Goal: Information Seeking & Learning: Learn about a topic

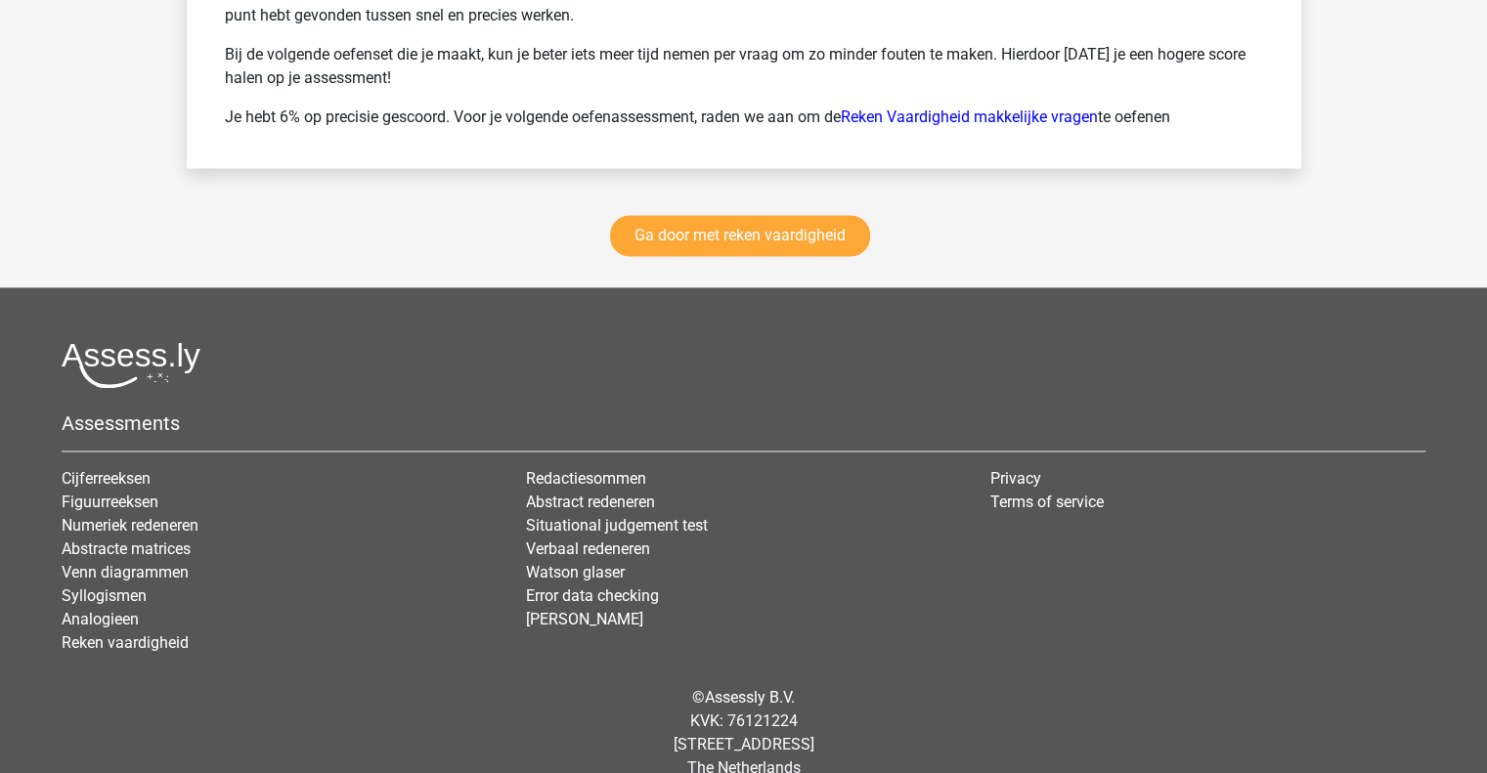
scroll to position [2853, 0]
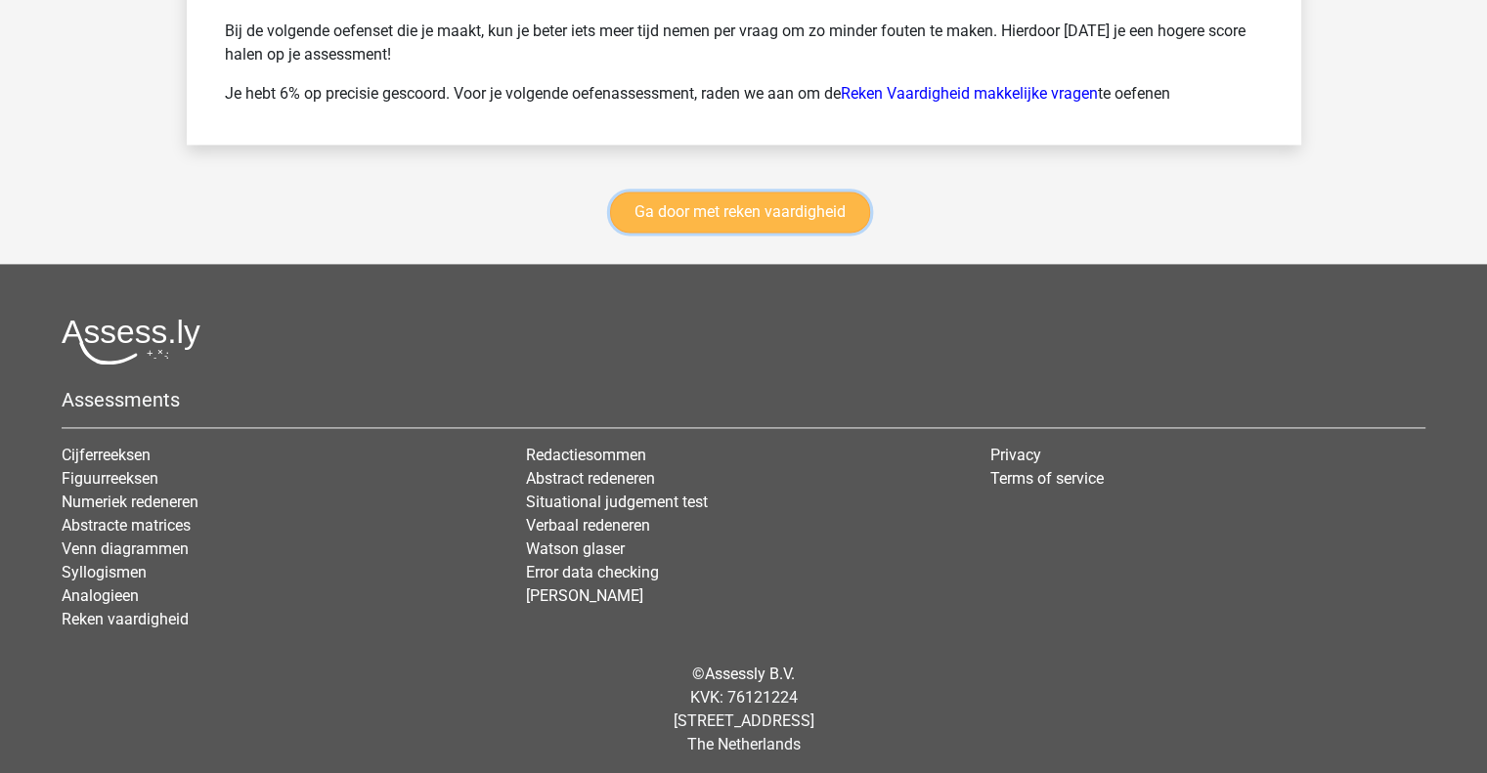
click at [751, 198] on link "Ga door met reken vaardigheid" at bounding box center [740, 212] width 260 height 41
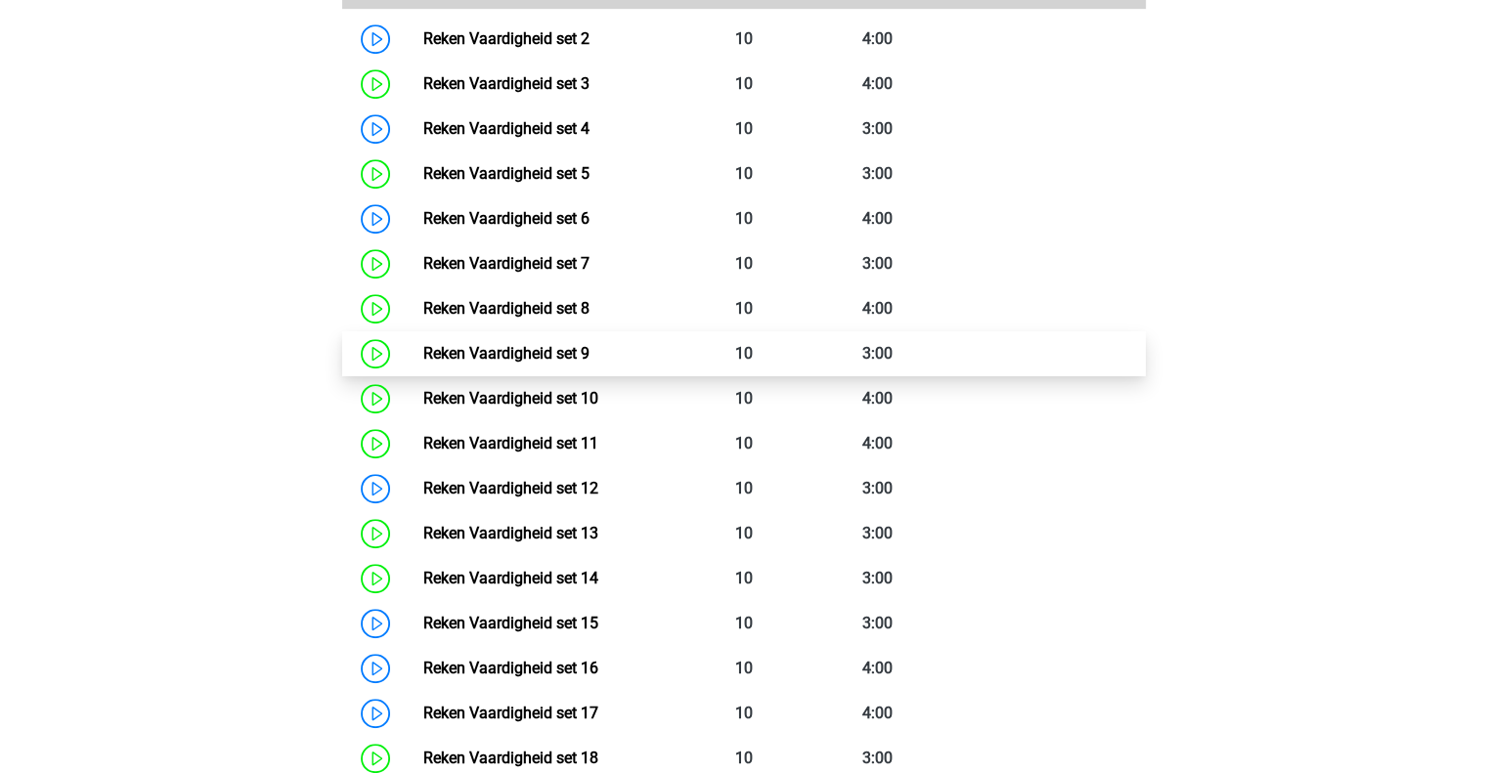
scroll to position [1076, 0]
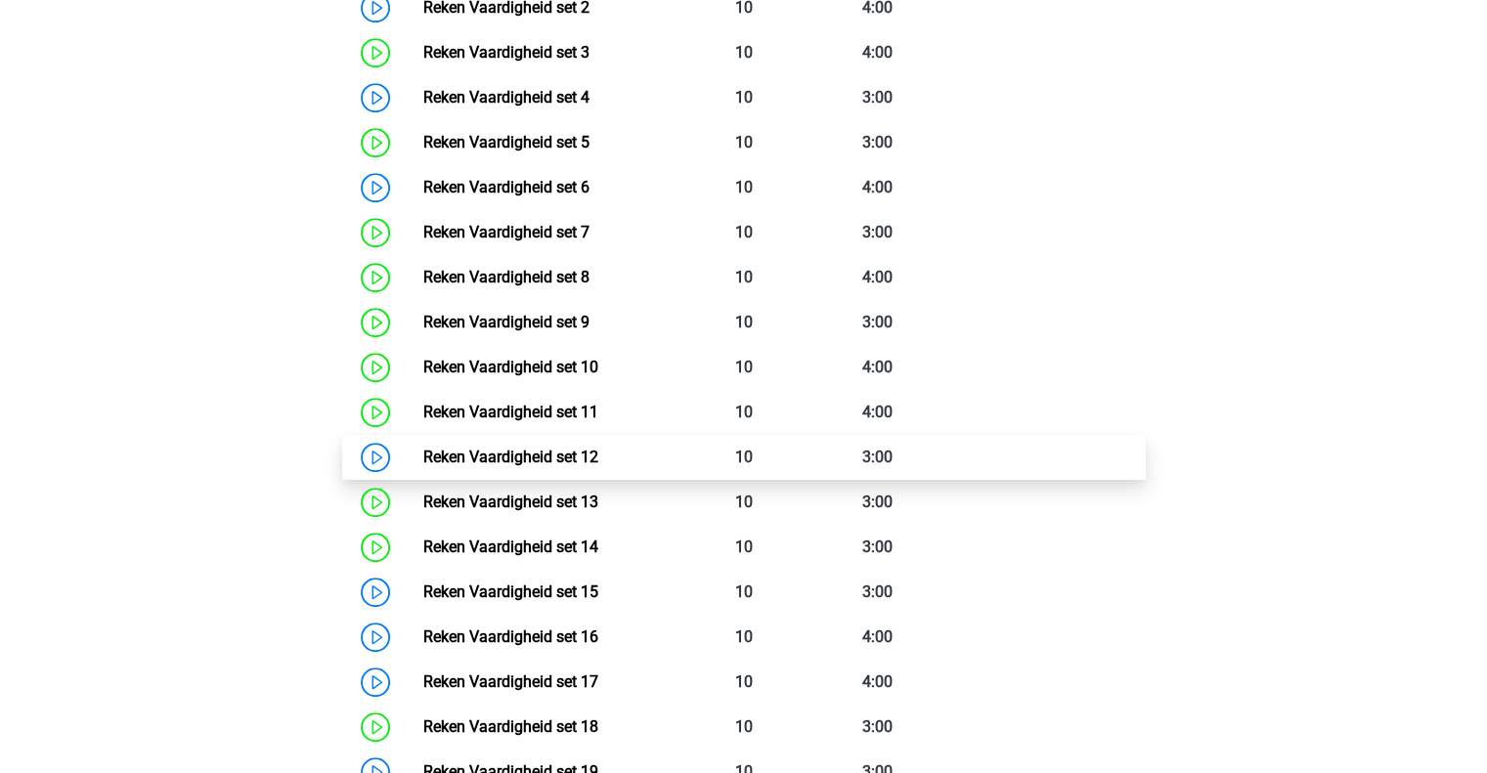
click at [488, 466] on link "Reken Vaardigheid set 12" at bounding box center [510, 457] width 175 height 19
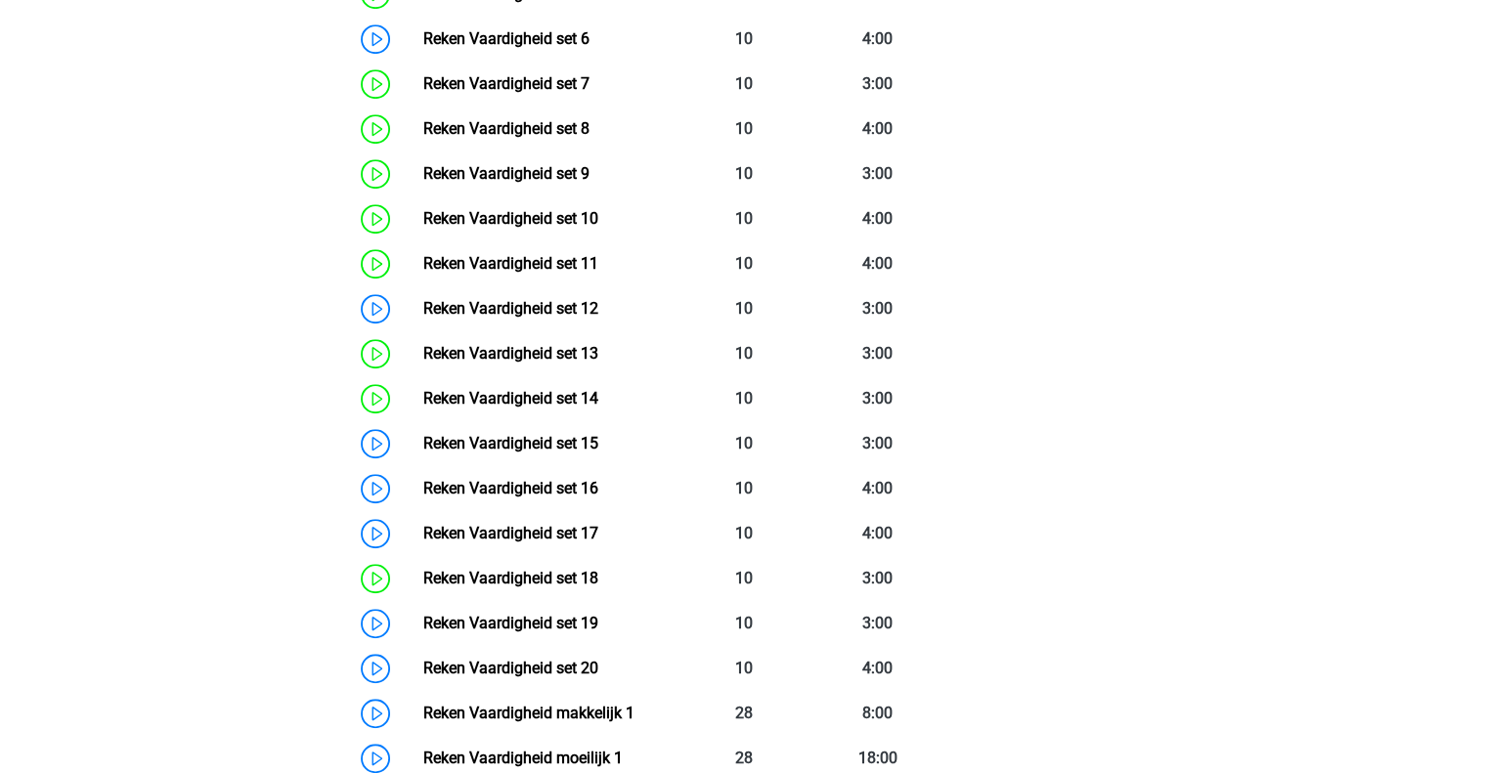
scroll to position [1224, 0]
click at [423, 436] on link "Reken Vaardigheid set 15" at bounding box center [510, 443] width 175 height 19
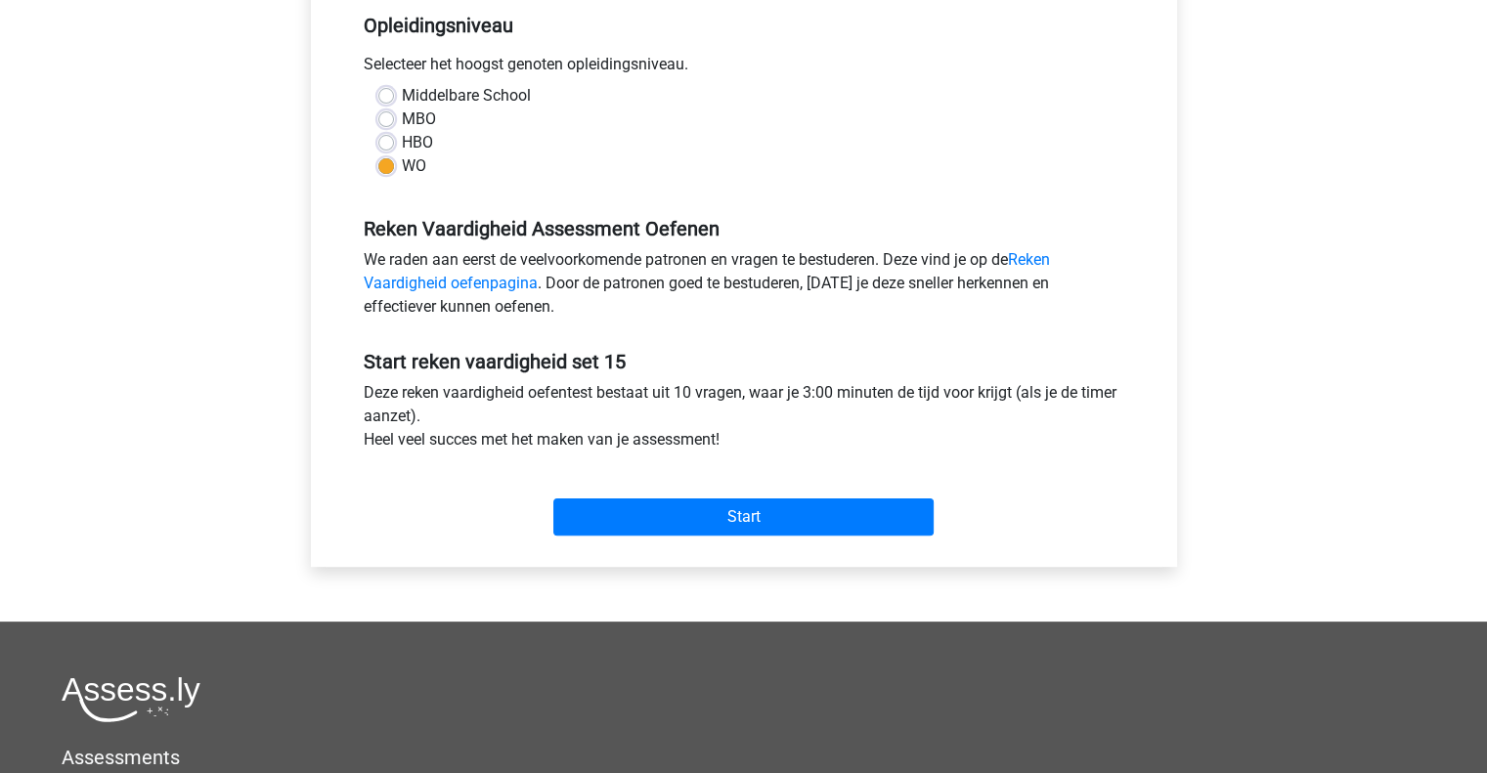
scroll to position [414, 0]
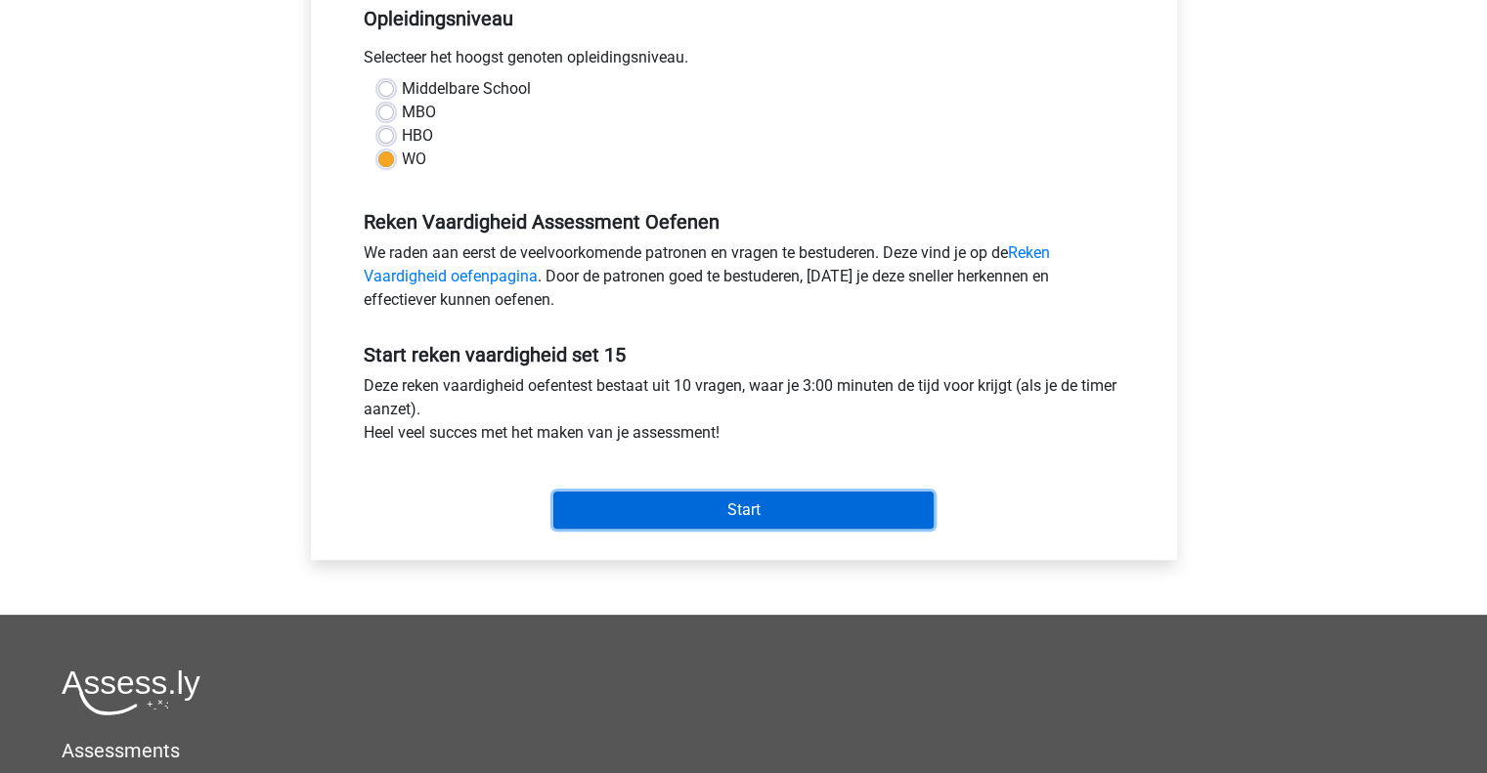
click at [619, 504] on input "Start" at bounding box center [743, 510] width 380 height 37
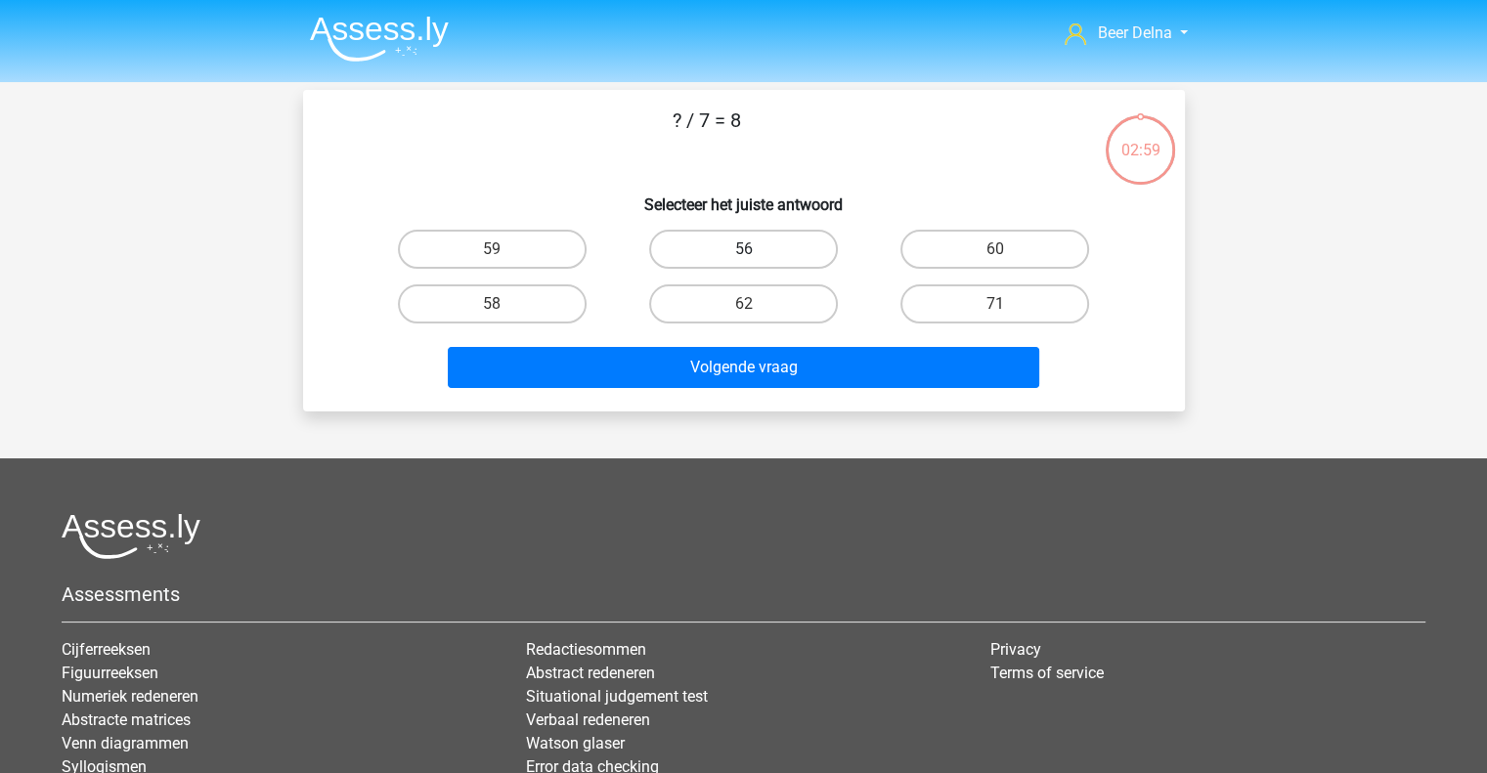
click at [793, 262] on label "56" at bounding box center [743, 249] width 189 height 39
click at [756, 262] on input "56" at bounding box center [749, 255] width 13 height 13
radio input "true"
click at [726, 391] on div "Volgende vraag" at bounding box center [744, 371] width 755 height 49
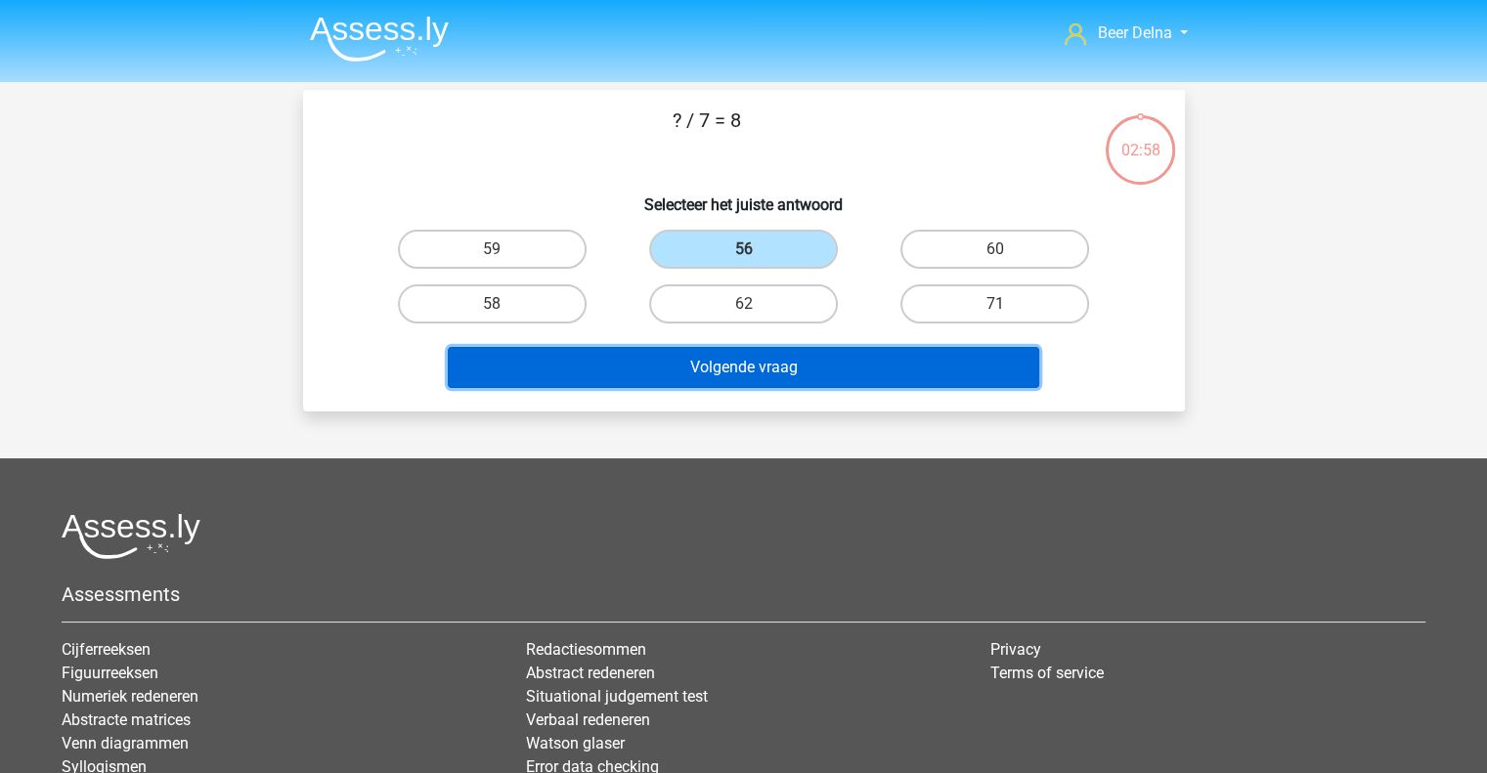
click at [731, 378] on button "Volgende vraag" at bounding box center [744, 367] width 592 height 41
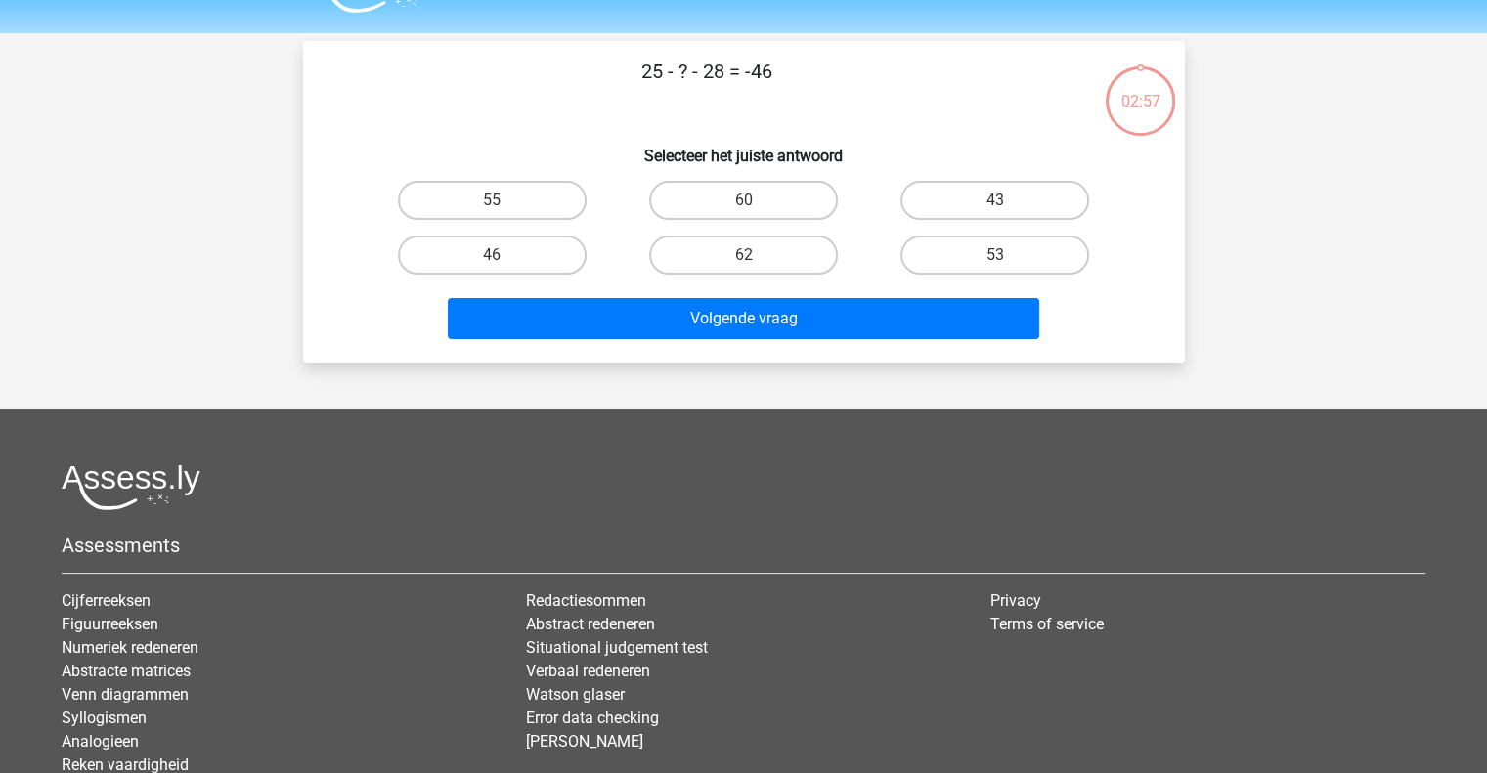
scroll to position [48, 0]
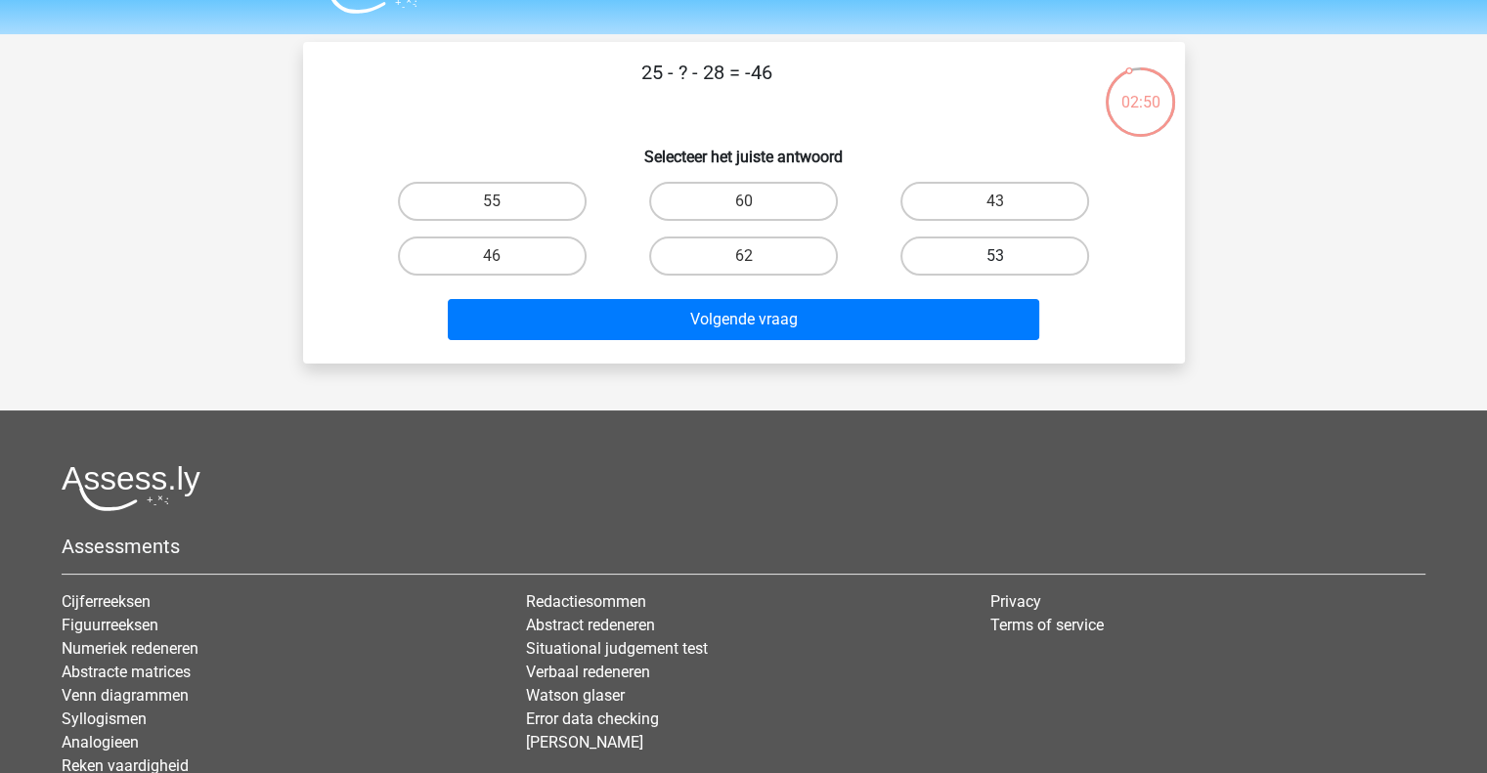
click at [912, 250] on label "53" at bounding box center [995, 256] width 189 height 39
click at [995, 256] on input "53" at bounding box center [1001, 262] width 13 height 13
radio input "true"
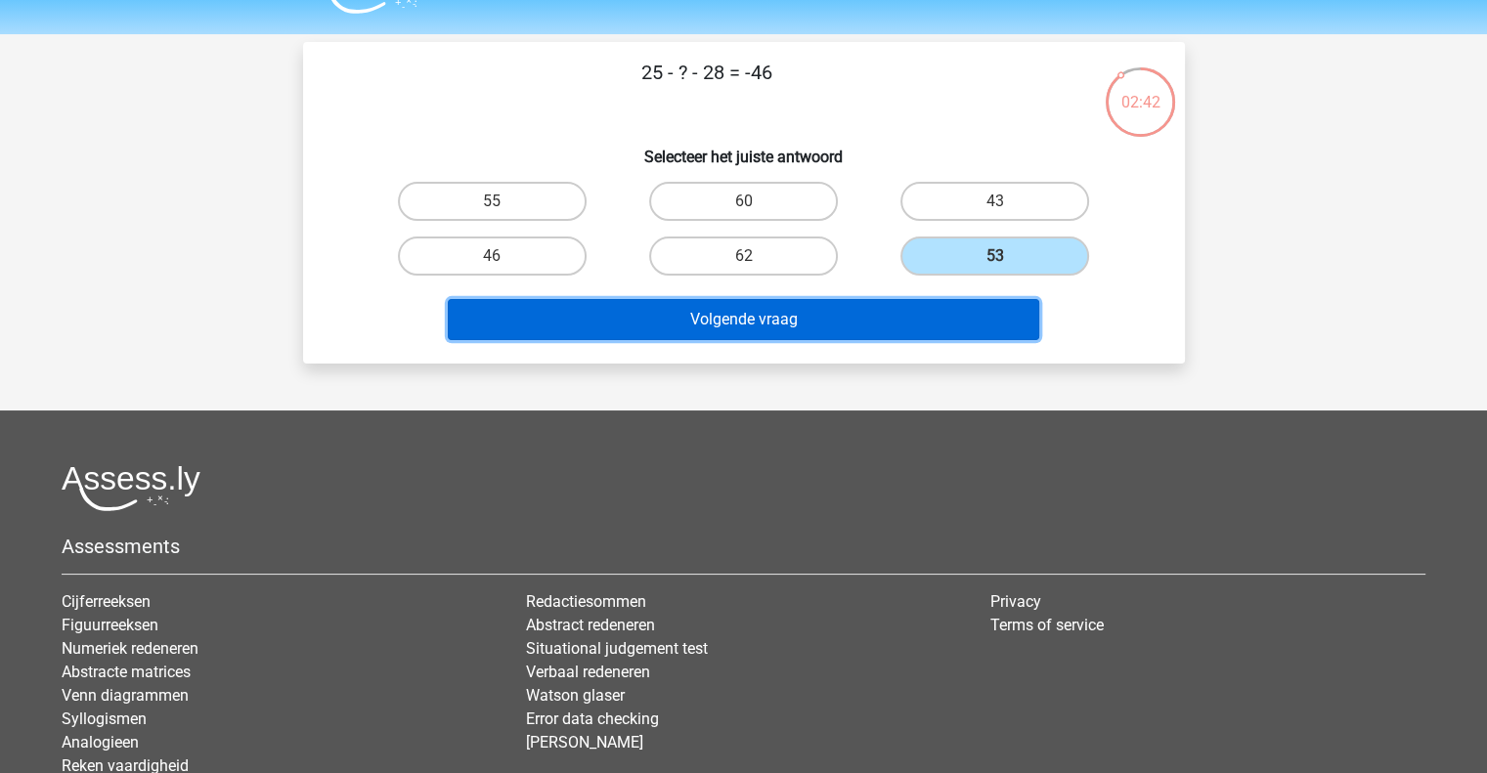
click at [877, 317] on button "Volgende vraag" at bounding box center [744, 319] width 592 height 41
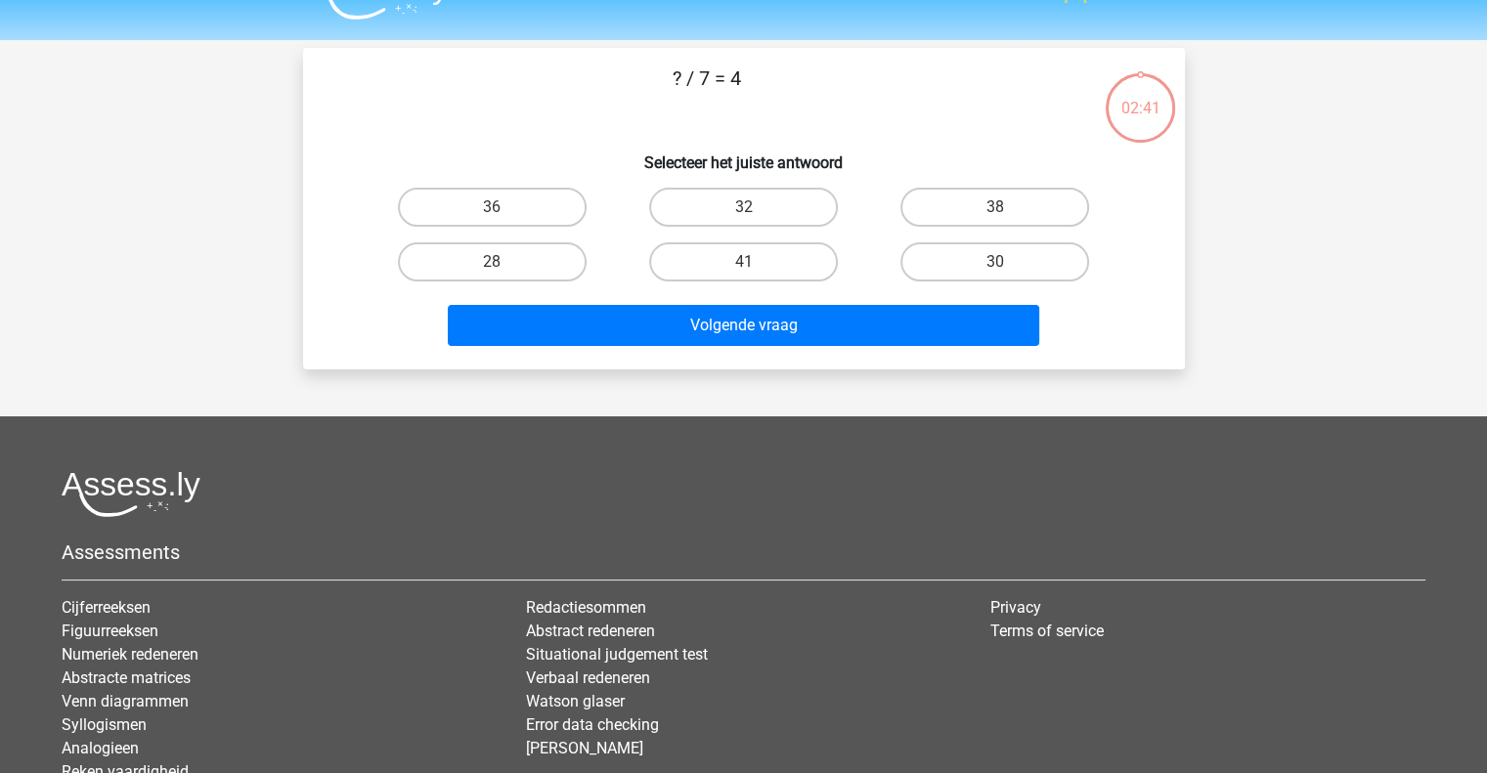
scroll to position [41, 0]
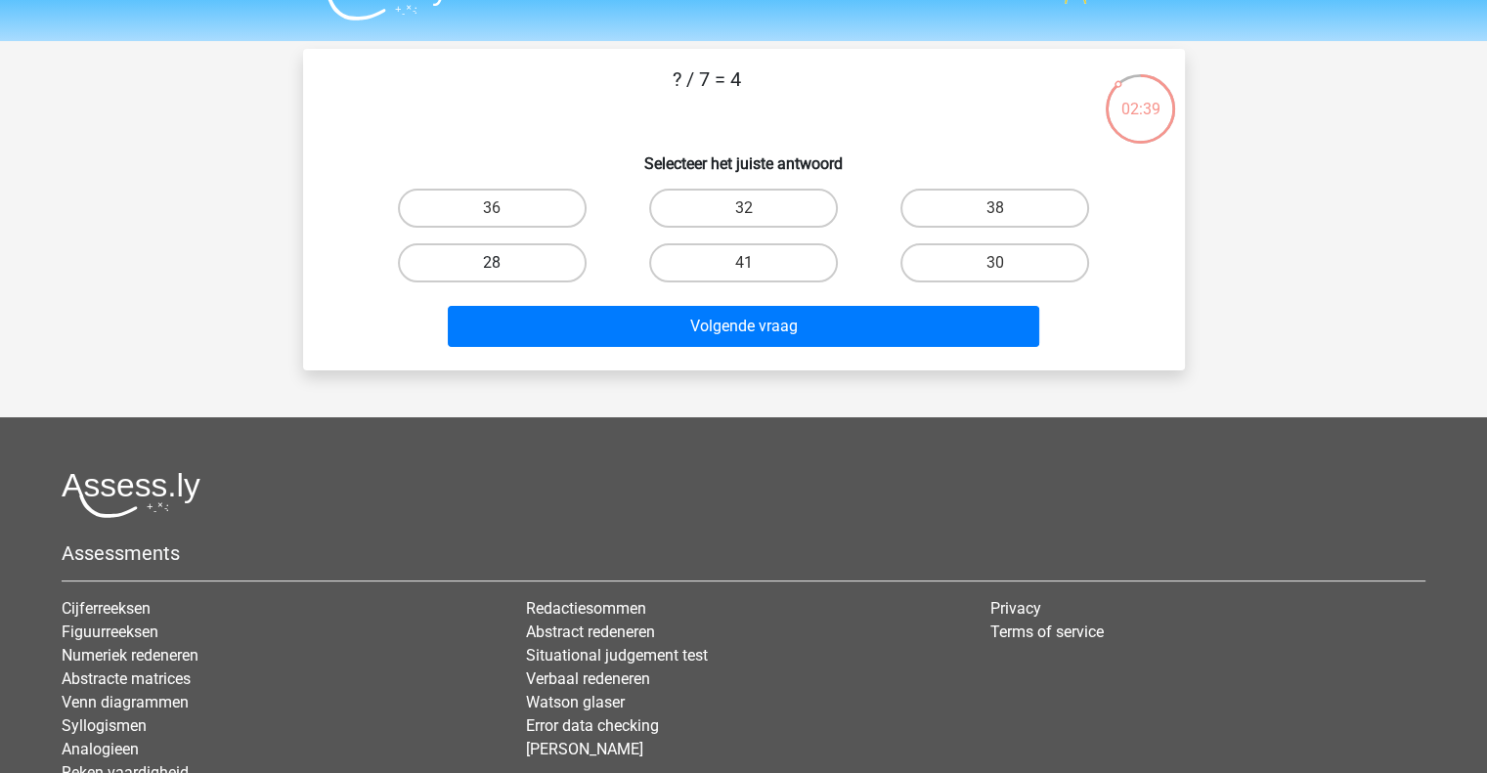
click at [530, 256] on label "28" at bounding box center [492, 262] width 189 height 39
click at [505, 263] on input "28" at bounding box center [498, 269] width 13 height 13
radio input "true"
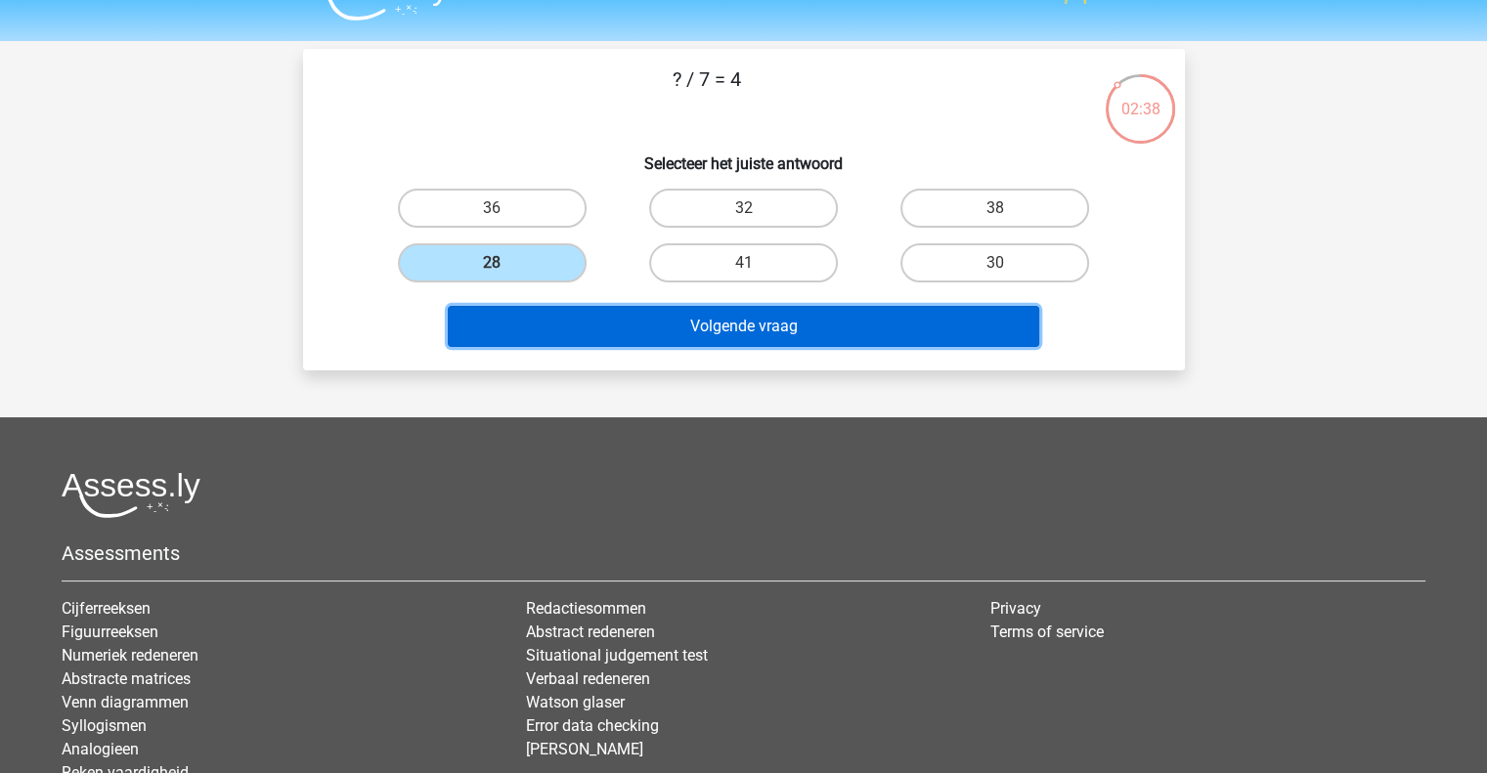
click at [532, 324] on button "Volgende vraag" at bounding box center [744, 326] width 592 height 41
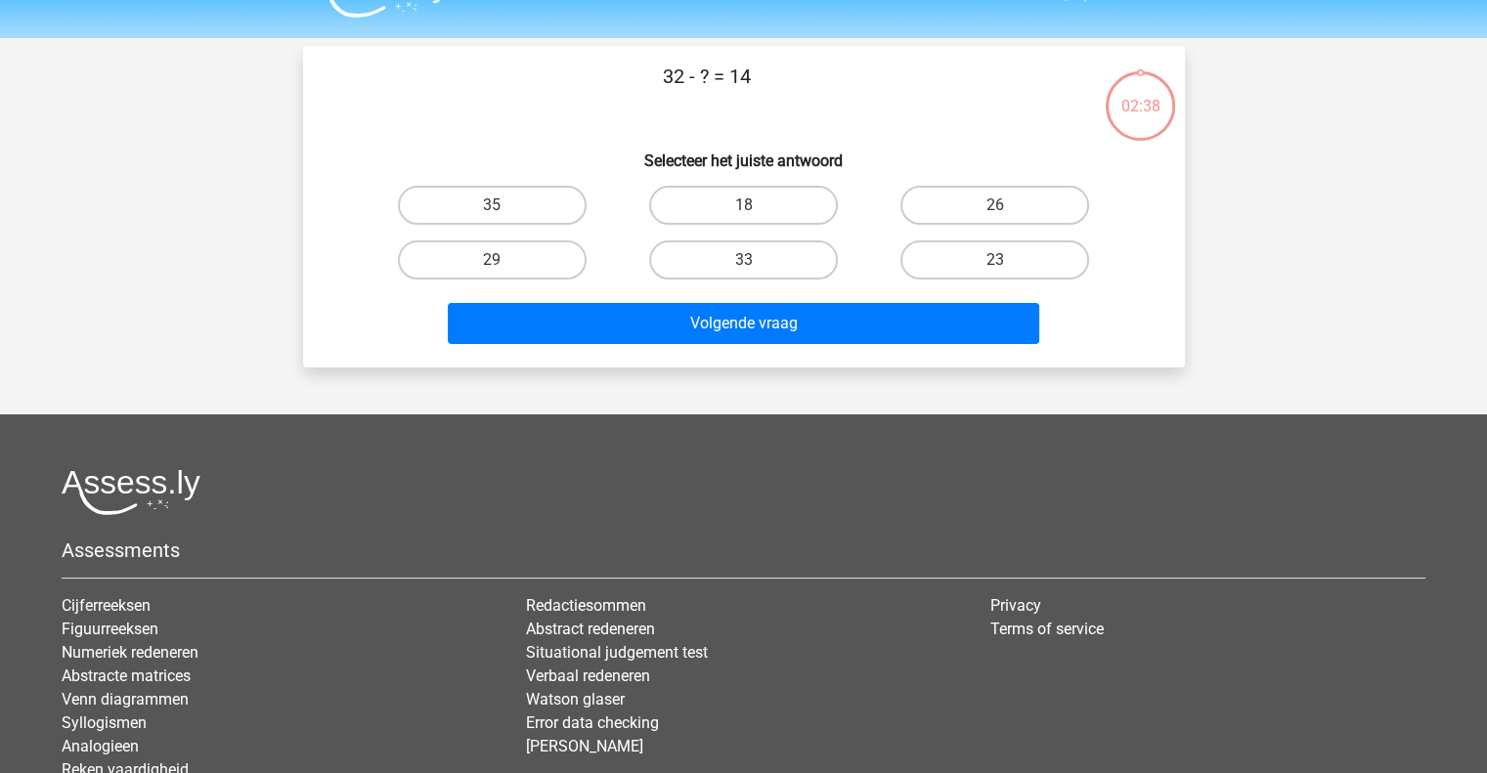
scroll to position [42, 0]
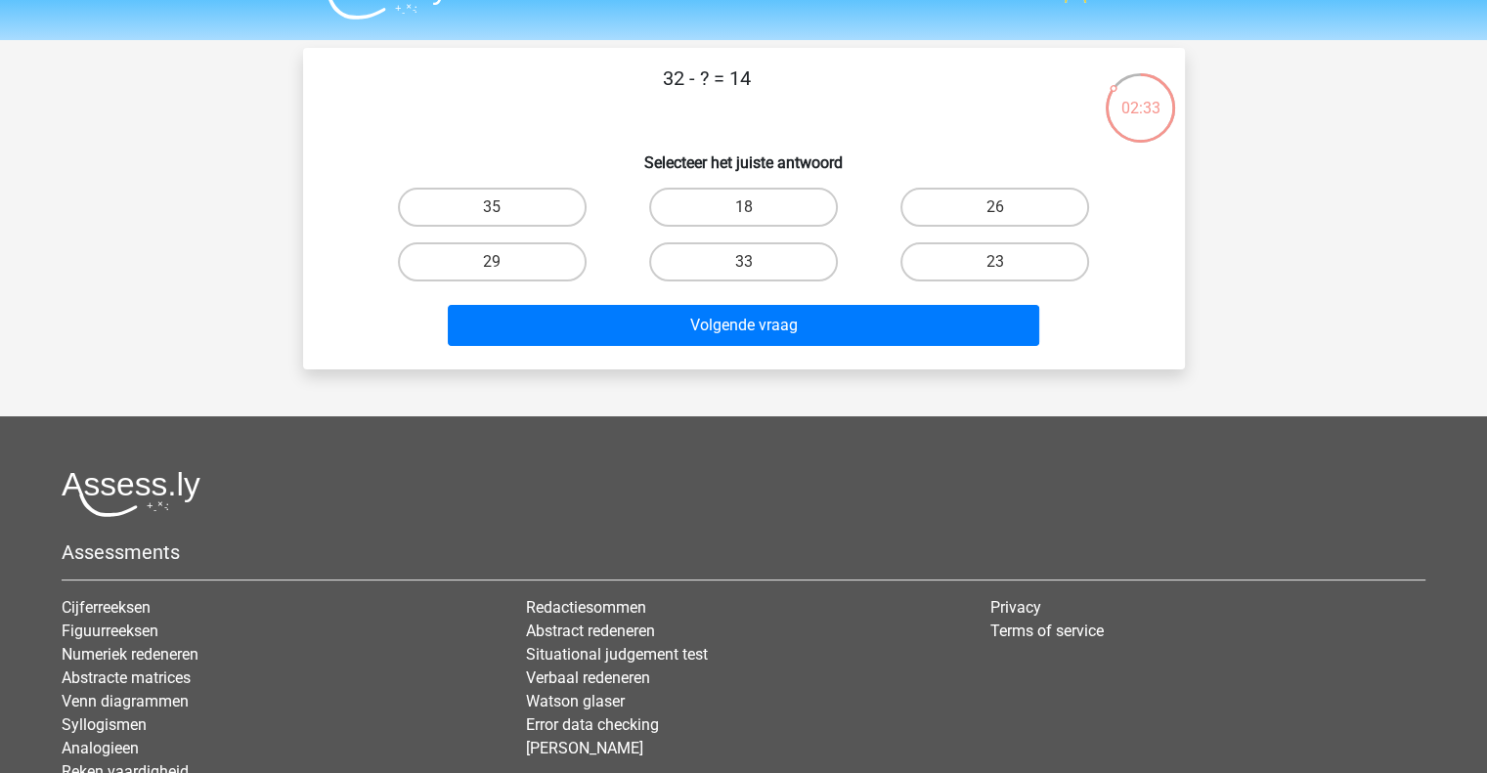
click at [780, 227] on div "18" at bounding box center [743, 207] width 251 height 55
click at [778, 221] on label "18" at bounding box center [743, 207] width 189 height 39
click at [756, 220] on input "18" at bounding box center [749, 213] width 13 height 13
radio input "true"
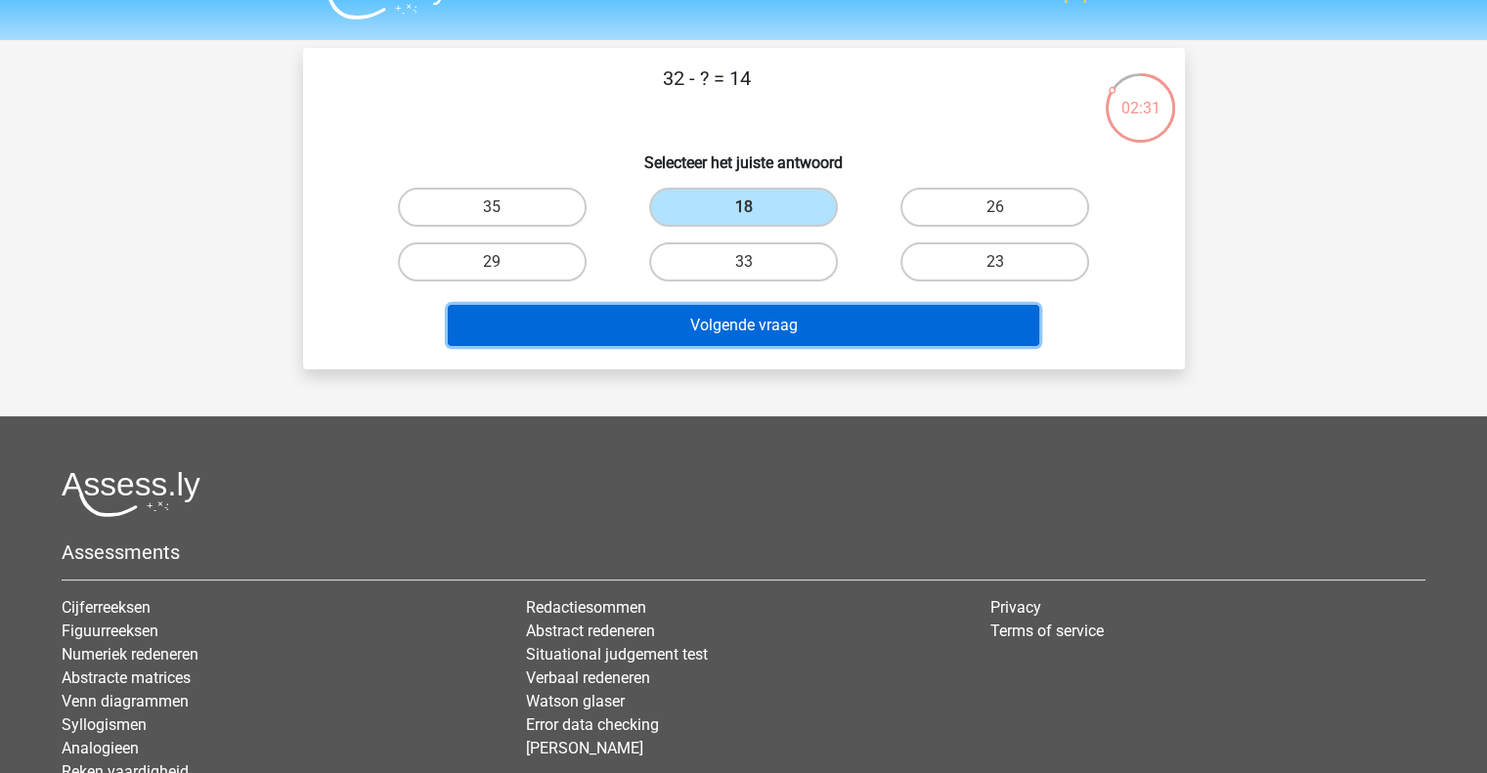
click at [743, 327] on button "Volgende vraag" at bounding box center [744, 325] width 592 height 41
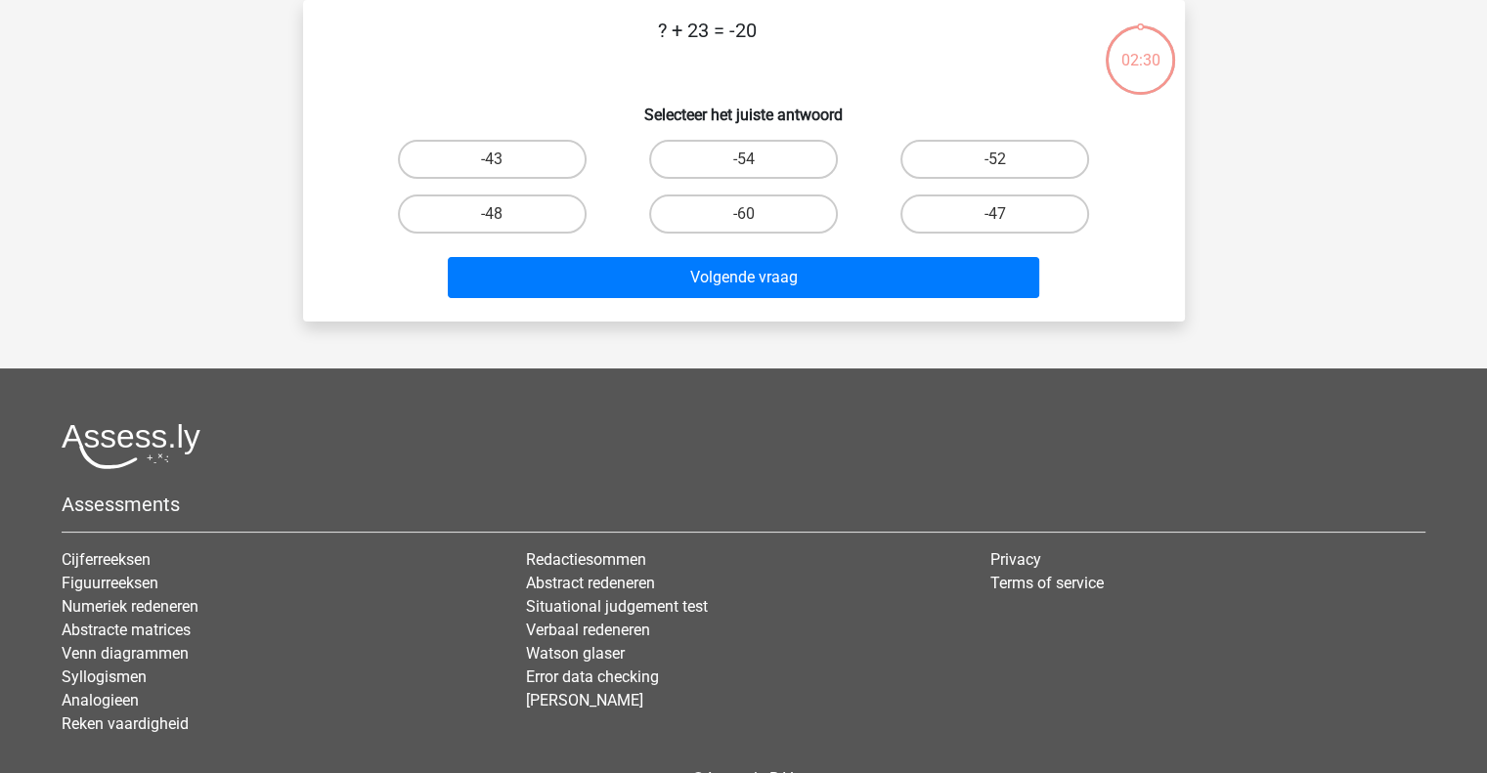
scroll to position [56, 0]
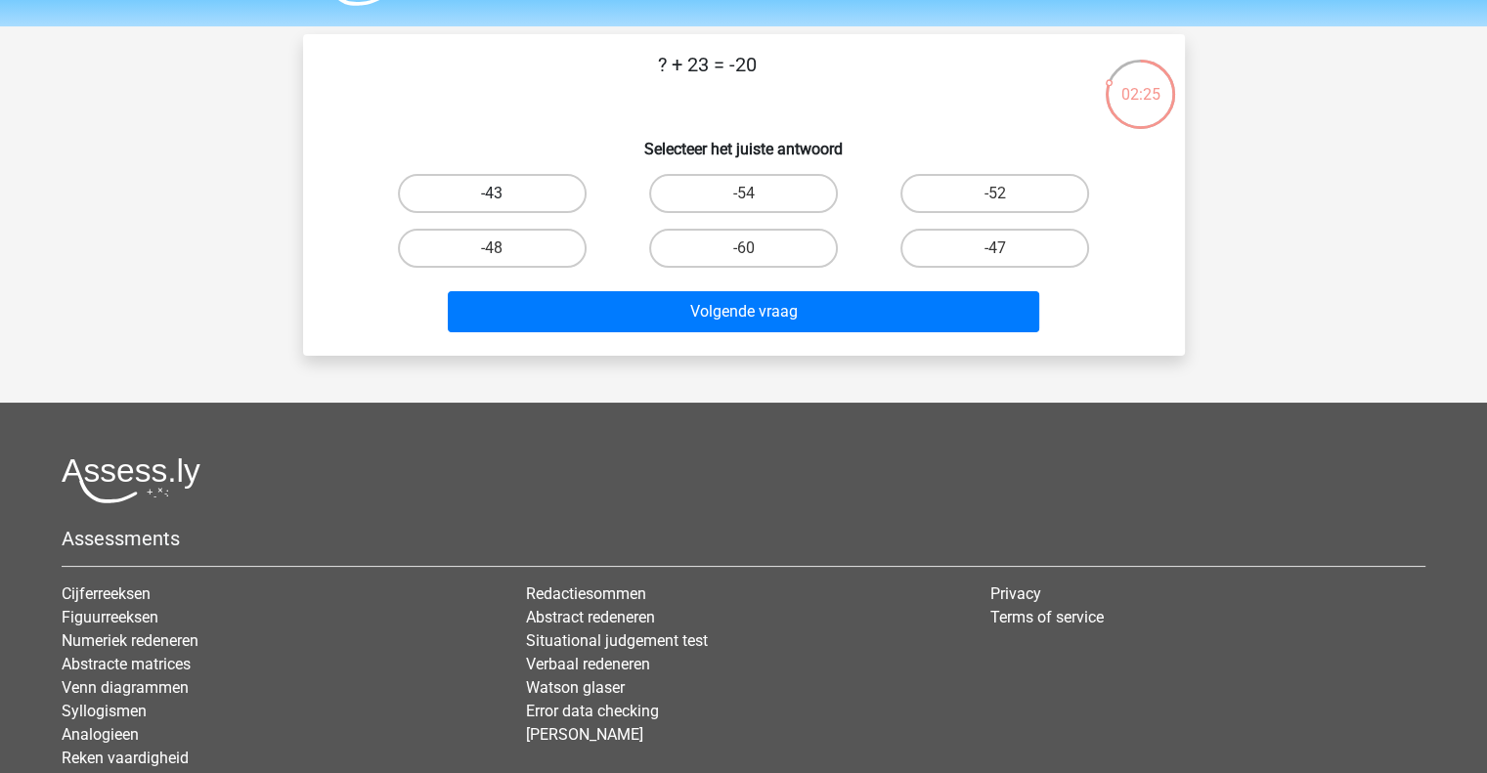
click at [516, 182] on label "-43" at bounding box center [492, 193] width 189 height 39
click at [505, 194] on input "-43" at bounding box center [498, 200] width 13 height 13
radio input "true"
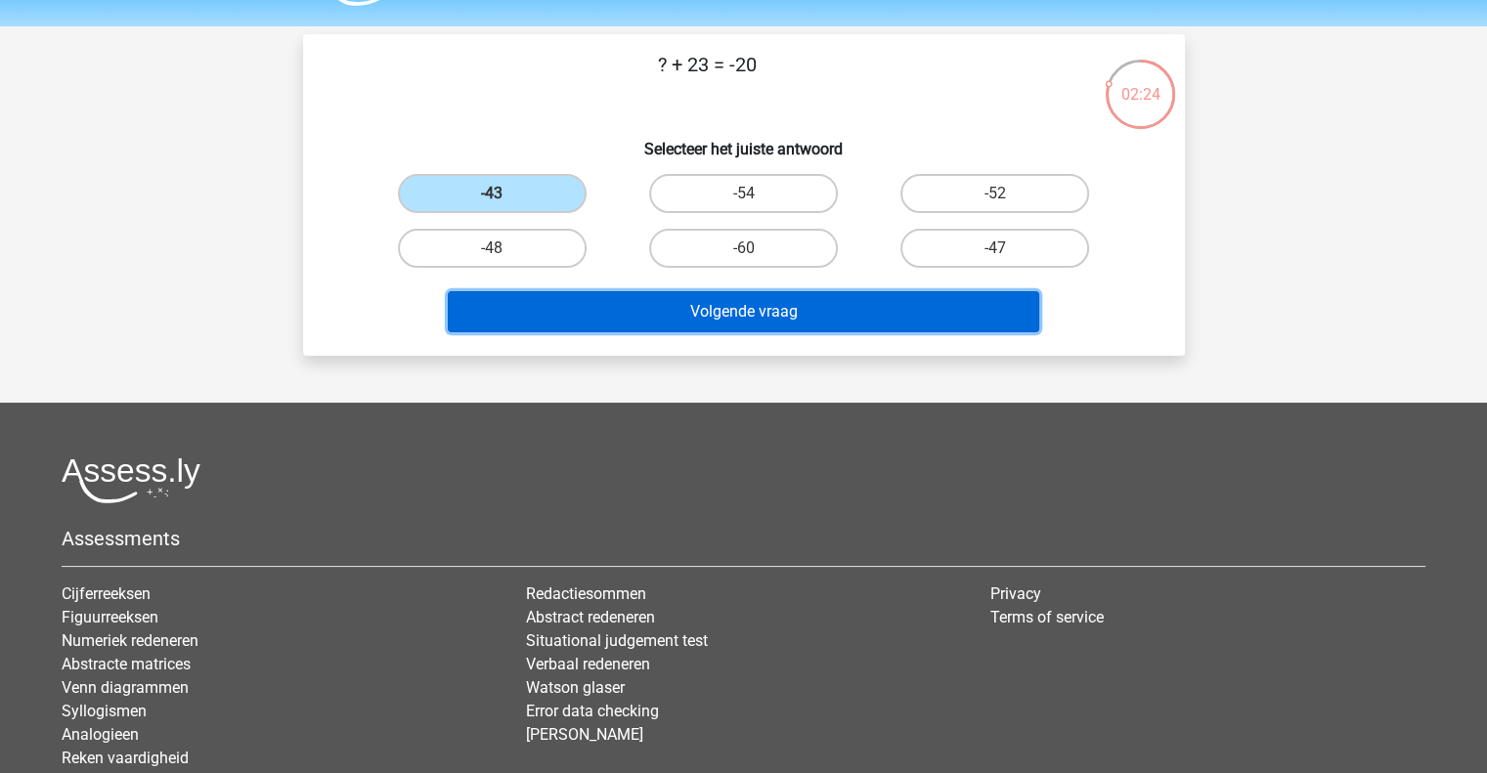
click at [540, 306] on button "Volgende vraag" at bounding box center [744, 311] width 592 height 41
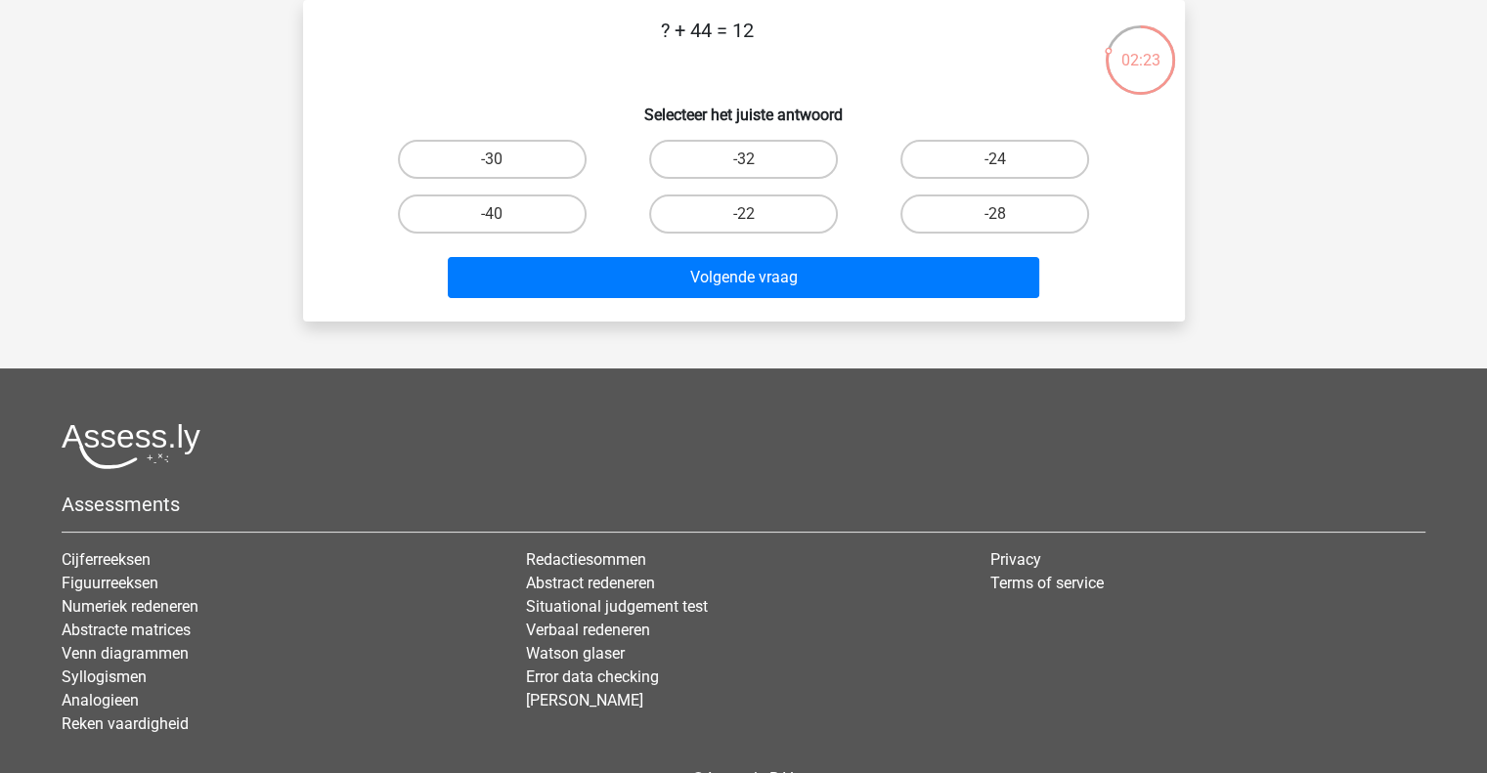
scroll to position [69, 0]
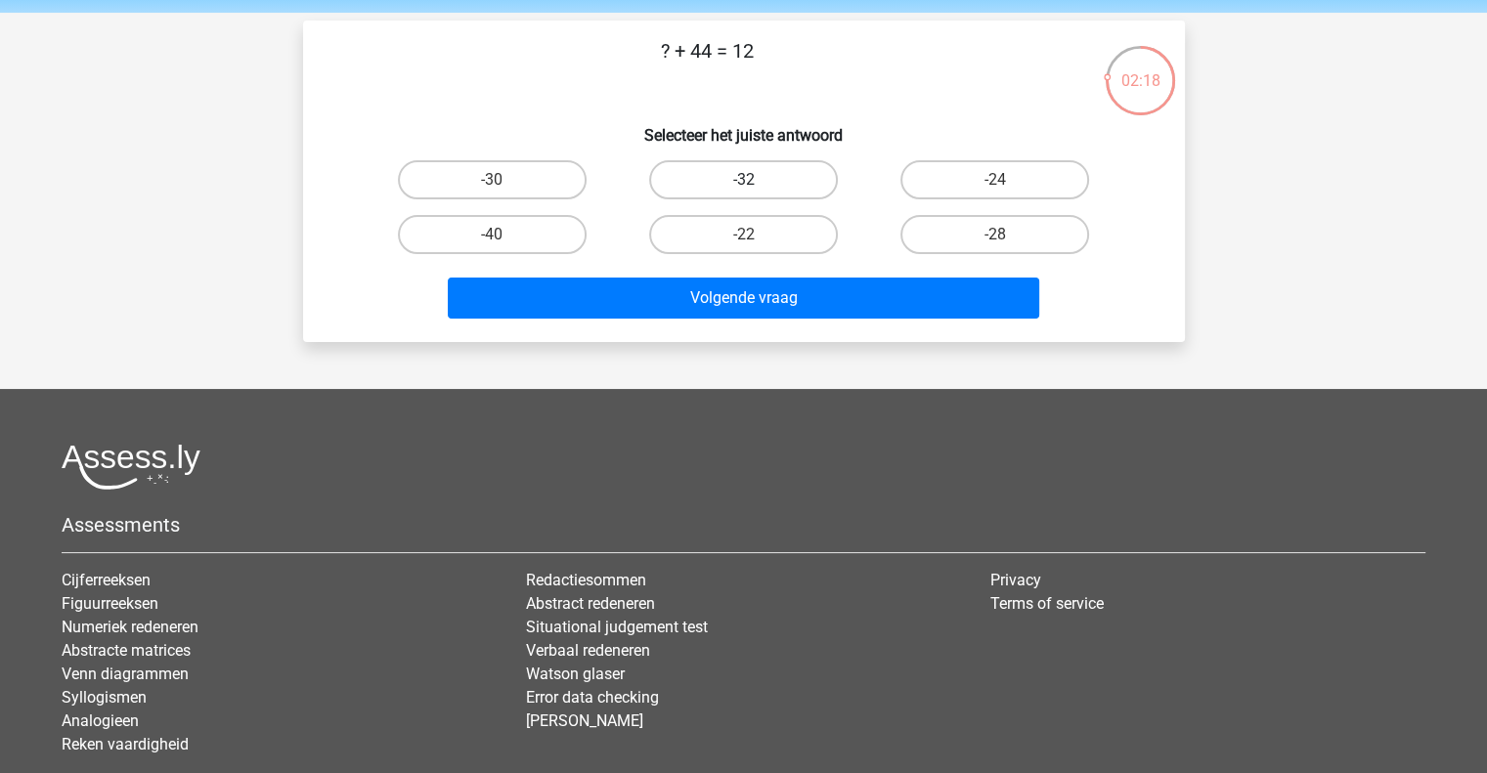
click at [729, 185] on label "-32" at bounding box center [743, 179] width 189 height 39
click at [743, 185] on input "-32" at bounding box center [749, 186] width 13 height 13
radio input "true"
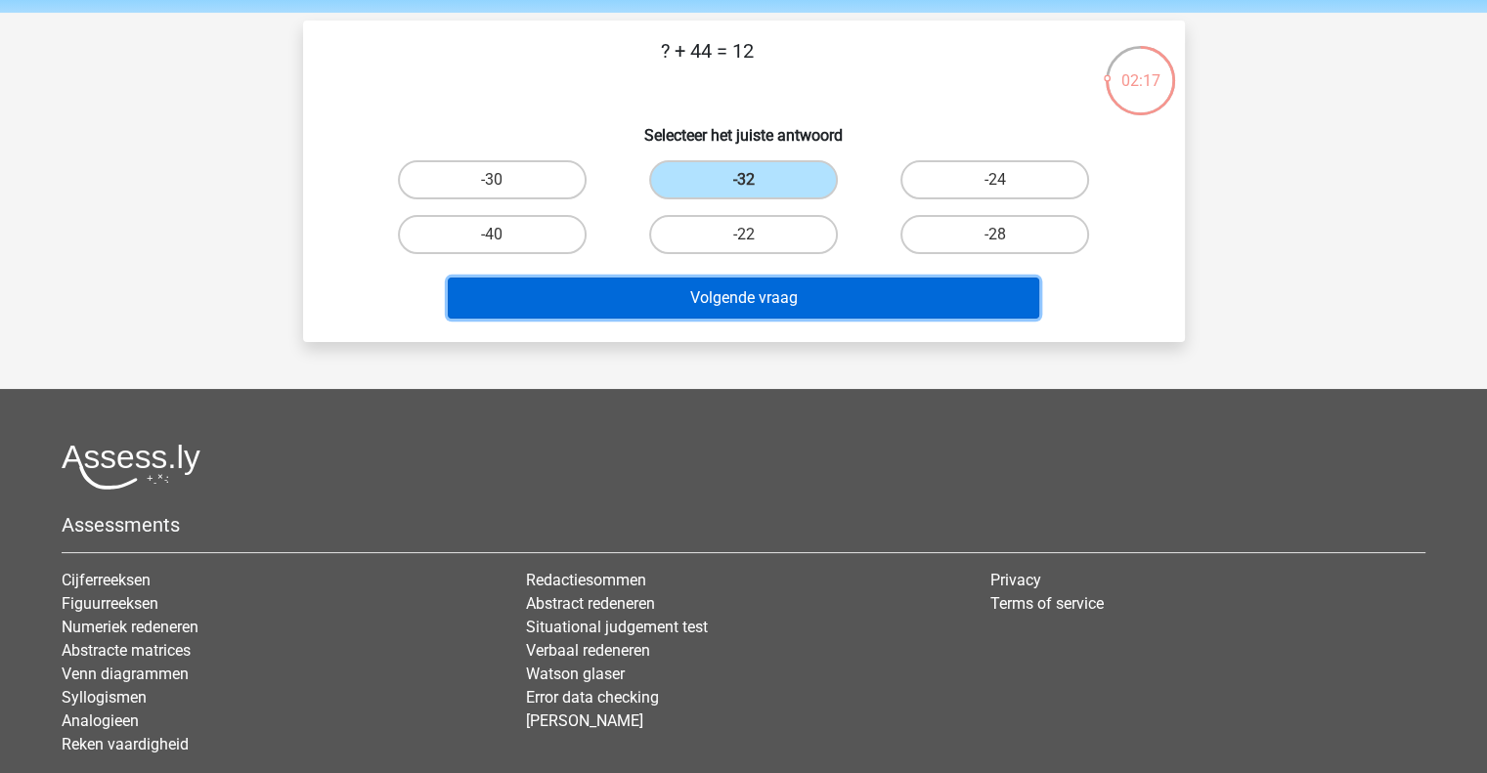
click at [699, 288] on button "Volgende vraag" at bounding box center [744, 298] width 592 height 41
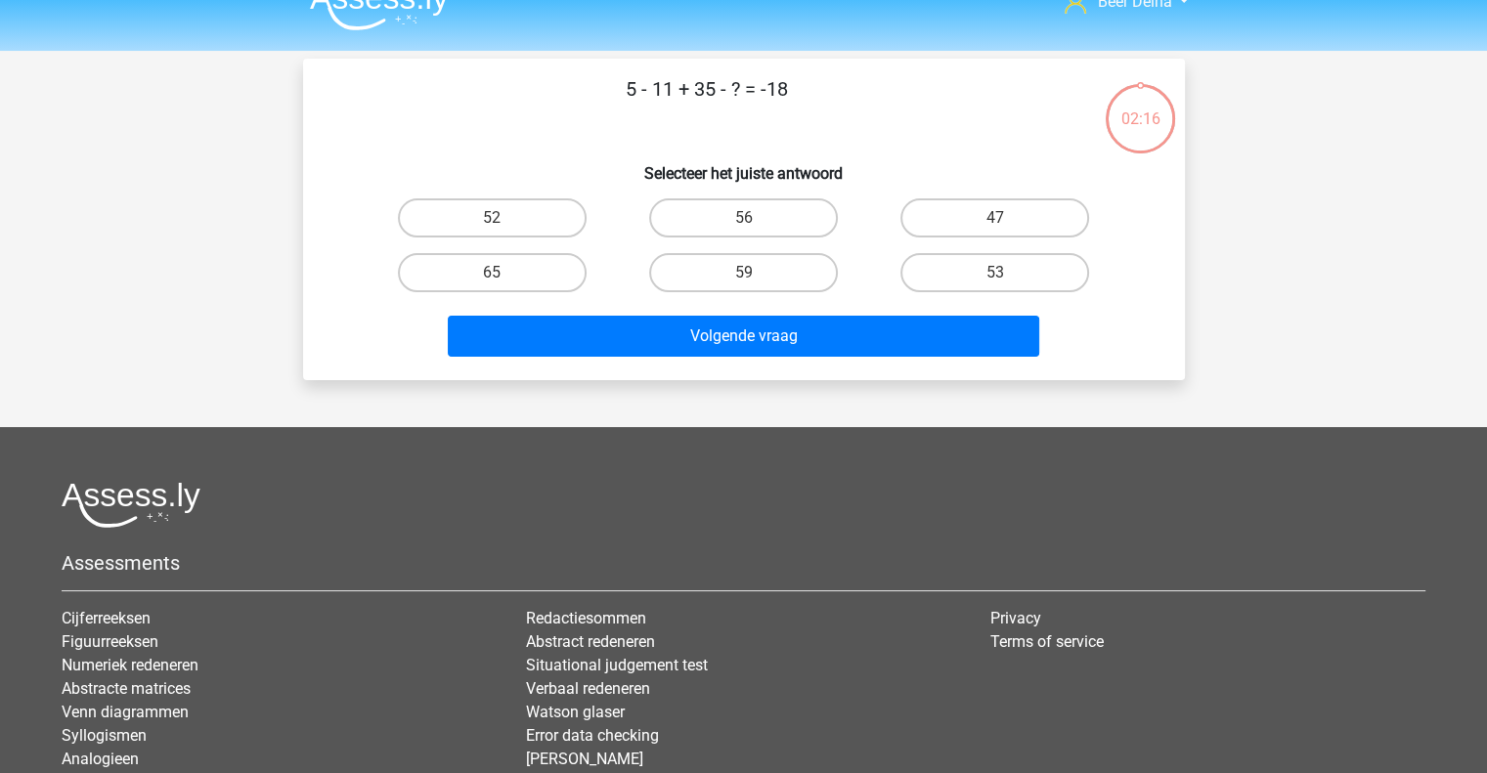
scroll to position [25, 0]
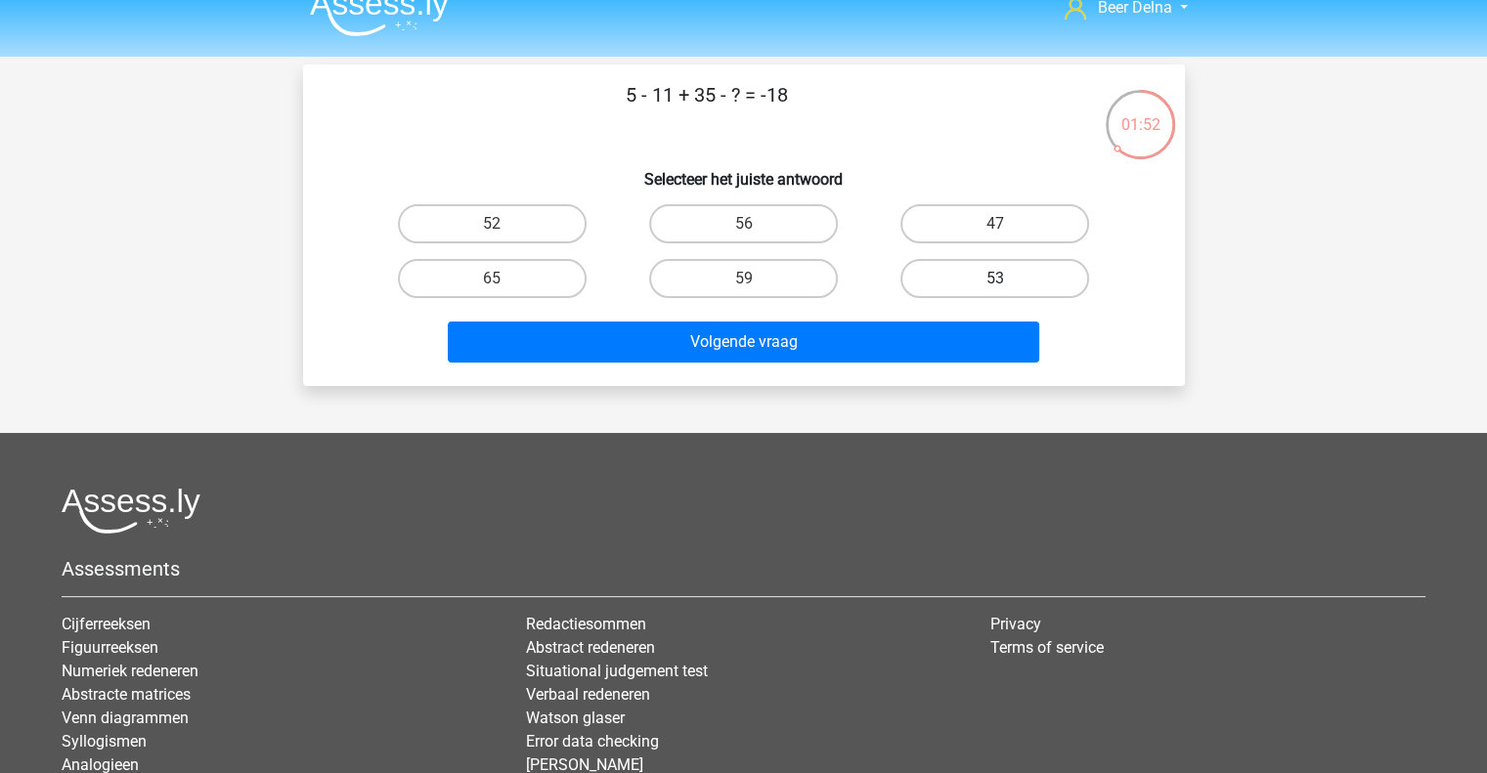
click at [977, 286] on label "53" at bounding box center [995, 278] width 189 height 39
click at [995, 286] on input "53" at bounding box center [1001, 285] width 13 height 13
radio input "true"
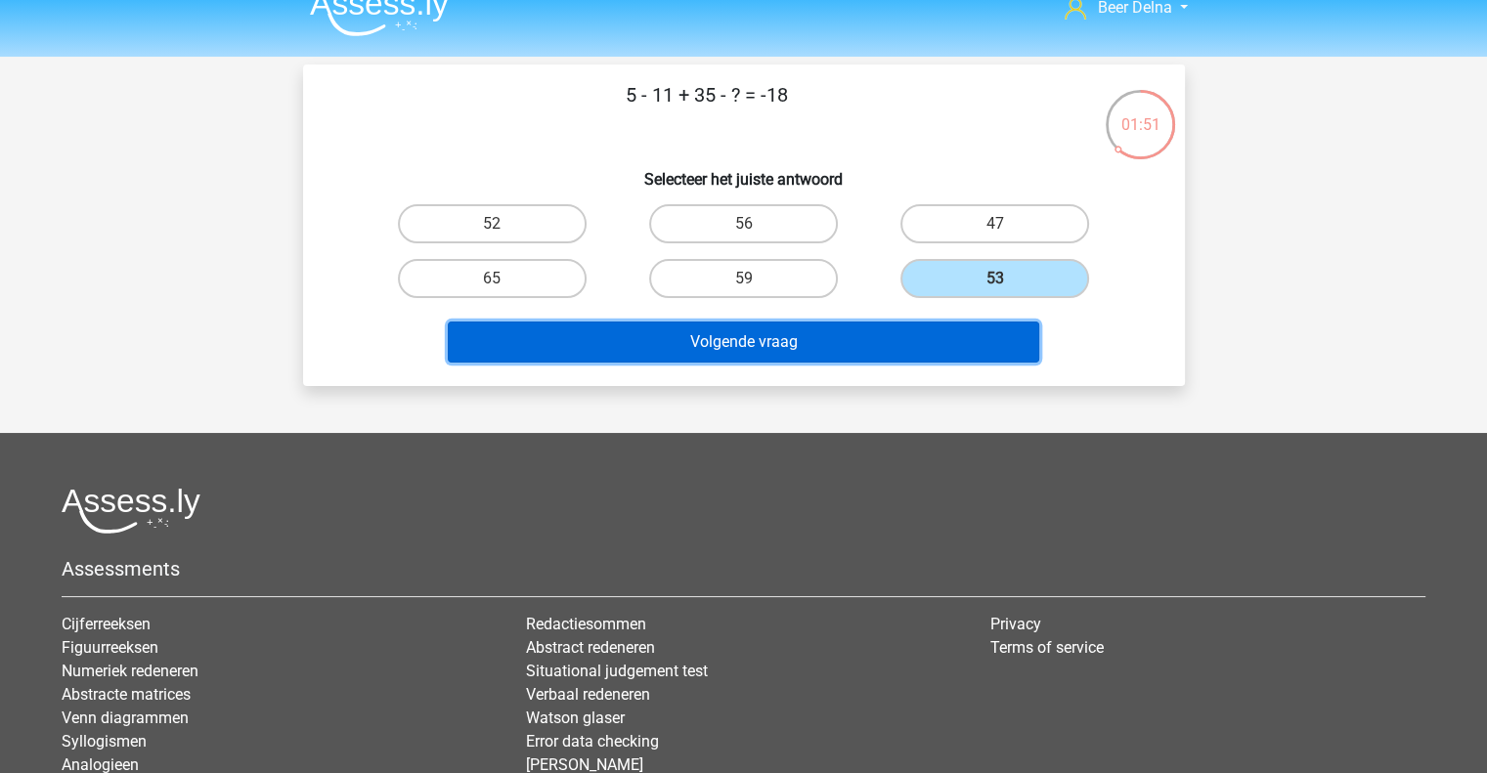
click at [924, 329] on button "Volgende vraag" at bounding box center [744, 342] width 592 height 41
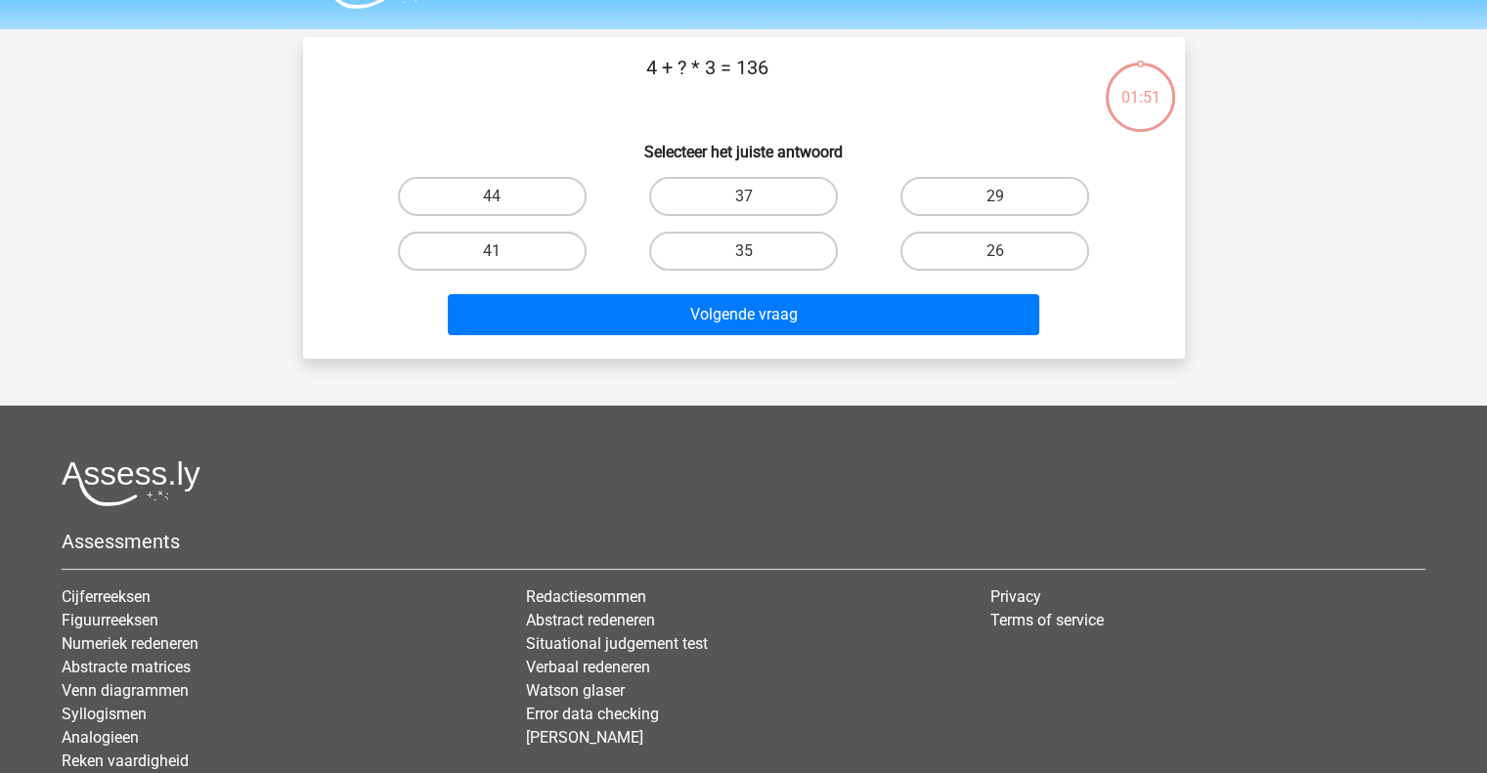
scroll to position [52, 0]
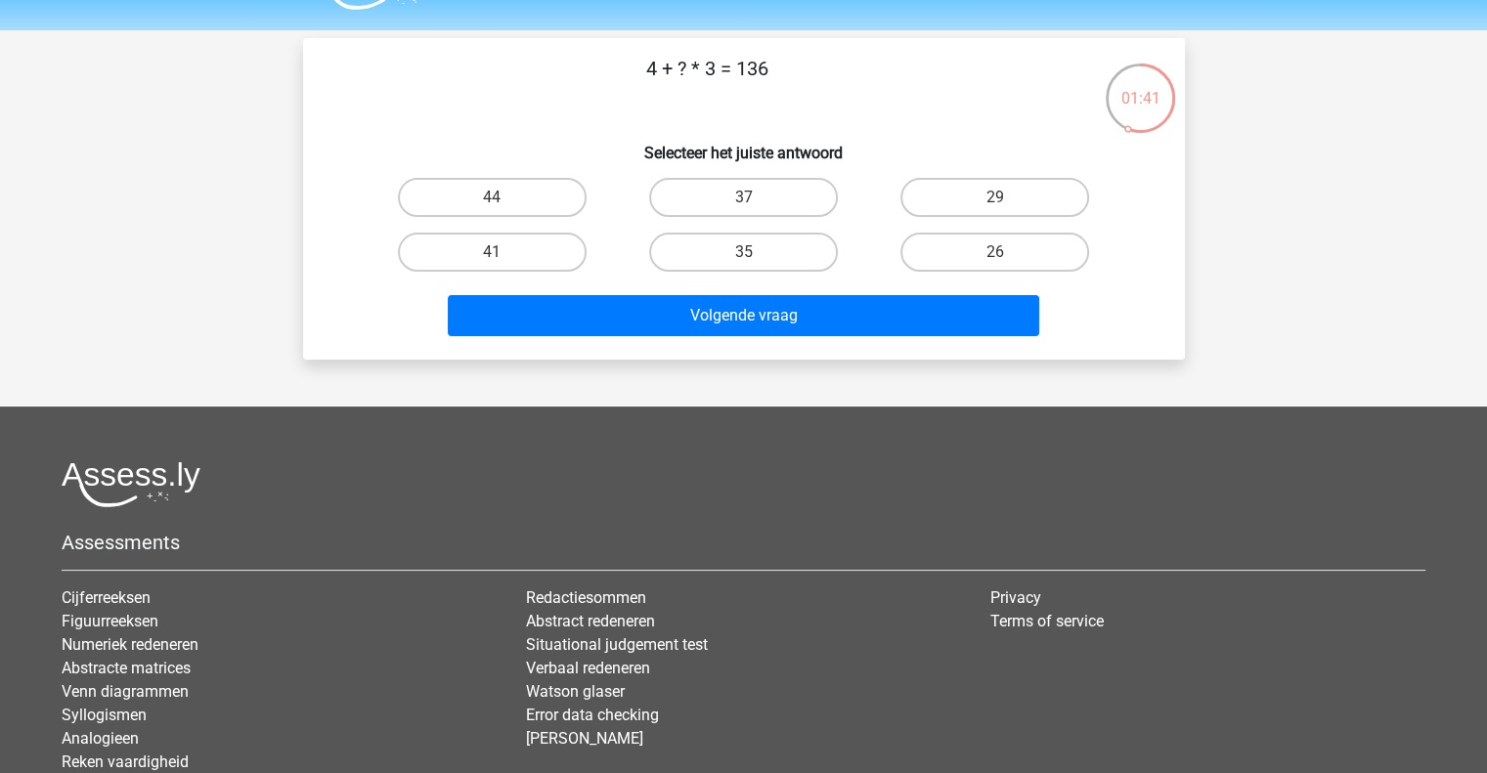
click at [496, 201] on input "44" at bounding box center [498, 204] width 13 height 13
radio input "true"
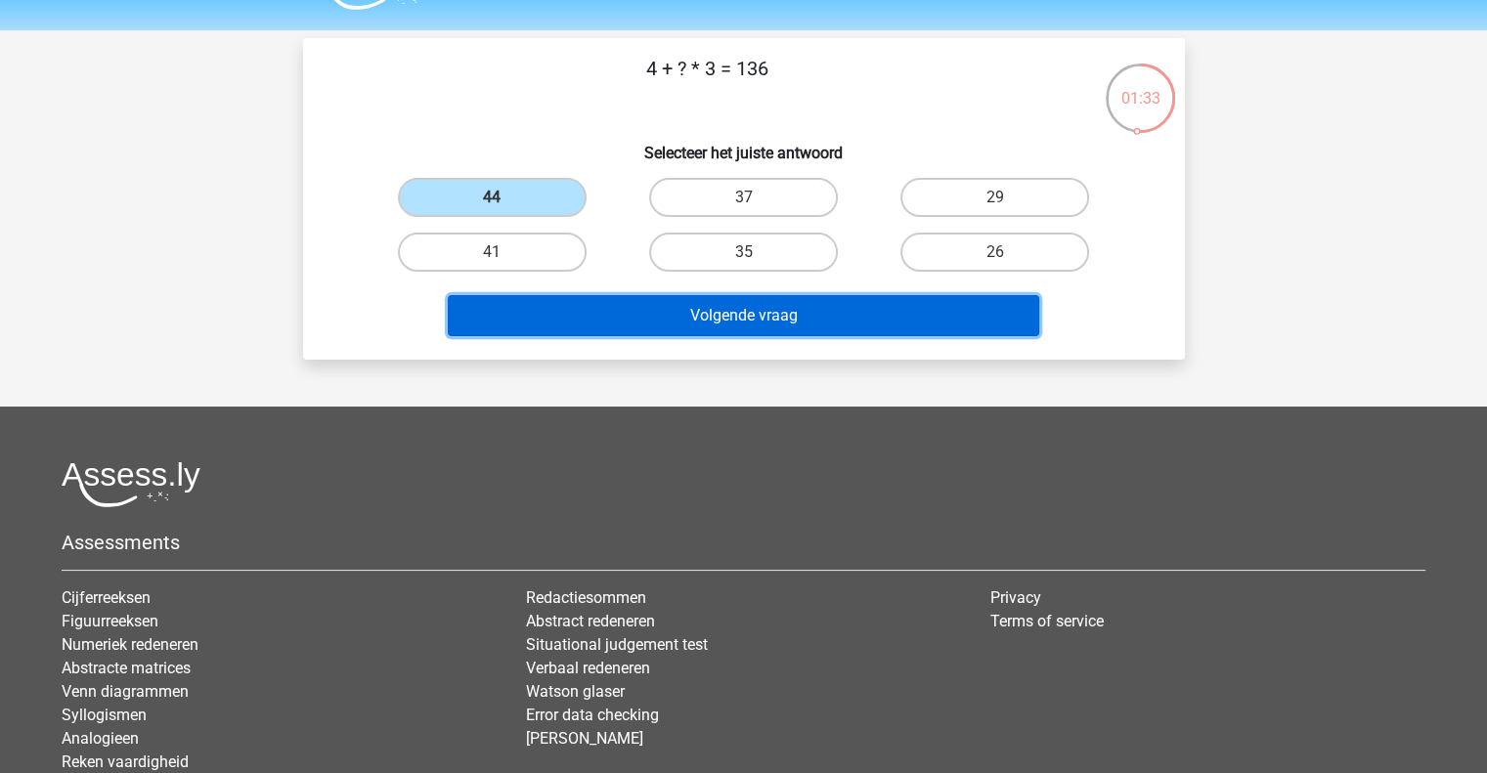
click at [700, 319] on button "Volgende vraag" at bounding box center [744, 315] width 592 height 41
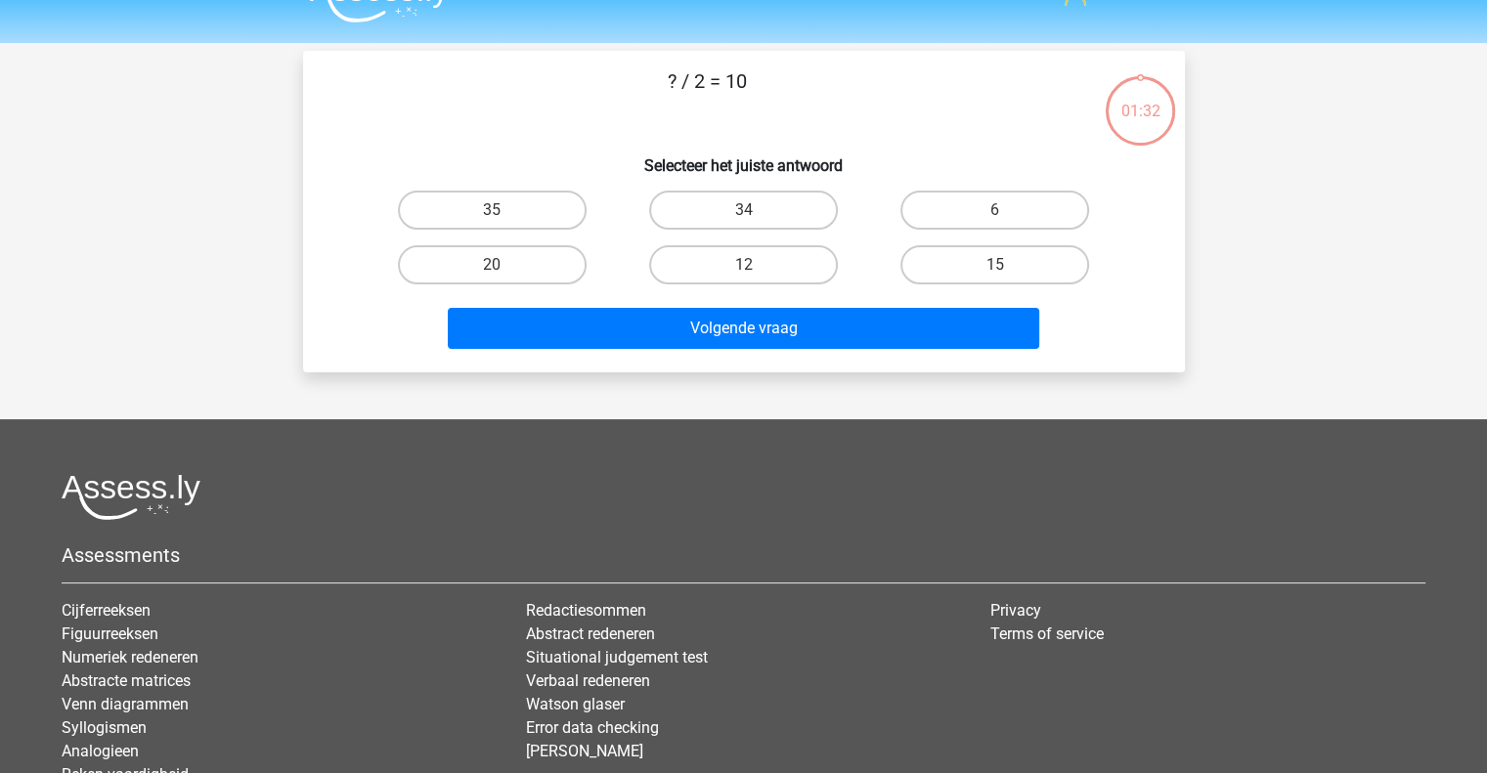
scroll to position [9, 0]
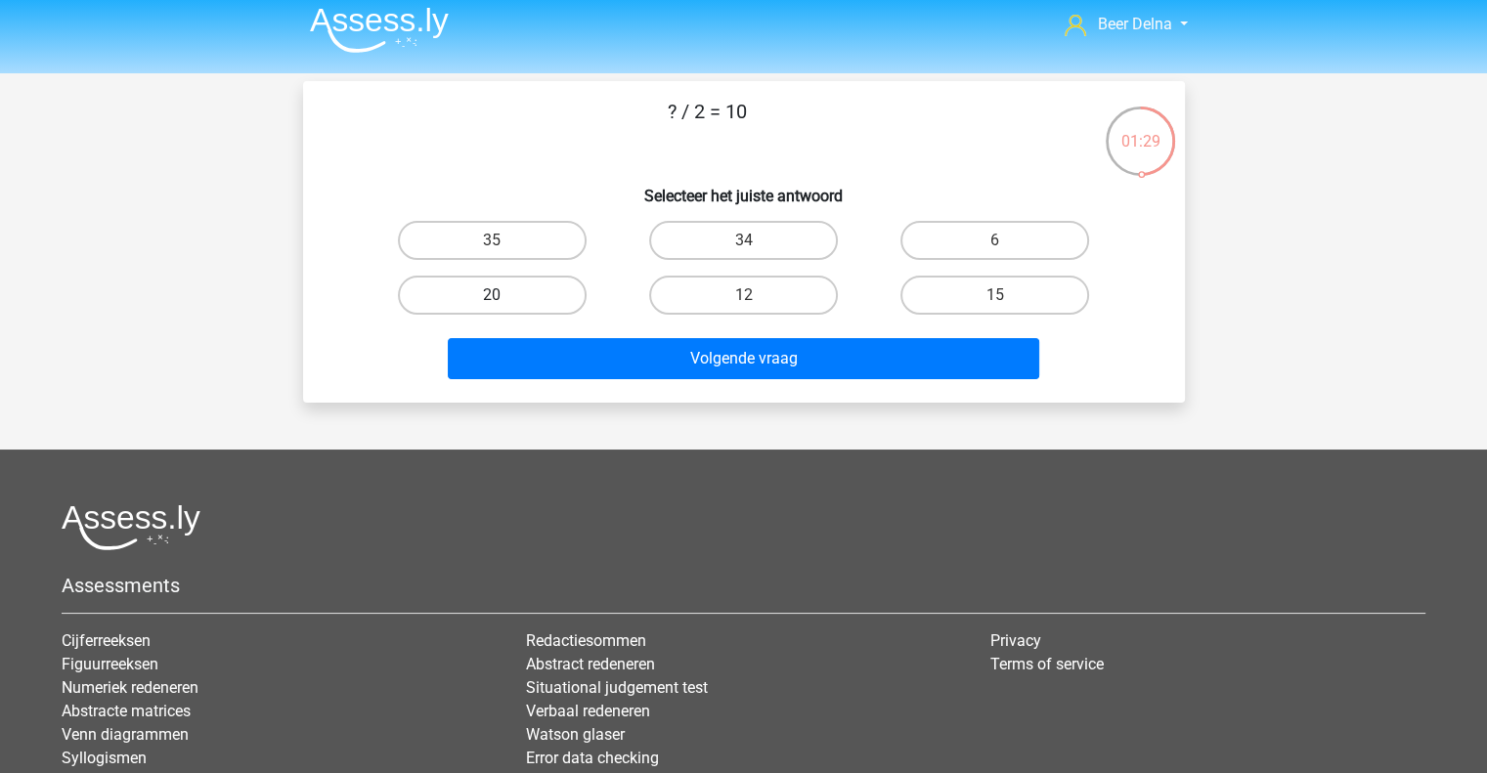
click at [529, 302] on label "20" at bounding box center [492, 295] width 189 height 39
click at [505, 302] on input "20" at bounding box center [498, 301] width 13 height 13
radio input "true"
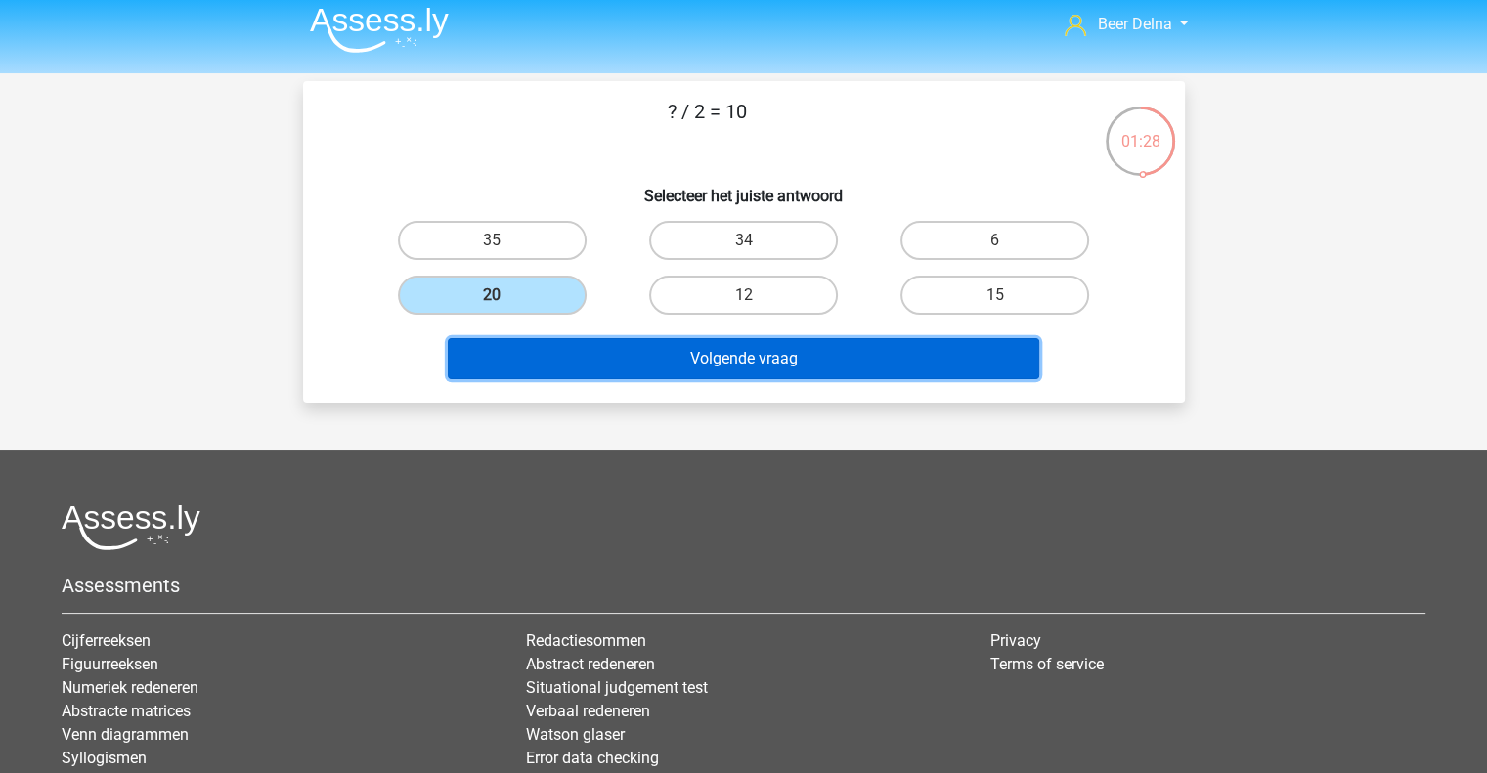
click at [555, 352] on button "Volgende vraag" at bounding box center [744, 358] width 592 height 41
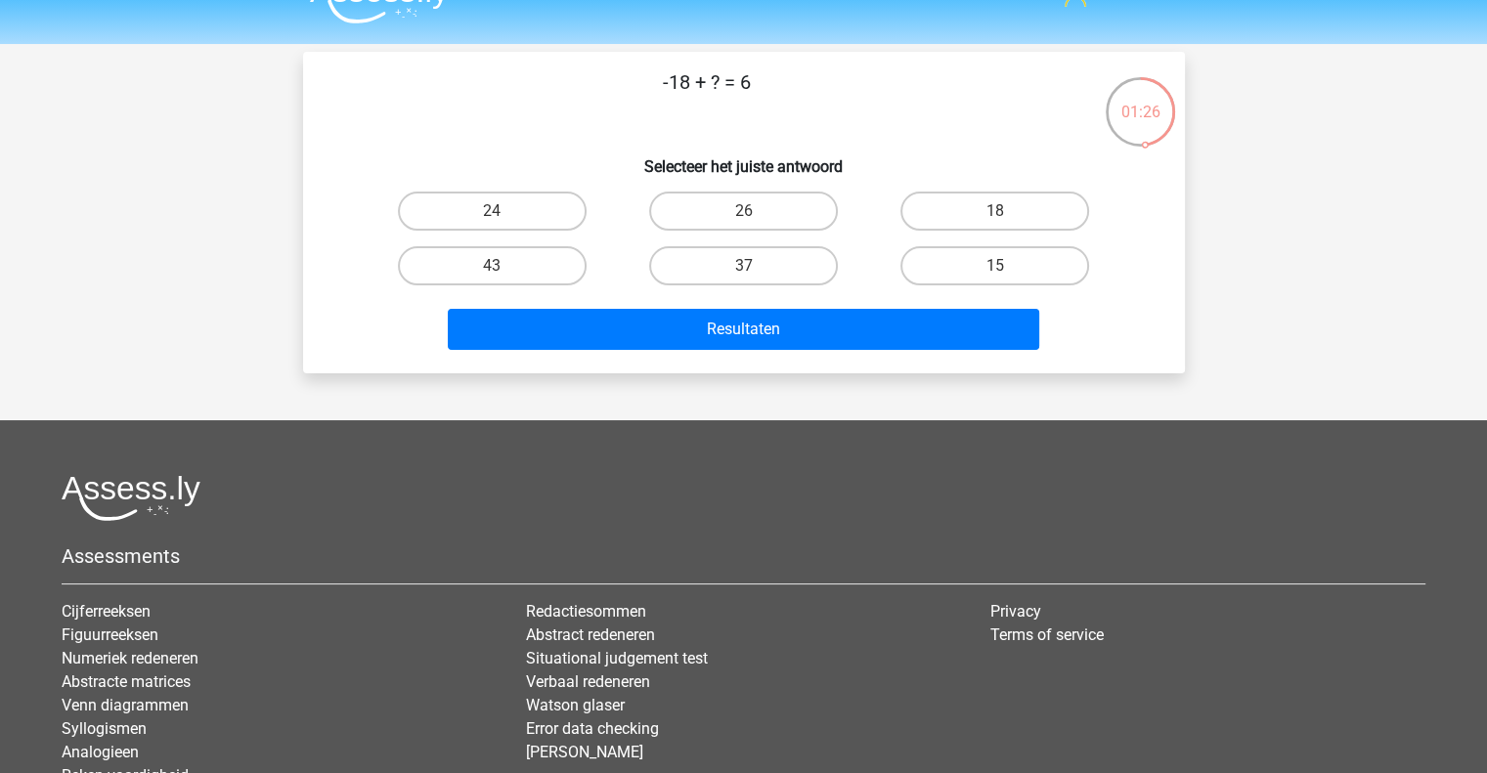
scroll to position [32, 0]
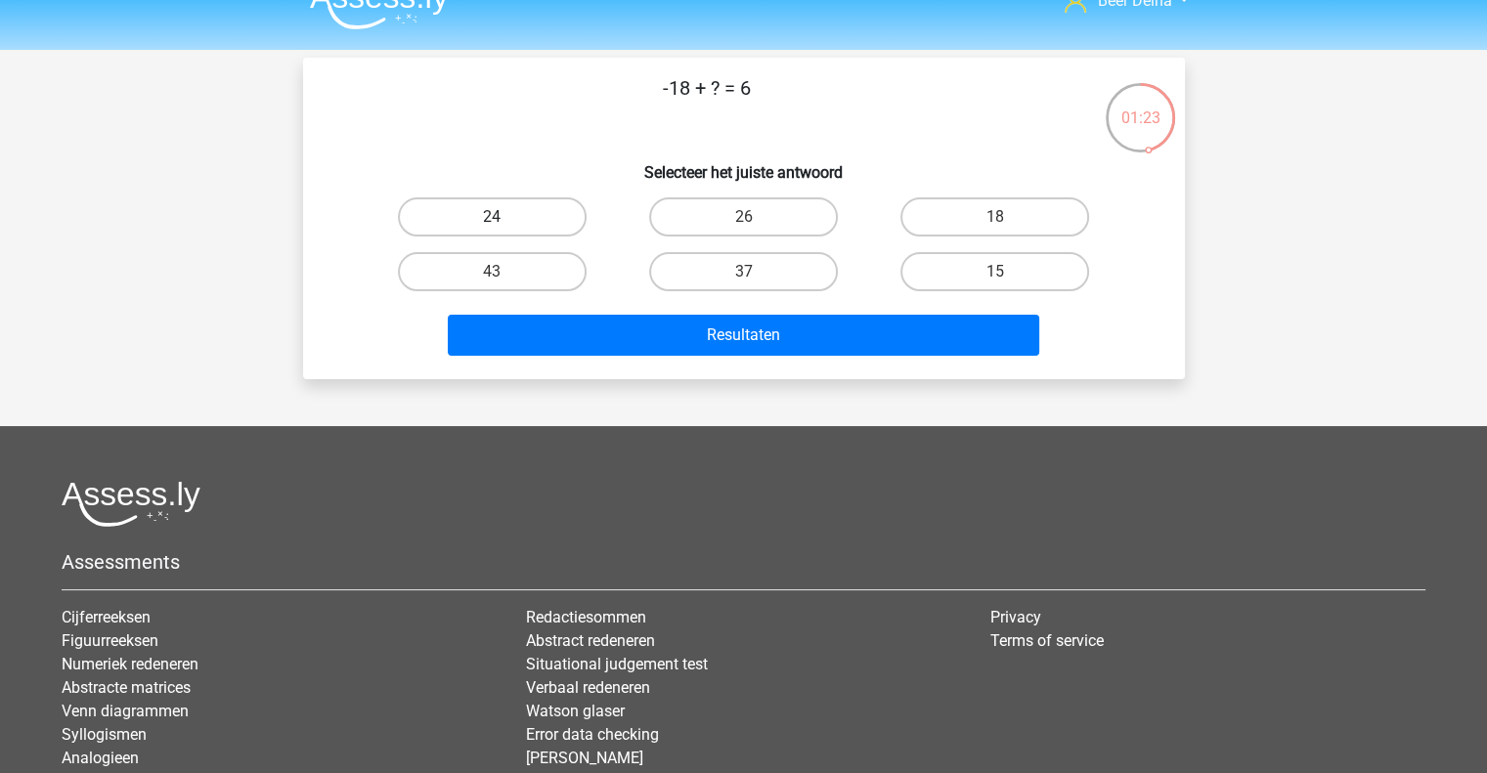
click at [553, 226] on label "24" at bounding box center [492, 217] width 189 height 39
click at [505, 226] on input "24" at bounding box center [498, 223] width 13 height 13
radio input "true"
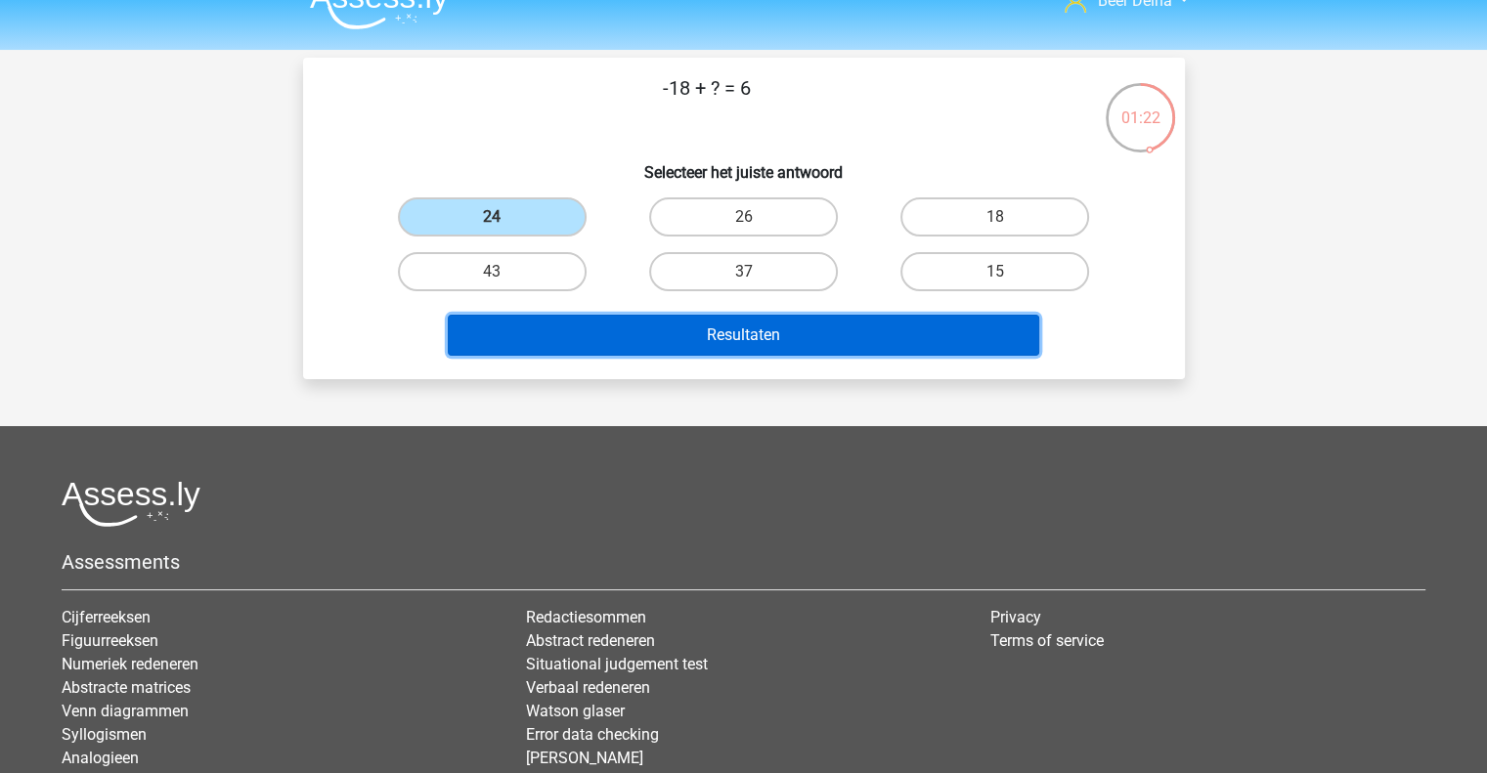
click at [593, 332] on button "Resultaten" at bounding box center [744, 335] width 592 height 41
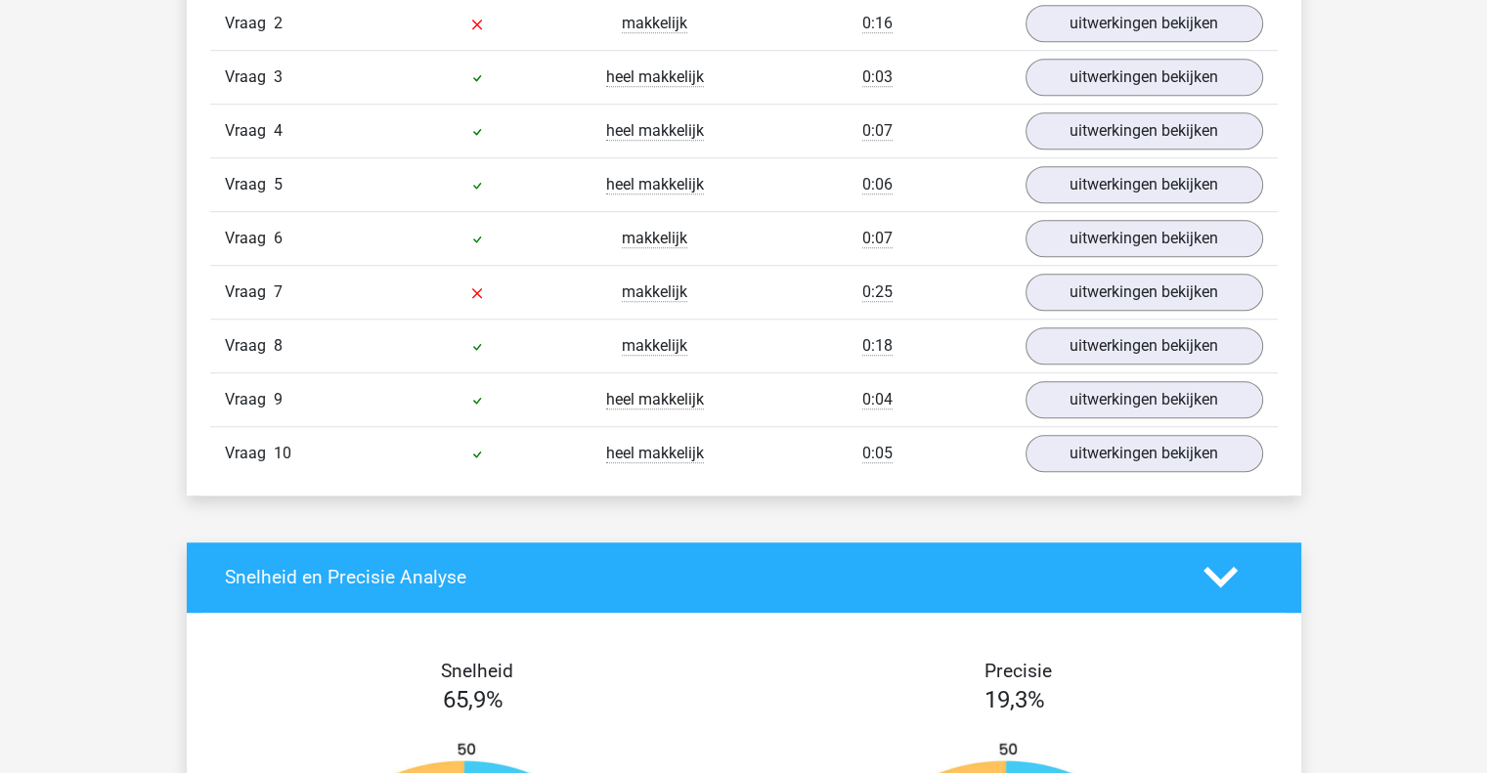
scroll to position [1211, 0]
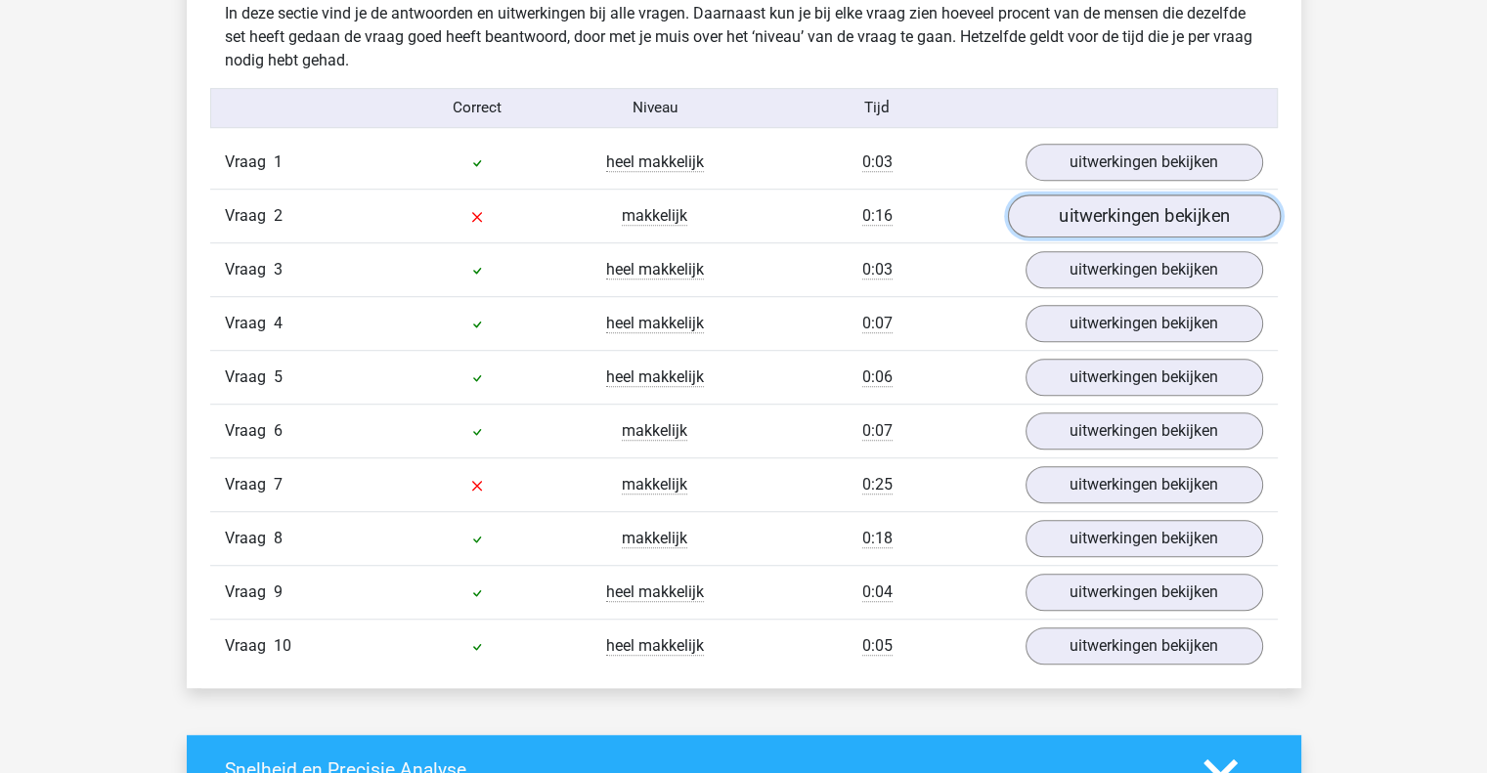
click at [1046, 199] on link "uitwerkingen bekijken" at bounding box center [1143, 216] width 273 height 43
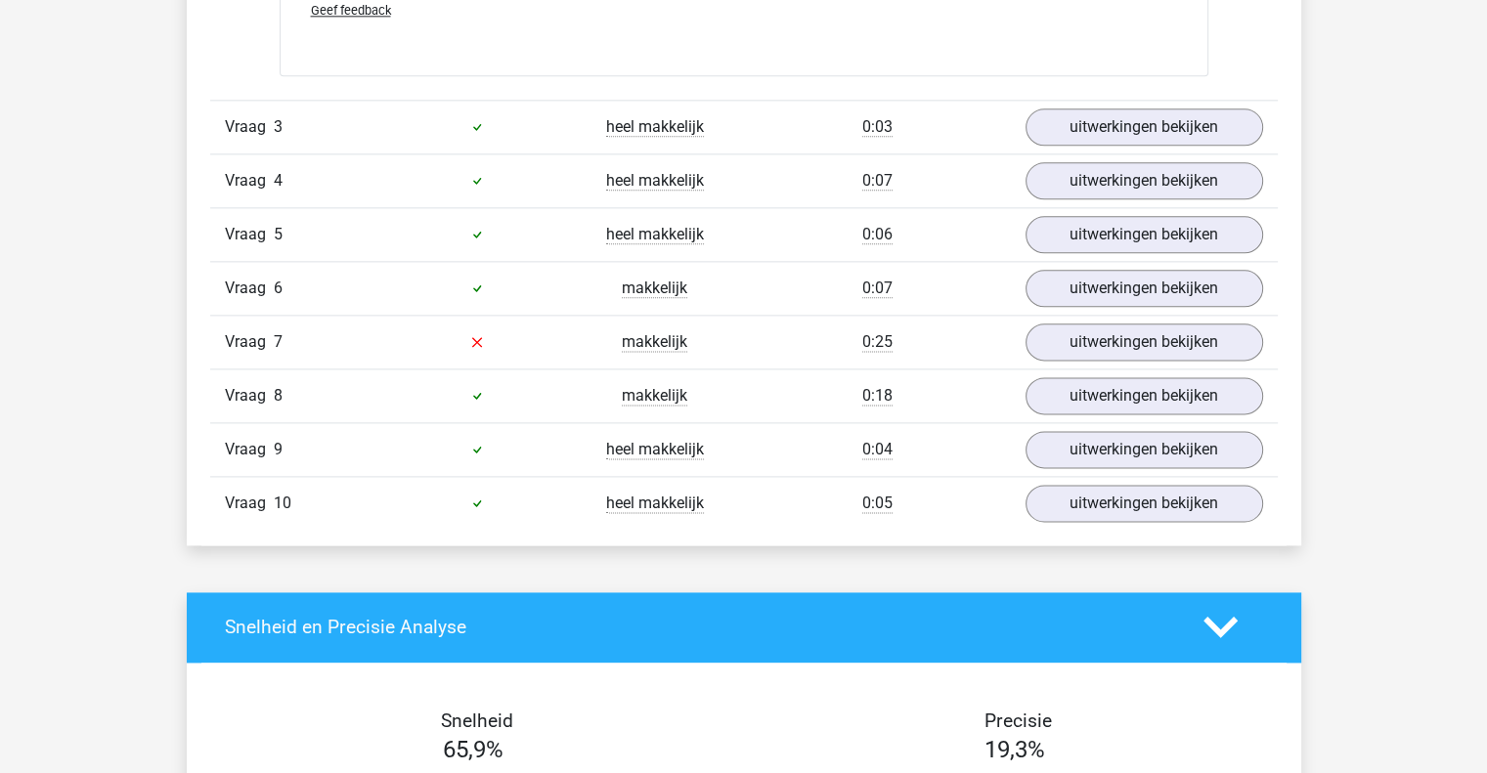
scroll to position [2456, 0]
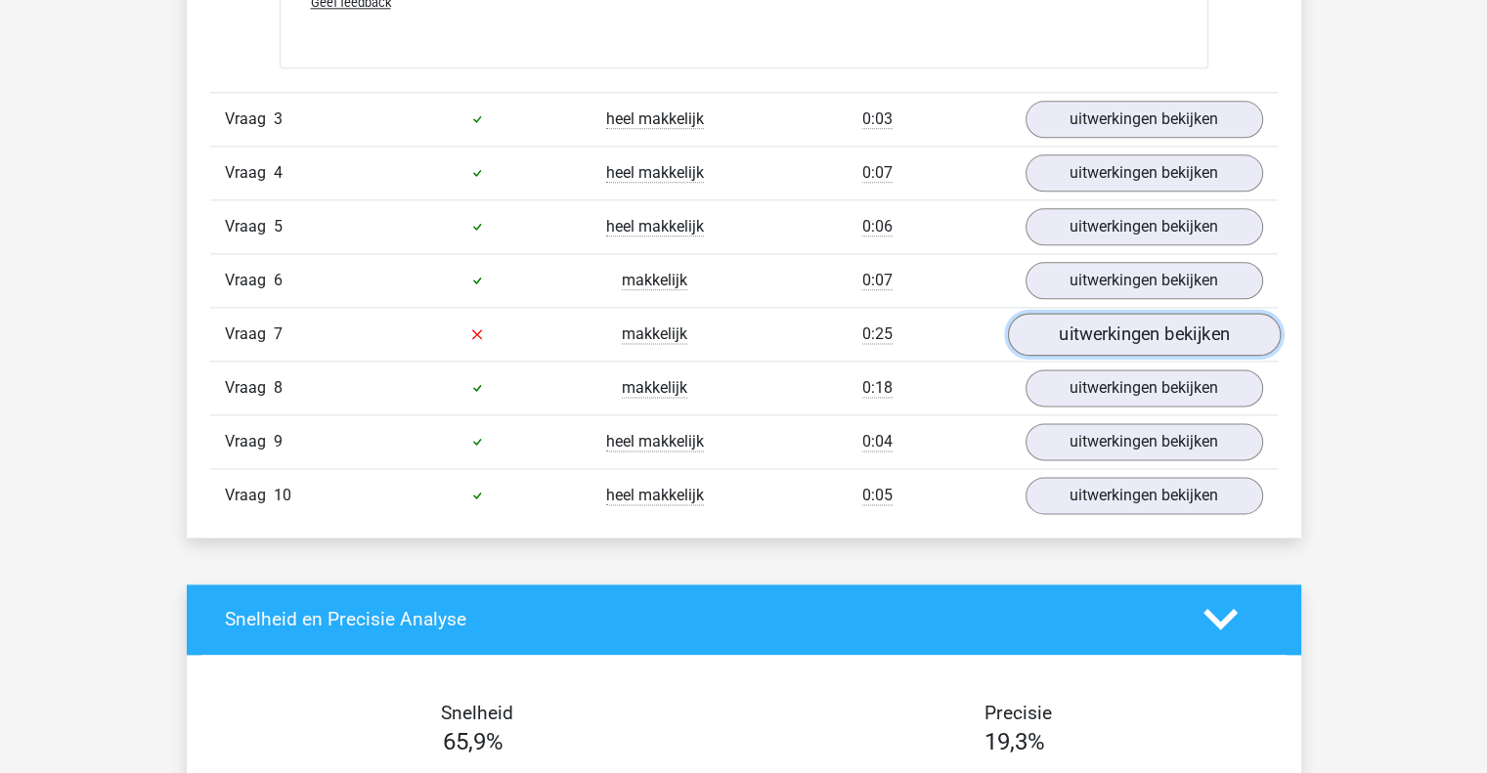
click at [1169, 346] on link "uitwerkingen bekijken" at bounding box center [1143, 334] width 273 height 43
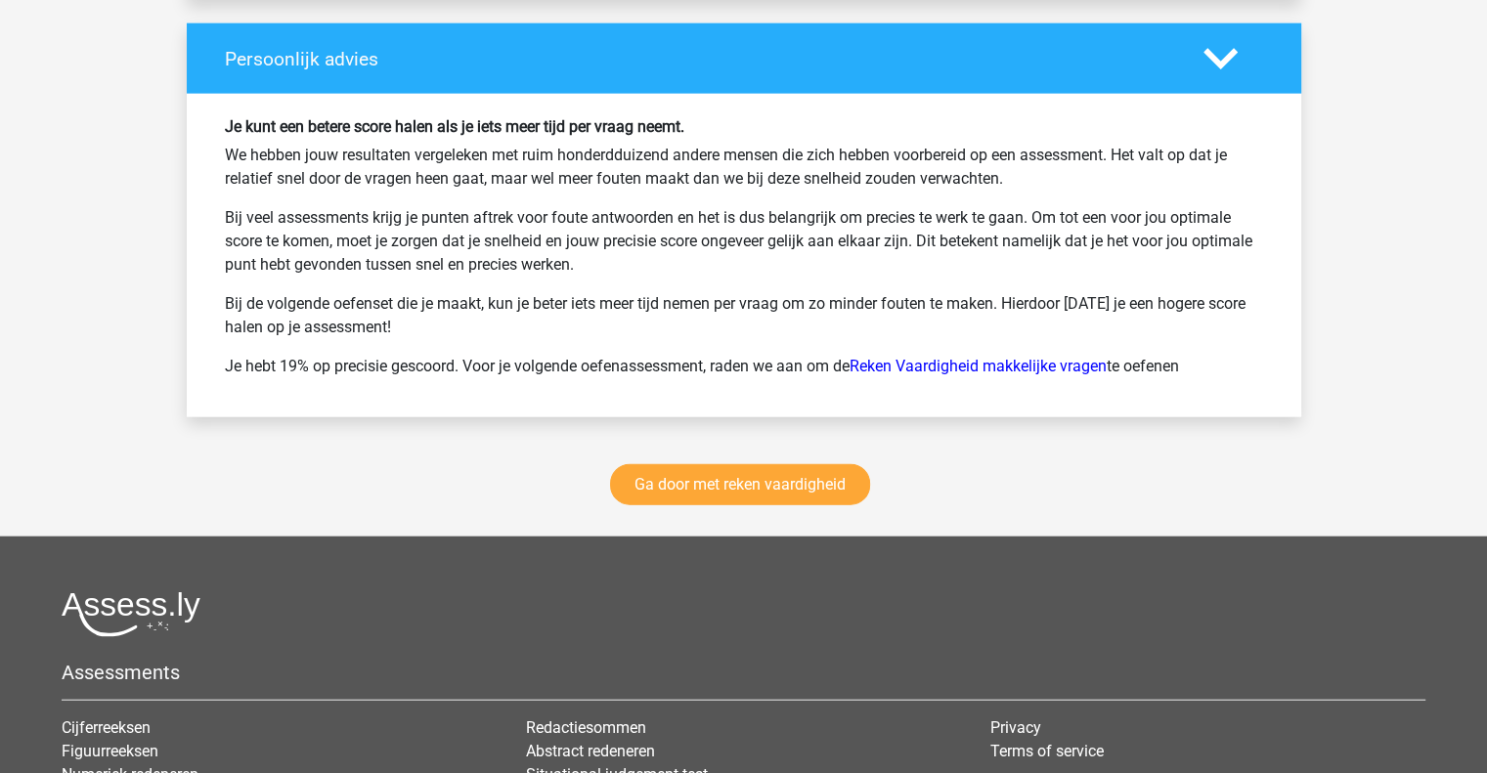
scroll to position [4676, 0]
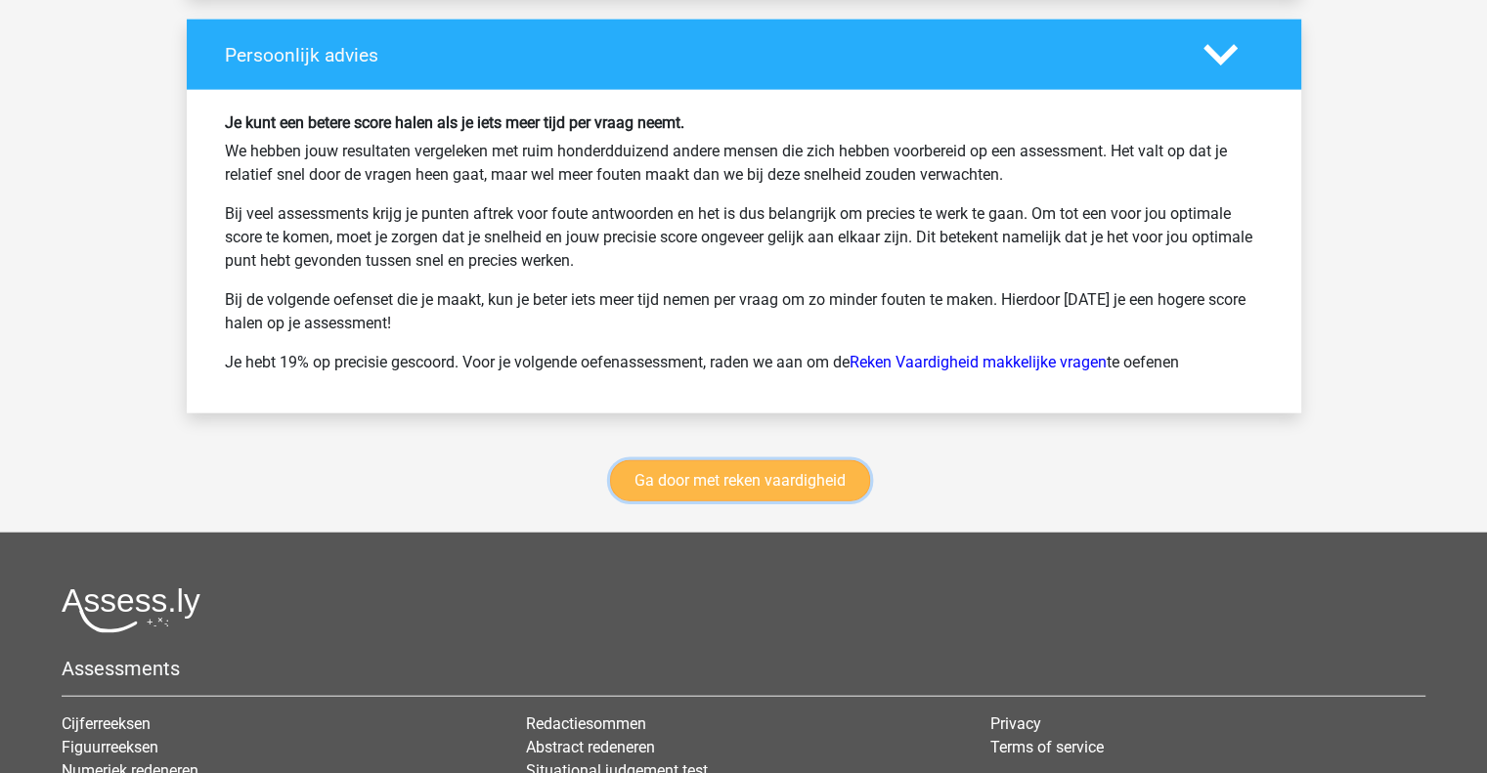
click at [833, 473] on link "Ga door met reken vaardigheid" at bounding box center [740, 481] width 260 height 41
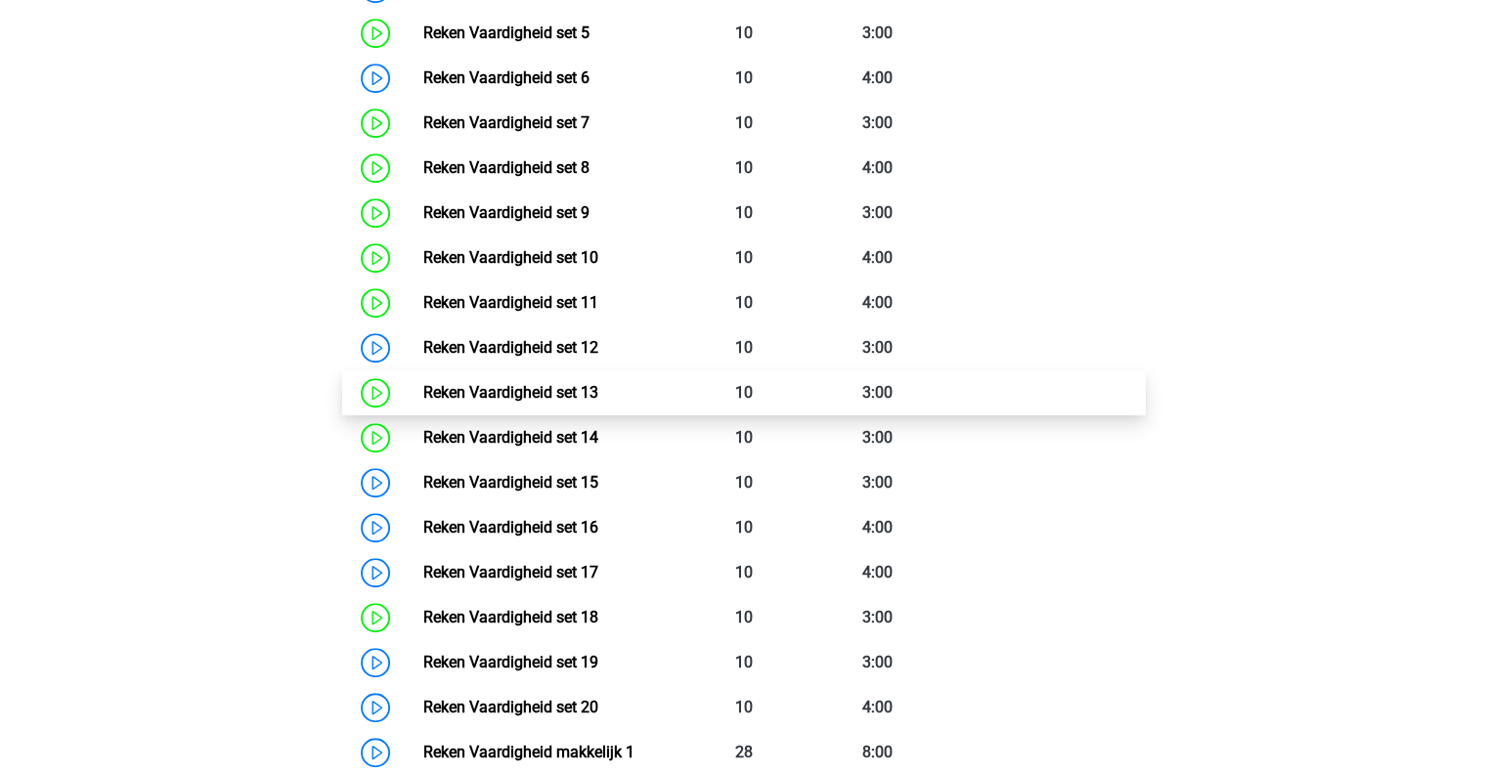
scroll to position [1185, 0]
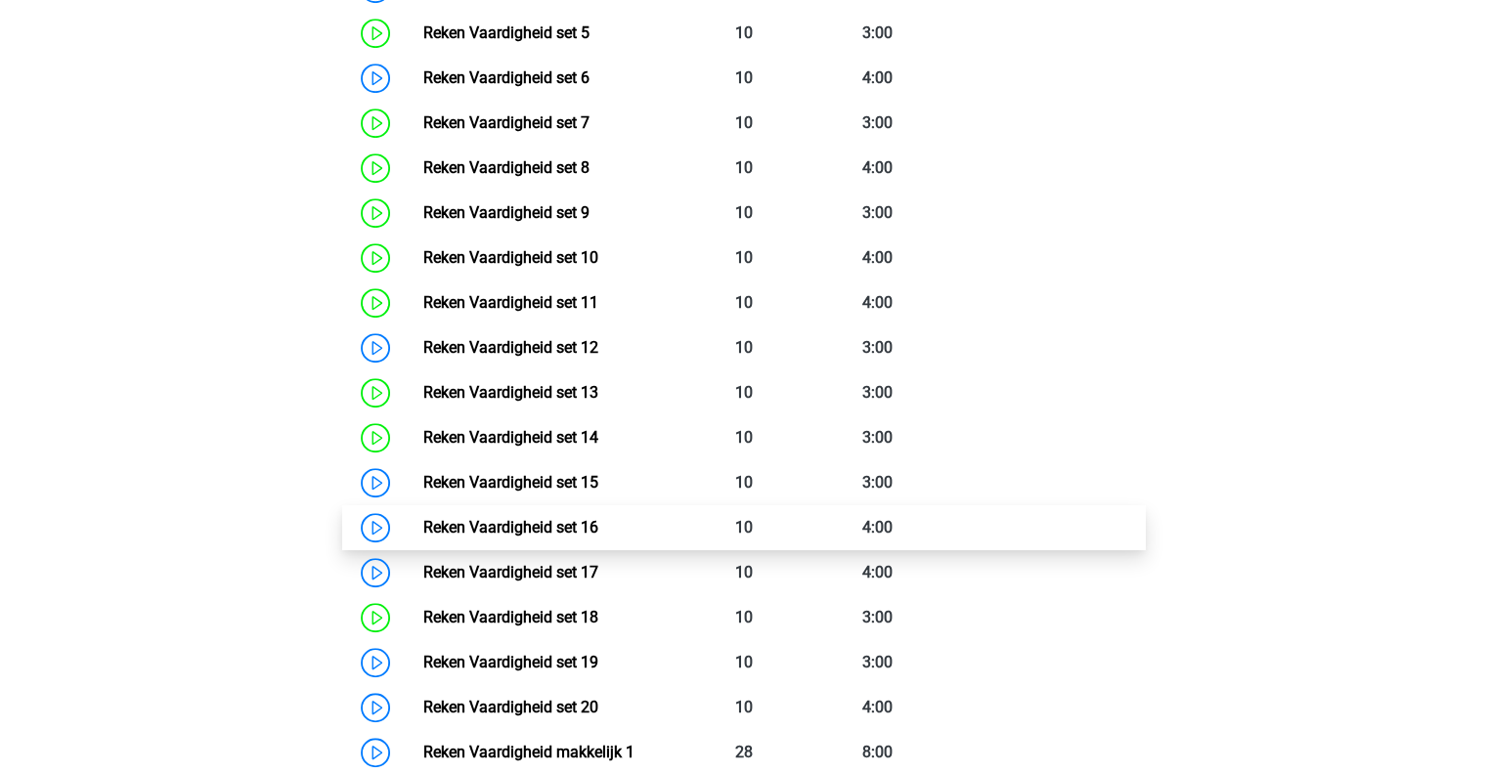
click at [598, 523] on link "Reken Vaardigheid set 16" at bounding box center [510, 527] width 175 height 19
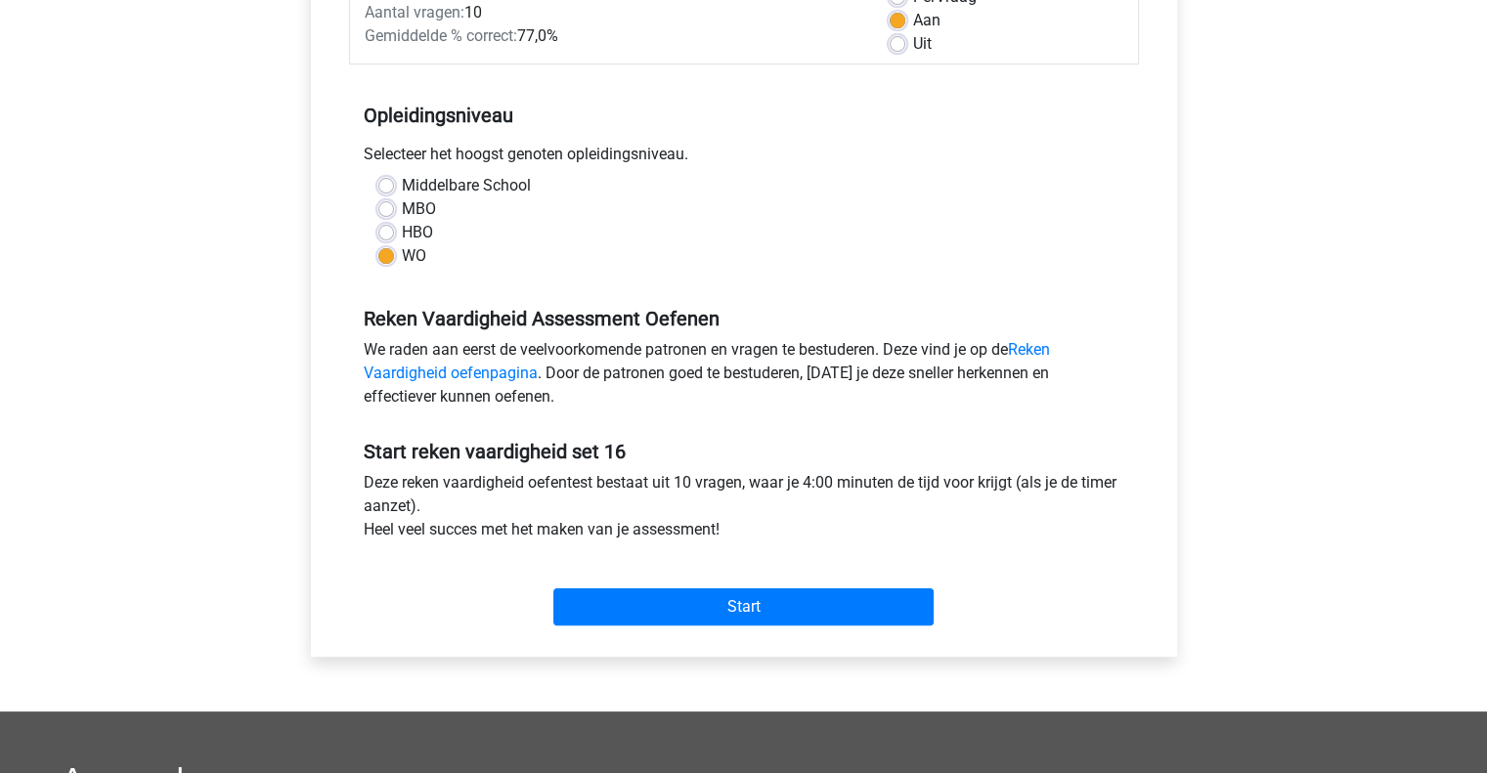
scroll to position [319, 0]
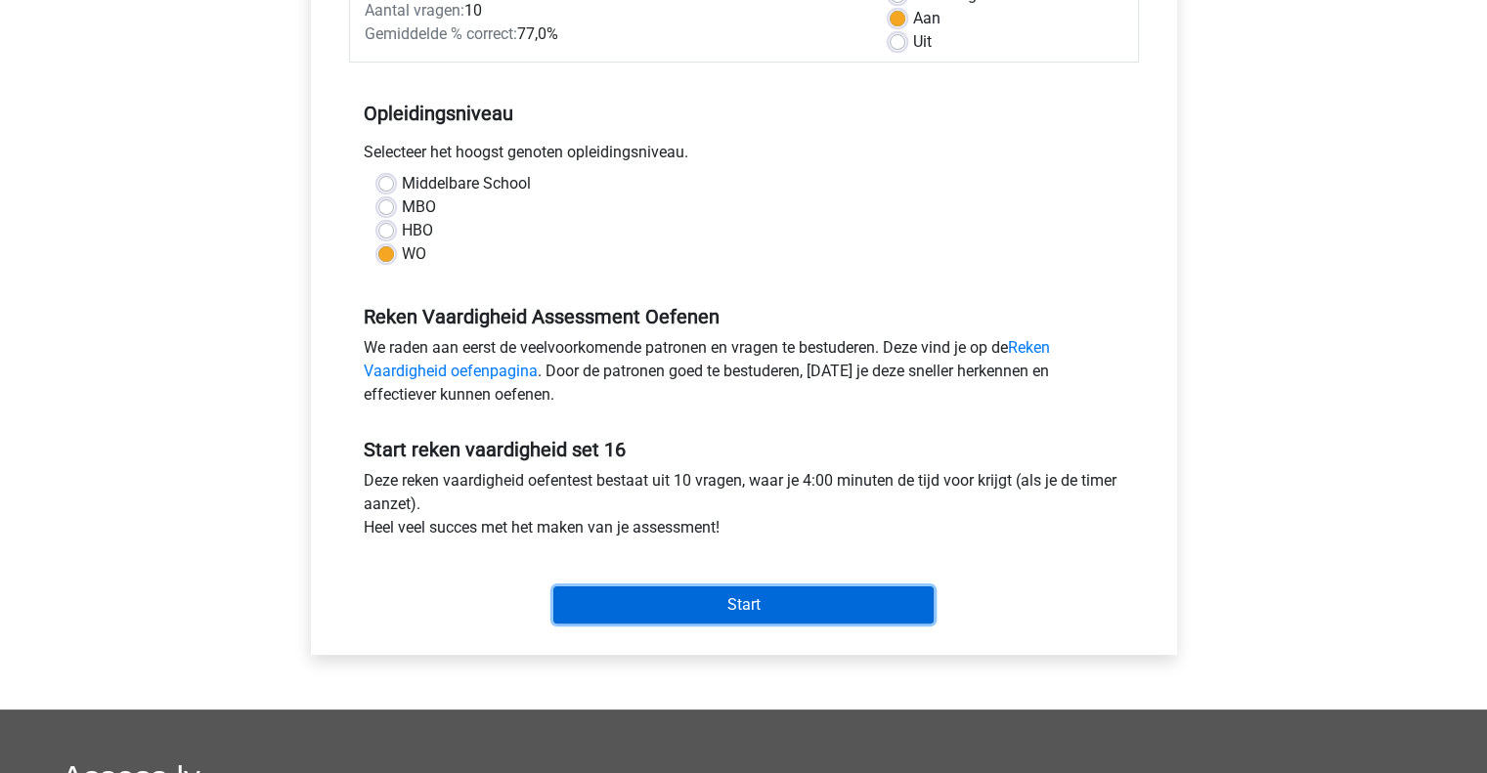
click at [743, 605] on input "Start" at bounding box center [743, 605] width 380 height 37
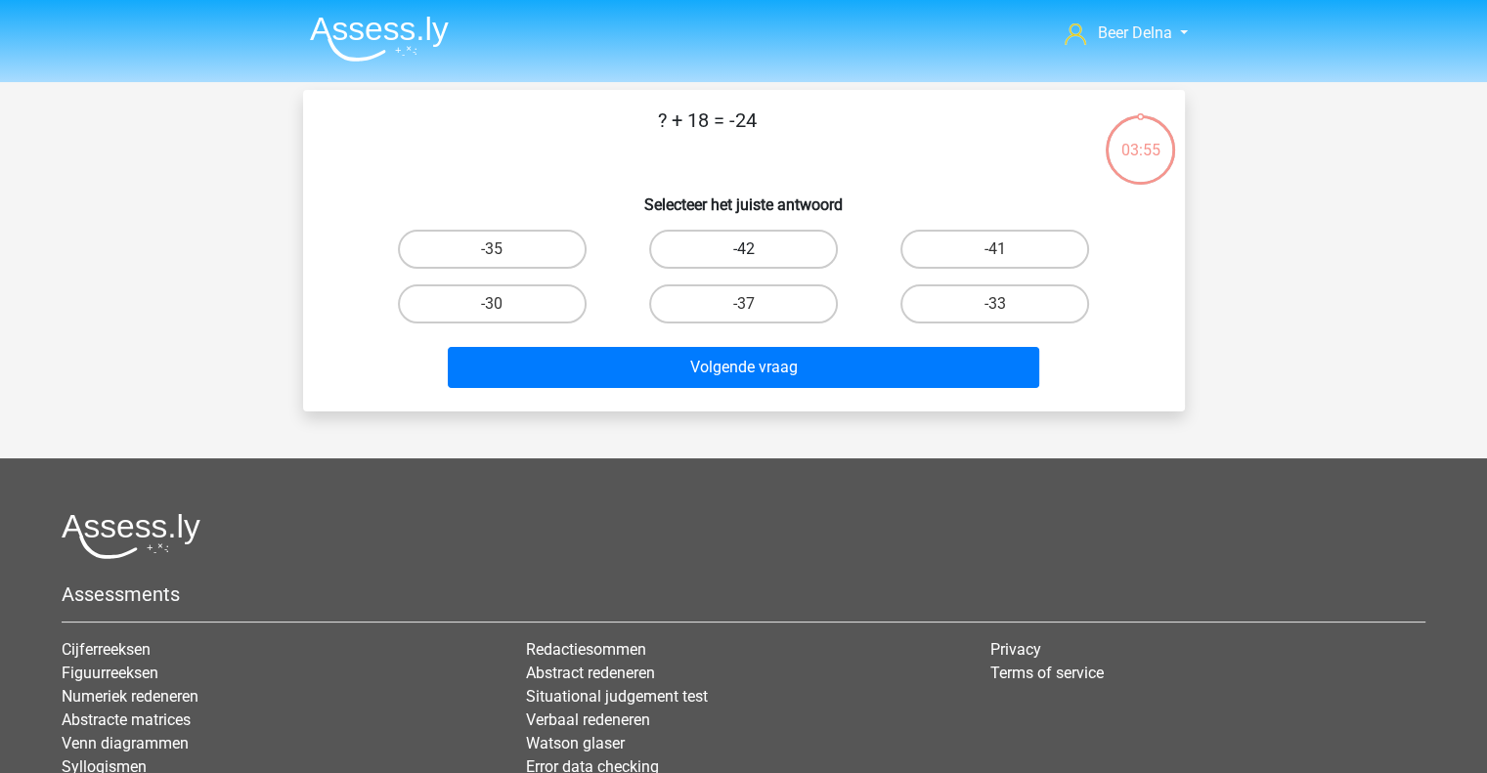
click at [784, 257] on label "-42" at bounding box center [743, 249] width 189 height 39
click at [756, 257] on input "-42" at bounding box center [749, 255] width 13 height 13
radio input "true"
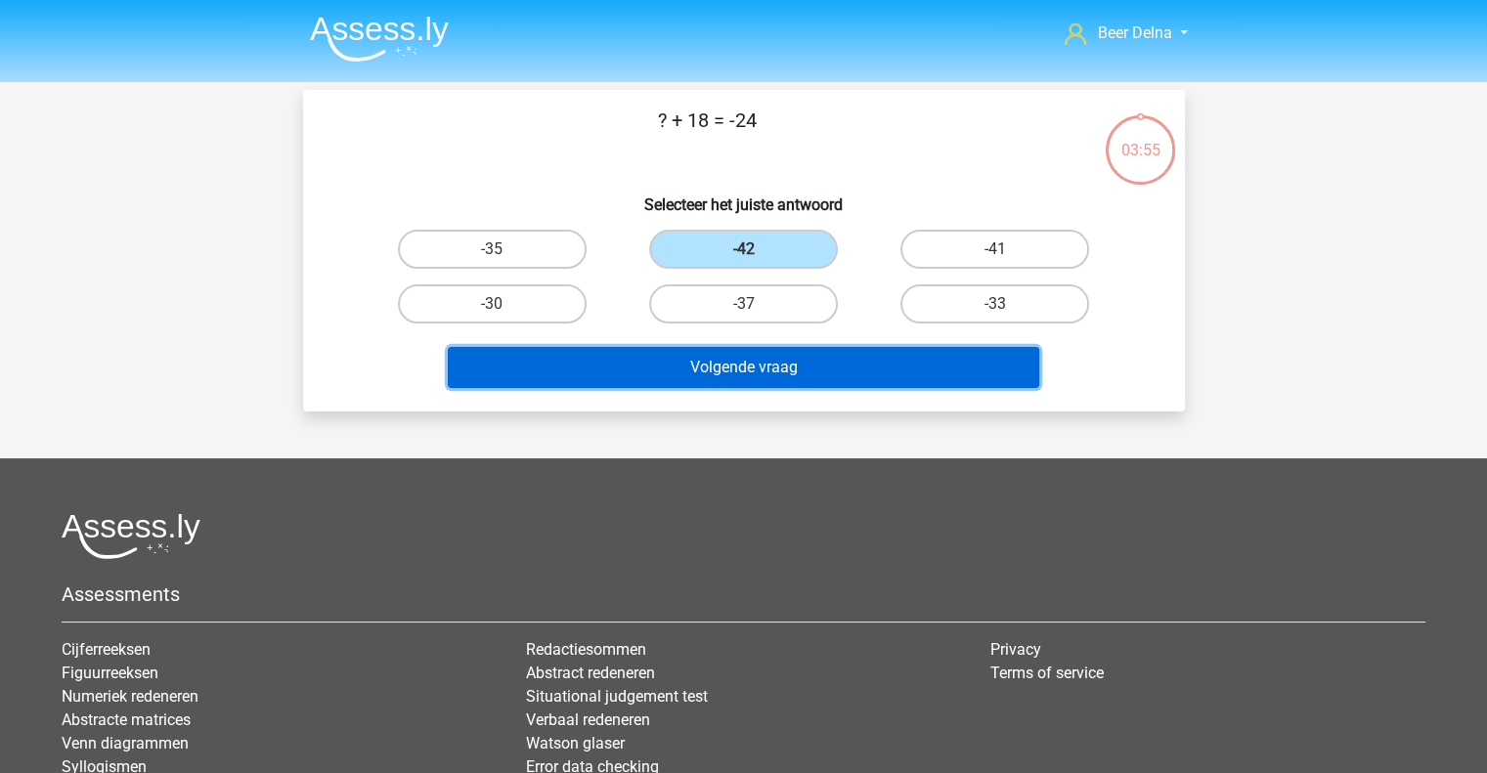
click at [771, 363] on button "Volgende vraag" at bounding box center [744, 367] width 592 height 41
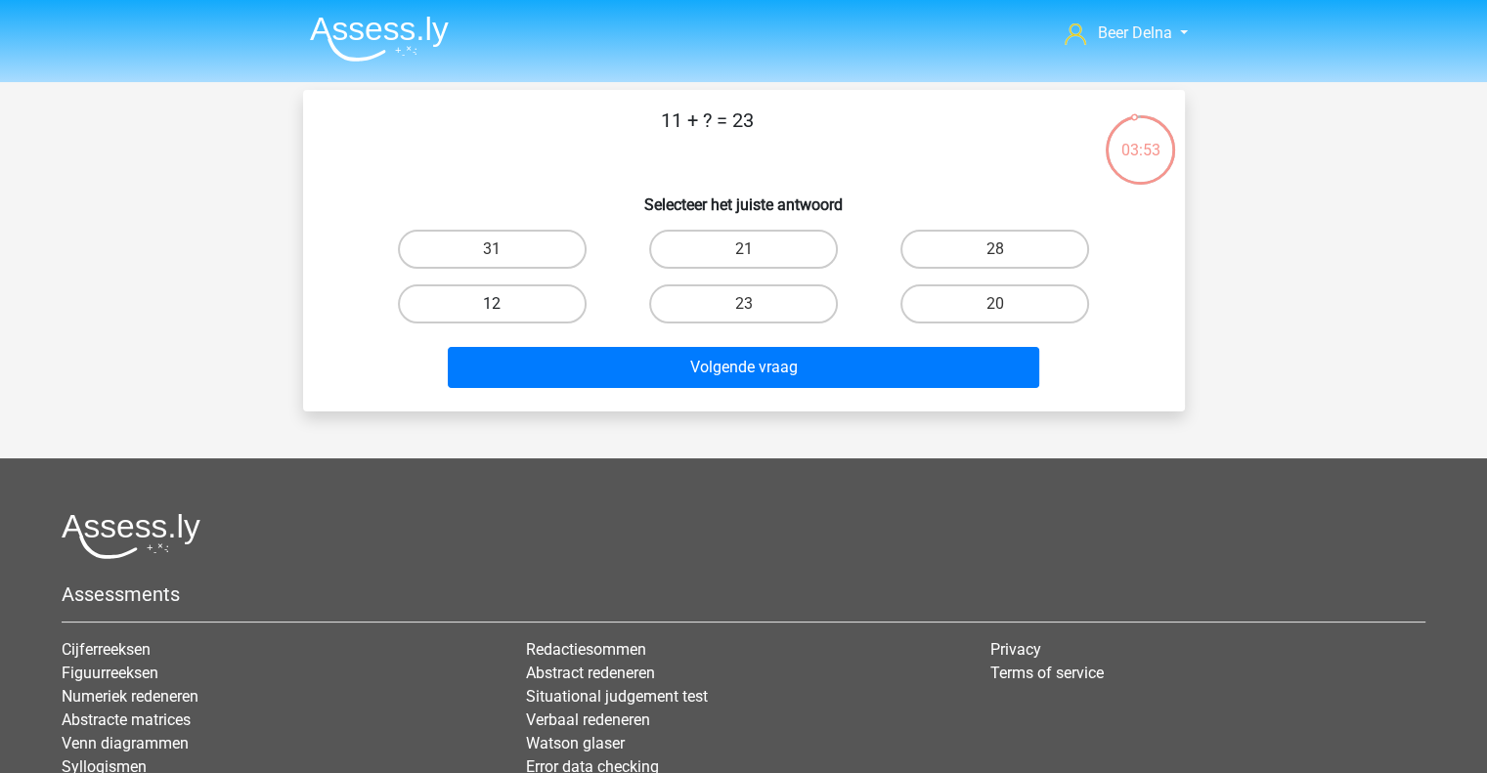
click at [540, 305] on label "12" at bounding box center [492, 304] width 189 height 39
click at [505, 305] on input "12" at bounding box center [498, 310] width 13 height 13
radio input "true"
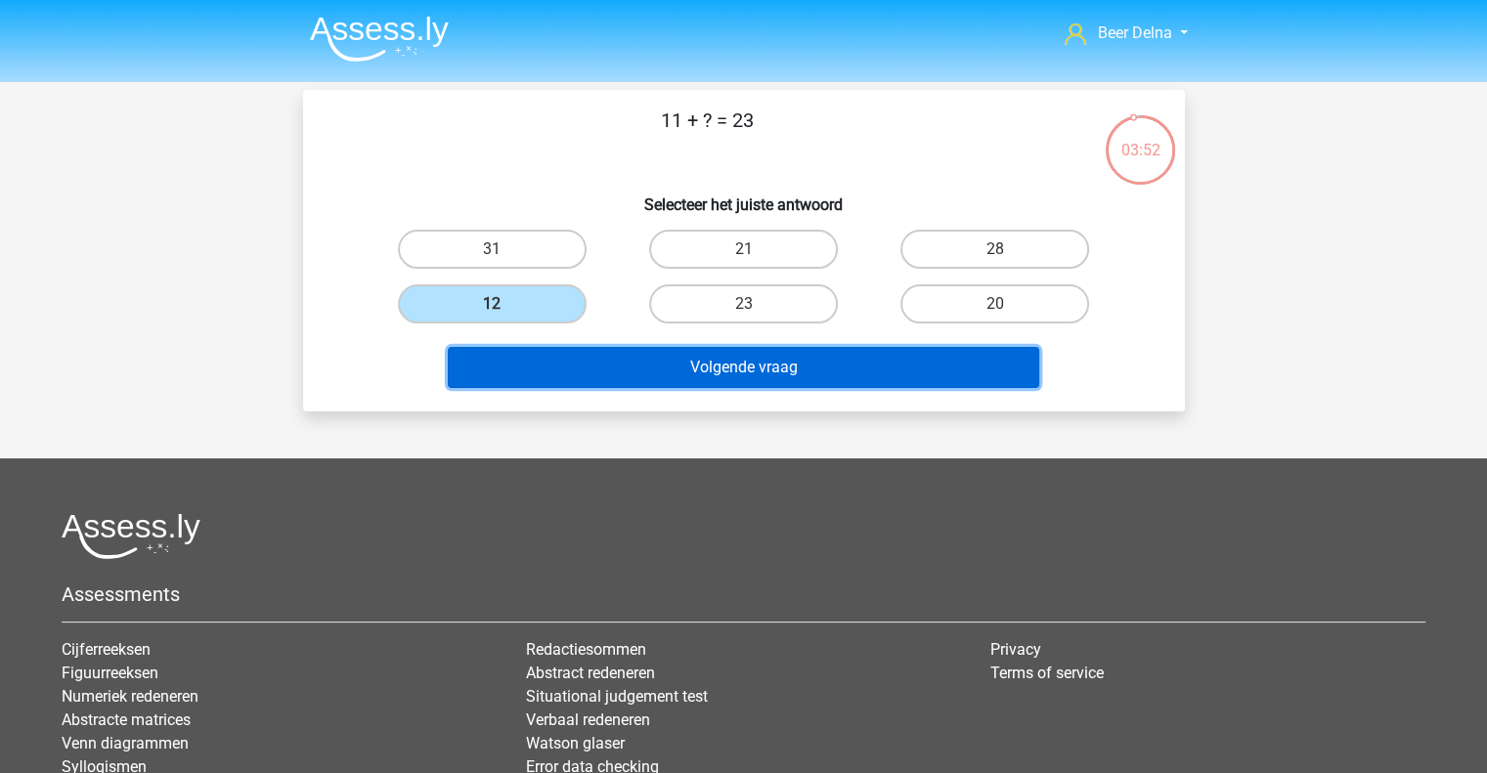
click at [575, 359] on button "Volgende vraag" at bounding box center [744, 367] width 592 height 41
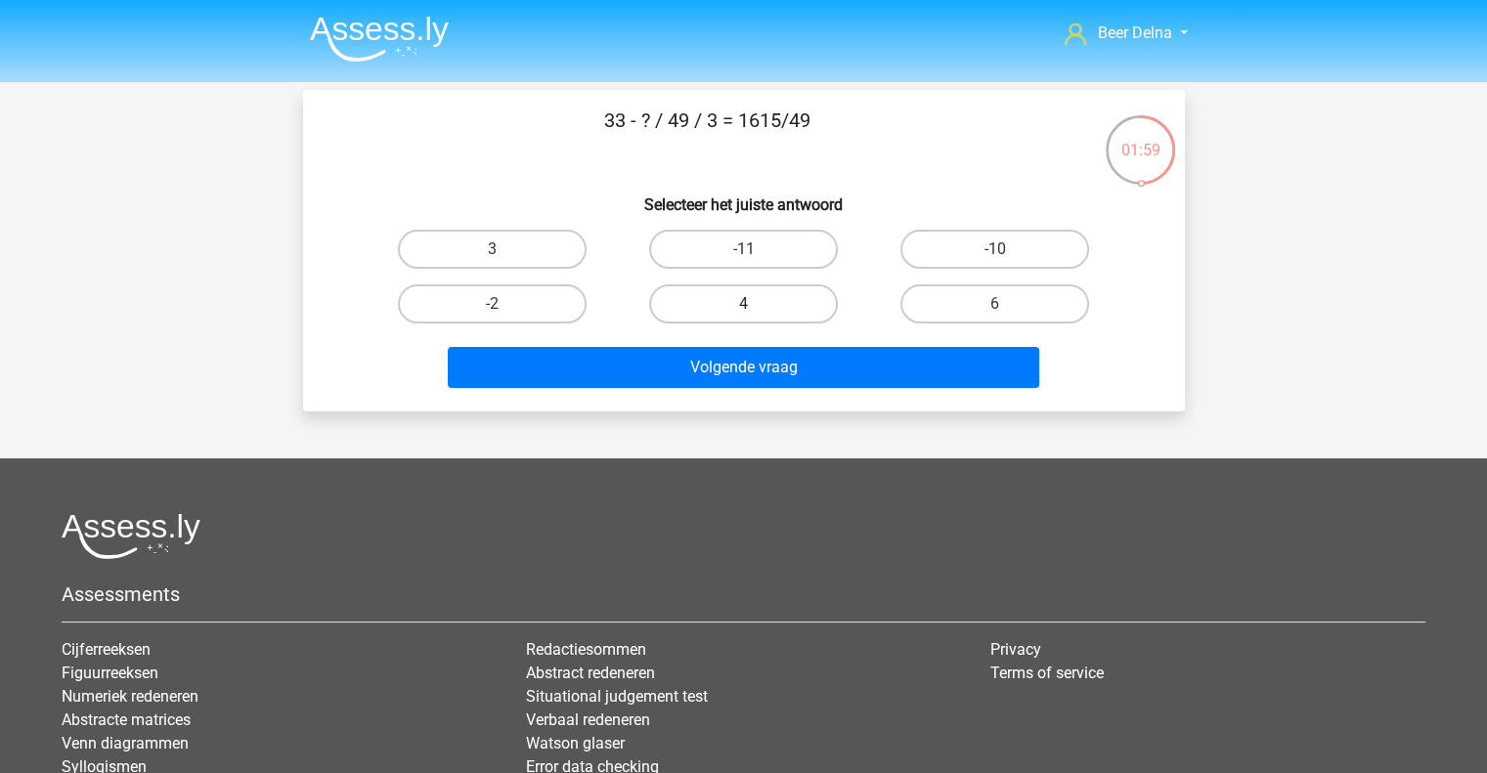
click at [814, 297] on label "4" at bounding box center [743, 304] width 189 height 39
click at [756, 304] on input "4" at bounding box center [749, 310] width 13 height 13
radio input "true"
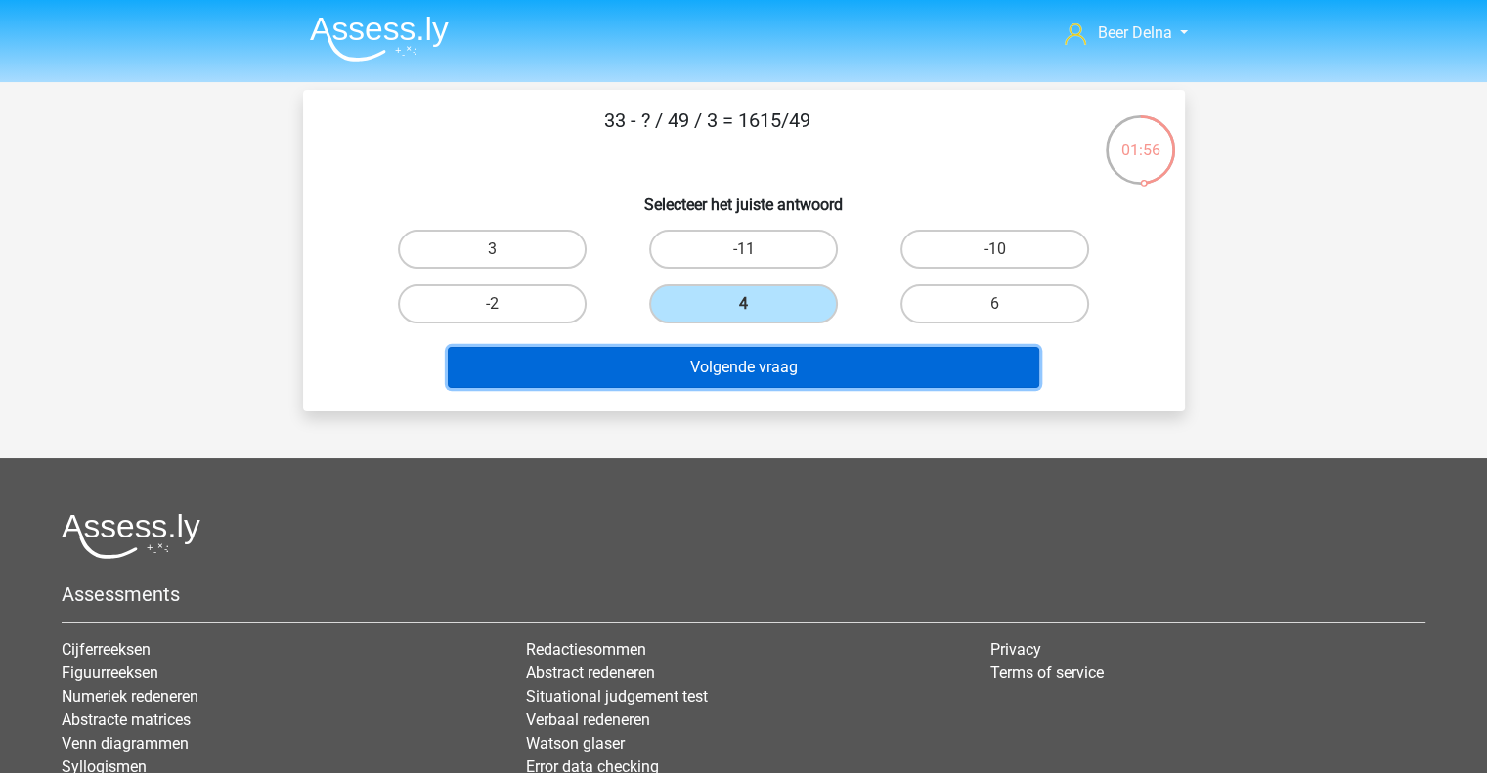
click at [812, 374] on button "Volgende vraag" at bounding box center [744, 367] width 592 height 41
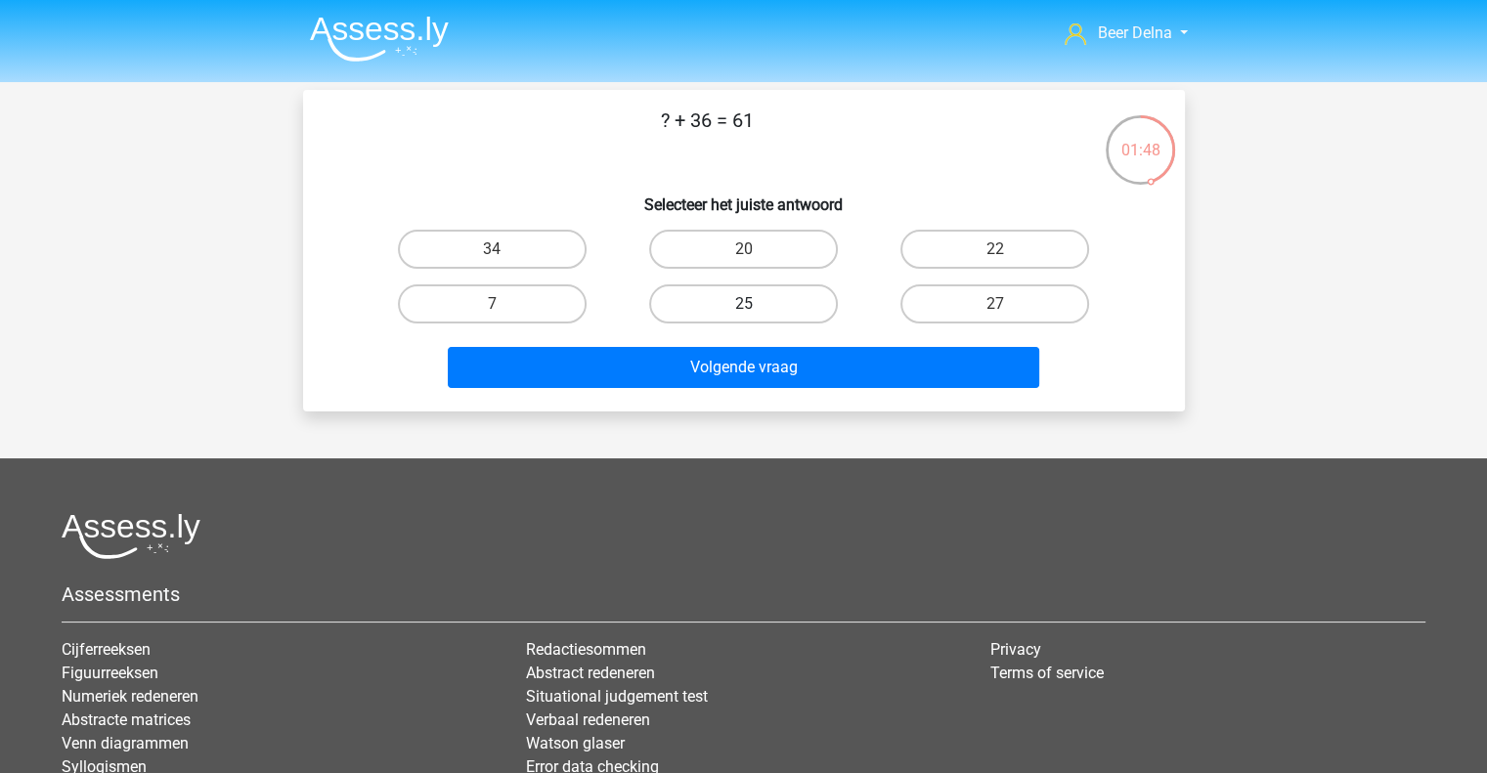
click at [717, 299] on label "25" at bounding box center [743, 304] width 189 height 39
click at [743, 304] on input "25" at bounding box center [749, 310] width 13 height 13
radio input "true"
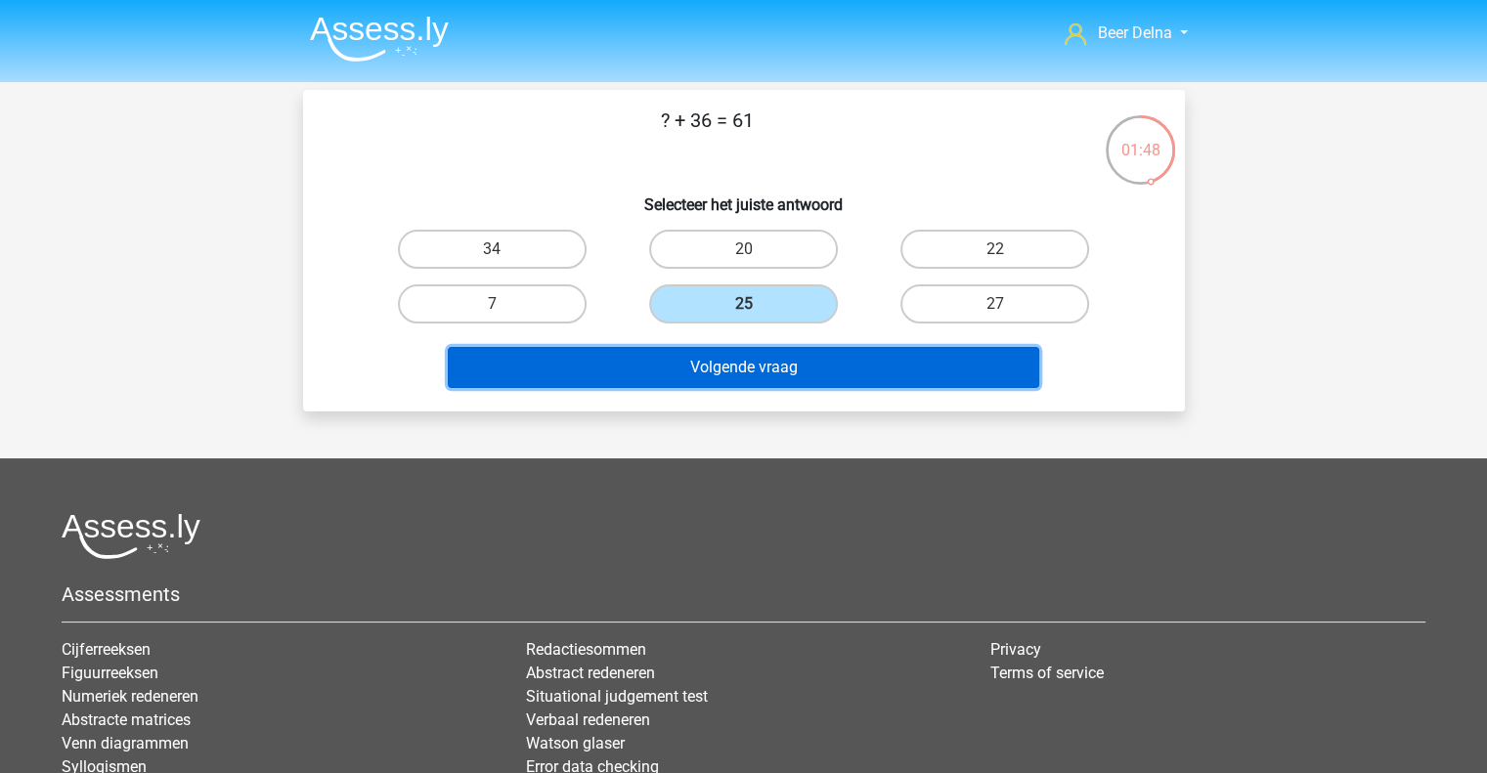
click at [715, 347] on button "Volgende vraag" at bounding box center [744, 367] width 592 height 41
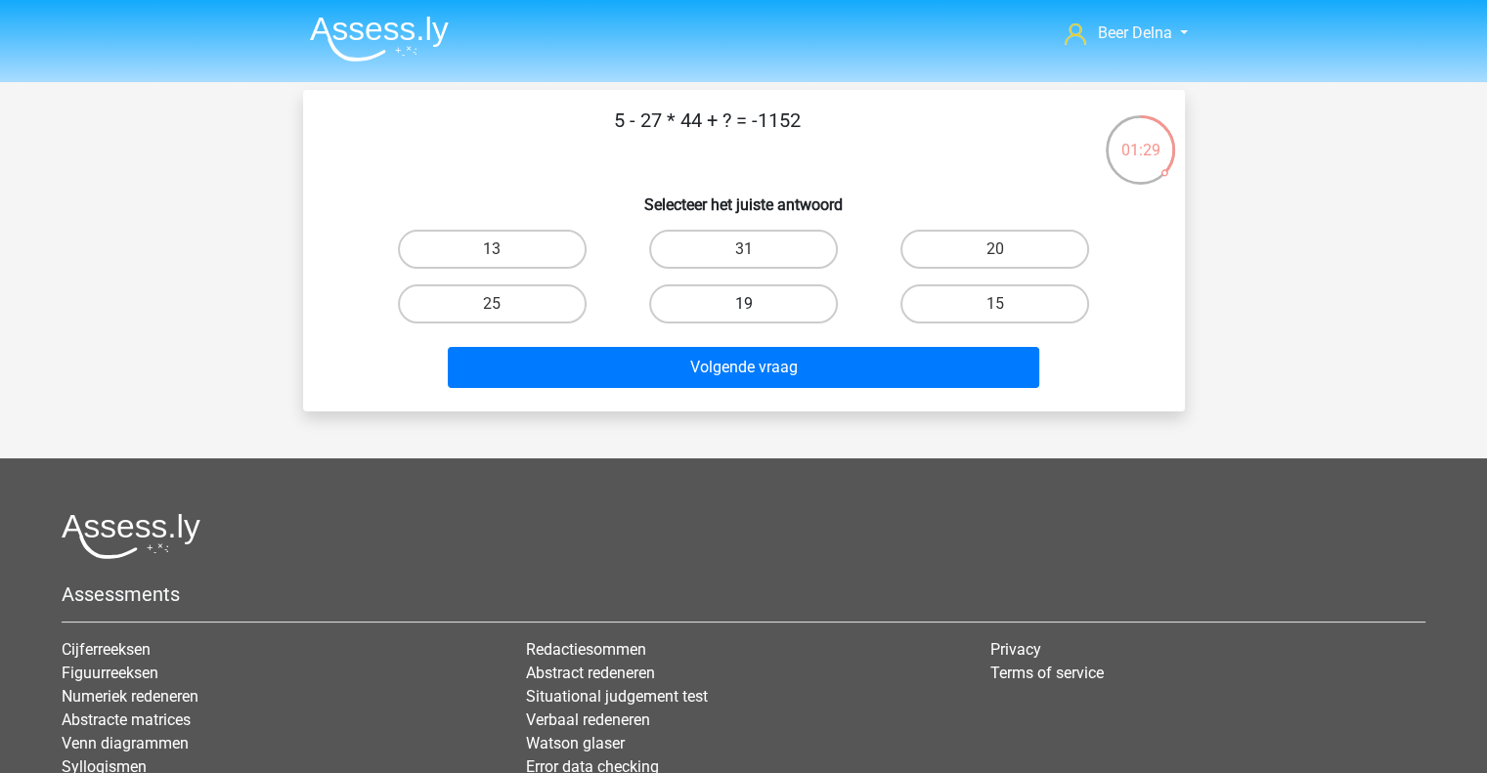
click at [791, 285] on label "19" at bounding box center [743, 304] width 189 height 39
click at [756, 304] on input "19" at bounding box center [749, 310] width 13 height 13
radio input "true"
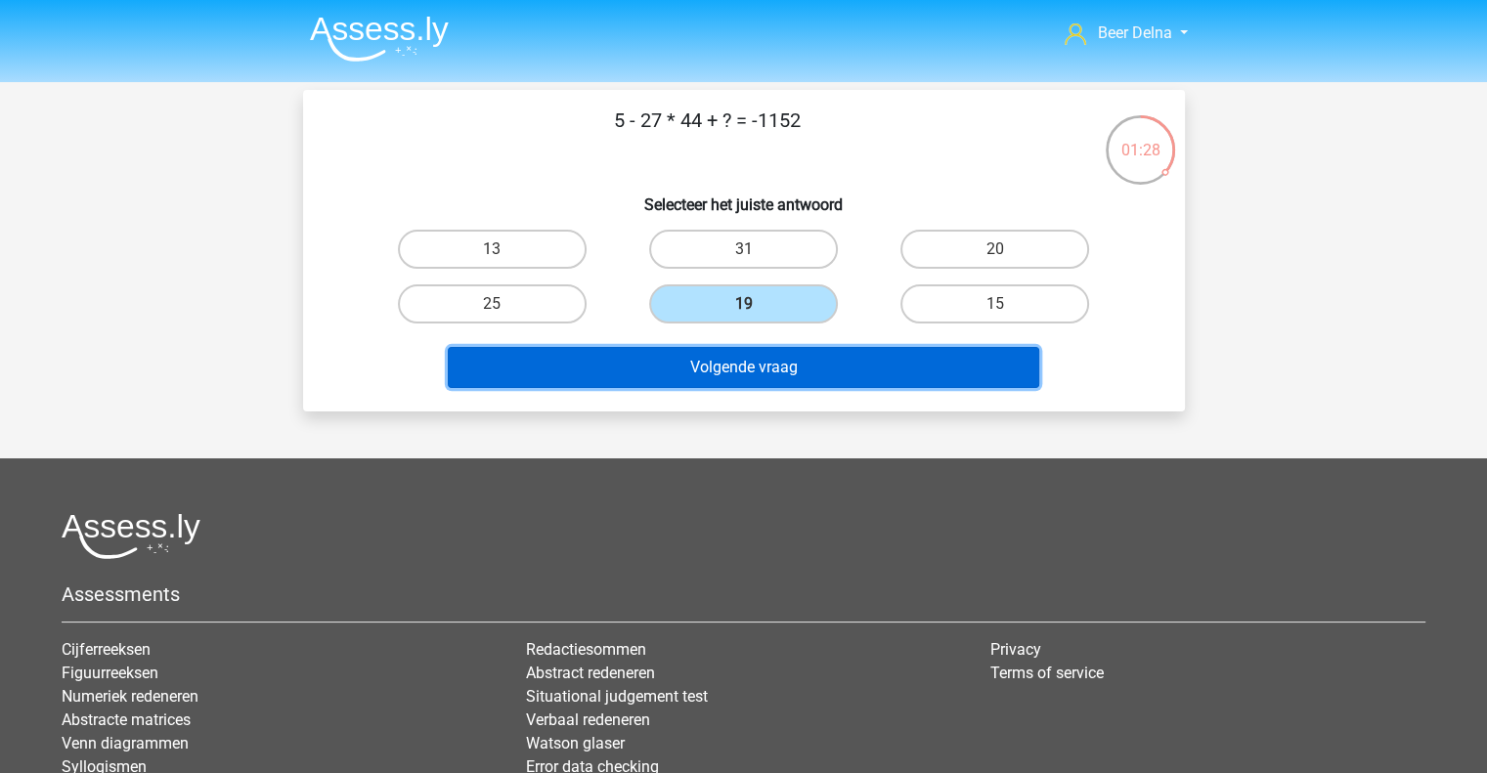
click at [770, 366] on button "Volgende vraag" at bounding box center [744, 367] width 592 height 41
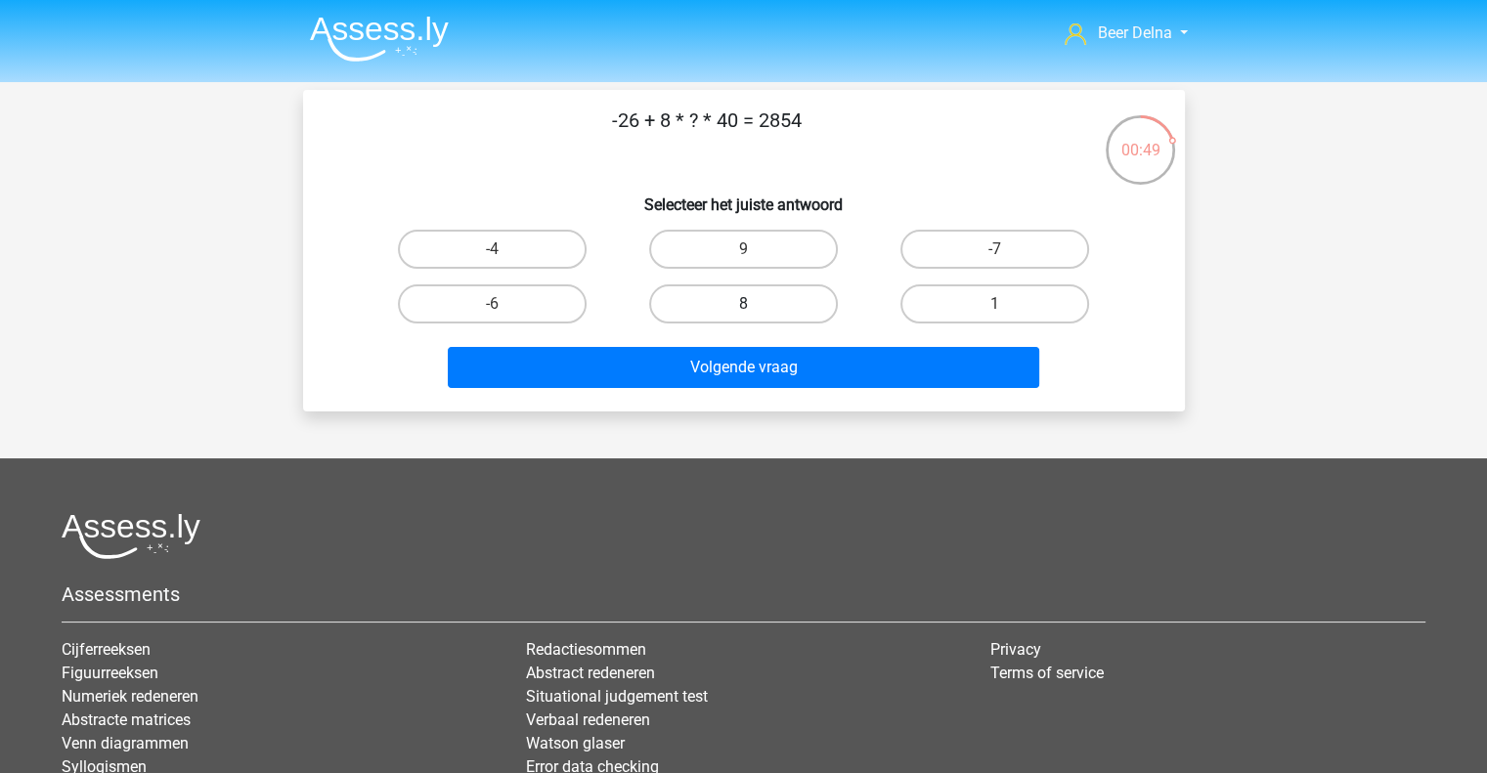
click at [746, 295] on label "8" at bounding box center [743, 304] width 189 height 39
click at [746, 304] on input "8" at bounding box center [749, 310] width 13 height 13
radio input "true"
click at [726, 386] on div "Volgende vraag" at bounding box center [744, 371] width 755 height 49
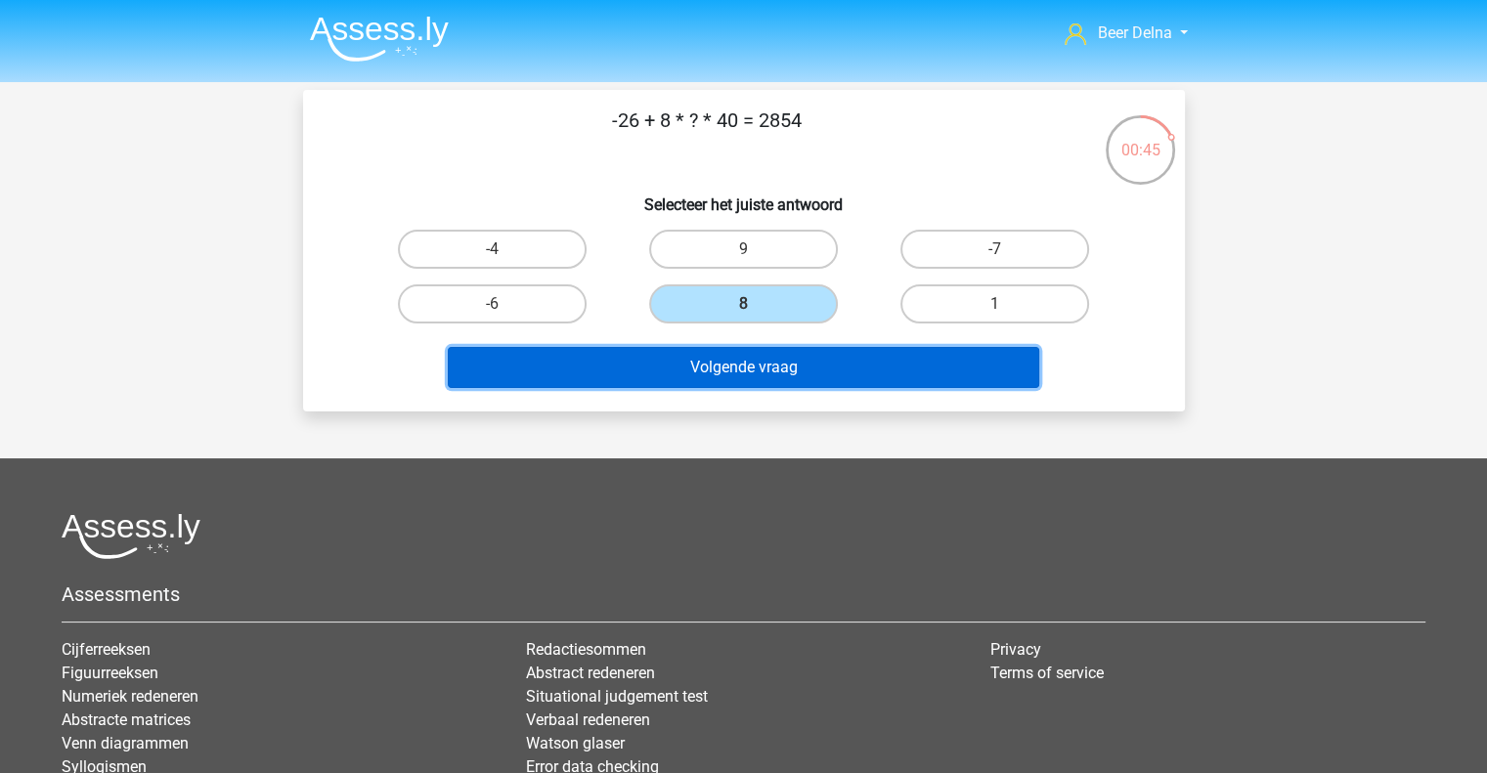
click at [734, 368] on button "Volgende vraag" at bounding box center [744, 367] width 592 height 41
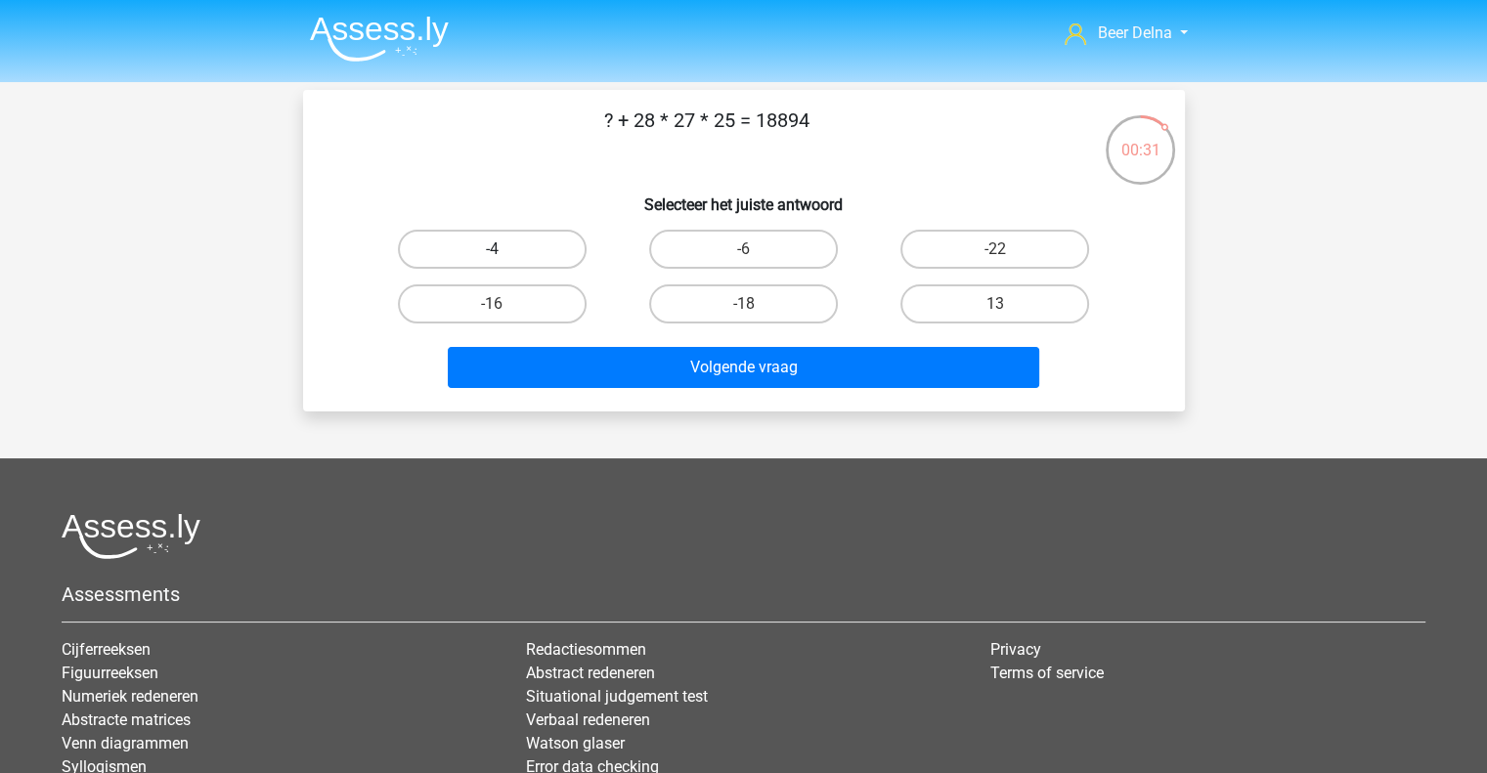
click at [529, 242] on label "-4" at bounding box center [492, 249] width 189 height 39
click at [505, 249] on input "-4" at bounding box center [498, 255] width 13 height 13
radio input "true"
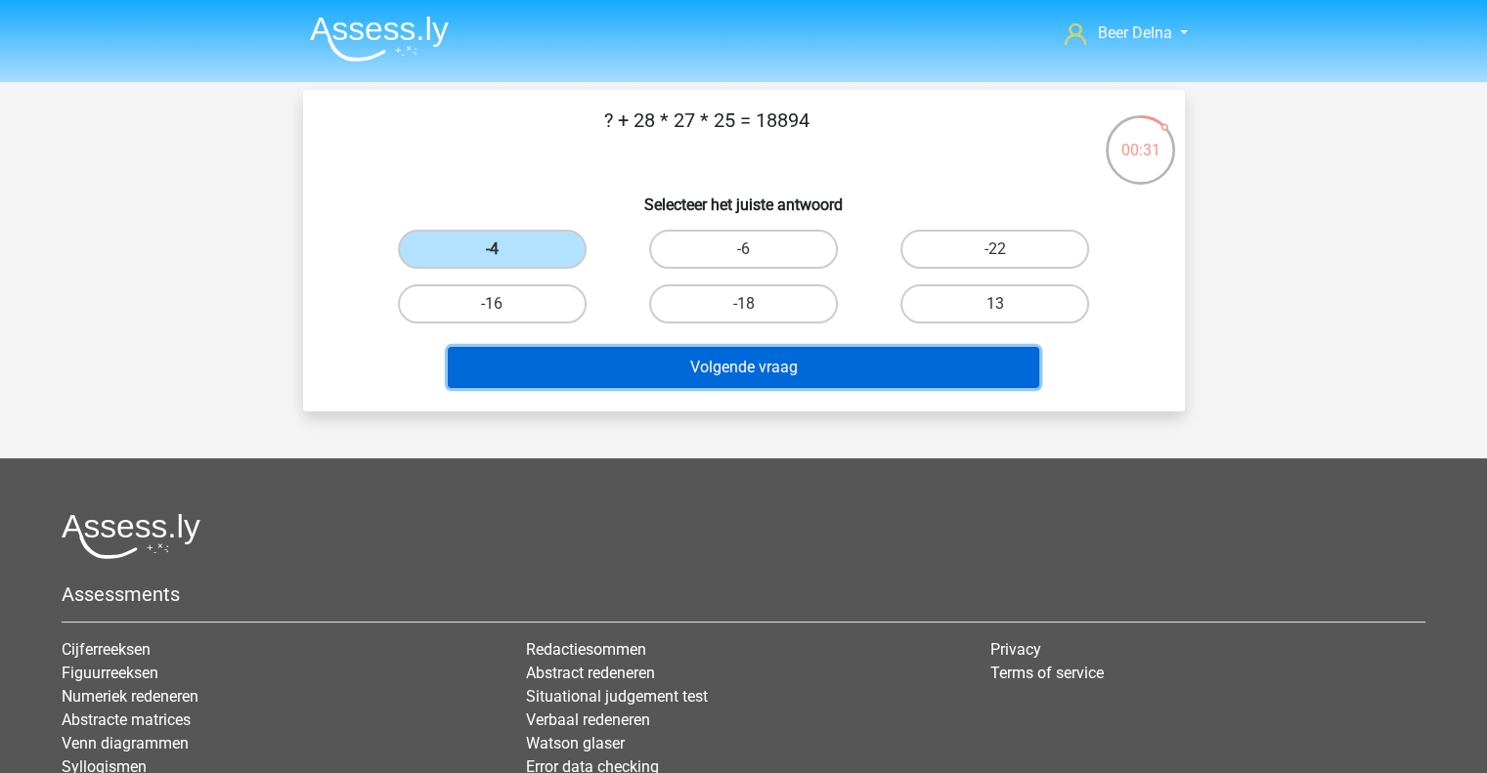
click at [576, 371] on button "Volgende vraag" at bounding box center [744, 367] width 592 height 41
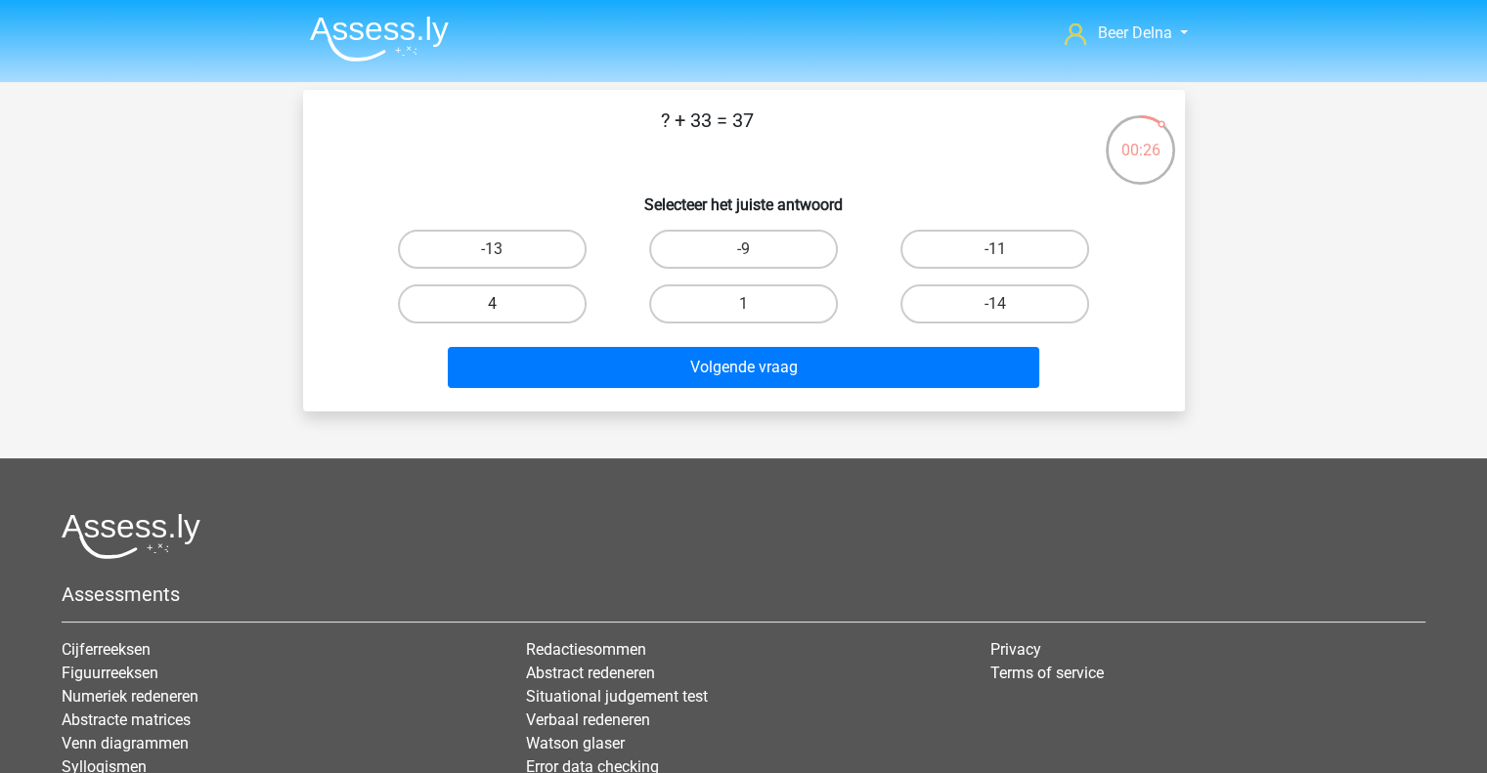
click at [552, 315] on label "4" at bounding box center [492, 304] width 189 height 39
click at [505, 315] on input "4" at bounding box center [498, 310] width 13 height 13
radio input "true"
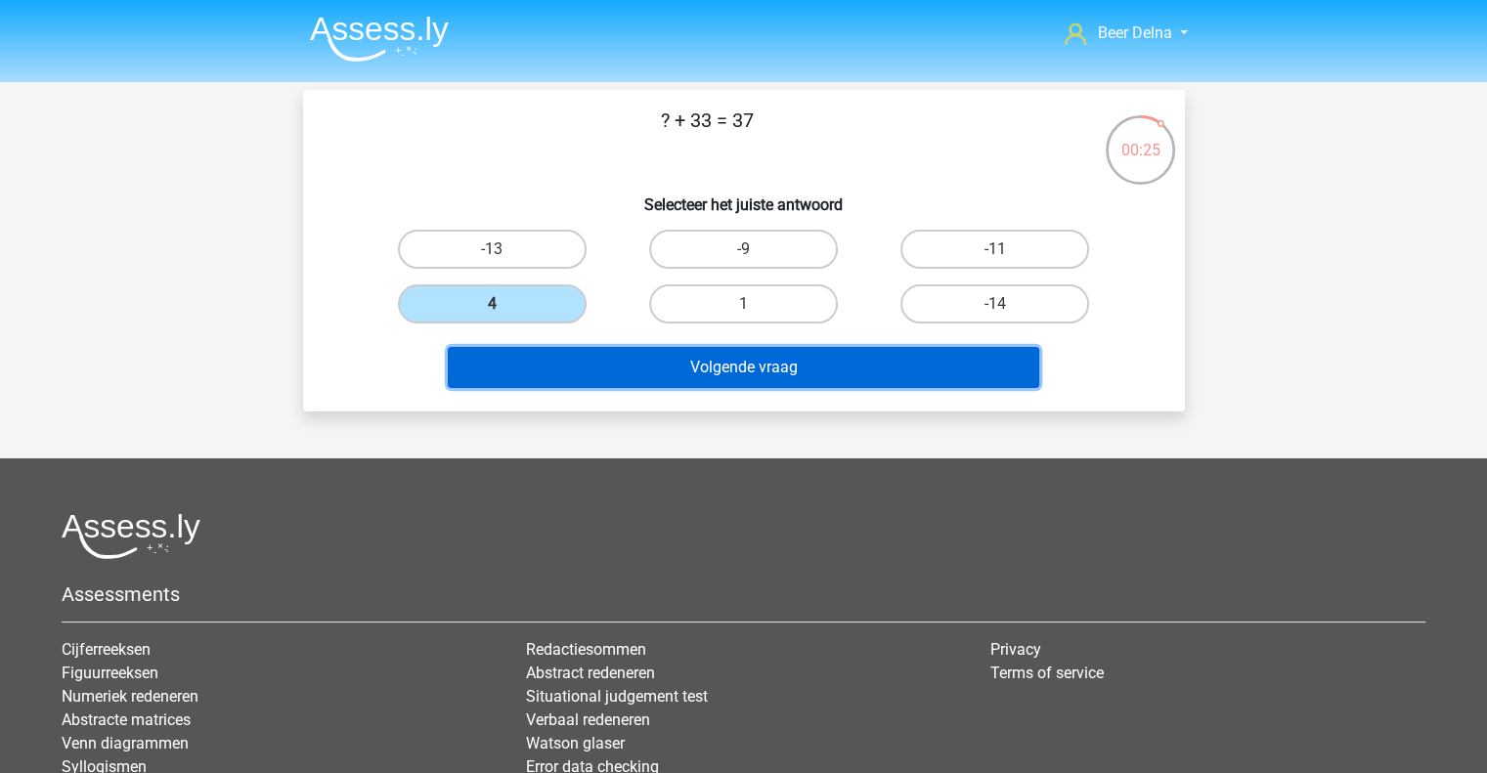
click at [598, 383] on button "Volgende vraag" at bounding box center [744, 367] width 592 height 41
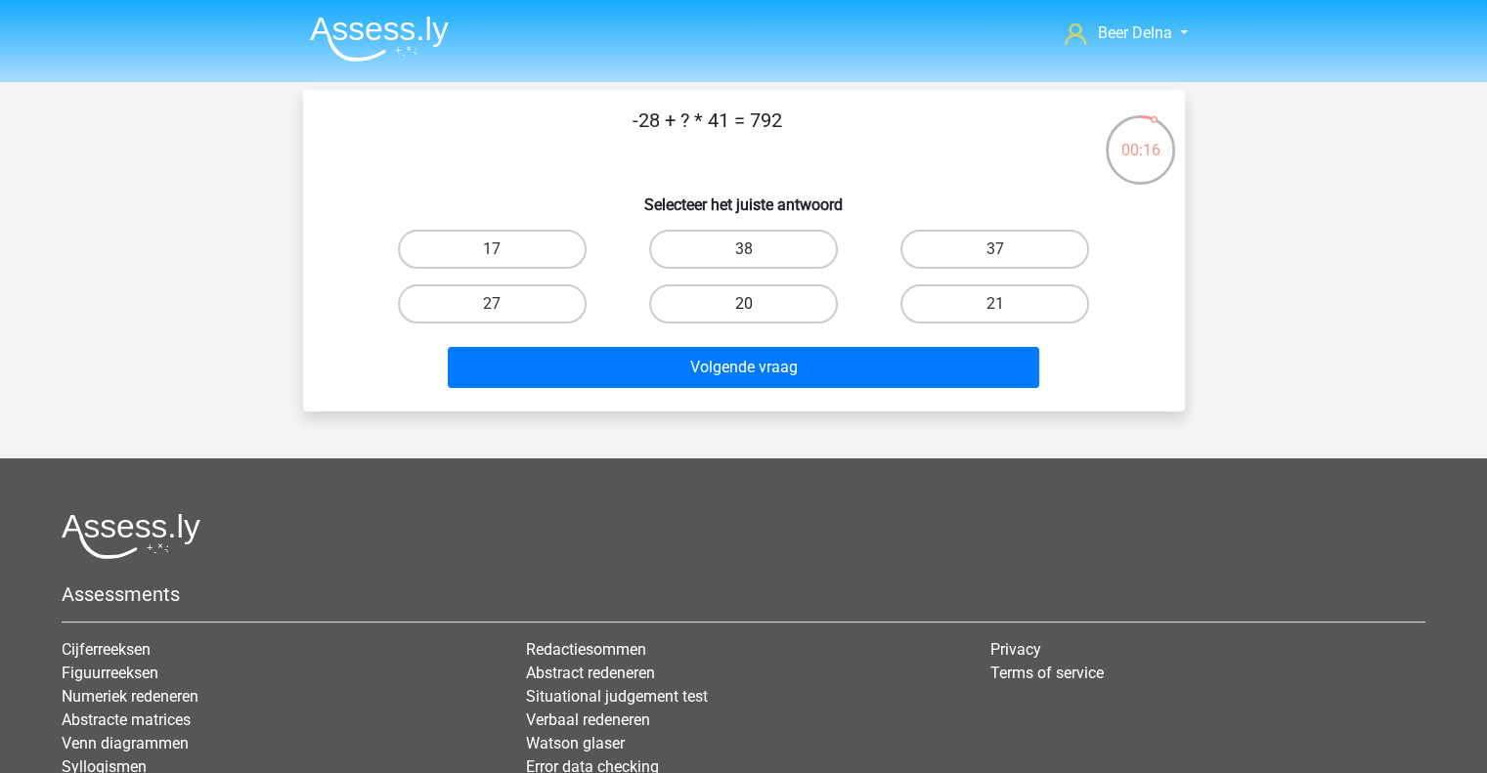
click at [738, 306] on label "20" at bounding box center [743, 304] width 189 height 39
click at [743, 306] on input "20" at bounding box center [749, 310] width 13 height 13
radio input "true"
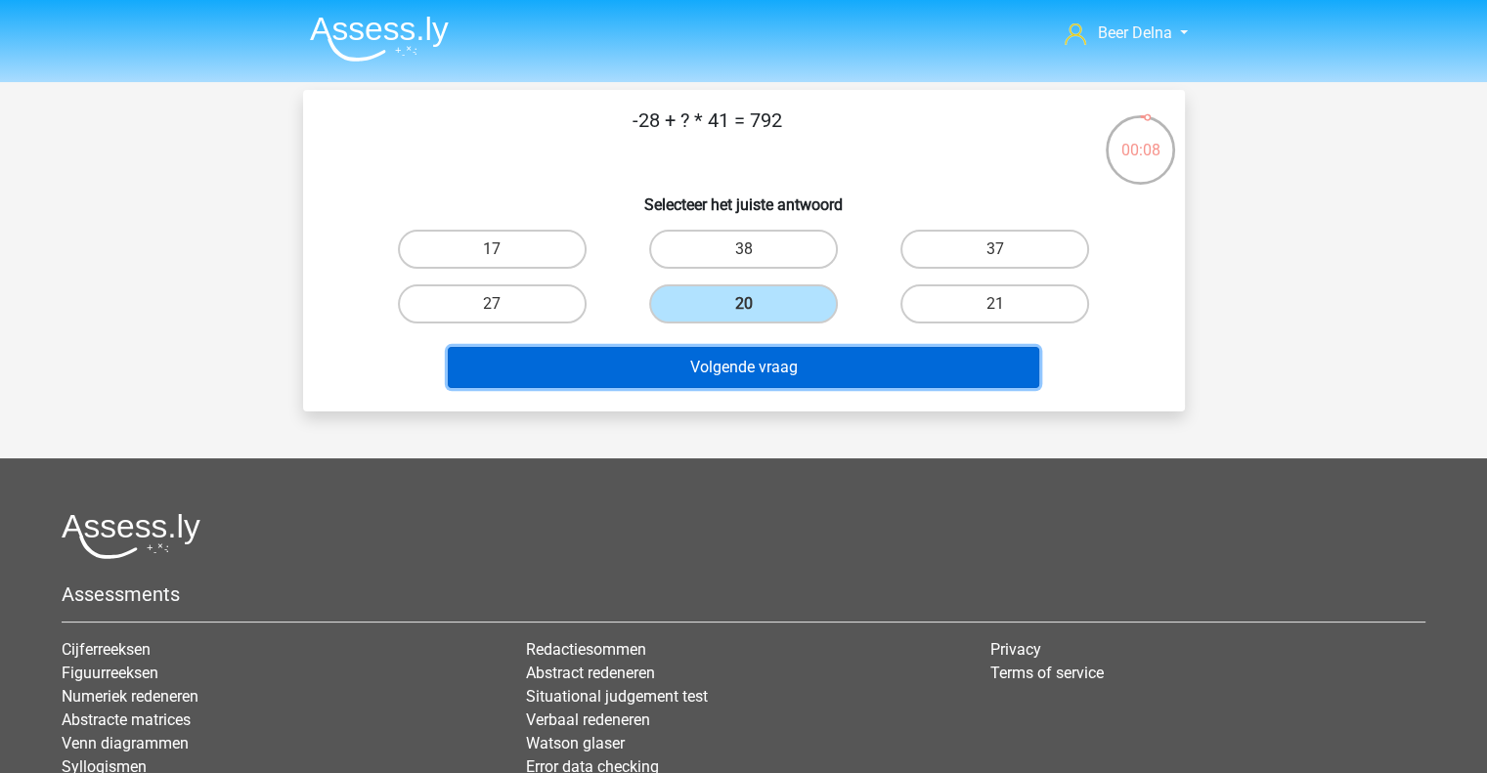
click at [709, 379] on button "Volgende vraag" at bounding box center [744, 367] width 592 height 41
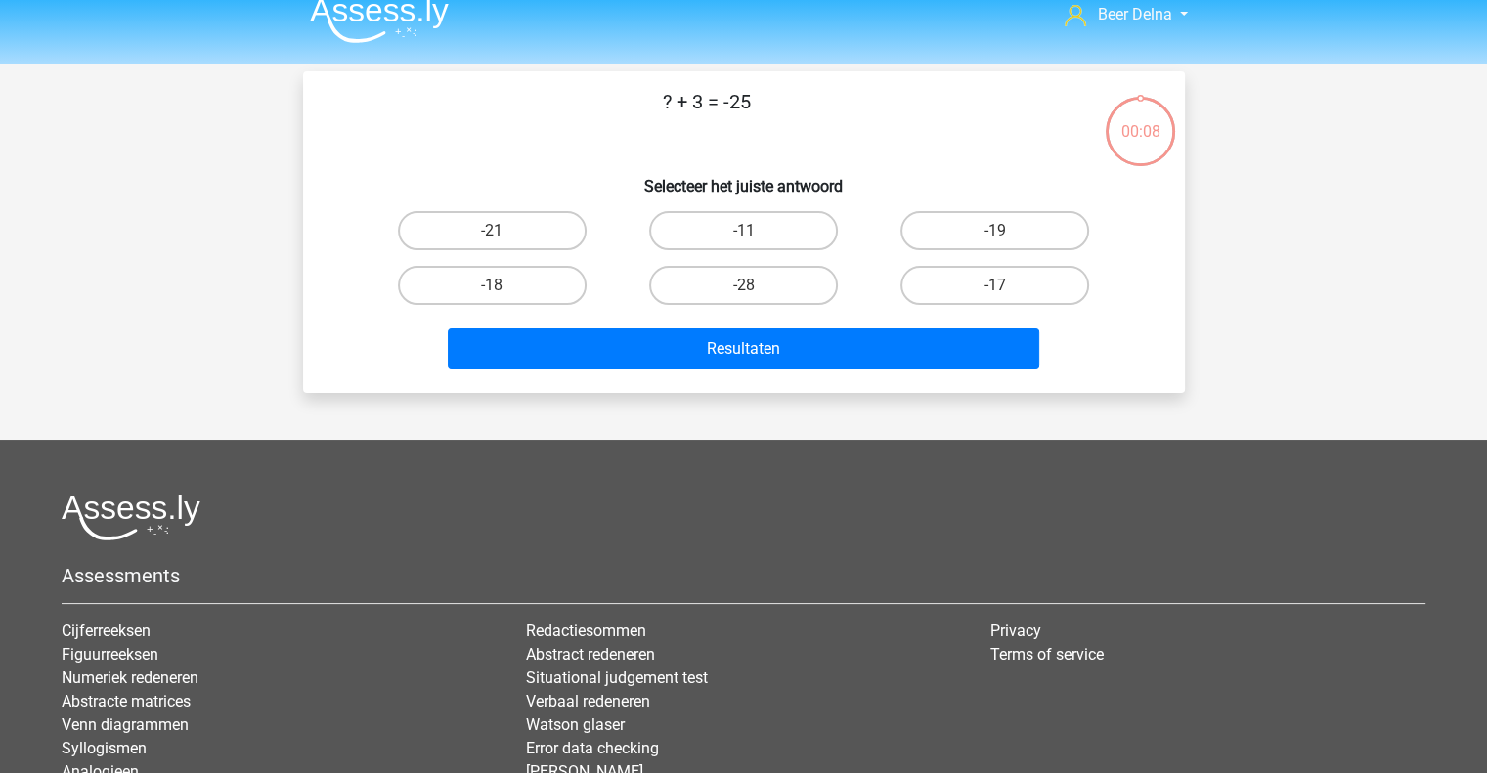
scroll to position [8, 0]
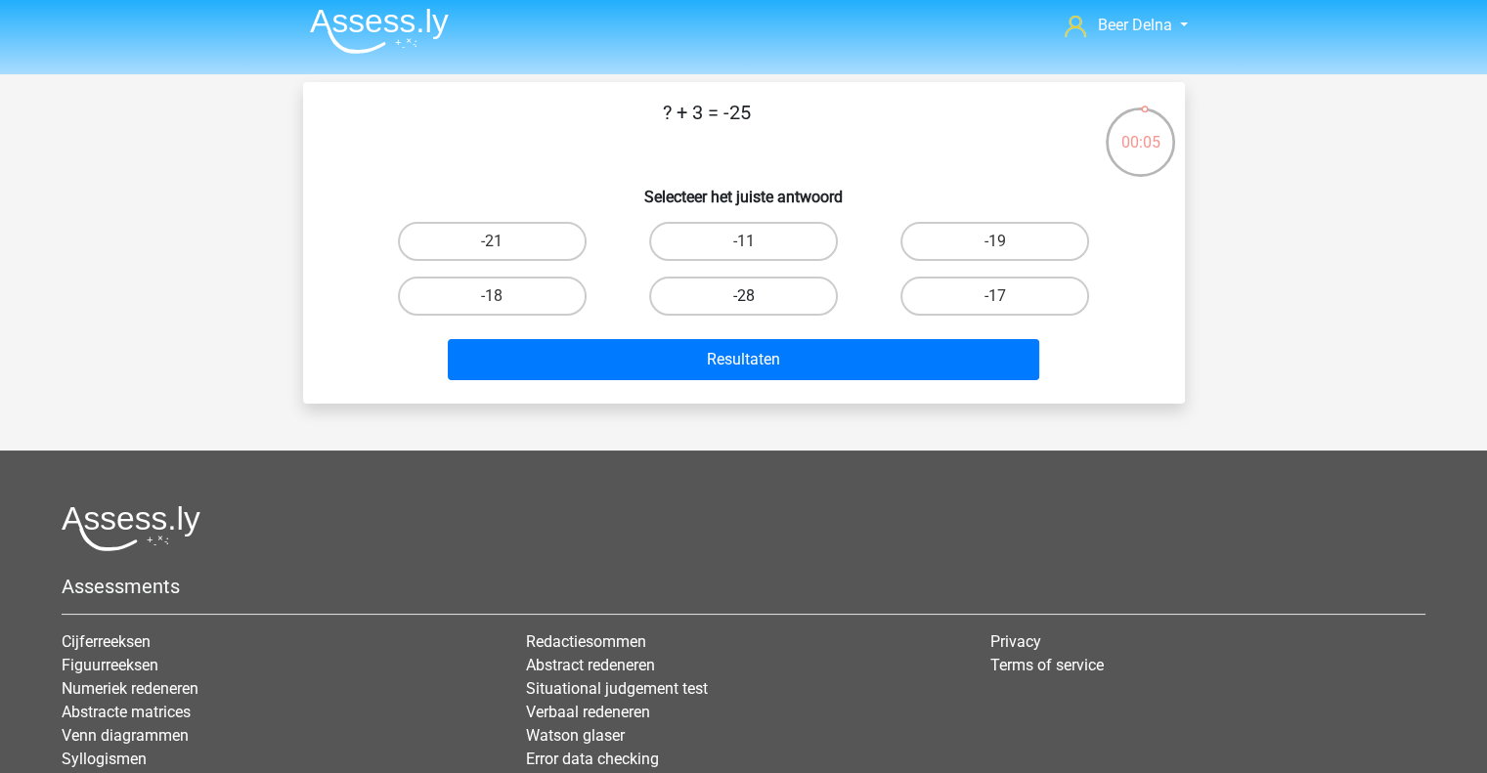
click at [739, 295] on label "-28" at bounding box center [743, 296] width 189 height 39
click at [743, 296] on input "-28" at bounding box center [749, 302] width 13 height 13
radio input "true"
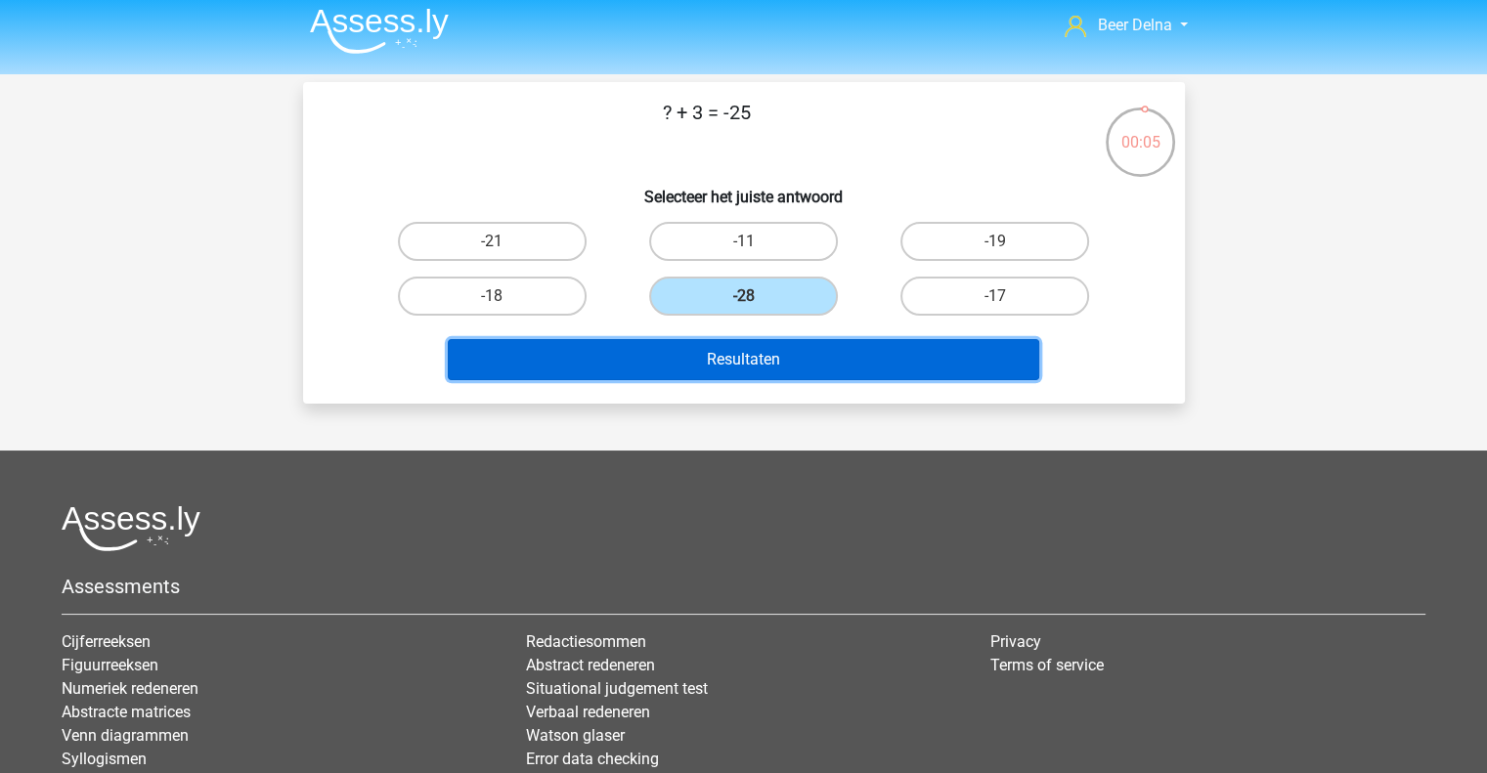
click at [735, 342] on button "Resultaten" at bounding box center [744, 359] width 592 height 41
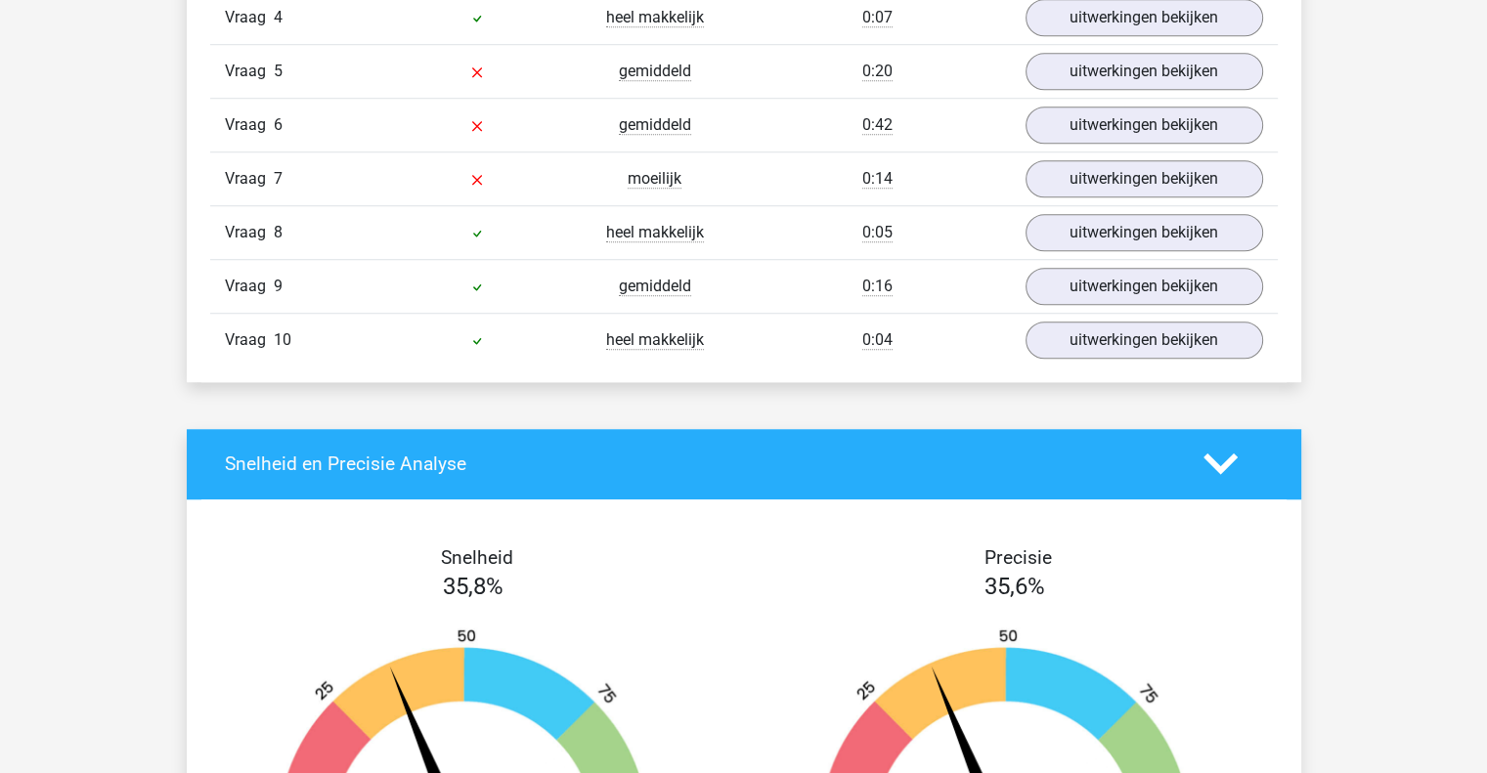
scroll to position [1500, 0]
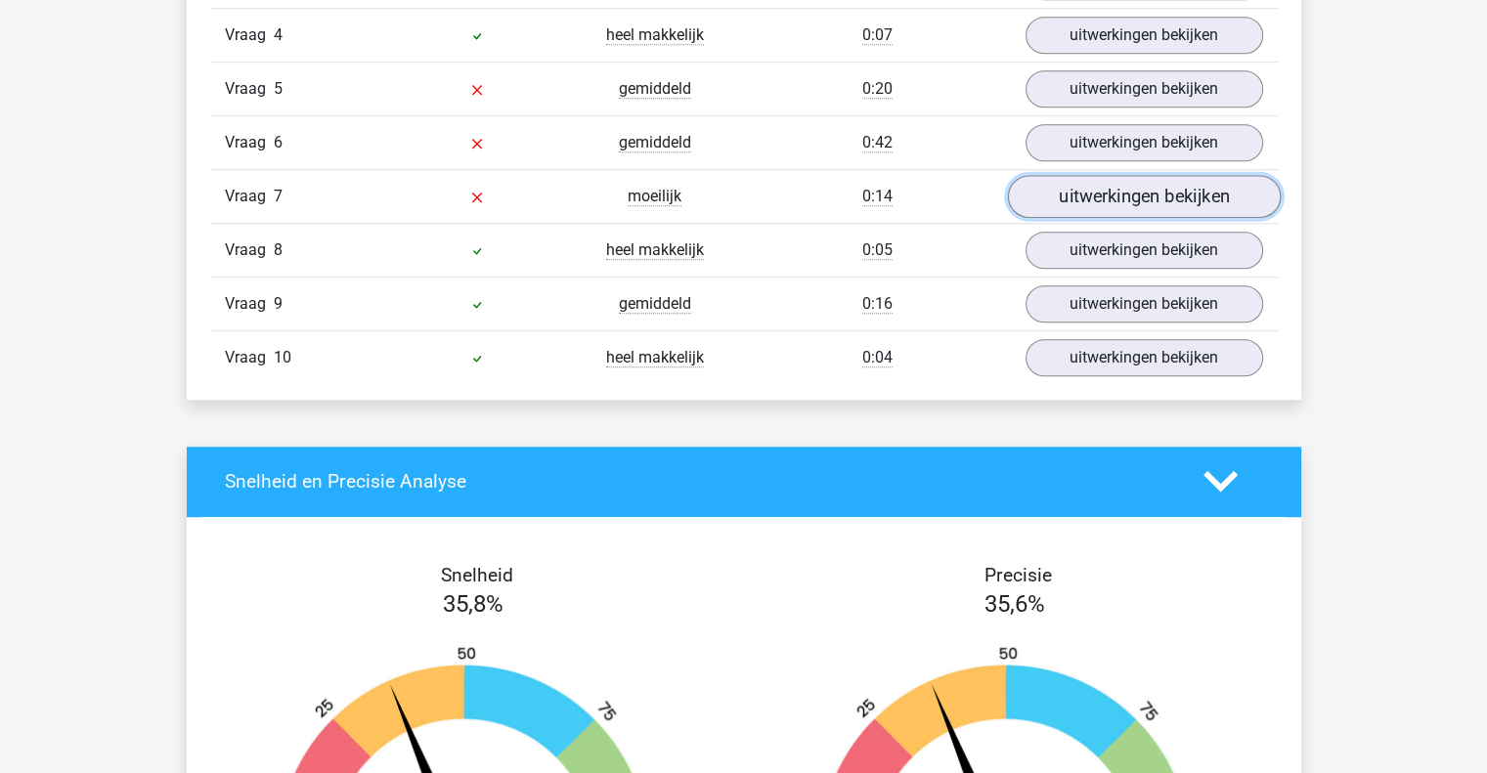
click at [1054, 191] on link "uitwerkingen bekijken" at bounding box center [1143, 196] width 273 height 43
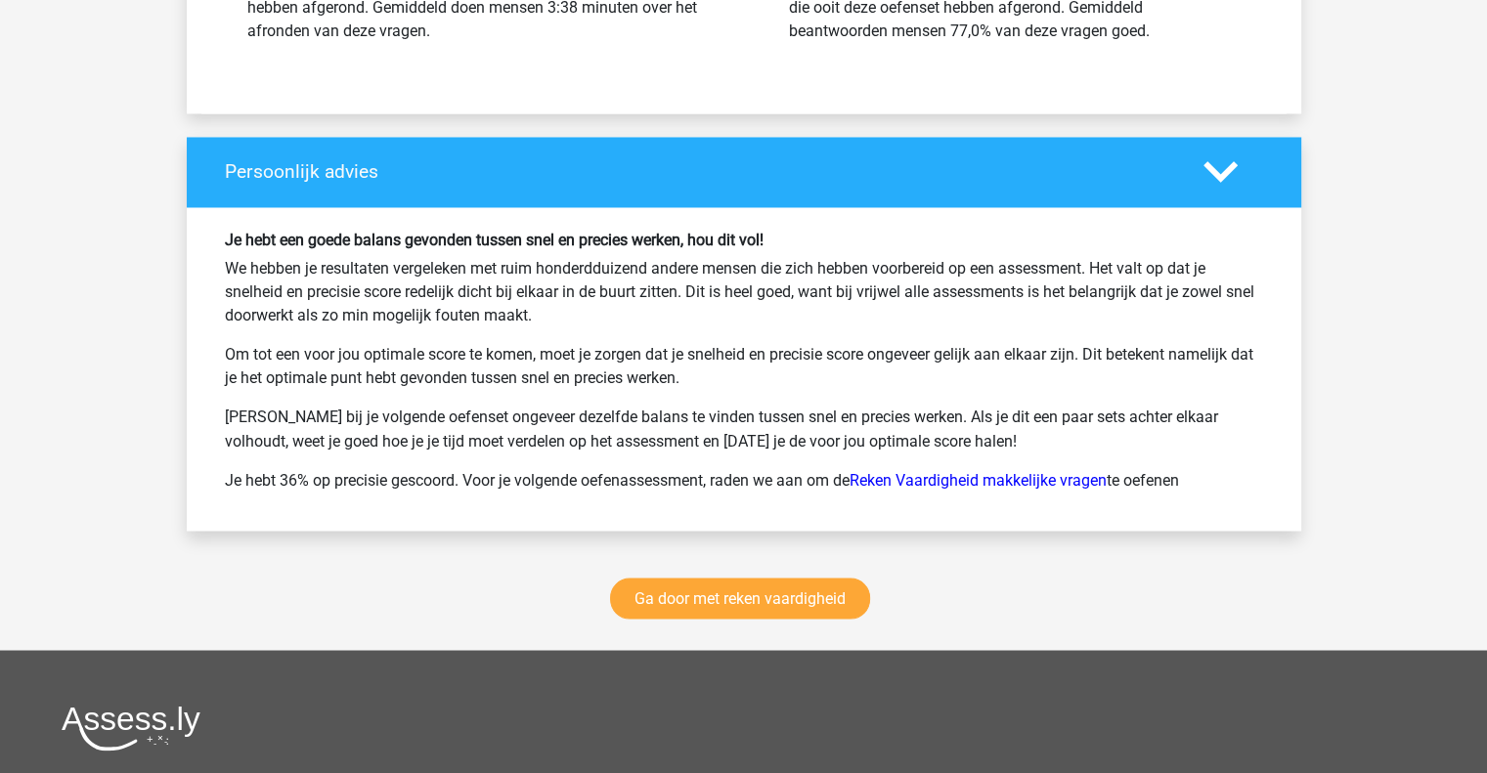
scroll to position [3274, 0]
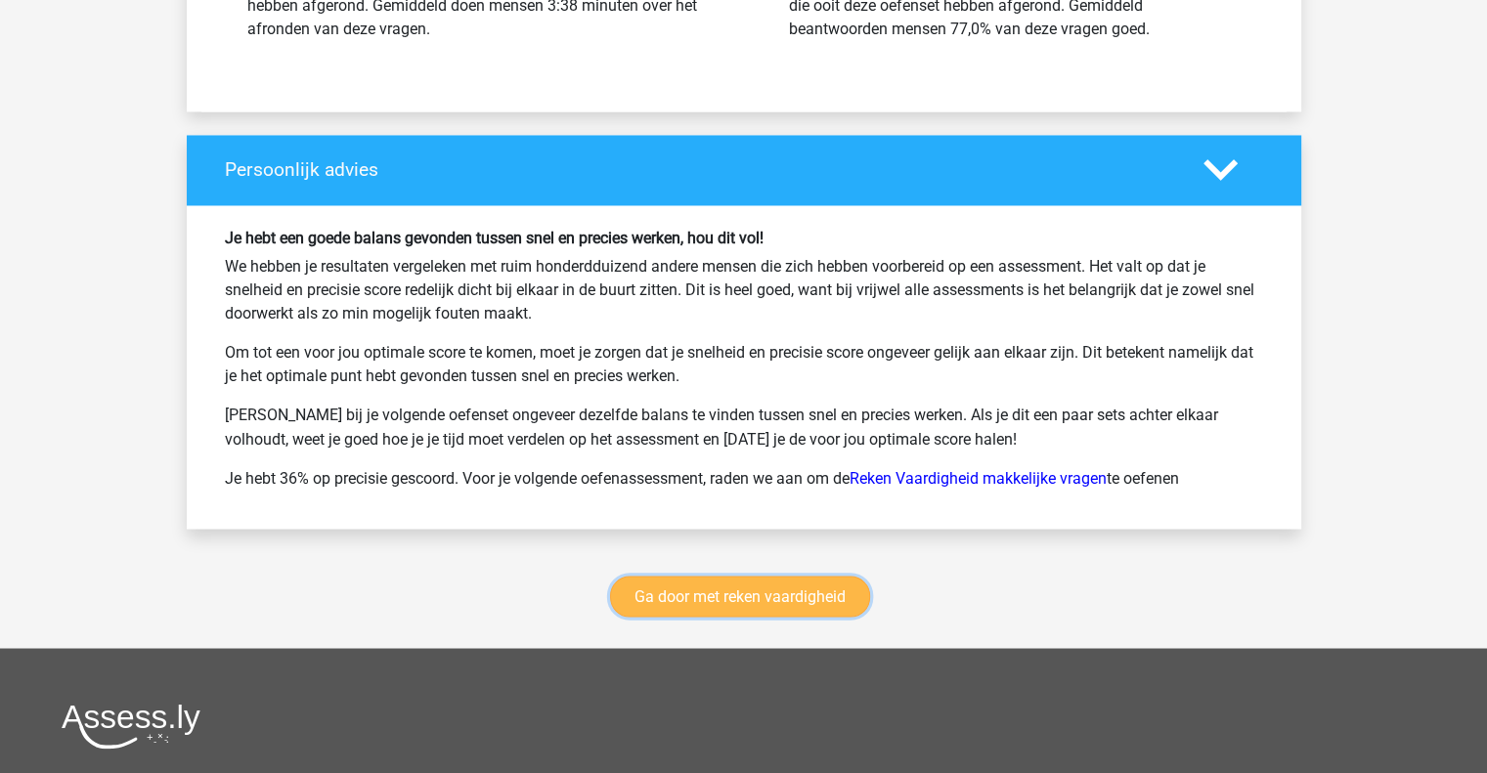
click at [845, 594] on link "Ga door met reken vaardigheid" at bounding box center [740, 596] width 260 height 41
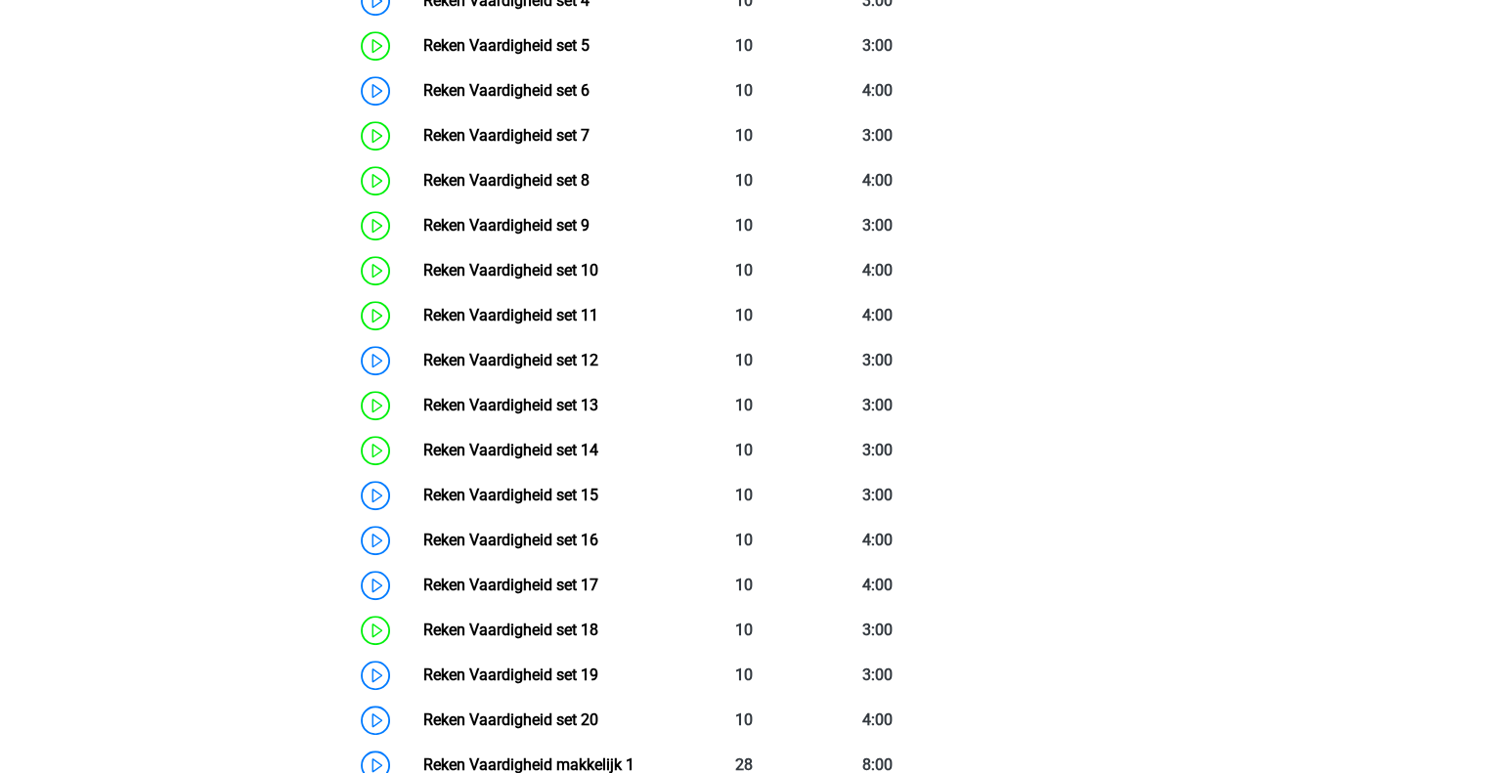
scroll to position [1200, 0]
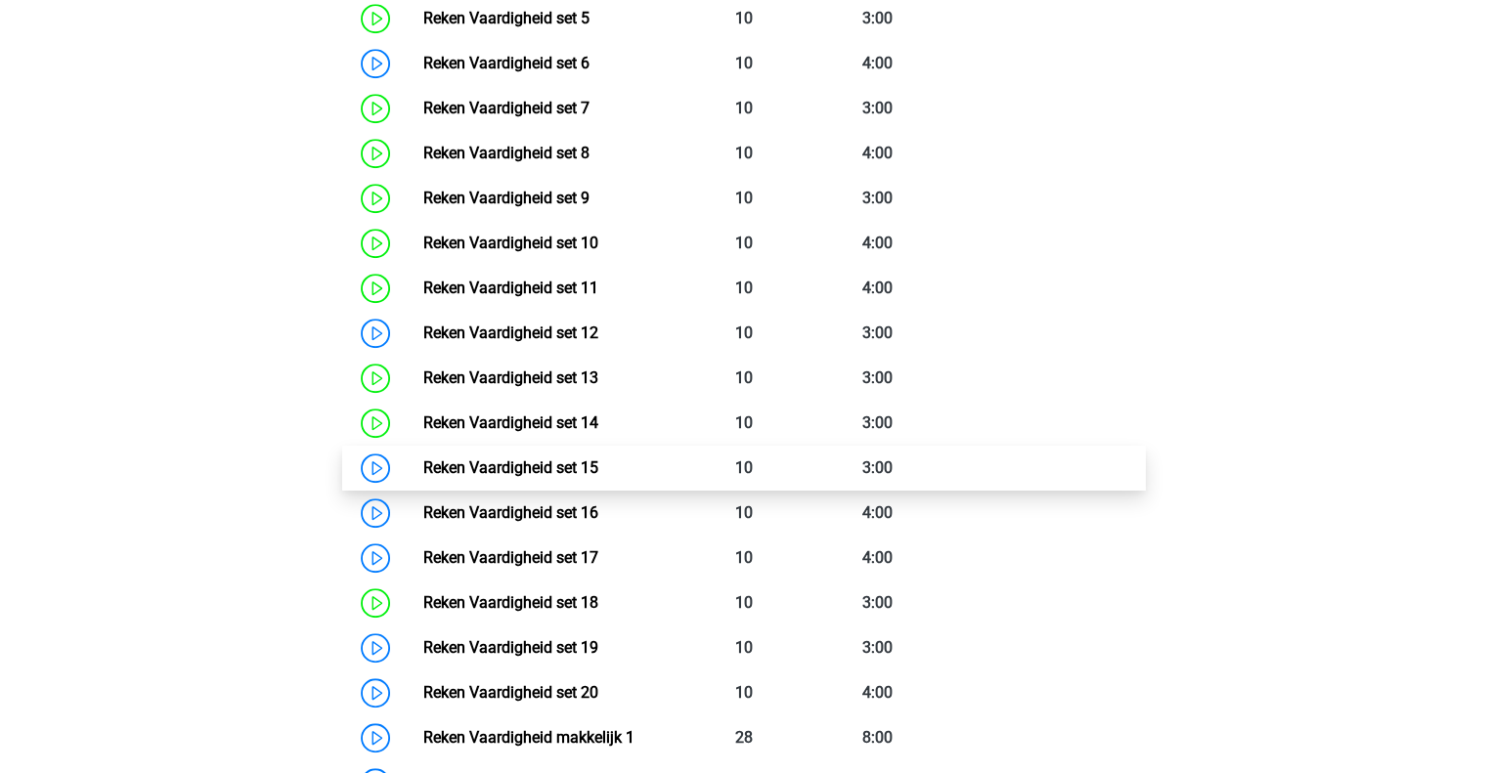
click at [598, 461] on link "Reken Vaardigheid set 15" at bounding box center [510, 468] width 175 height 19
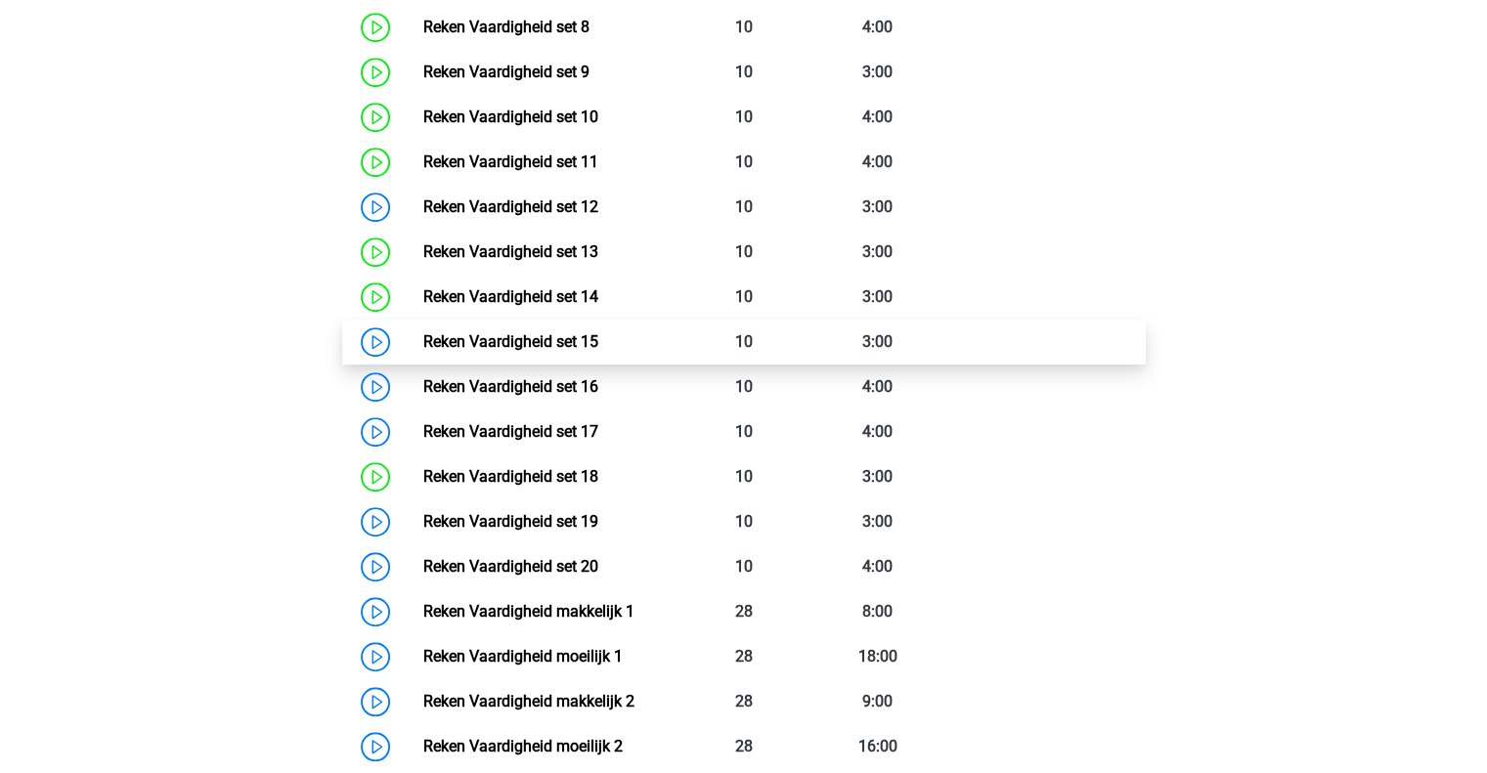
scroll to position [1329, 0]
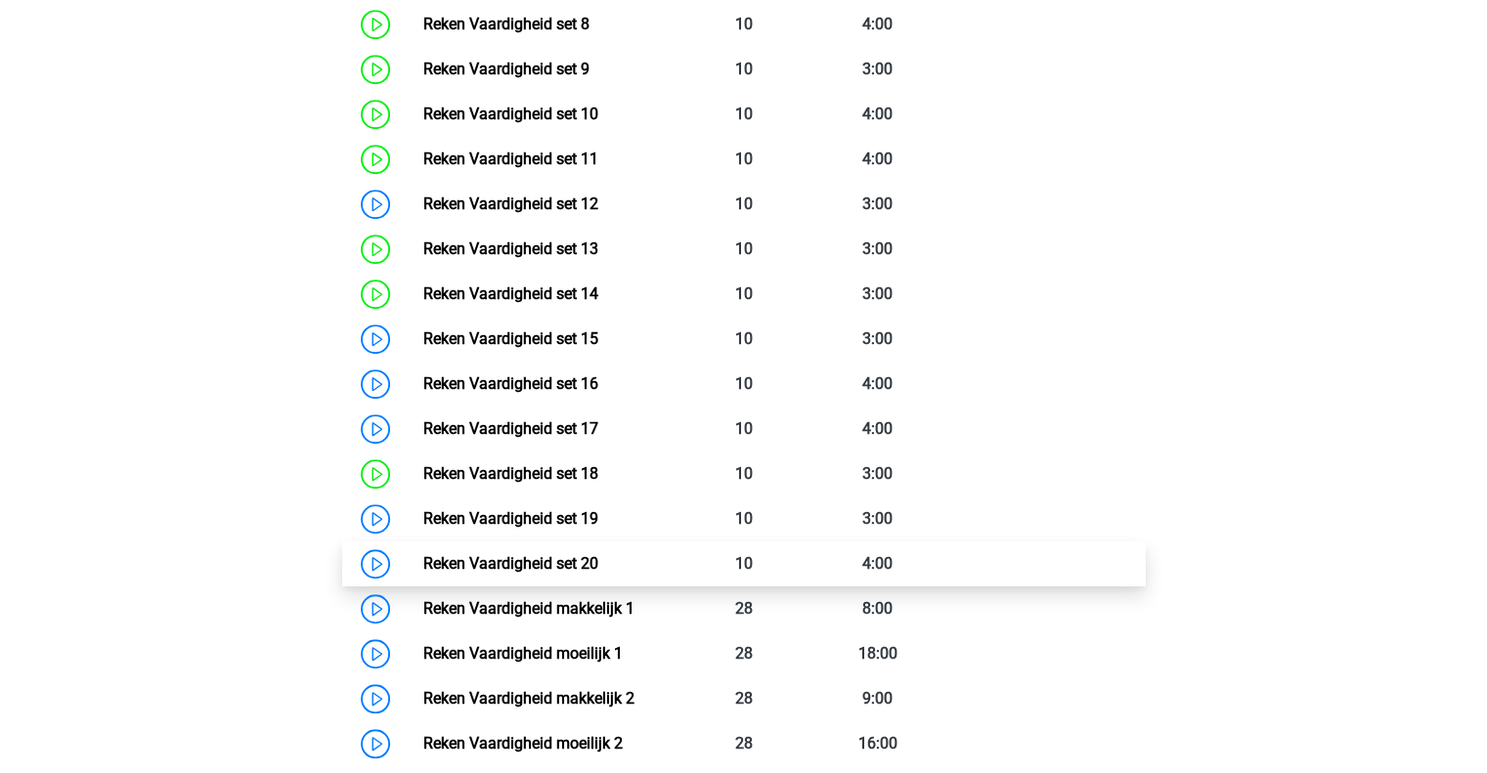
click at [529, 554] on link "Reken Vaardigheid set 20" at bounding box center [510, 563] width 175 height 19
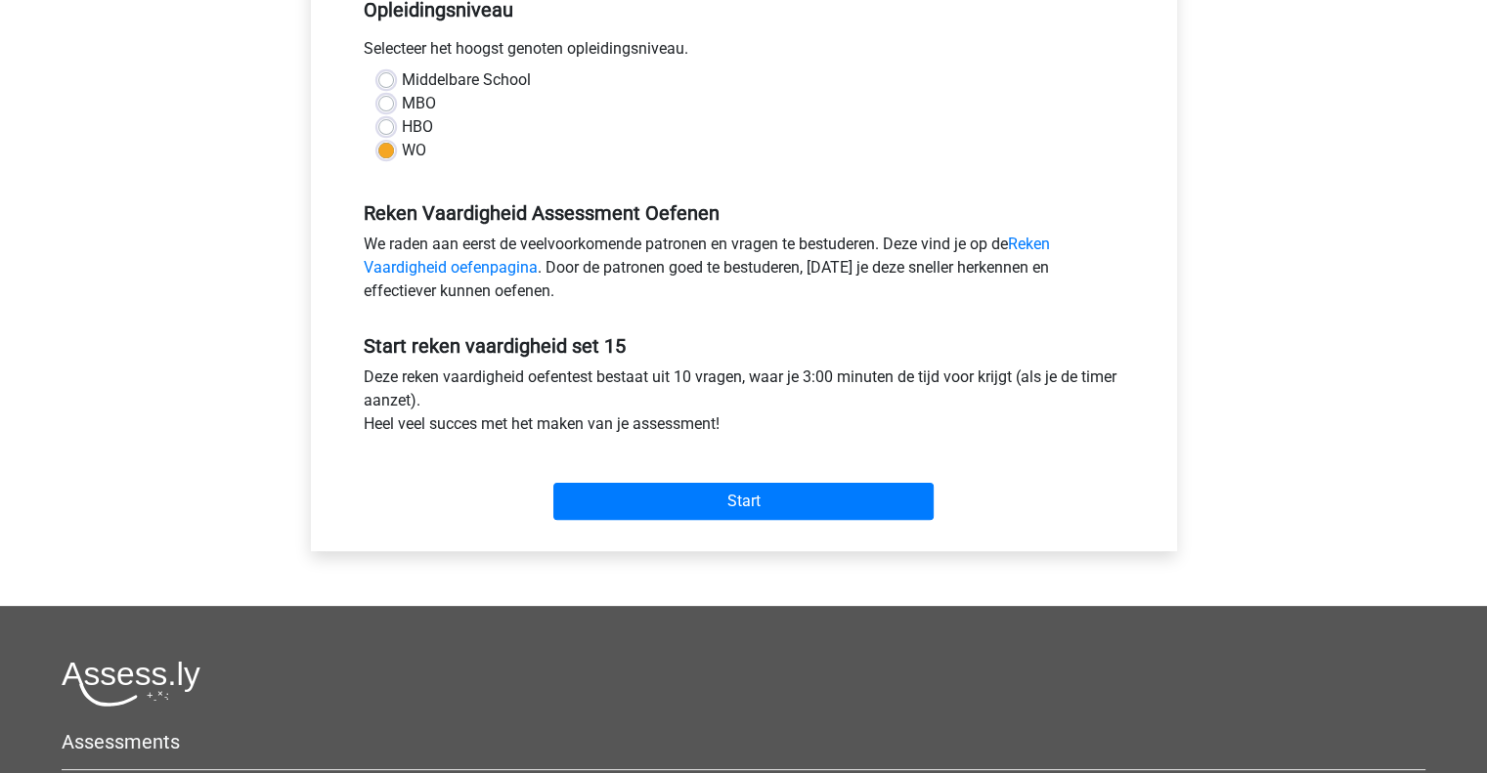
scroll to position [428, 0]
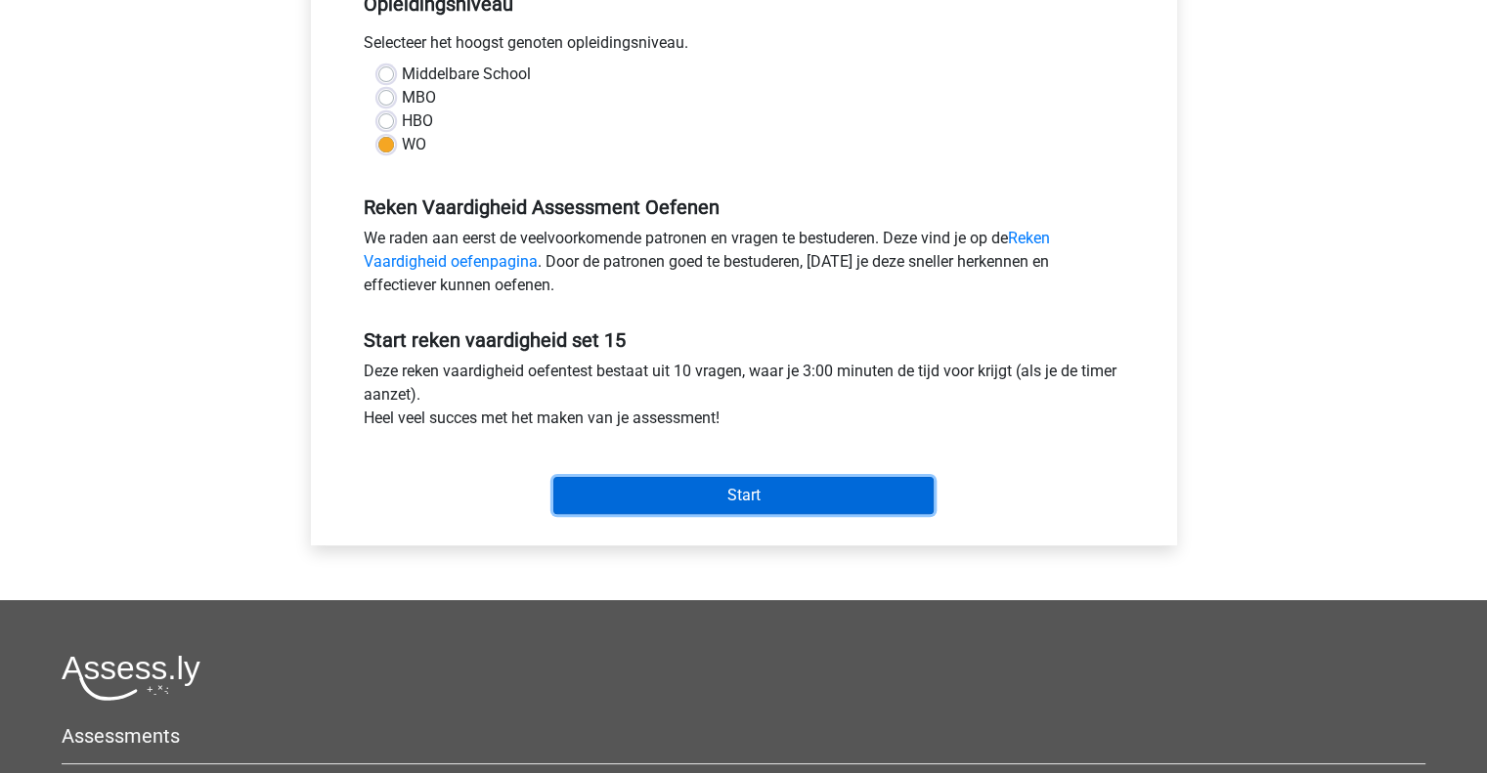
click at [660, 481] on input "Start" at bounding box center [743, 495] width 380 height 37
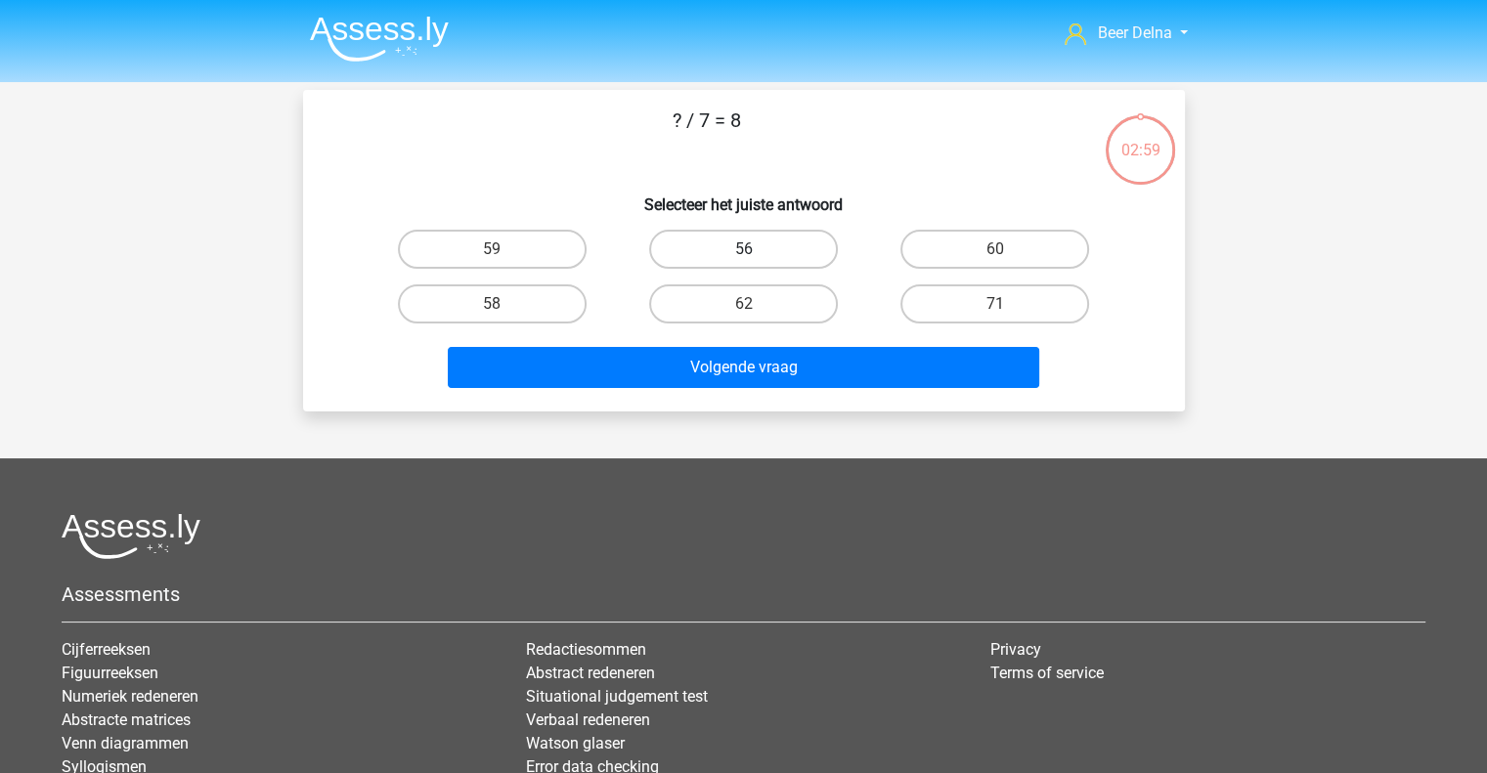
click at [792, 240] on label "56" at bounding box center [743, 249] width 189 height 39
click at [756, 249] on input "56" at bounding box center [749, 255] width 13 height 13
radio input "true"
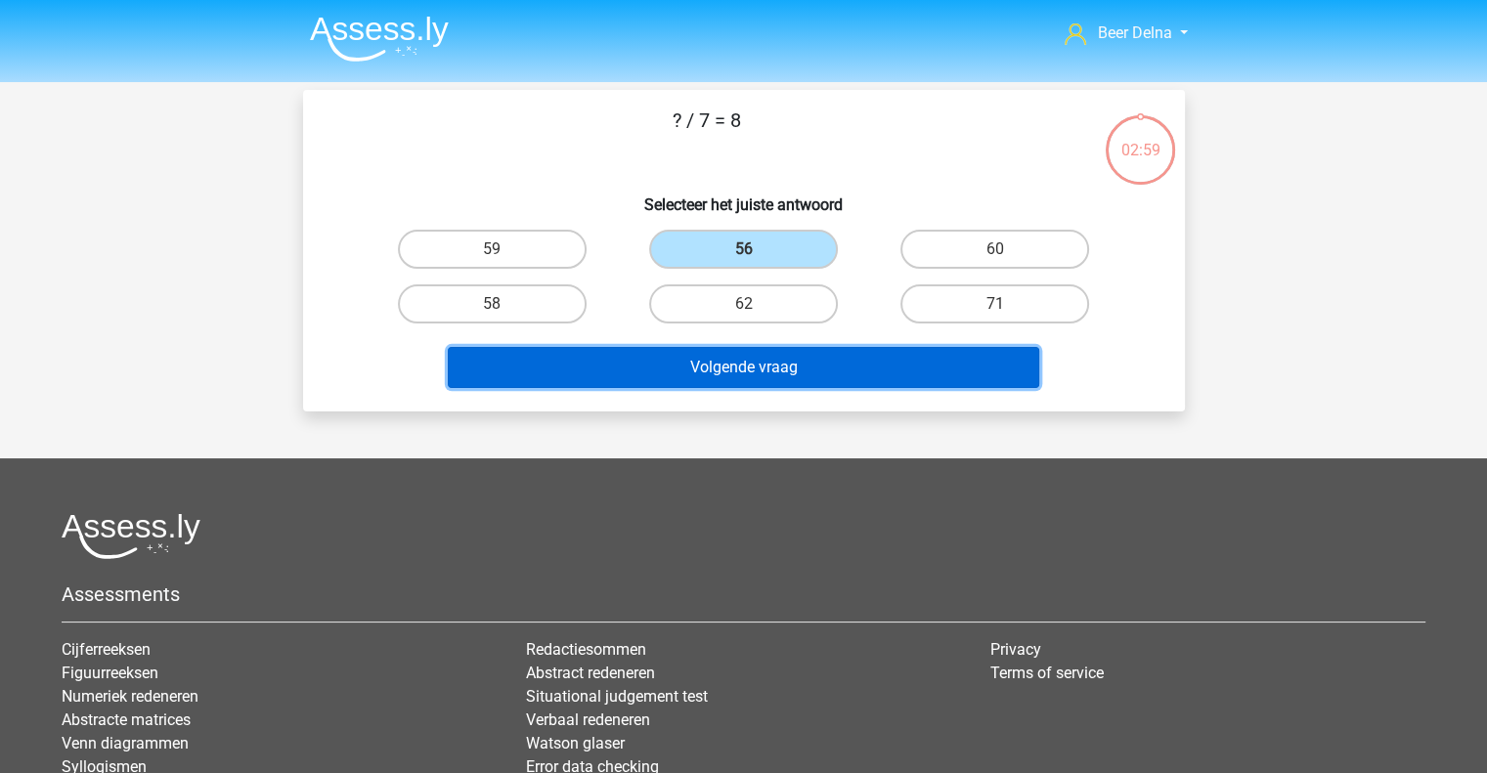
click at [774, 353] on button "Volgende vraag" at bounding box center [744, 367] width 592 height 41
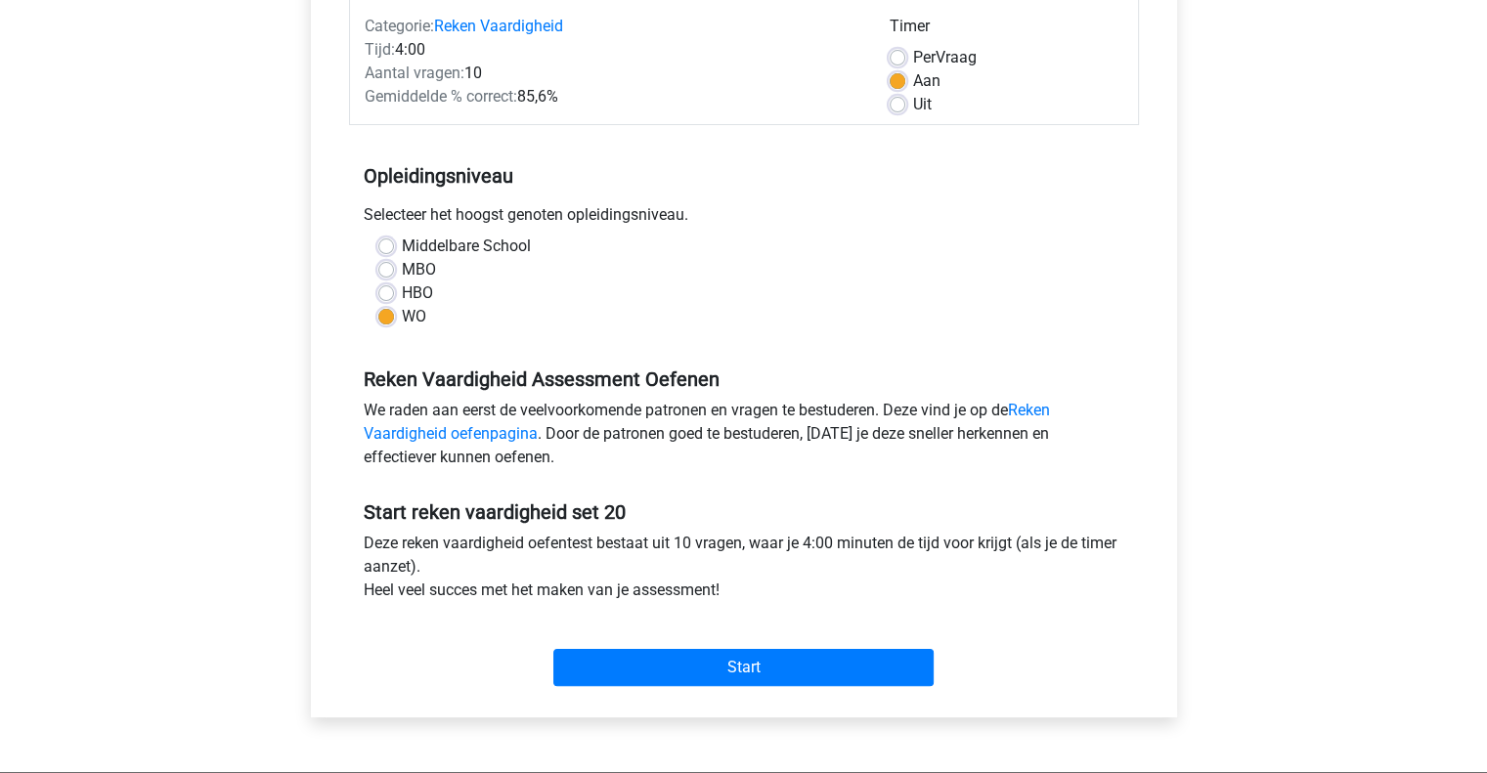
scroll to position [291, 0]
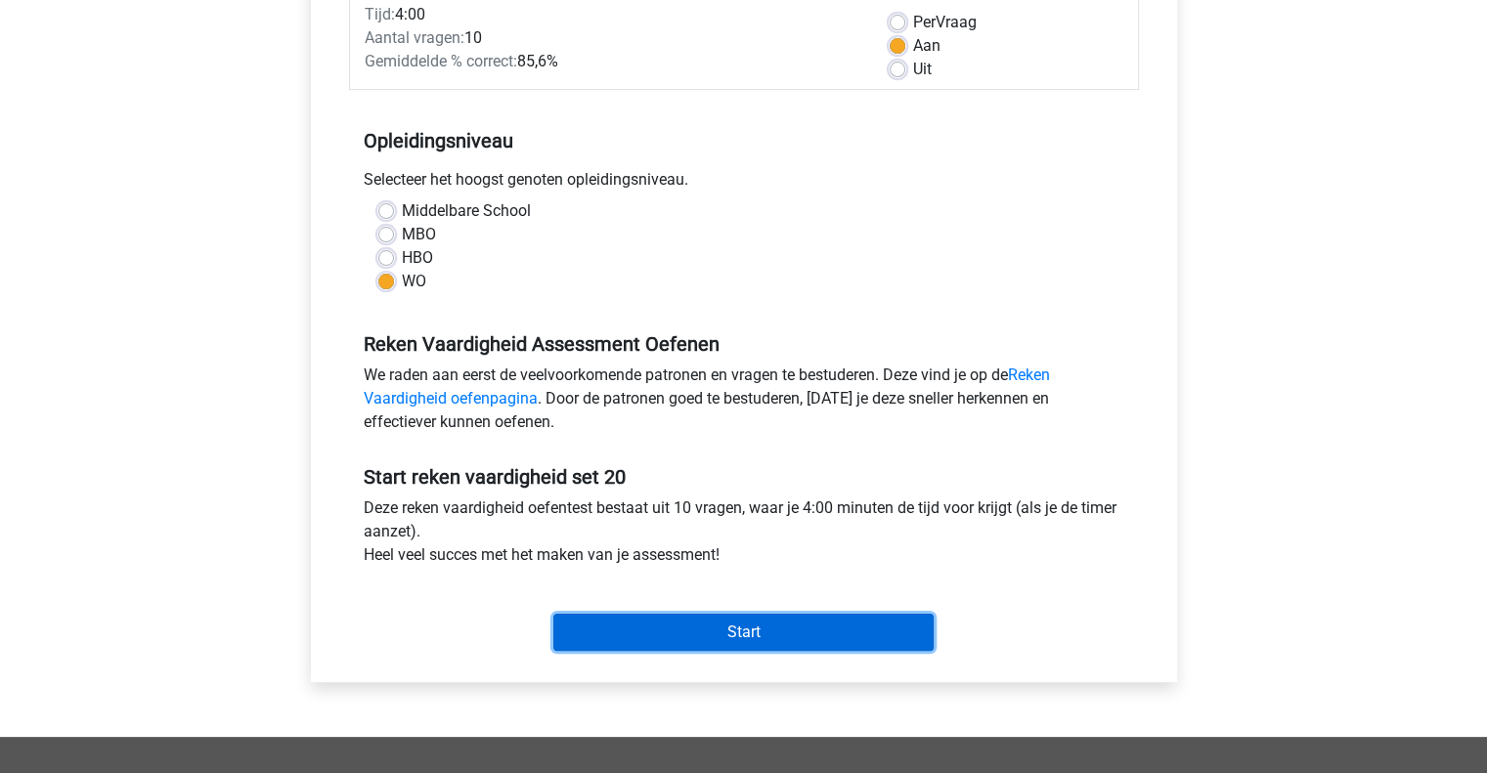
click at [601, 633] on input "Start" at bounding box center [743, 632] width 380 height 37
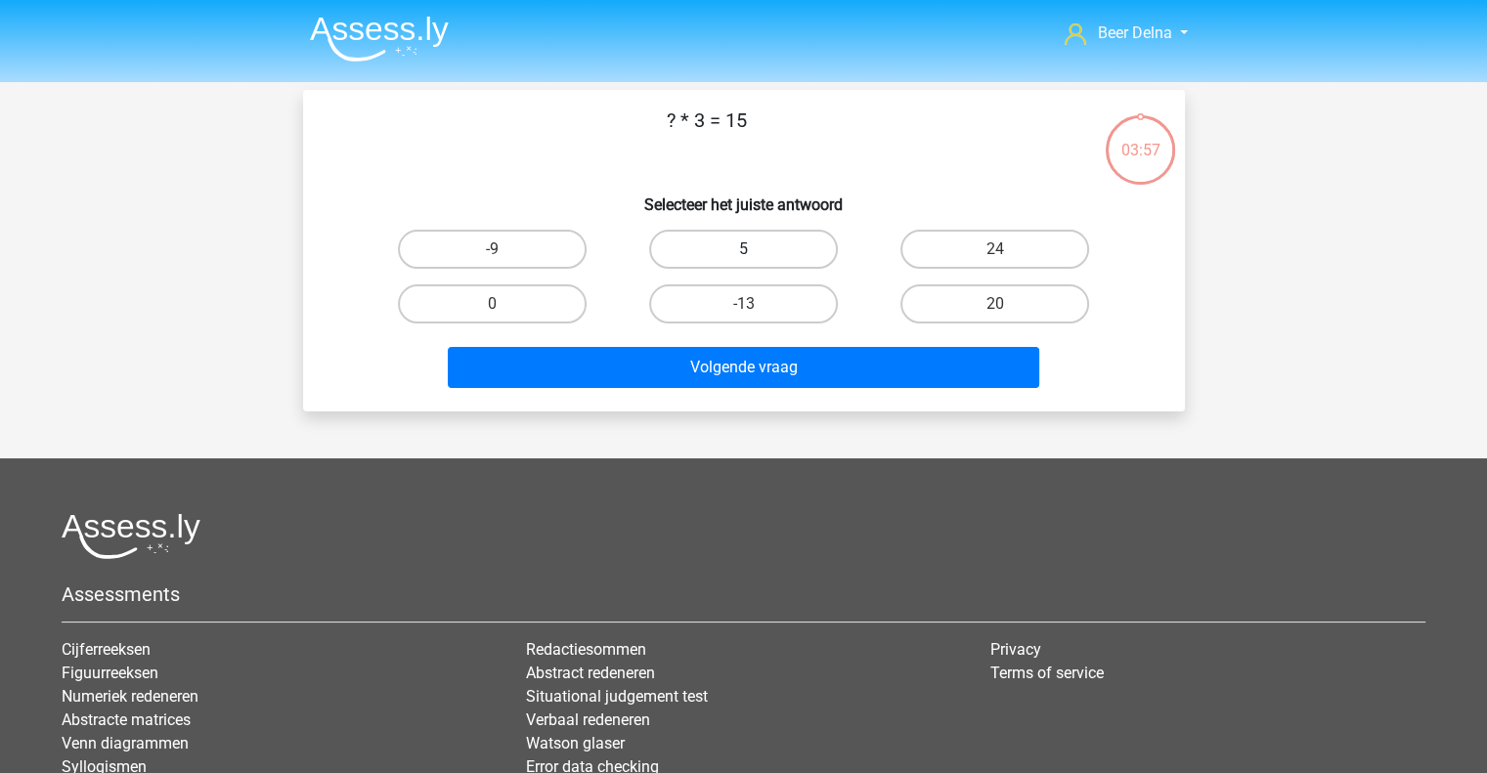
click at [726, 248] on label "5" at bounding box center [743, 249] width 189 height 39
click at [743, 249] on input "5" at bounding box center [749, 255] width 13 height 13
radio input "true"
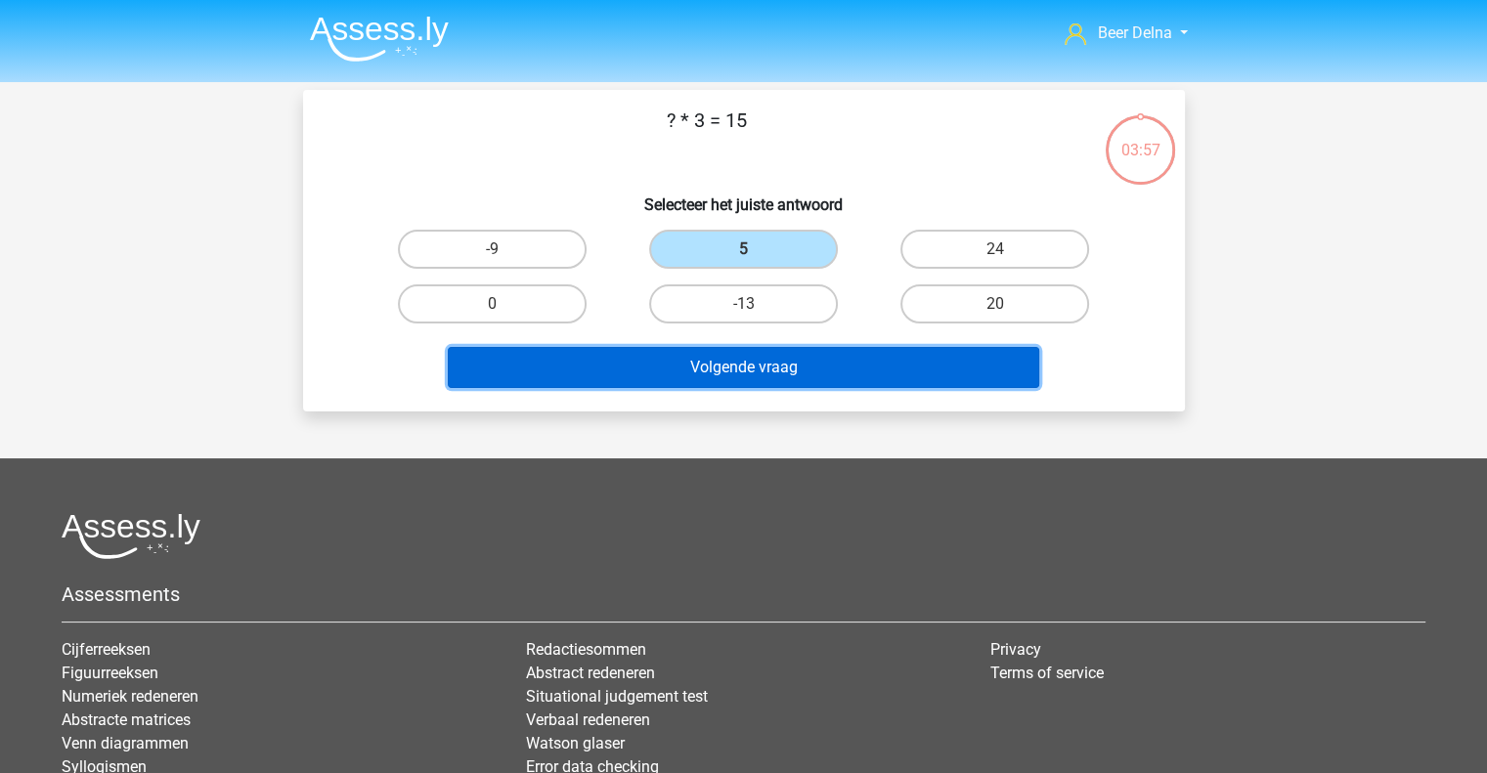
click at [726, 369] on button "Volgende vraag" at bounding box center [744, 367] width 592 height 41
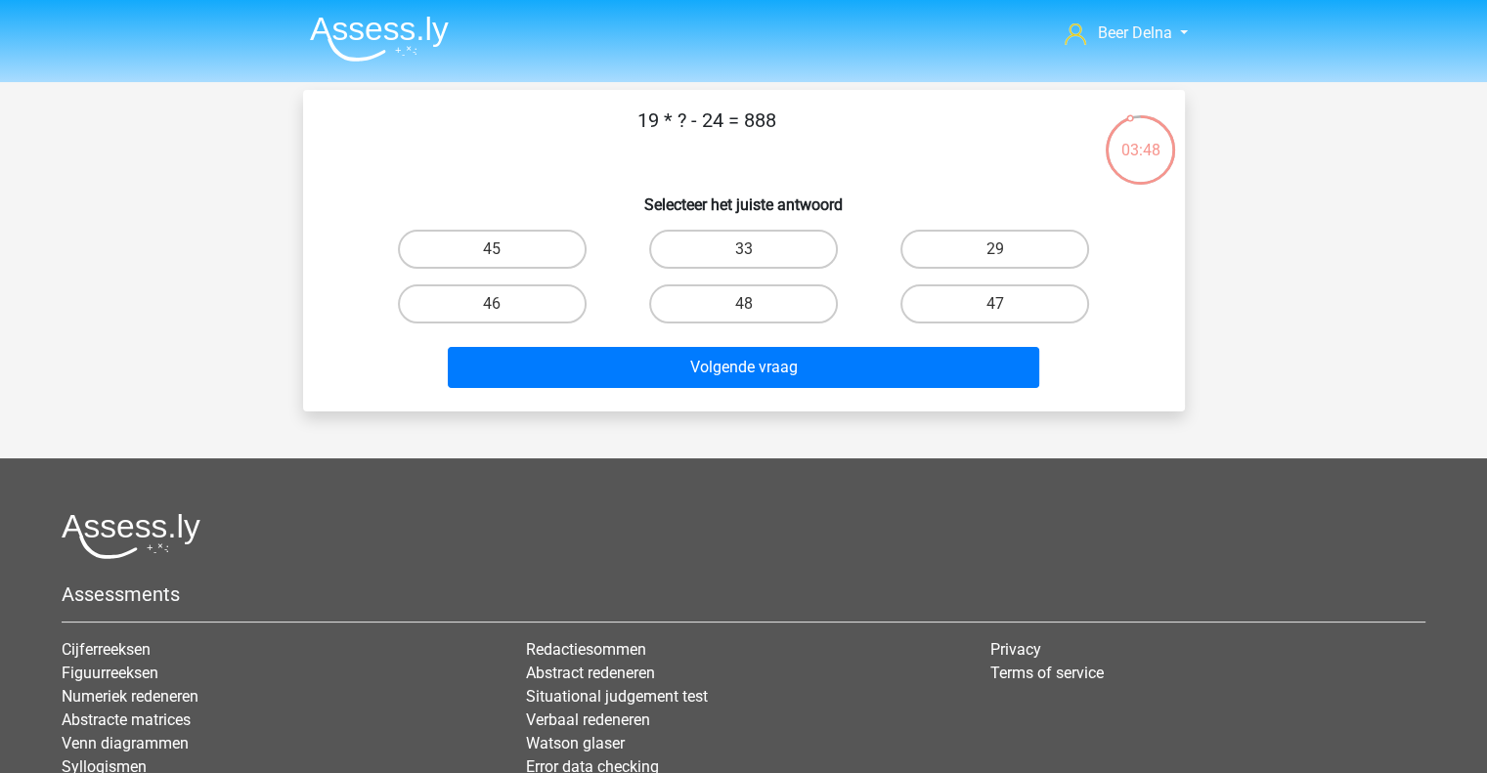
click at [753, 310] on input "48" at bounding box center [749, 310] width 13 height 13
radio input "true"
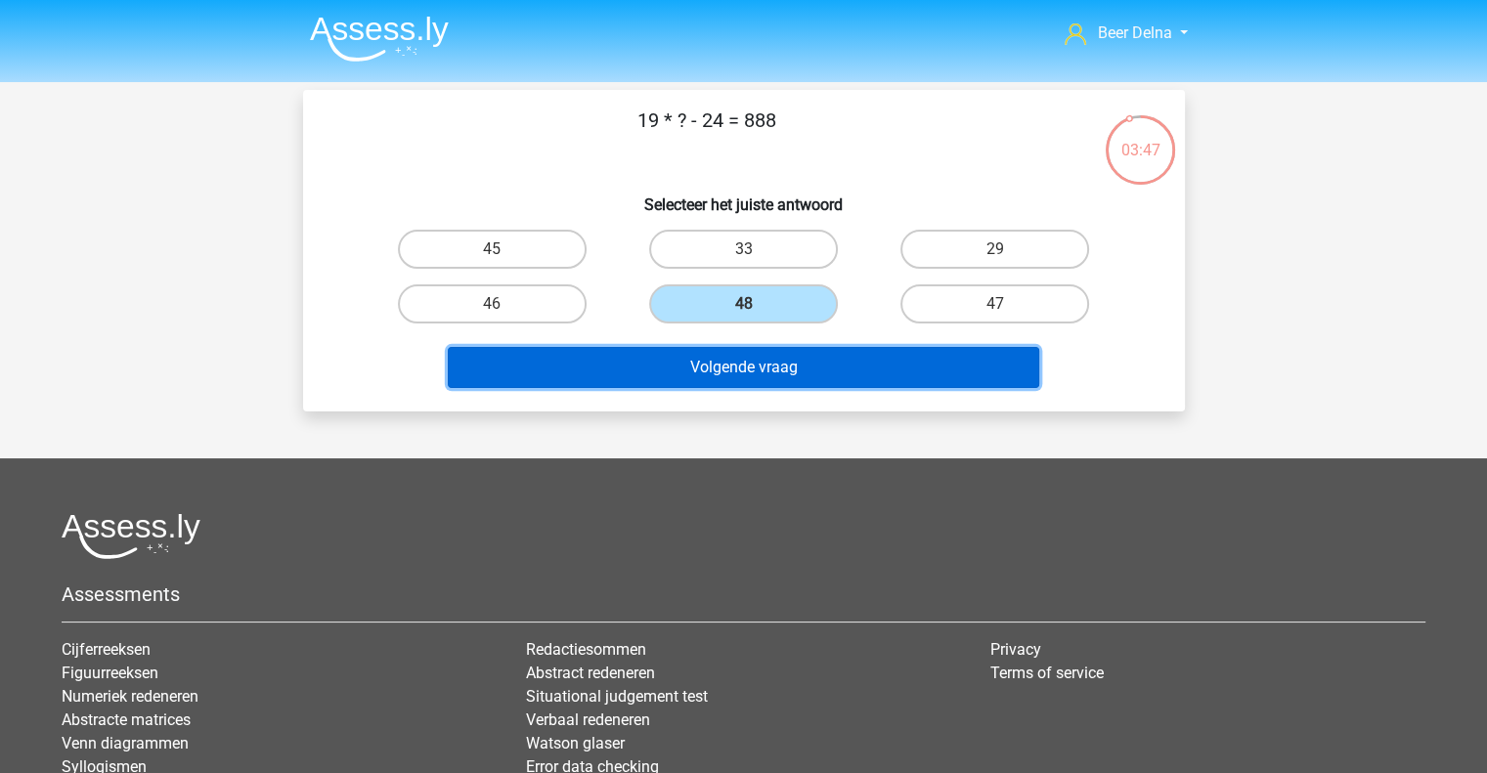
click at [764, 368] on button "Volgende vraag" at bounding box center [744, 367] width 592 height 41
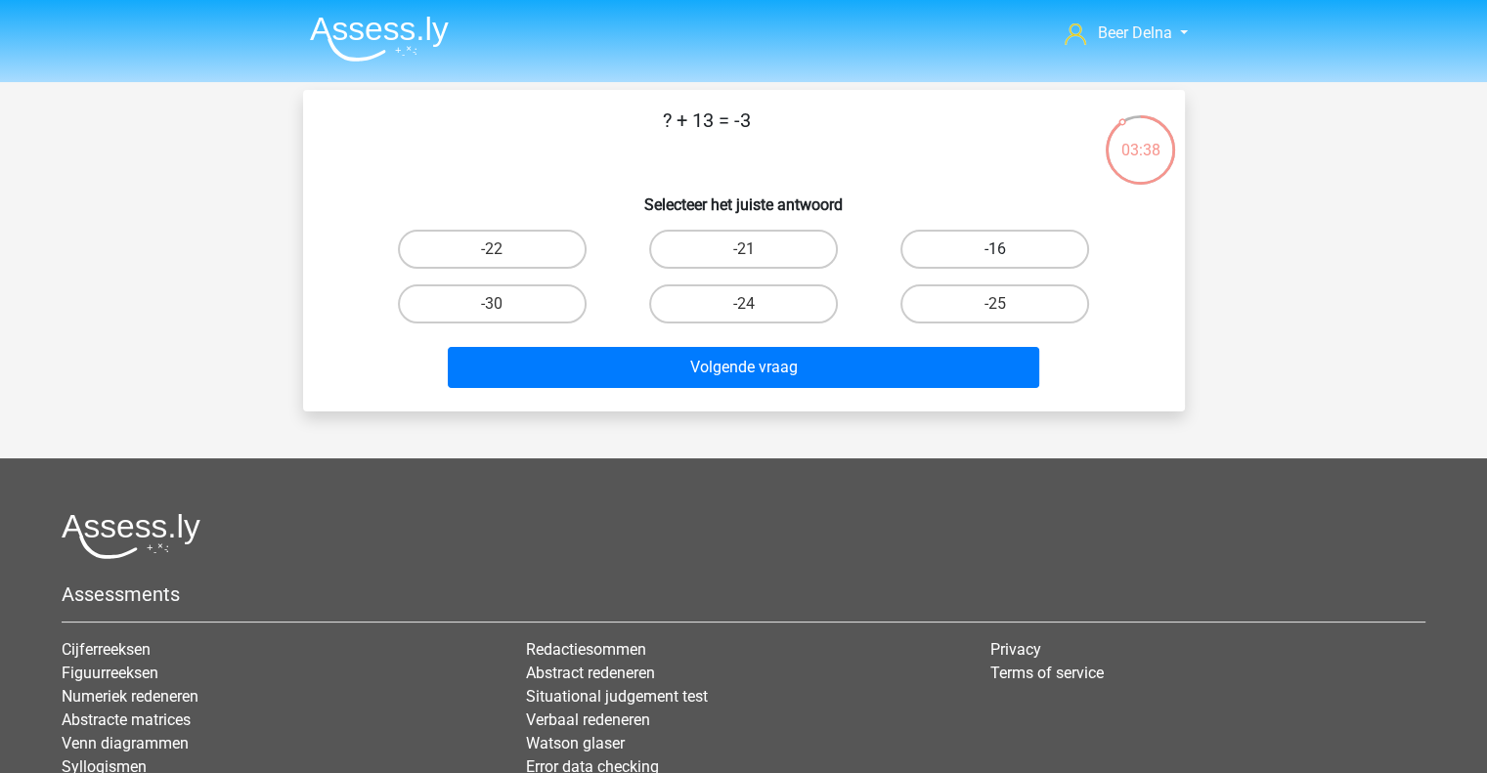
click at [997, 246] on label "-16" at bounding box center [995, 249] width 189 height 39
click at [997, 249] on input "-16" at bounding box center [1001, 255] width 13 height 13
radio input "true"
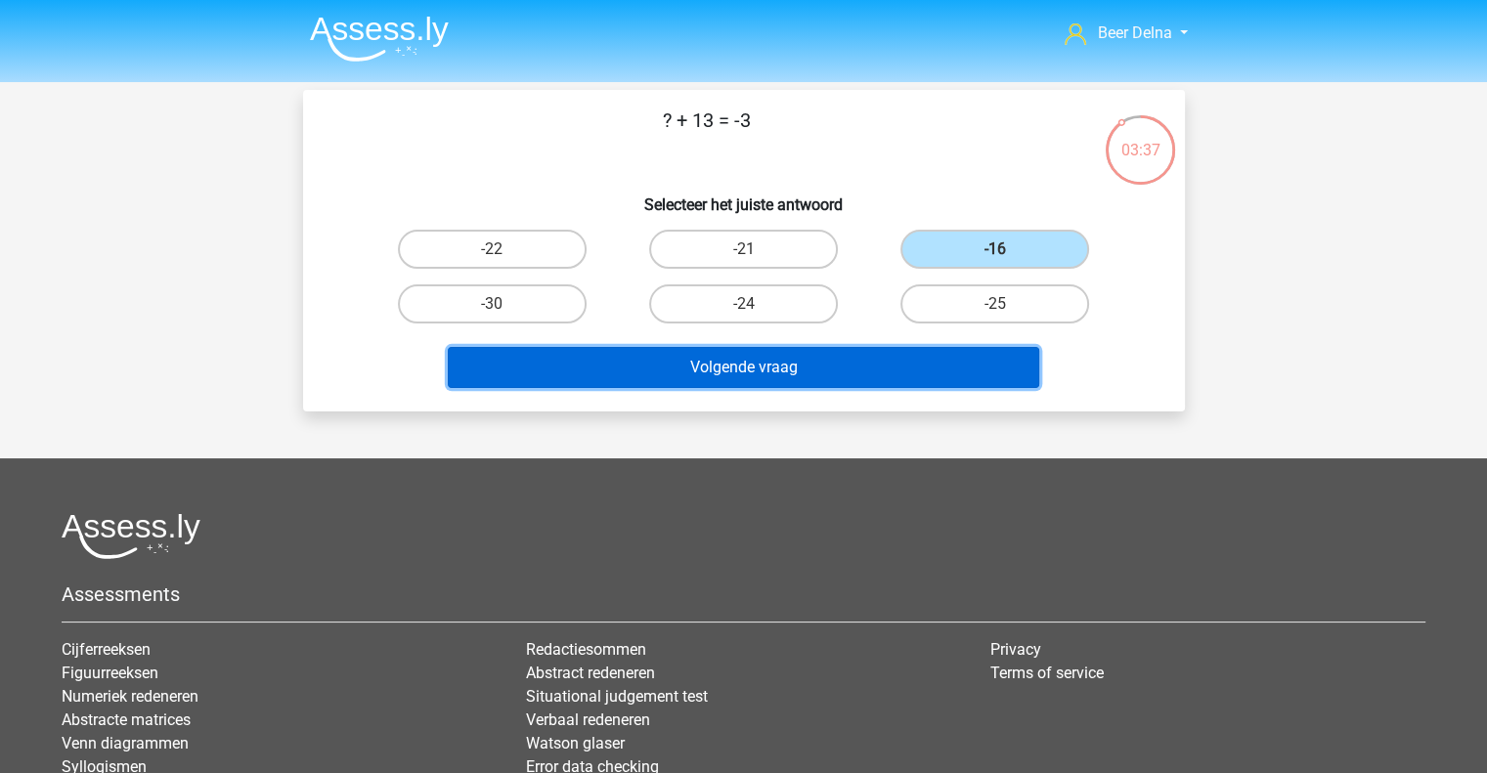
click at [906, 367] on button "Volgende vraag" at bounding box center [744, 367] width 592 height 41
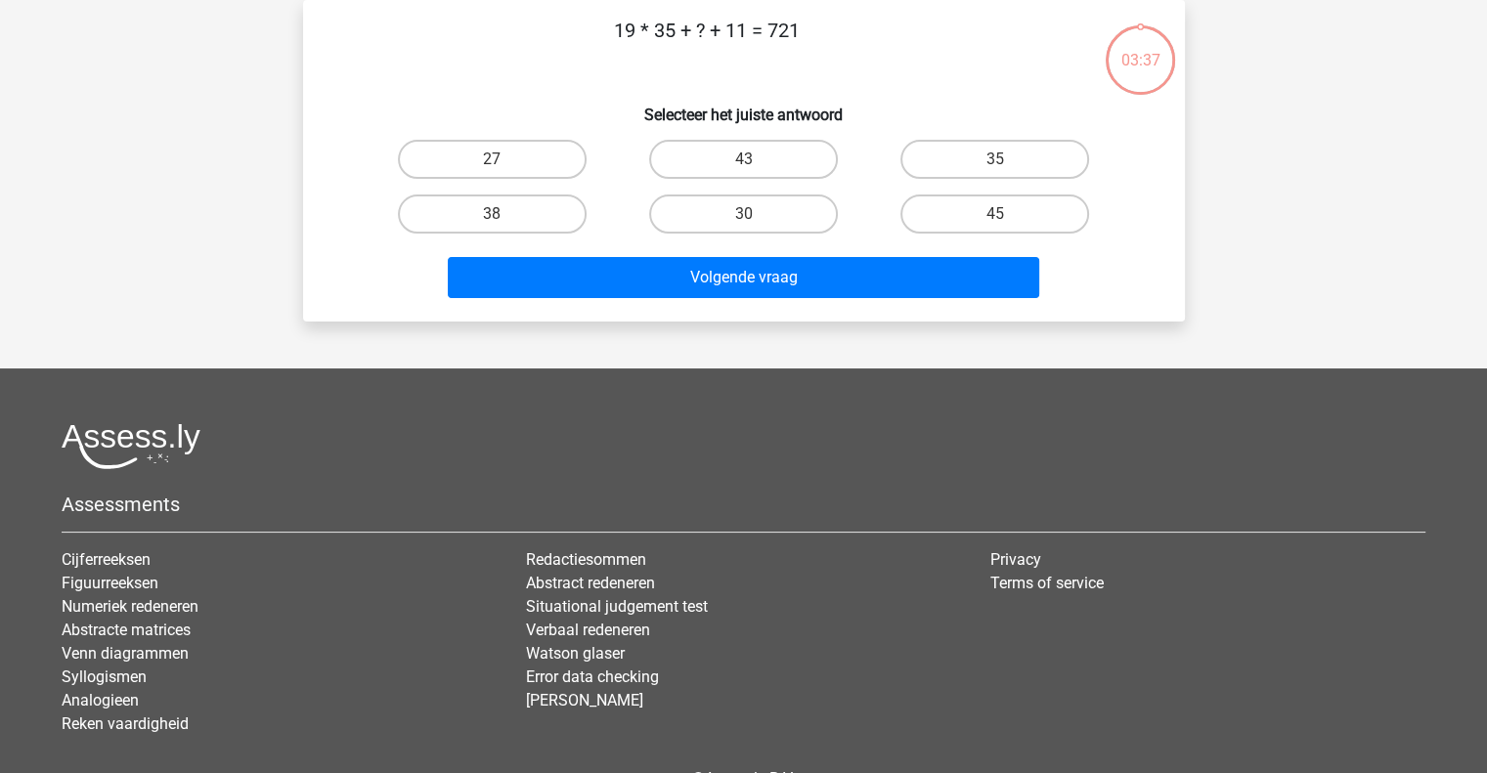
scroll to position [13, 0]
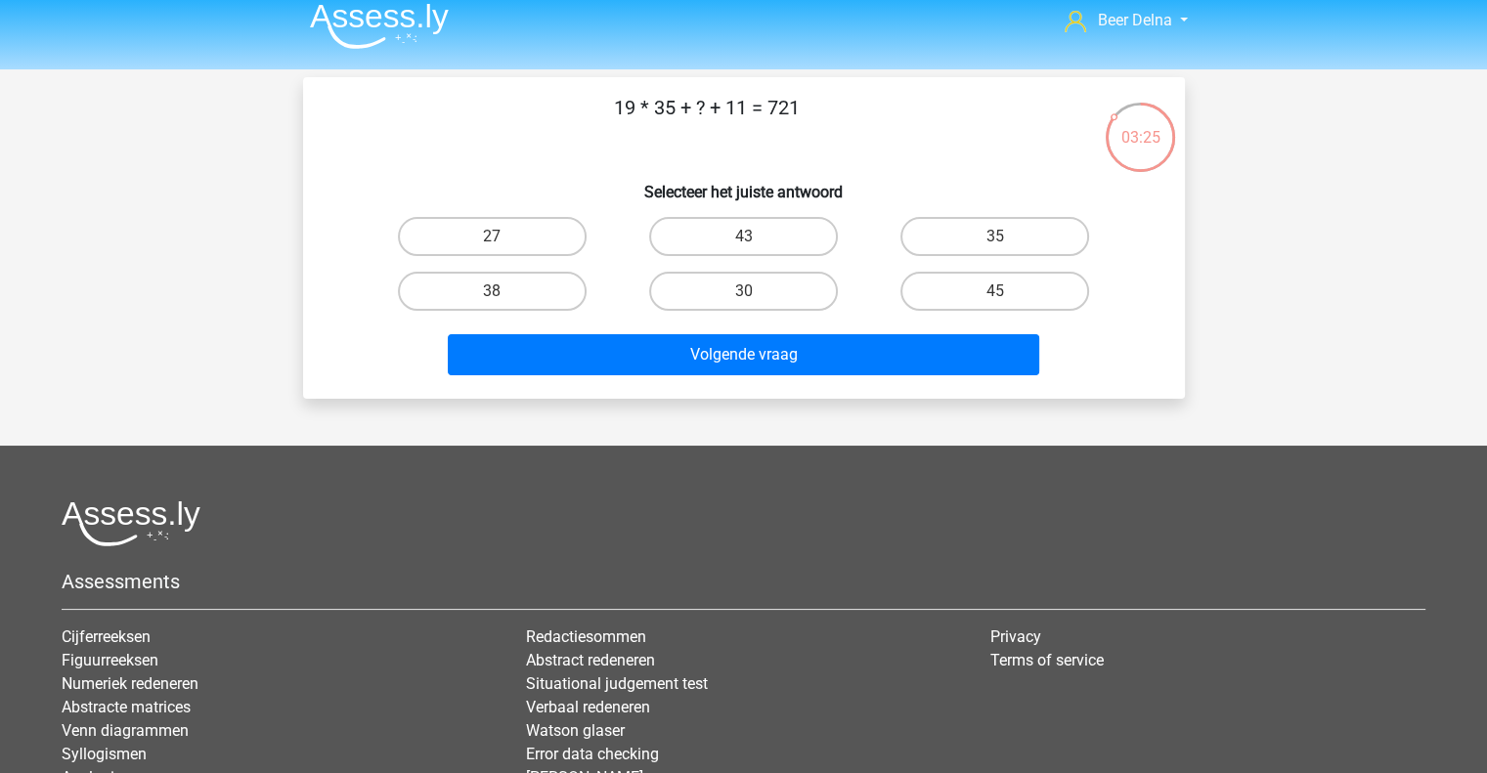
click at [1001, 295] on input "45" at bounding box center [1001, 297] width 13 height 13
radio input "true"
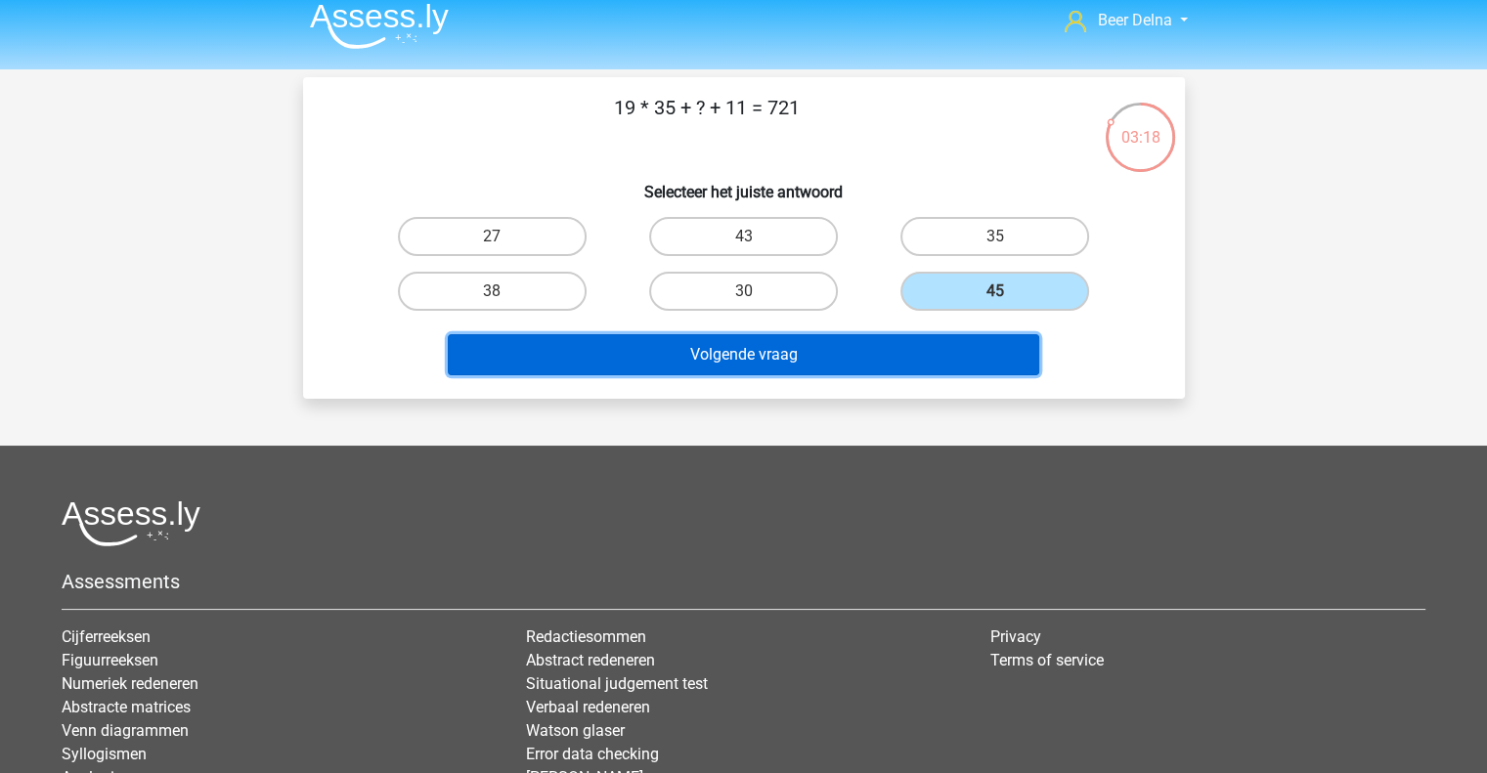
click at [990, 351] on button "Volgende vraag" at bounding box center [744, 354] width 592 height 41
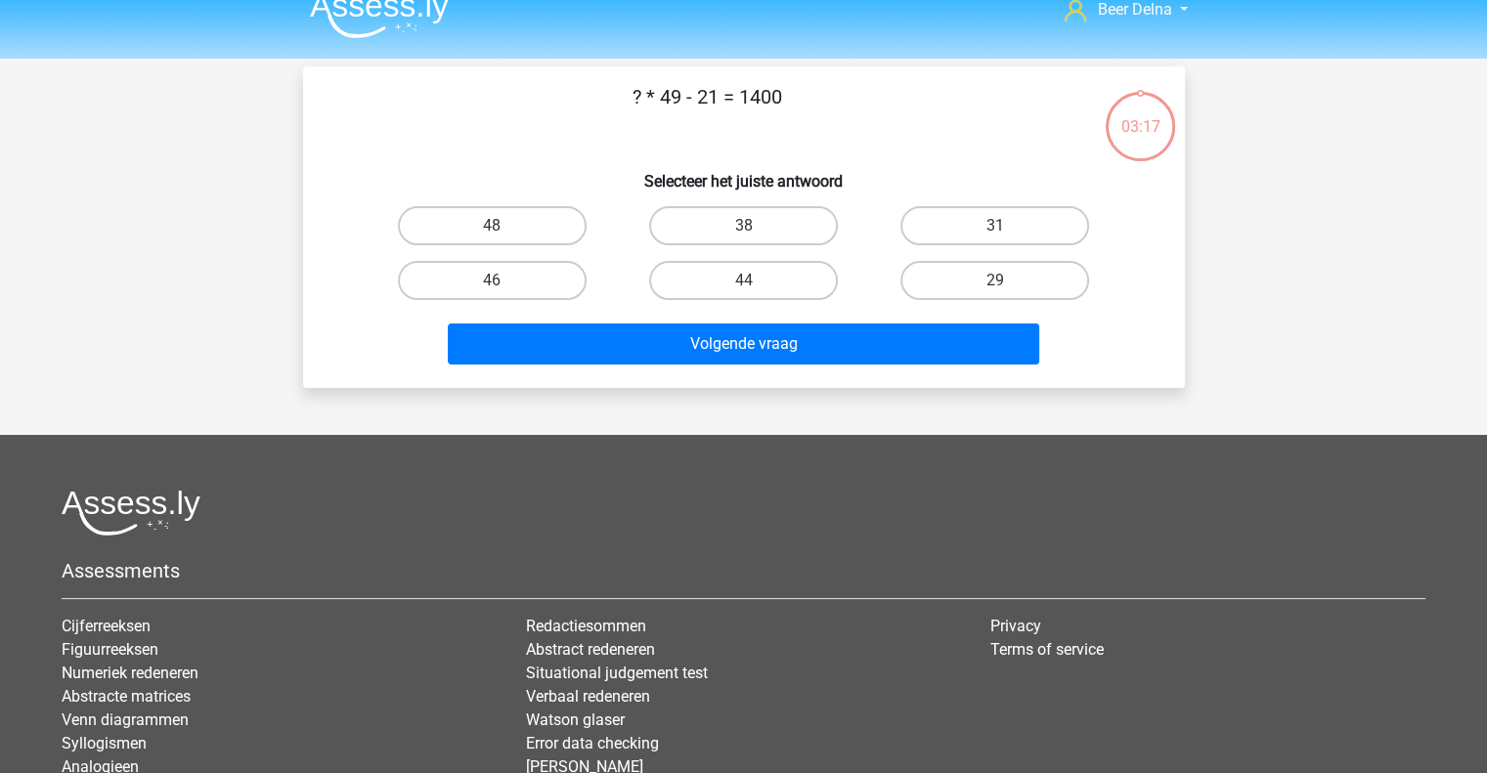
scroll to position [22, 0]
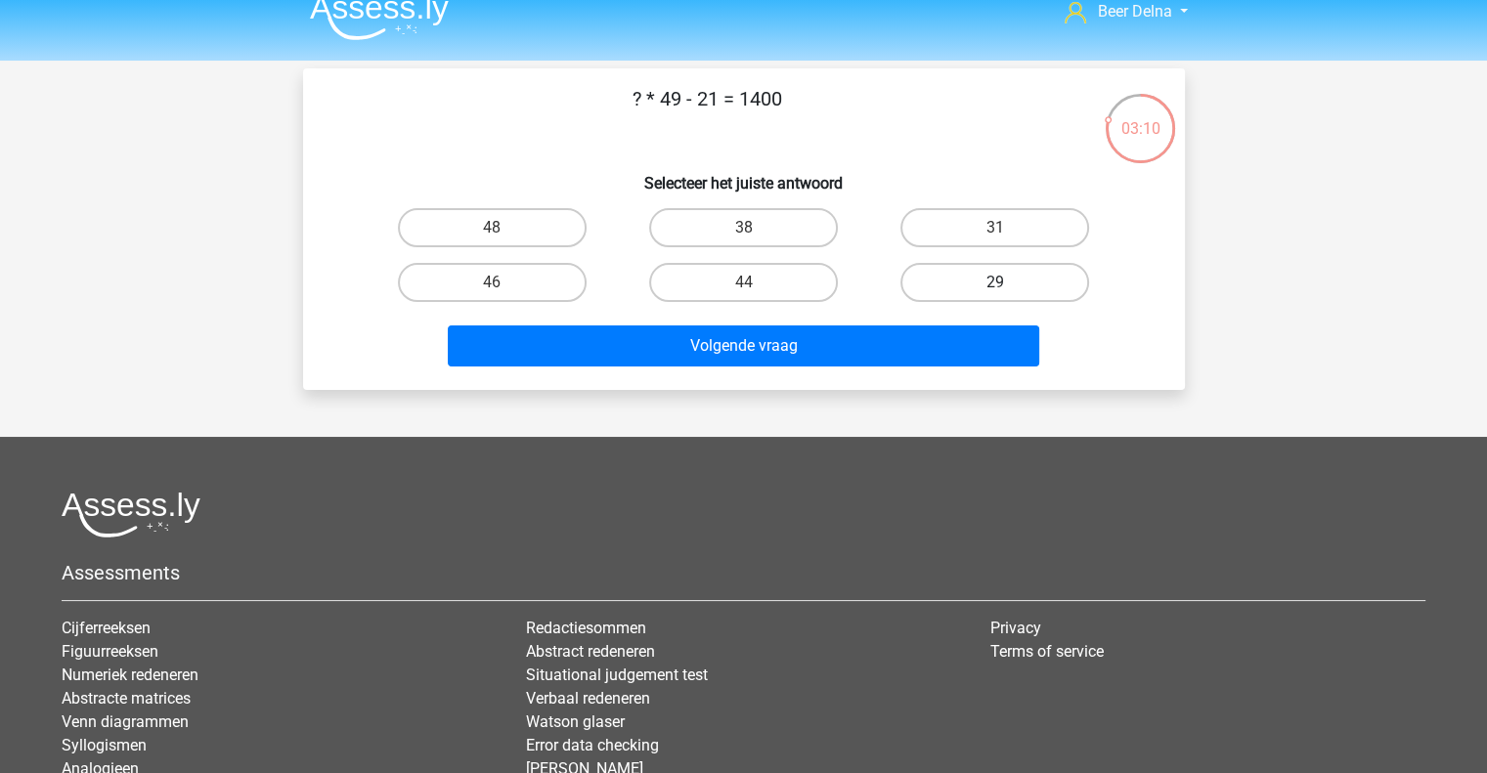
click at [1010, 288] on label "29" at bounding box center [995, 282] width 189 height 39
click at [1008, 288] on input "29" at bounding box center [1001, 289] width 13 height 13
radio input "true"
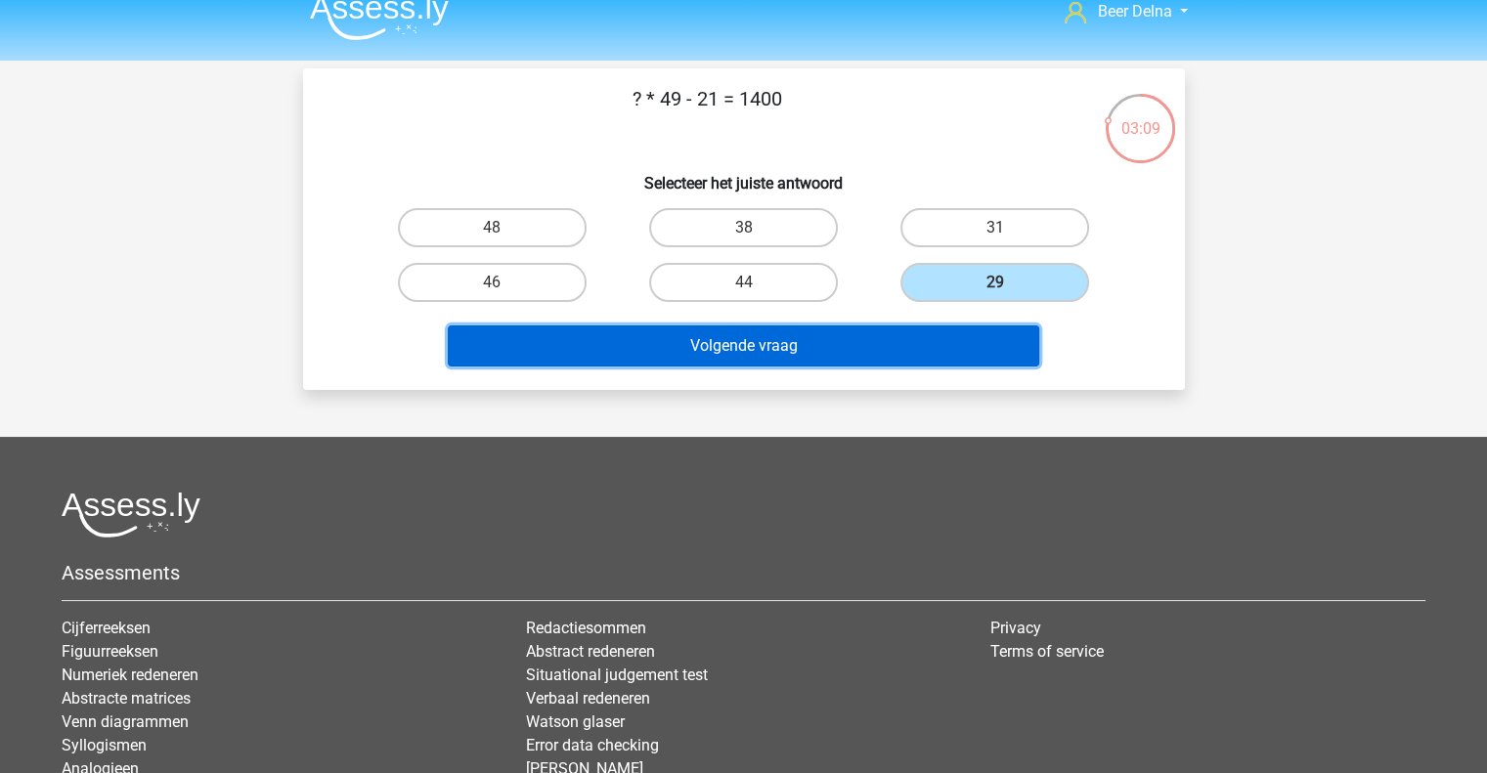
click at [945, 341] on button "Volgende vraag" at bounding box center [744, 346] width 592 height 41
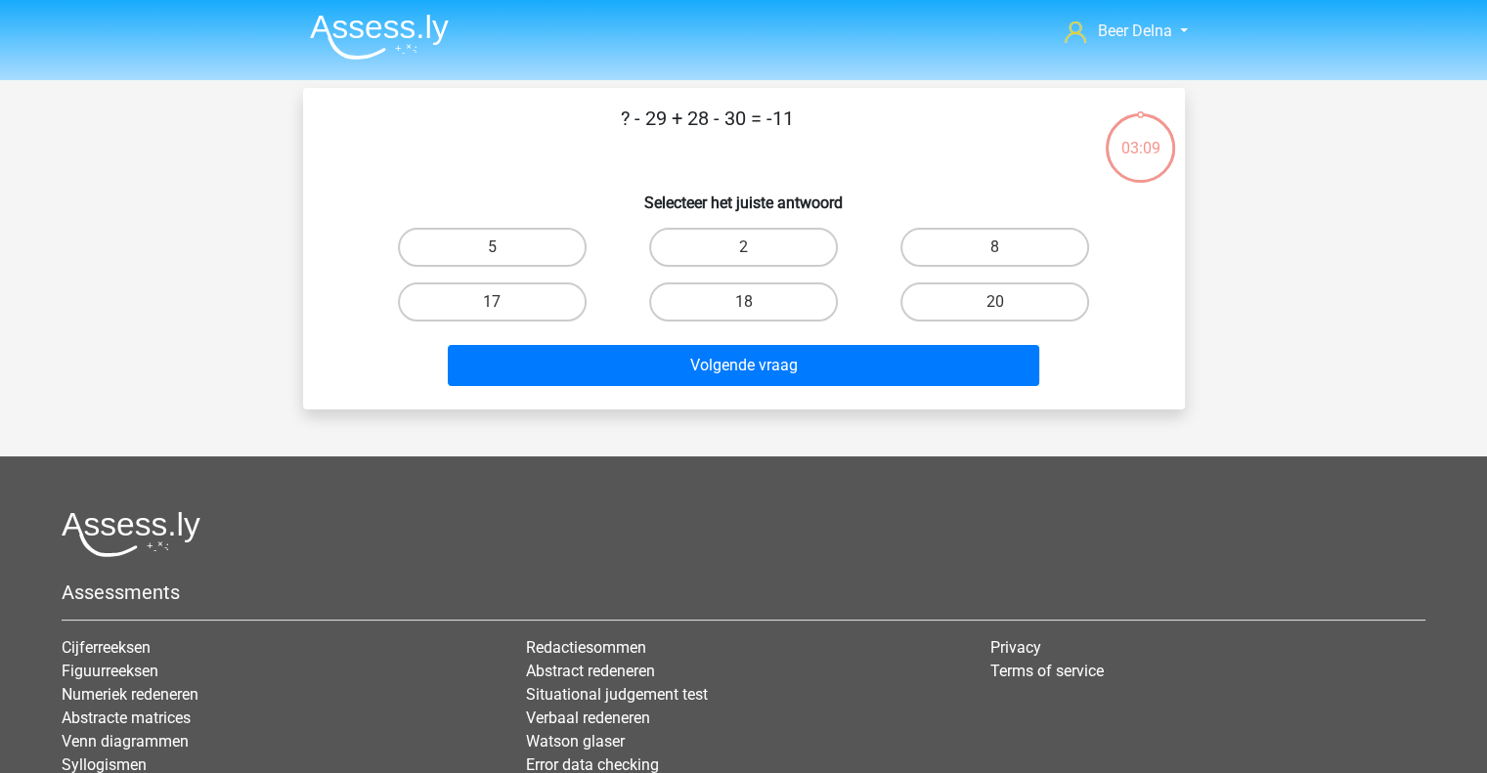
scroll to position [0, 0]
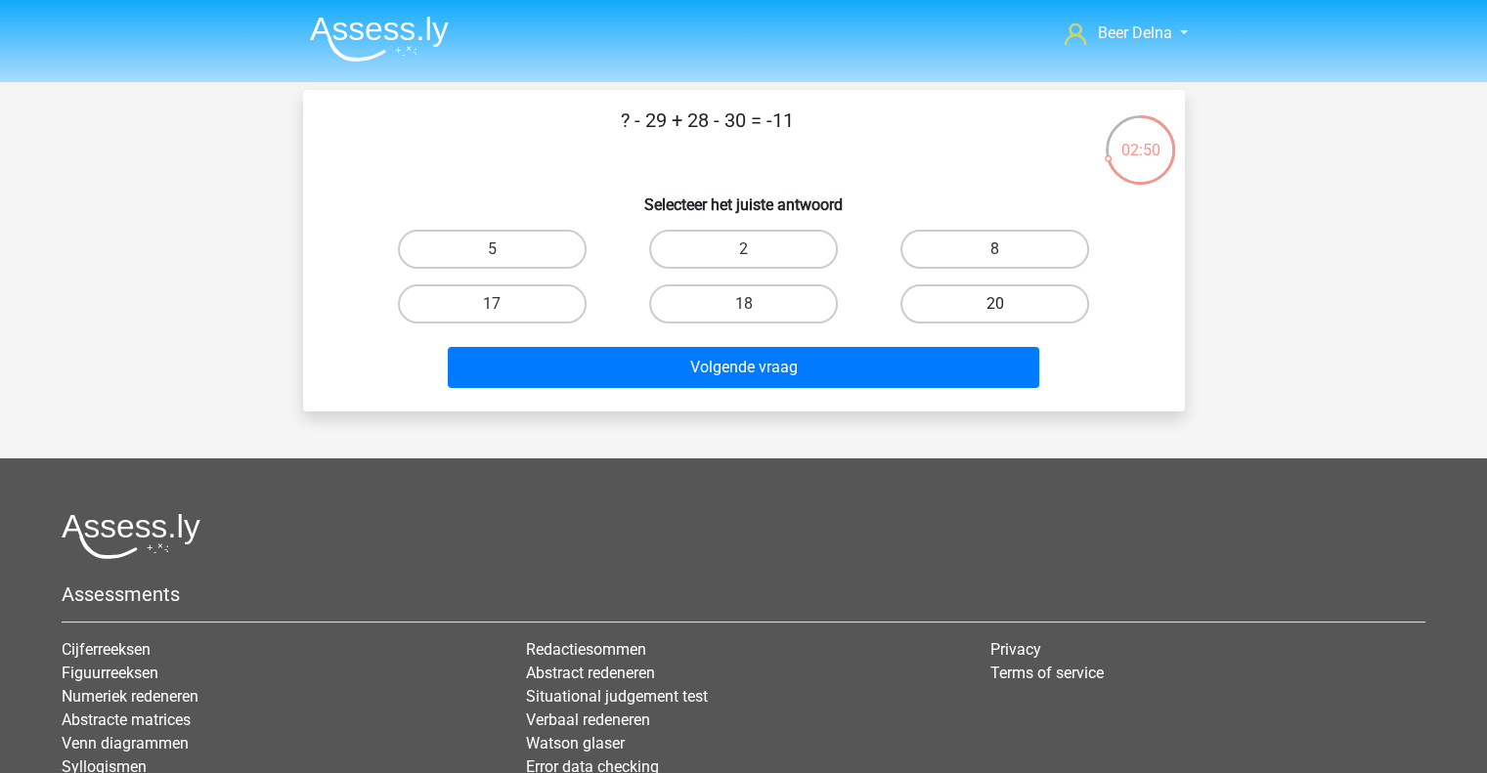
click at [967, 300] on label "20" at bounding box center [995, 304] width 189 height 39
click at [995, 304] on input "20" at bounding box center [1001, 310] width 13 height 13
radio input "true"
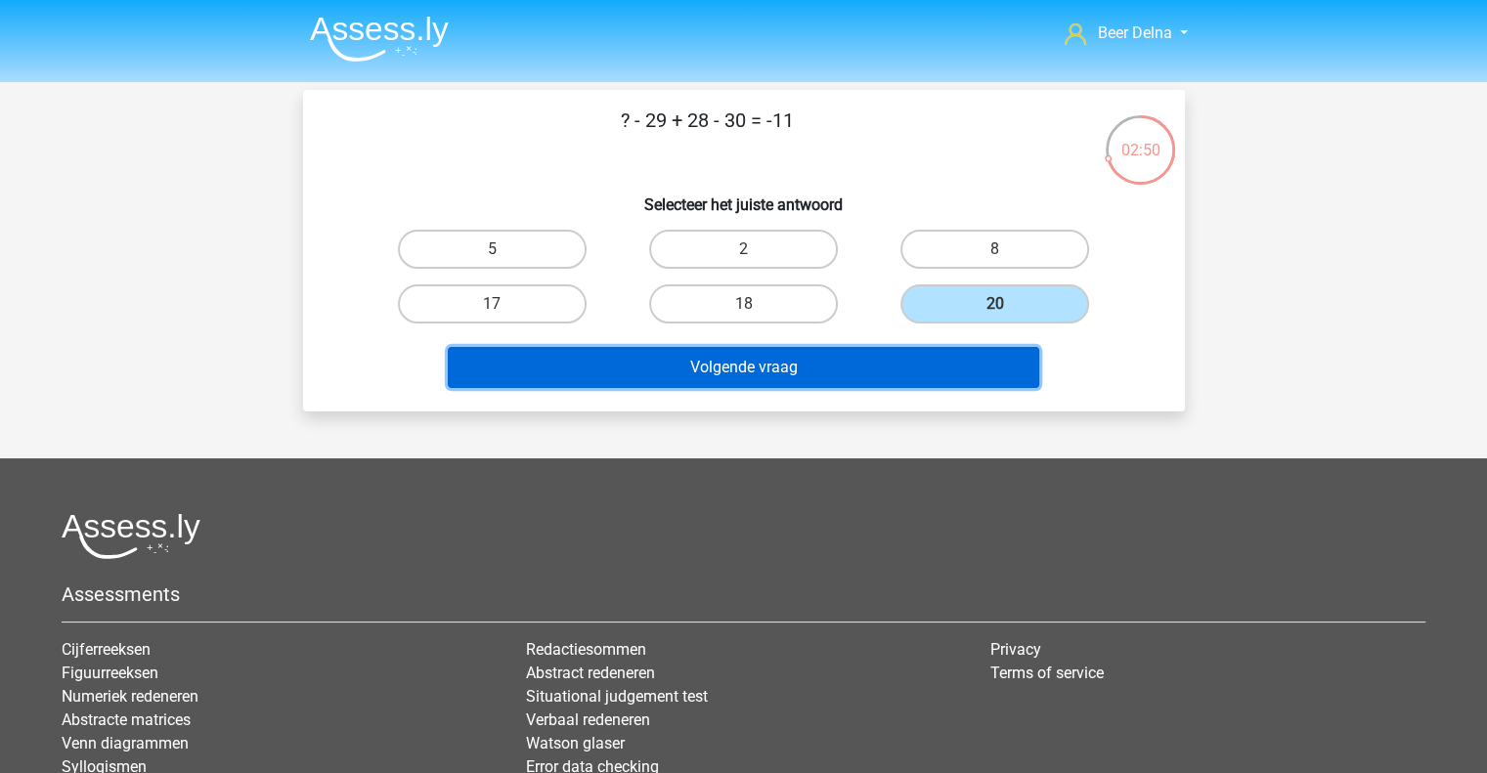
click at [938, 371] on button "Volgende vraag" at bounding box center [744, 367] width 592 height 41
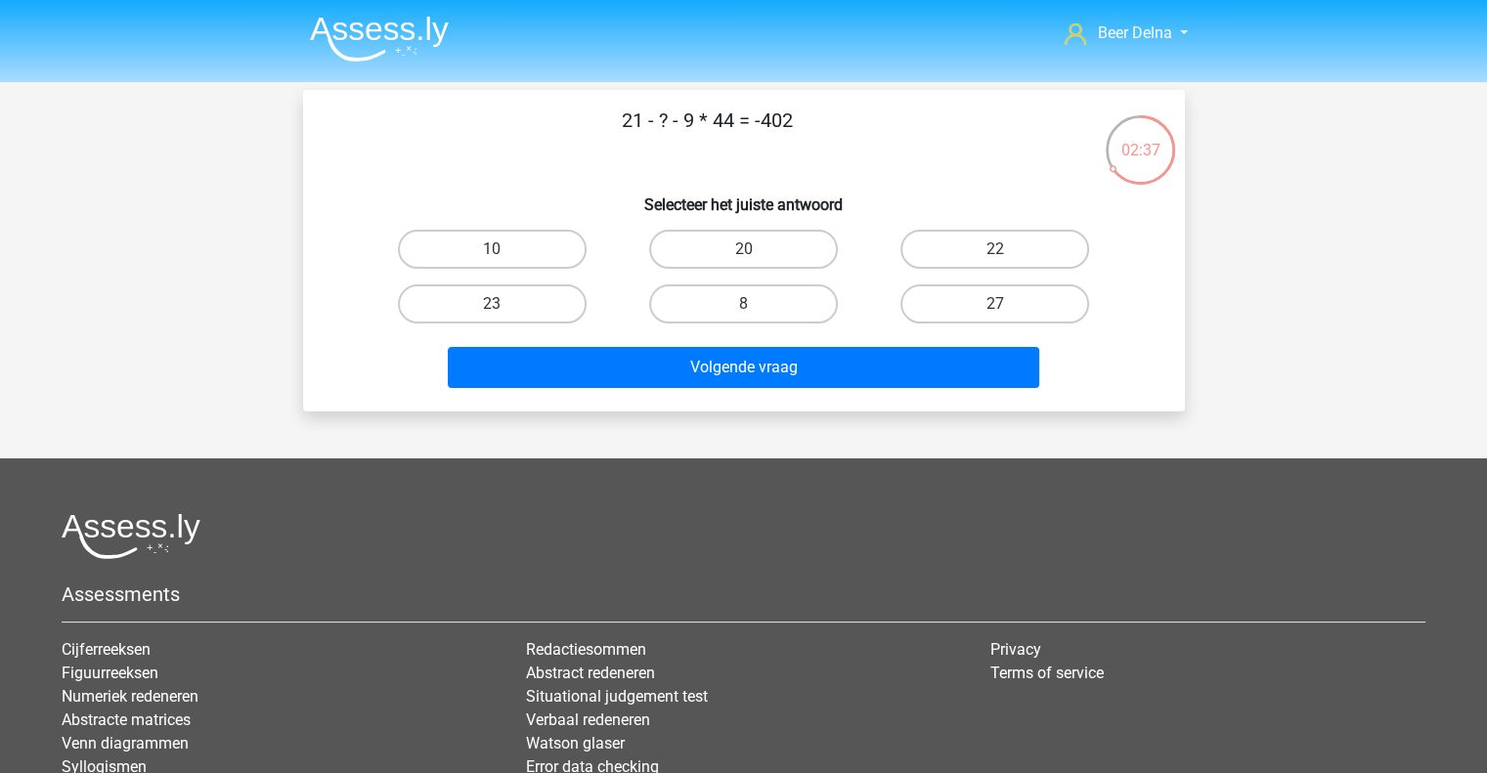
click at [870, 308] on div "27" at bounding box center [994, 304] width 251 height 55
click at [924, 307] on label "27" at bounding box center [995, 304] width 189 height 39
click at [995, 307] on input "27" at bounding box center [1001, 310] width 13 height 13
radio input "true"
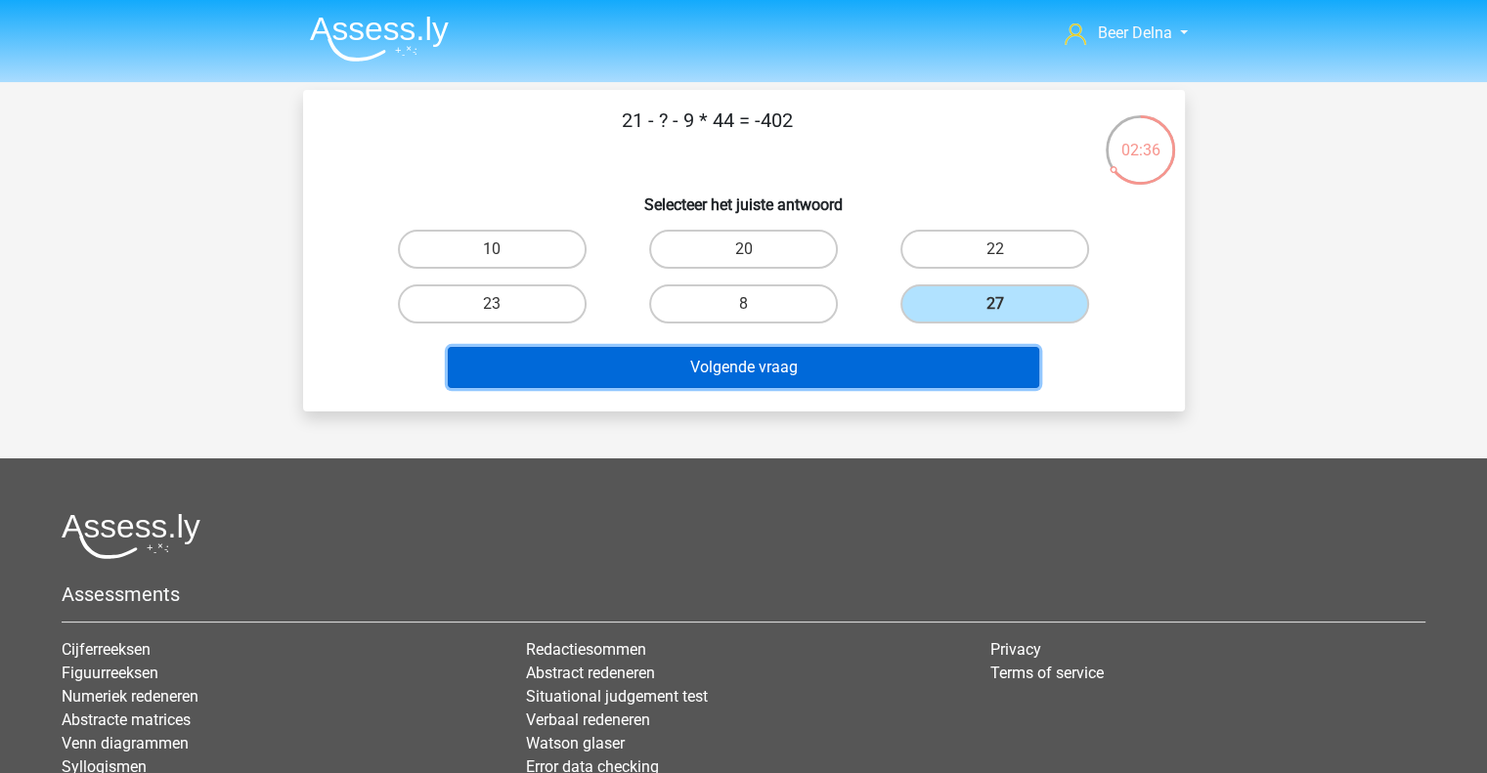
click at [886, 372] on button "Volgende vraag" at bounding box center [744, 367] width 592 height 41
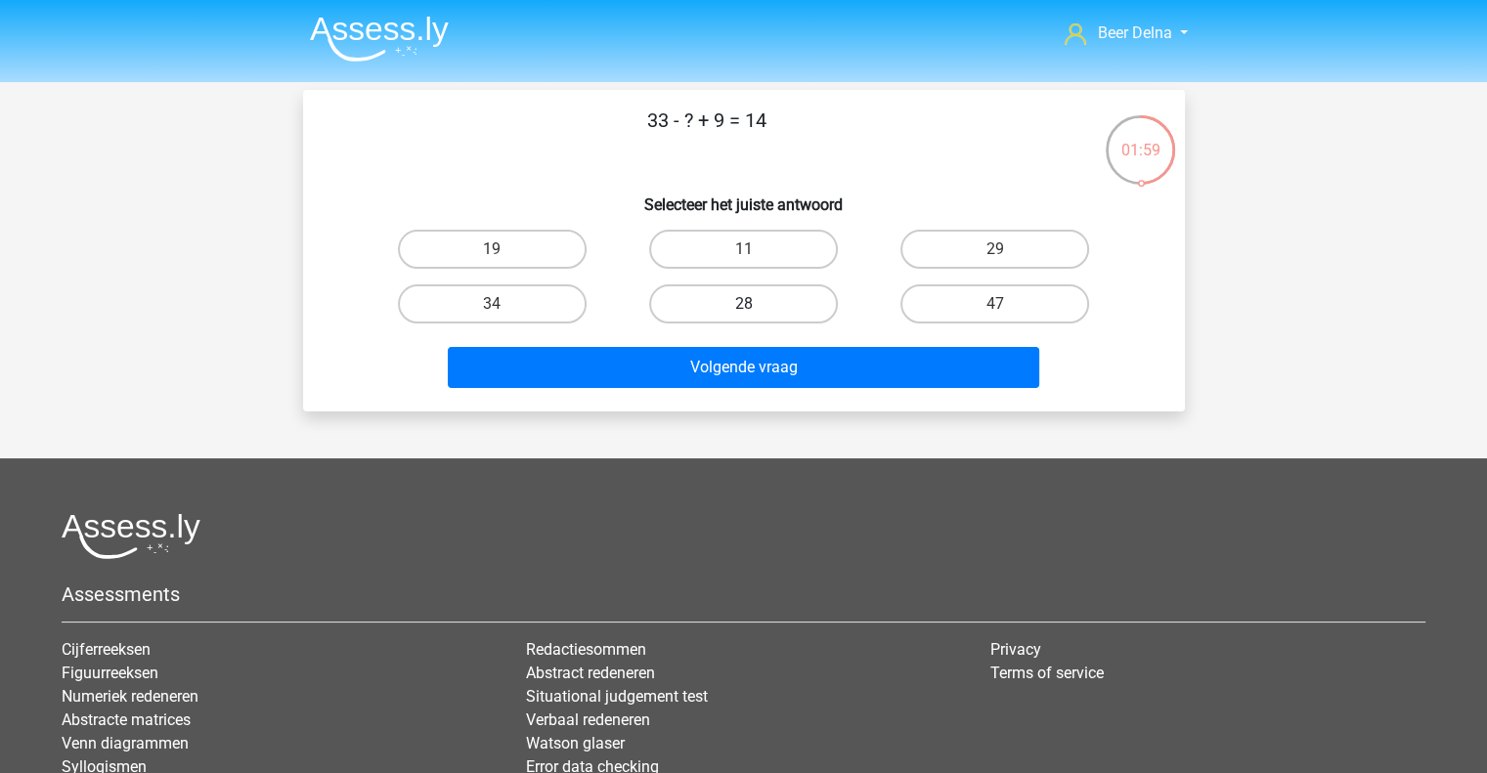
click at [771, 307] on label "28" at bounding box center [743, 304] width 189 height 39
click at [756, 307] on input "28" at bounding box center [749, 310] width 13 height 13
radio input "true"
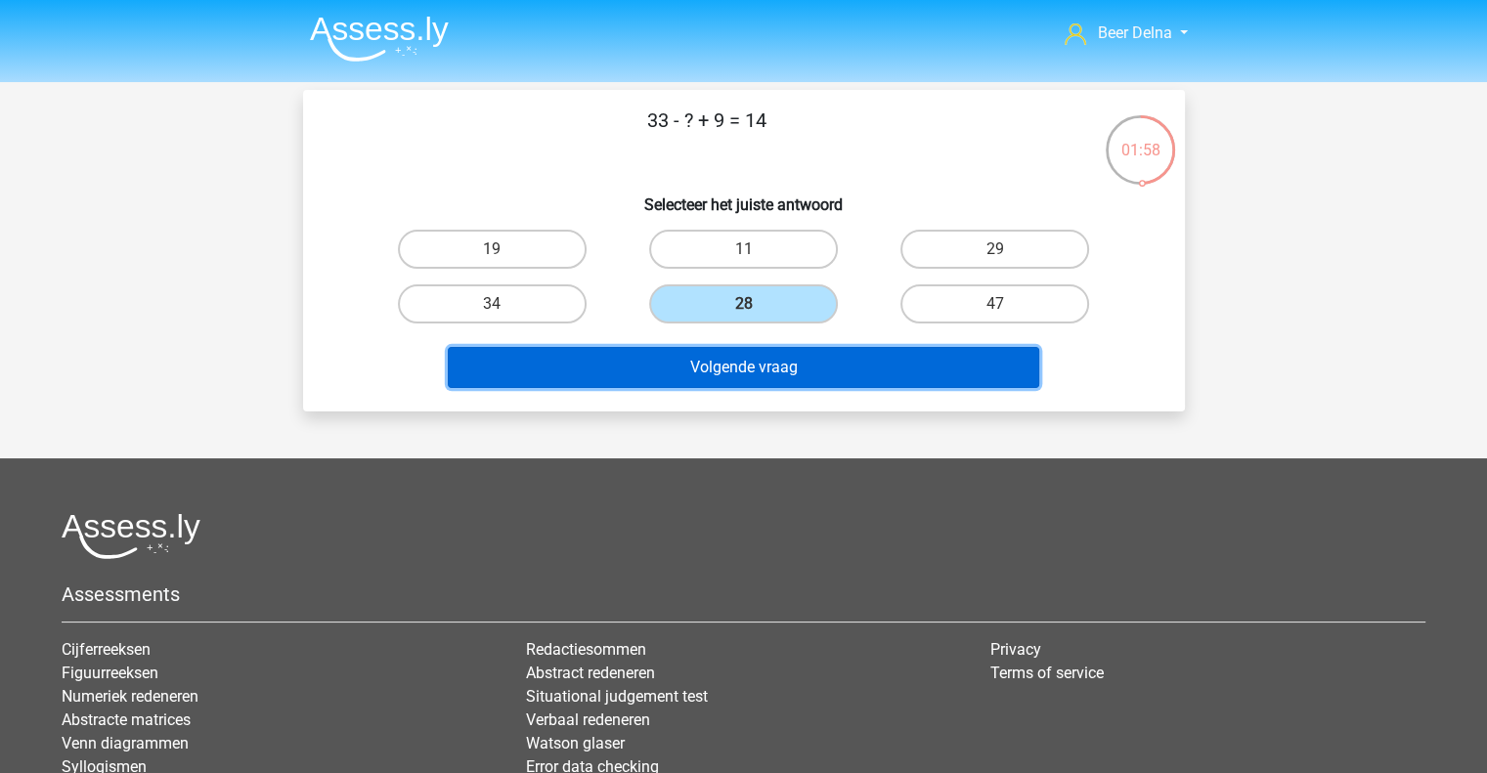
click at [753, 375] on button "Volgende vraag" at bounding box center [744, 367] width 592 height 41
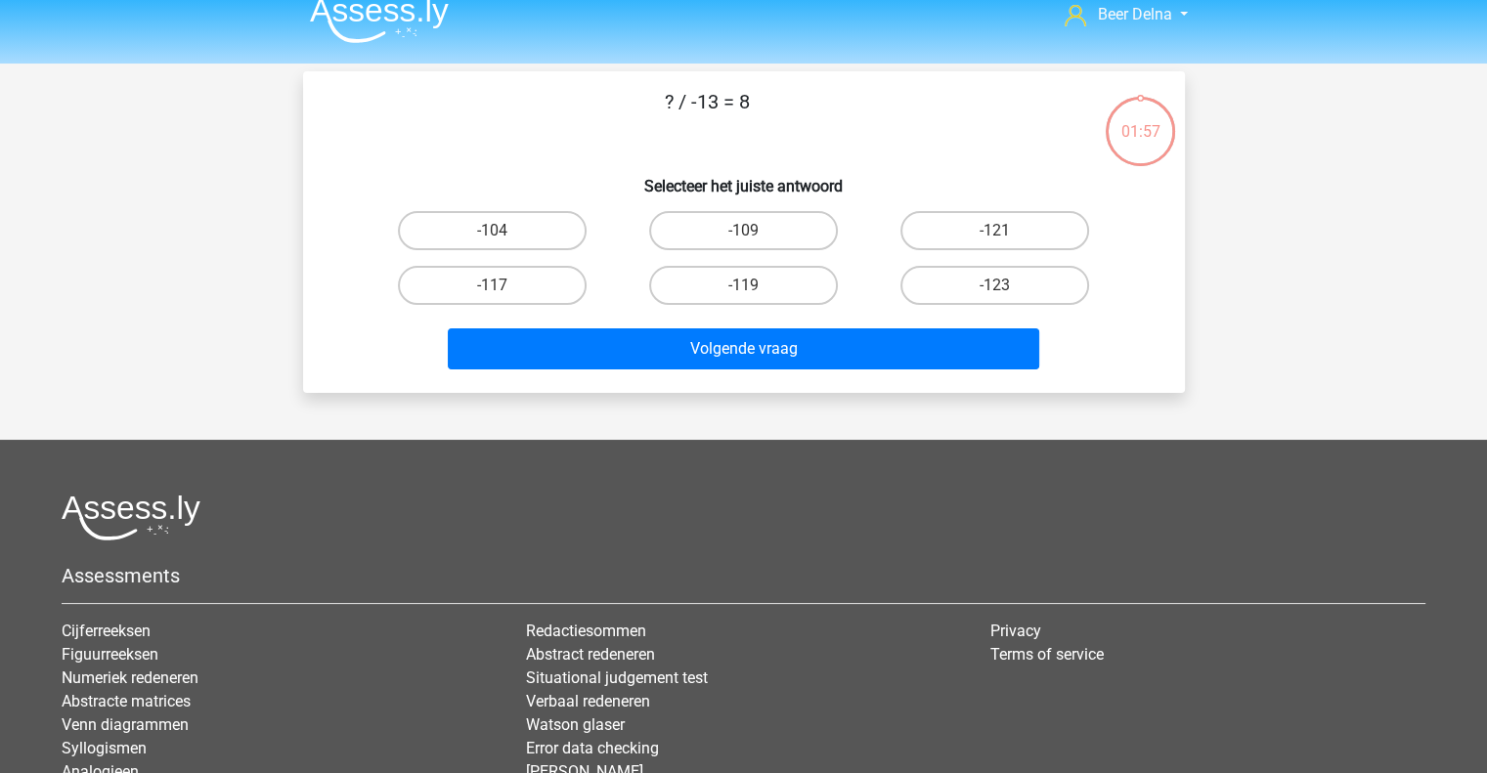
scroll to position [7, 0]
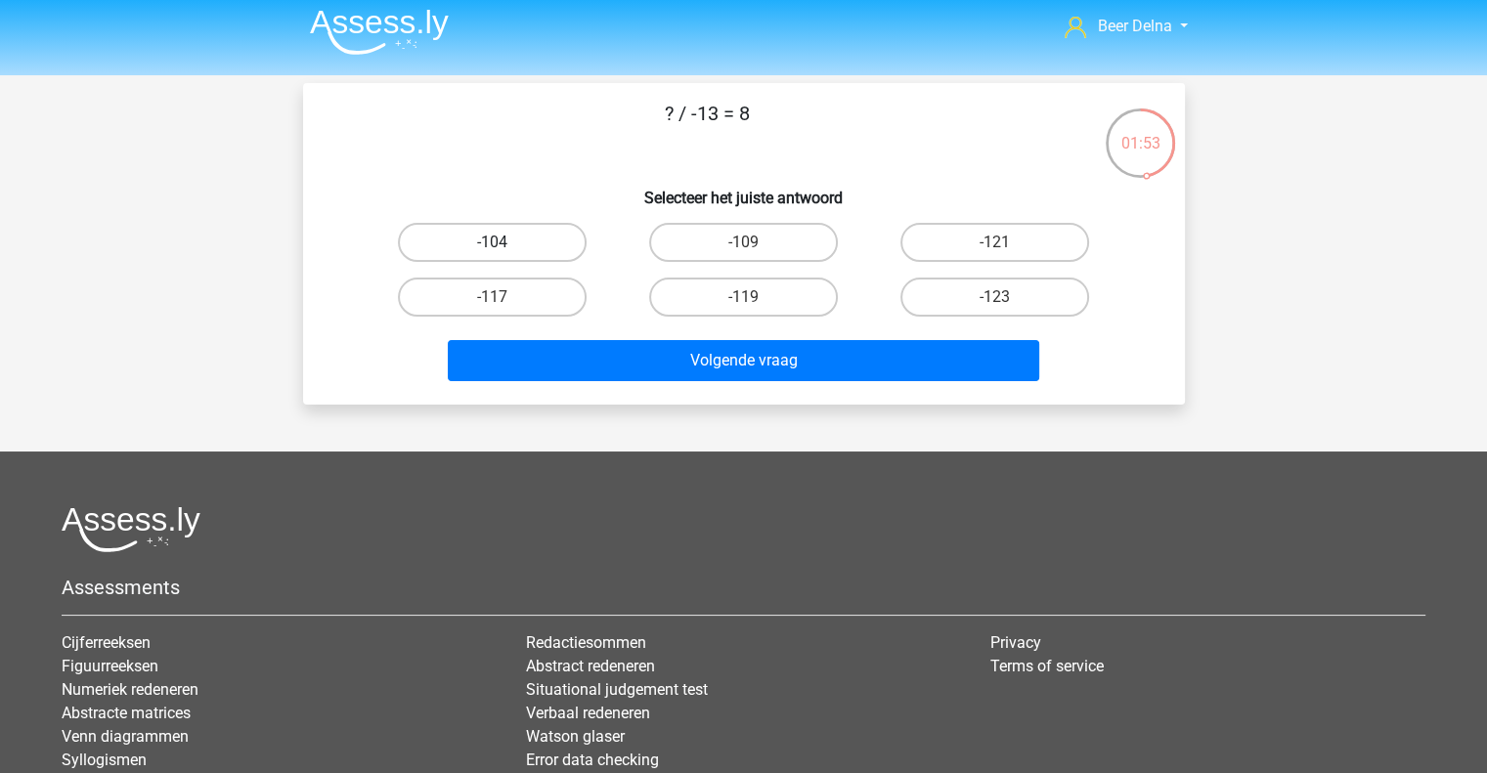
click at [524, 245] on label "-104" at bounding box center [492, 242] width 189 height 39
click at [505, 245] on input "-104" at bounding box center [498, 248] width 13 height 13
radio input "true"
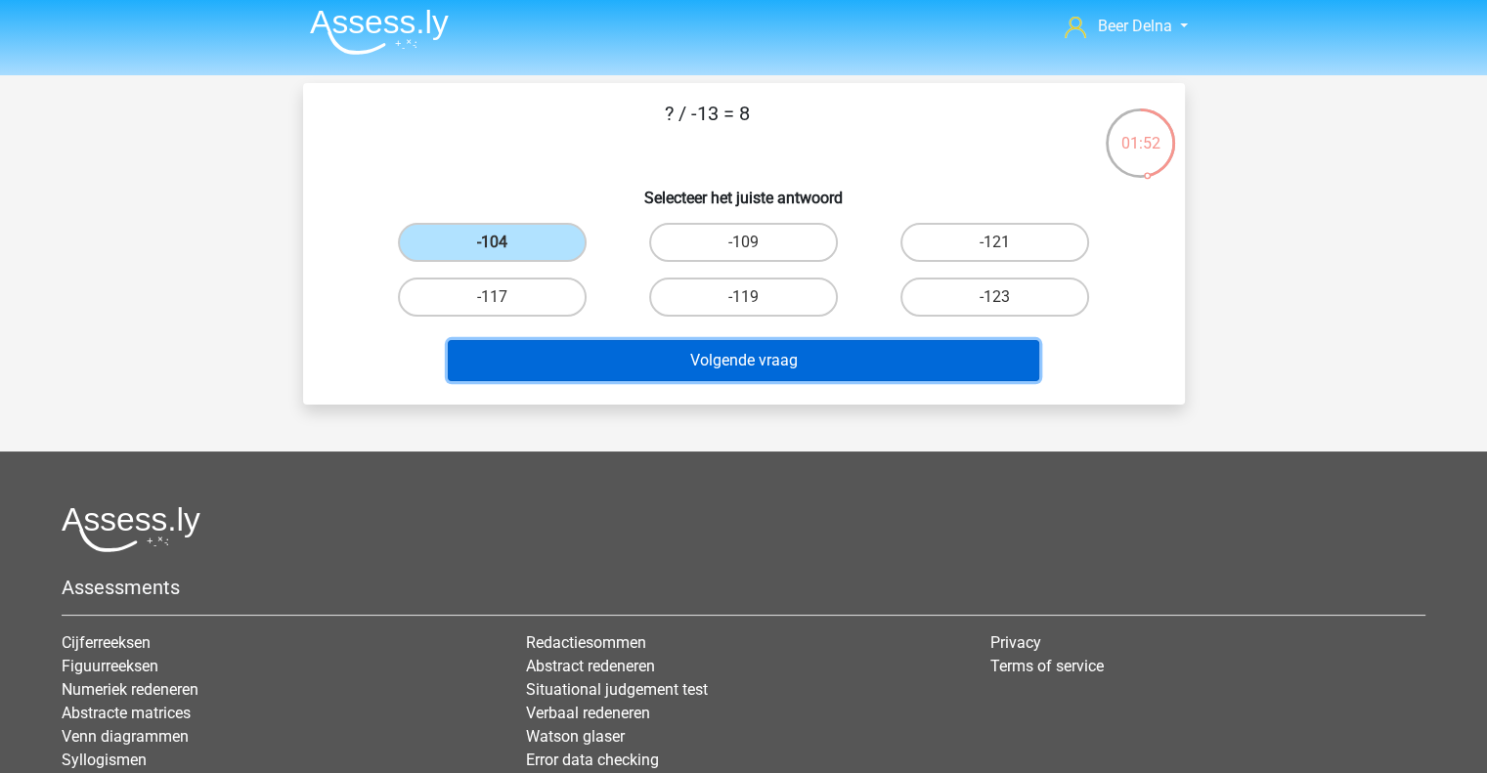
click at [606, 367] on button "Volgende vraag" at bounding box center [744, 360] width 592 height 41
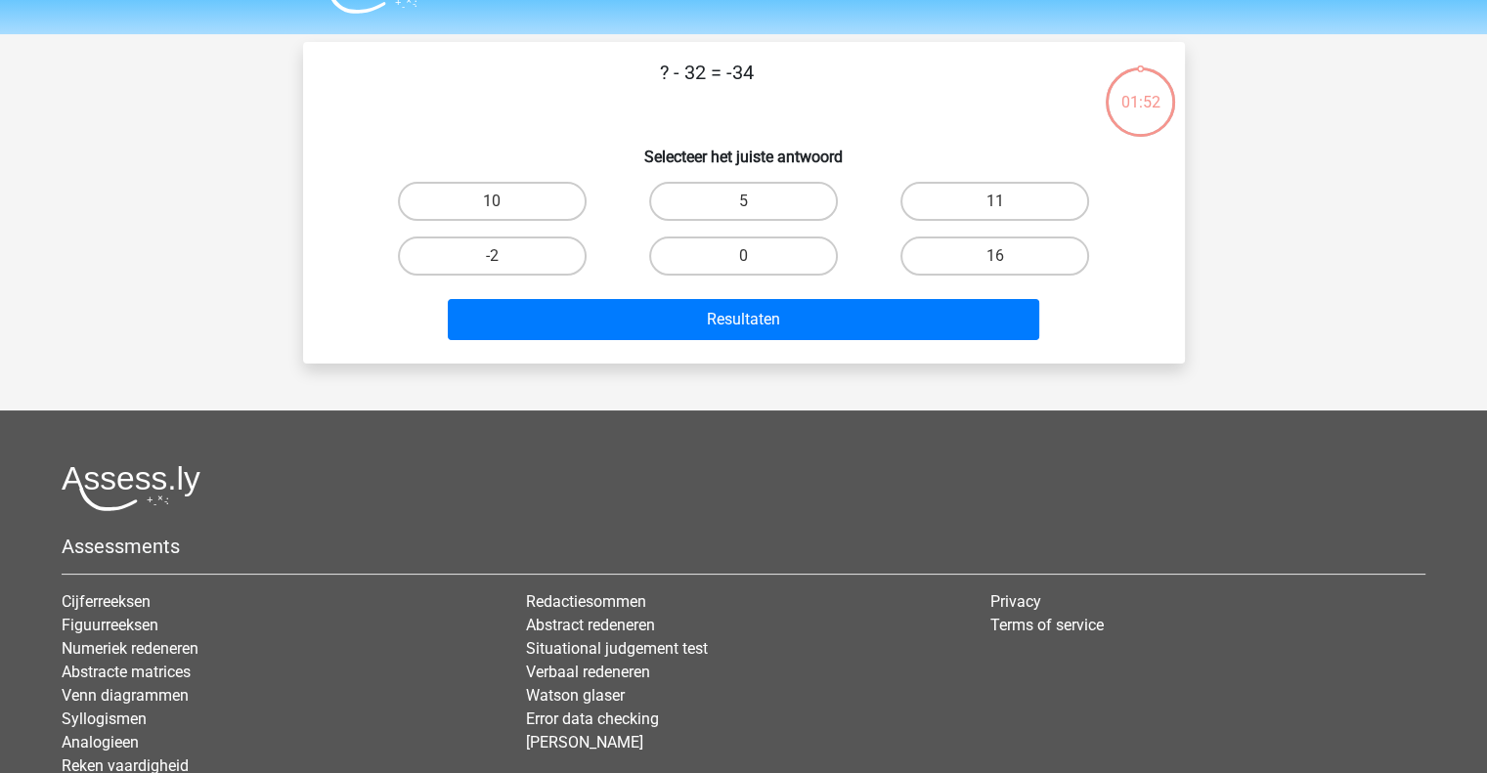
scroll to position [35, 0]
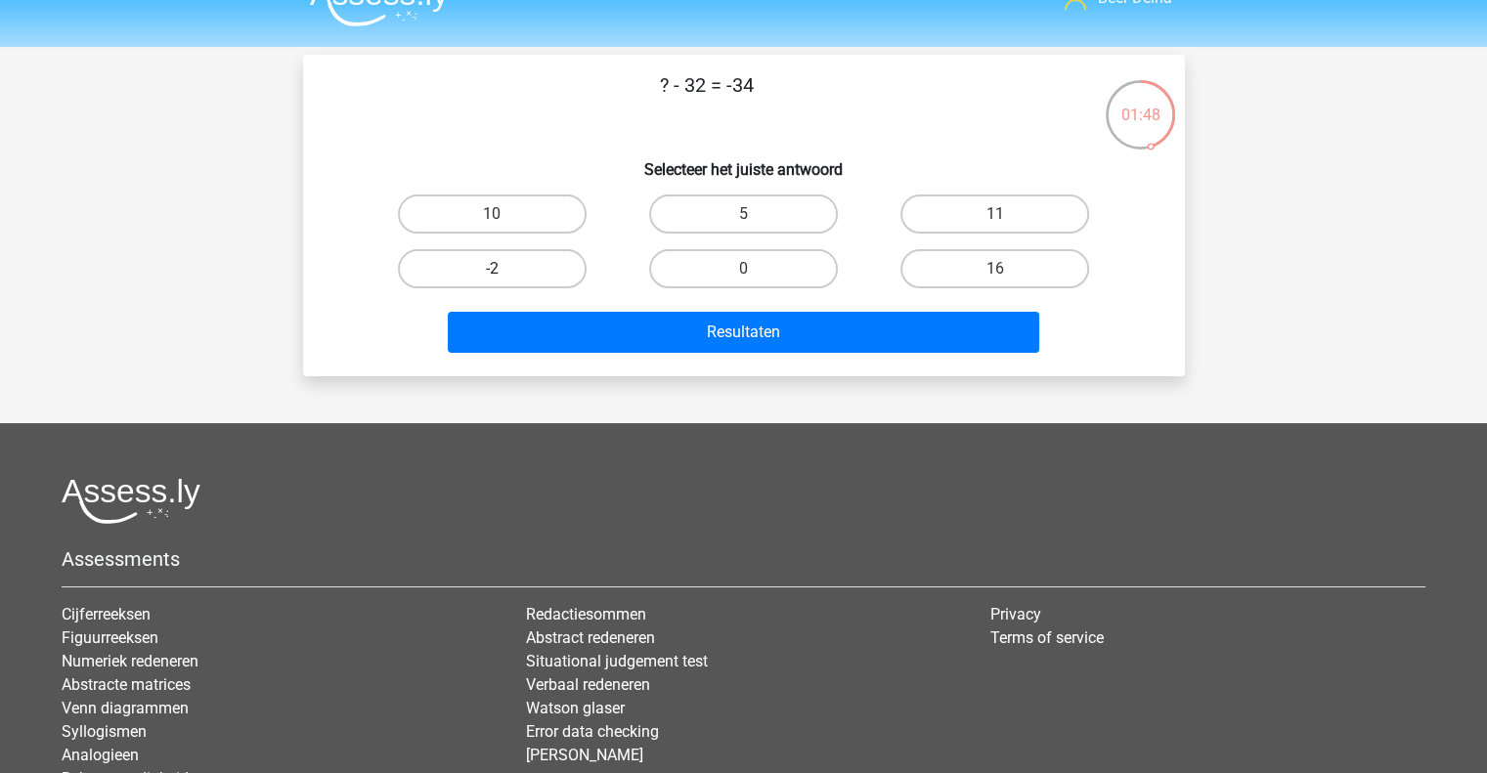
click at [533, 261] on label "-2" at bounding box center [492, 268] width 189 height 39
click at [505, 269] on input "-2" at bounding box center [498, 275] width 13 height 13
radio input "true"
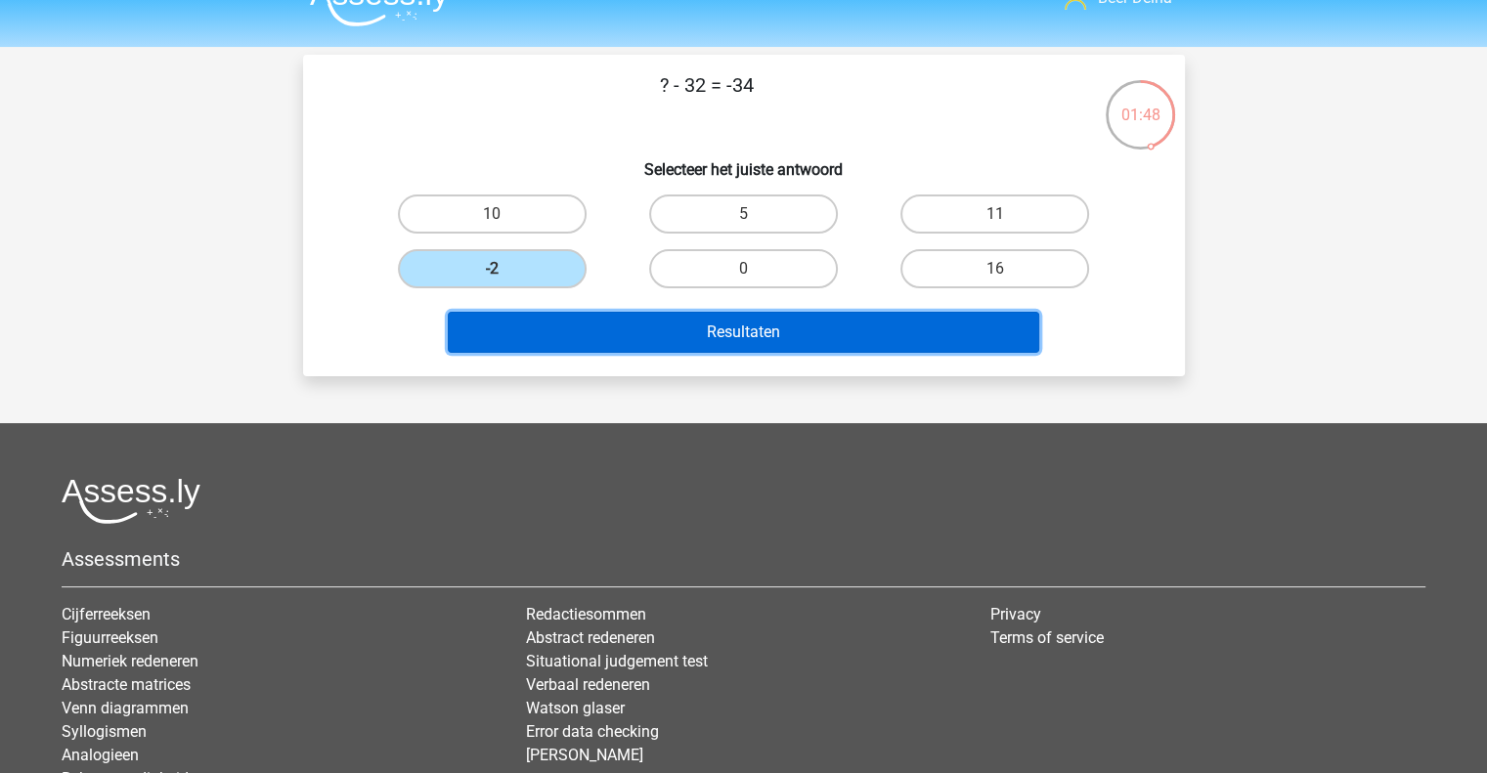
click at [559, 338] on button "Resultaten" at bounding box center [744, 332] width 592 height 41
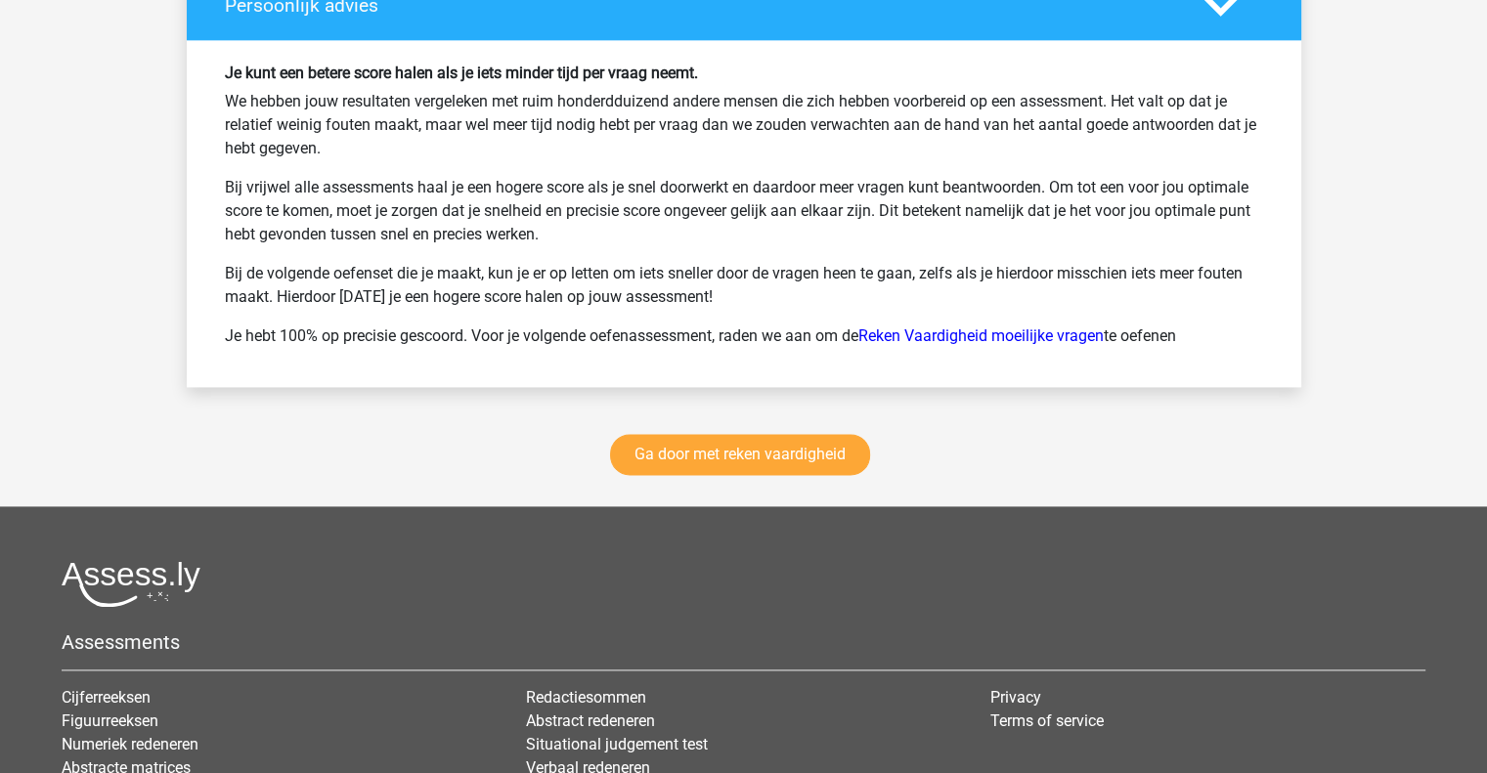
scroll to position [2659, 0]
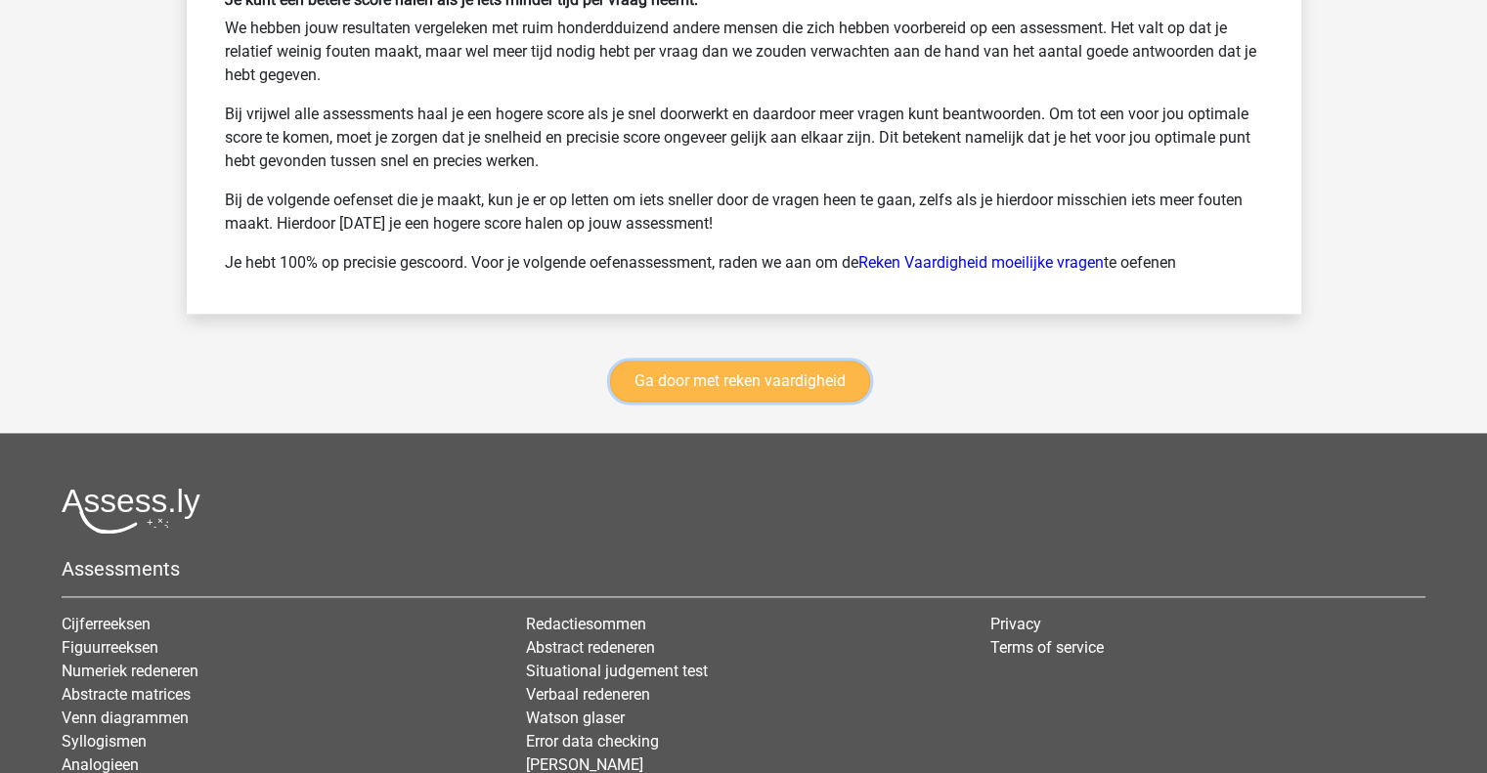
click at [692, 361] on link "Ga door met reken vaardigheid" at bounding box center [740, 381] width 260 height 41
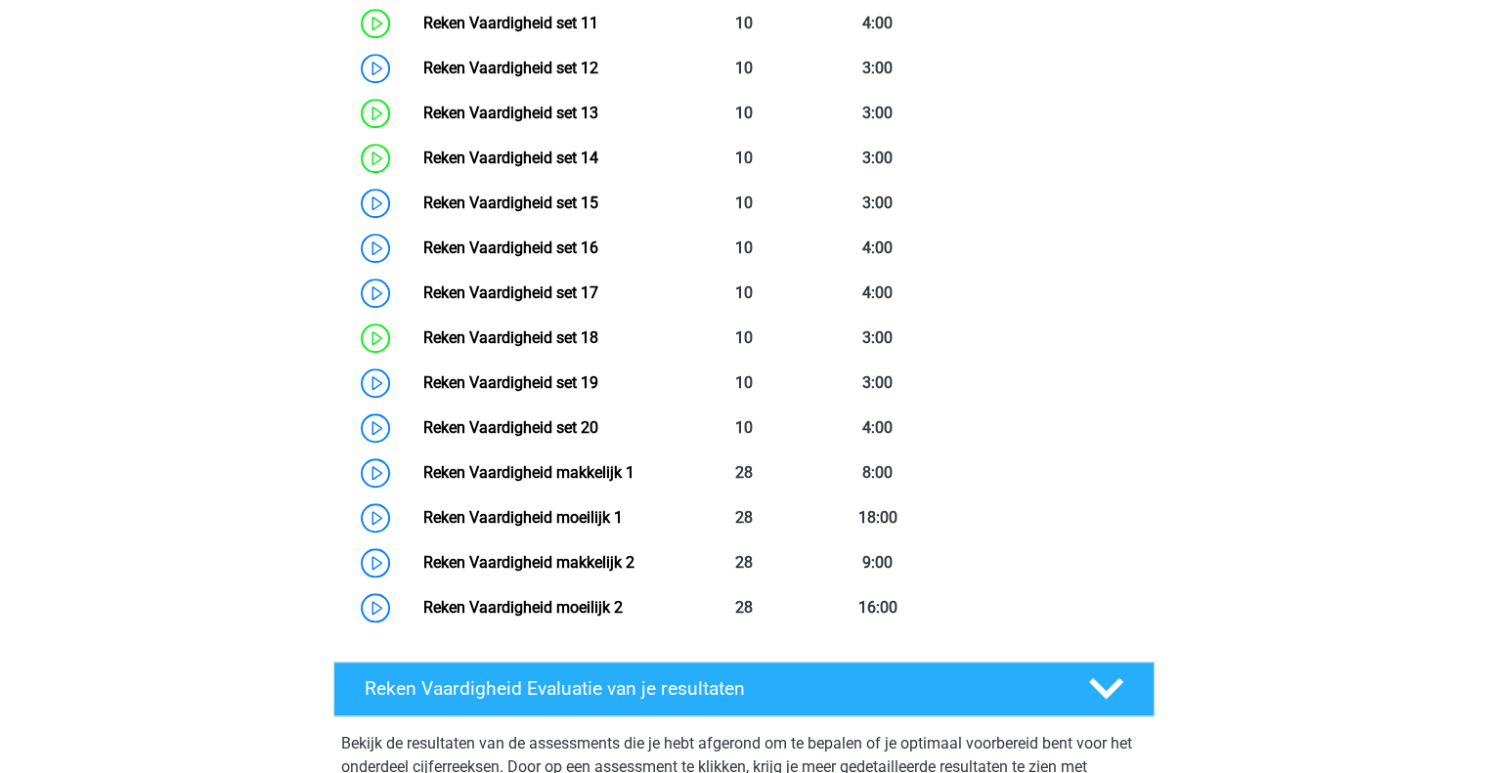
scroll to position [1471, 0]
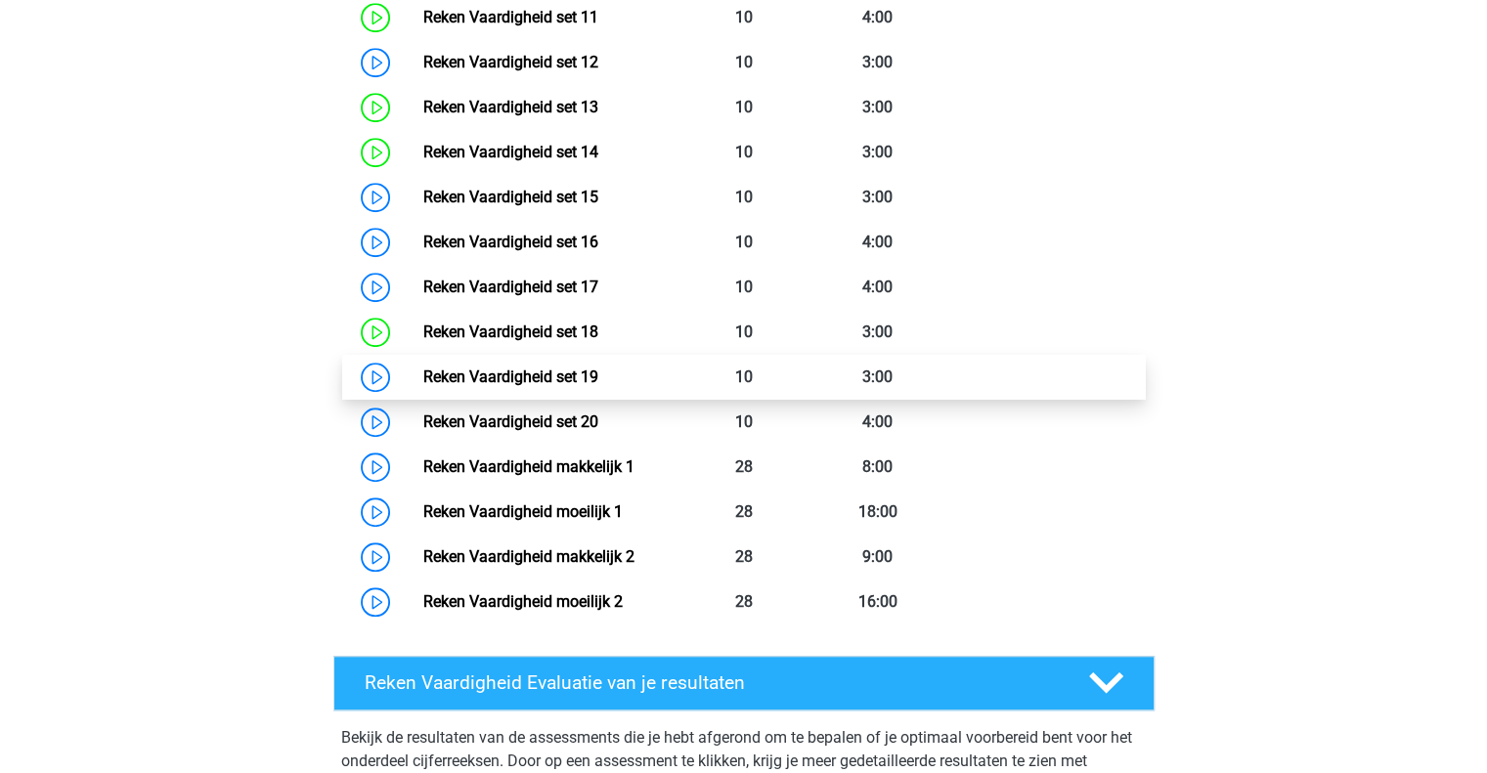
click at [598, 379] on link "Reken Vaardigheid set 19" at bounding box center [510, 377] width 175 height 19
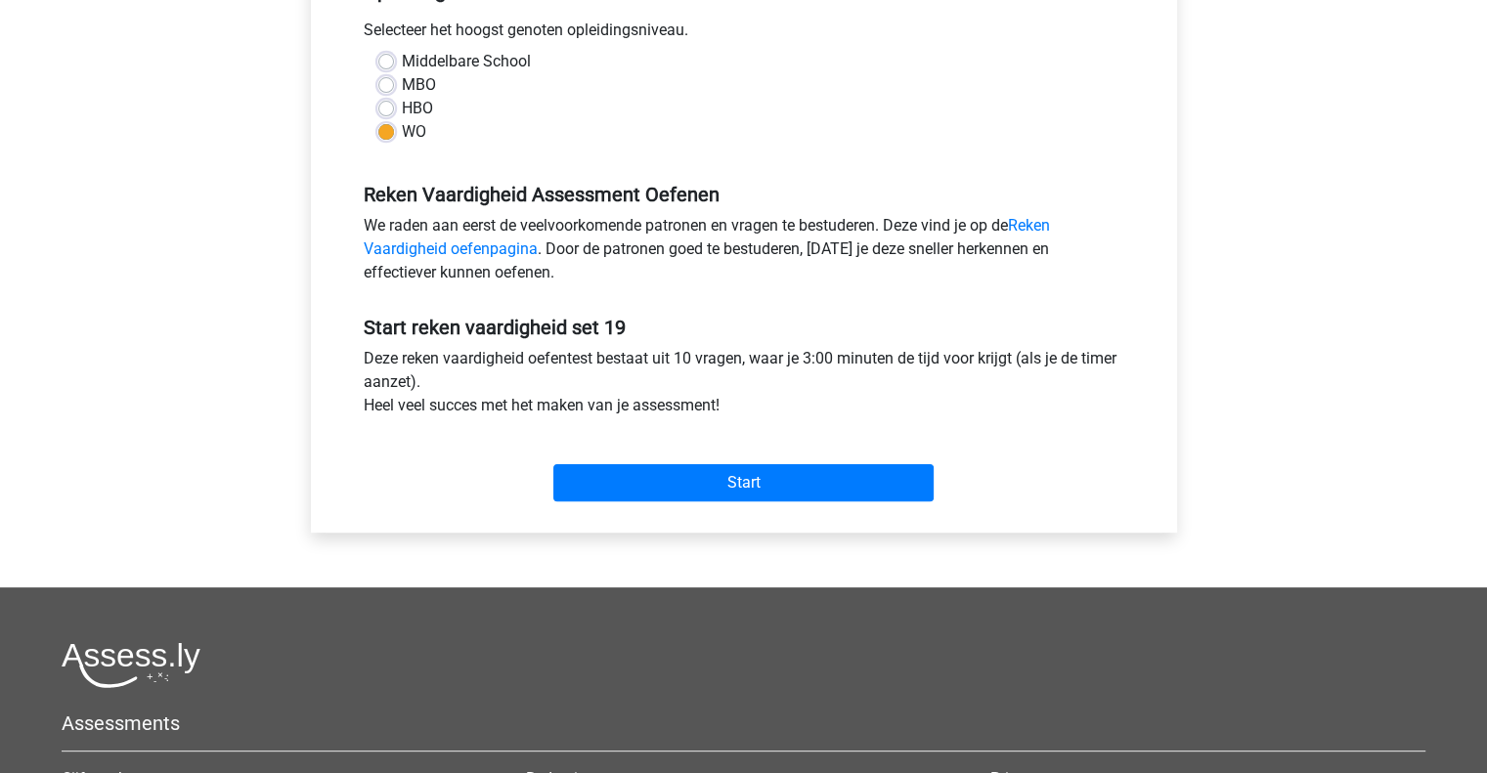
scroll to position [442, 0]
click at [658, 450] on div "Start" at bounding box center [744, 466] width 790 height 68
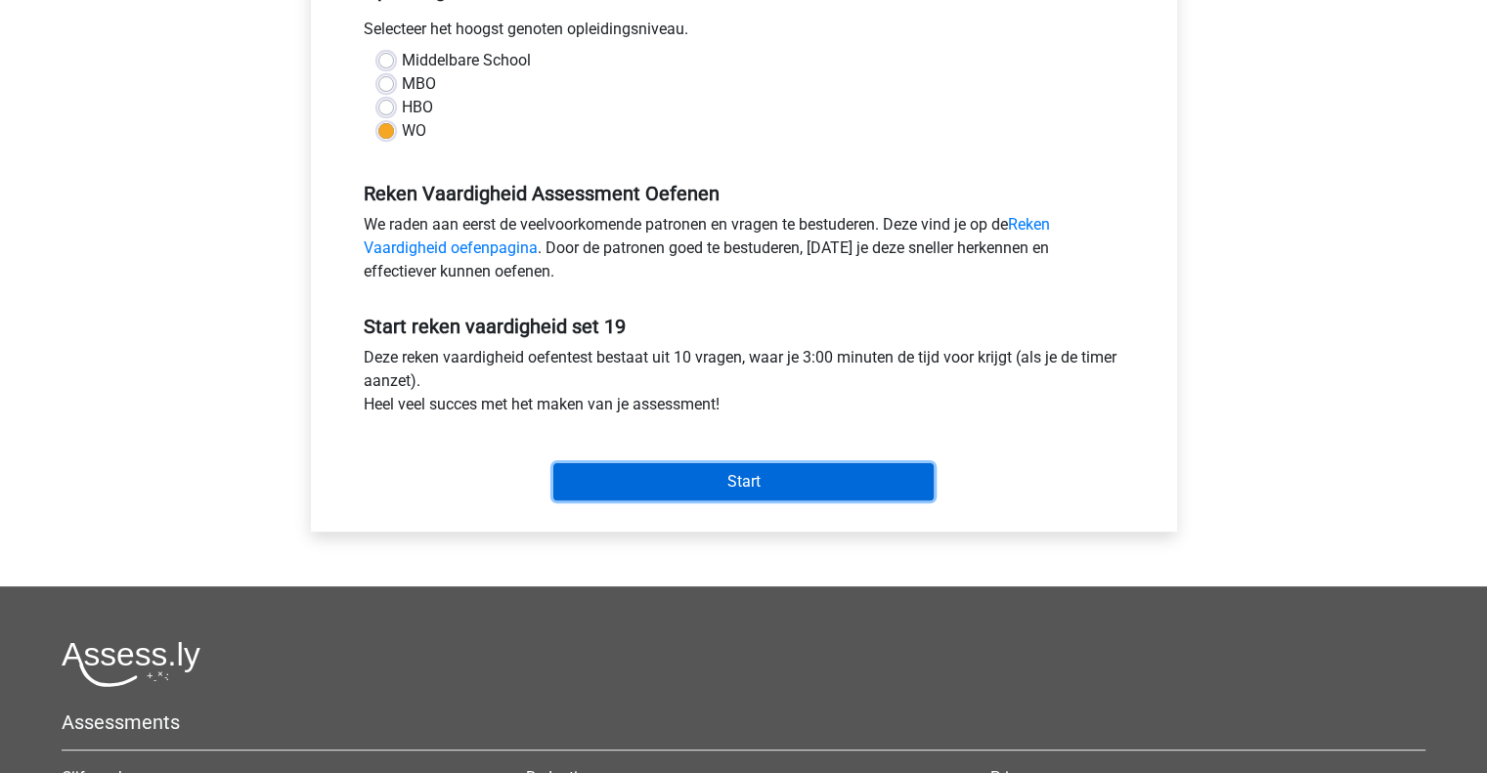
click at [647, 476] on input "Start" at bounding box center [743, 481] width 380 height 37
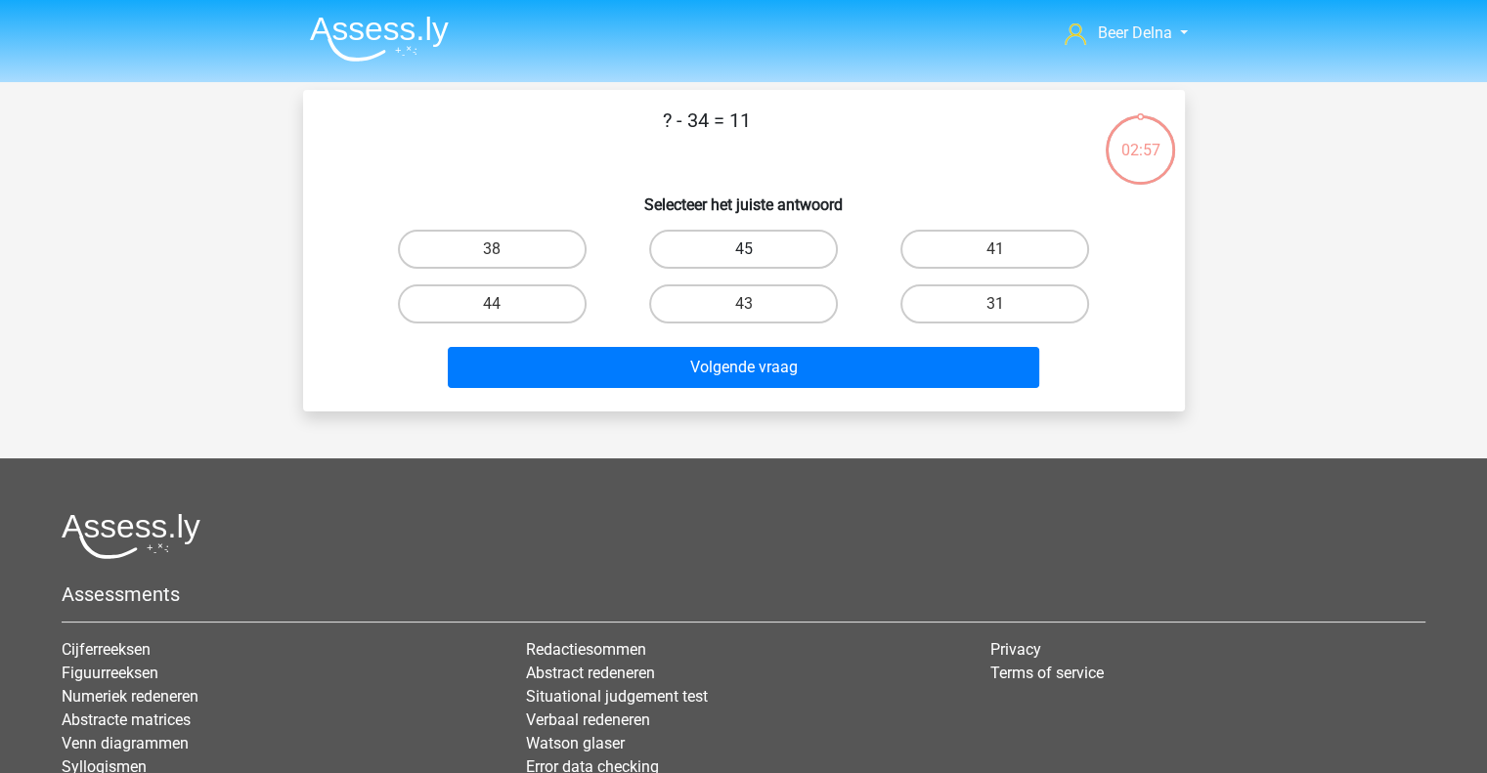
click at [784, 243] on label "45" at bounding box center [743, 249] width 189 height 39
click at [756, 249] on input "45" at bounding box center [749, 255] width 13 height 13
radio input "true"
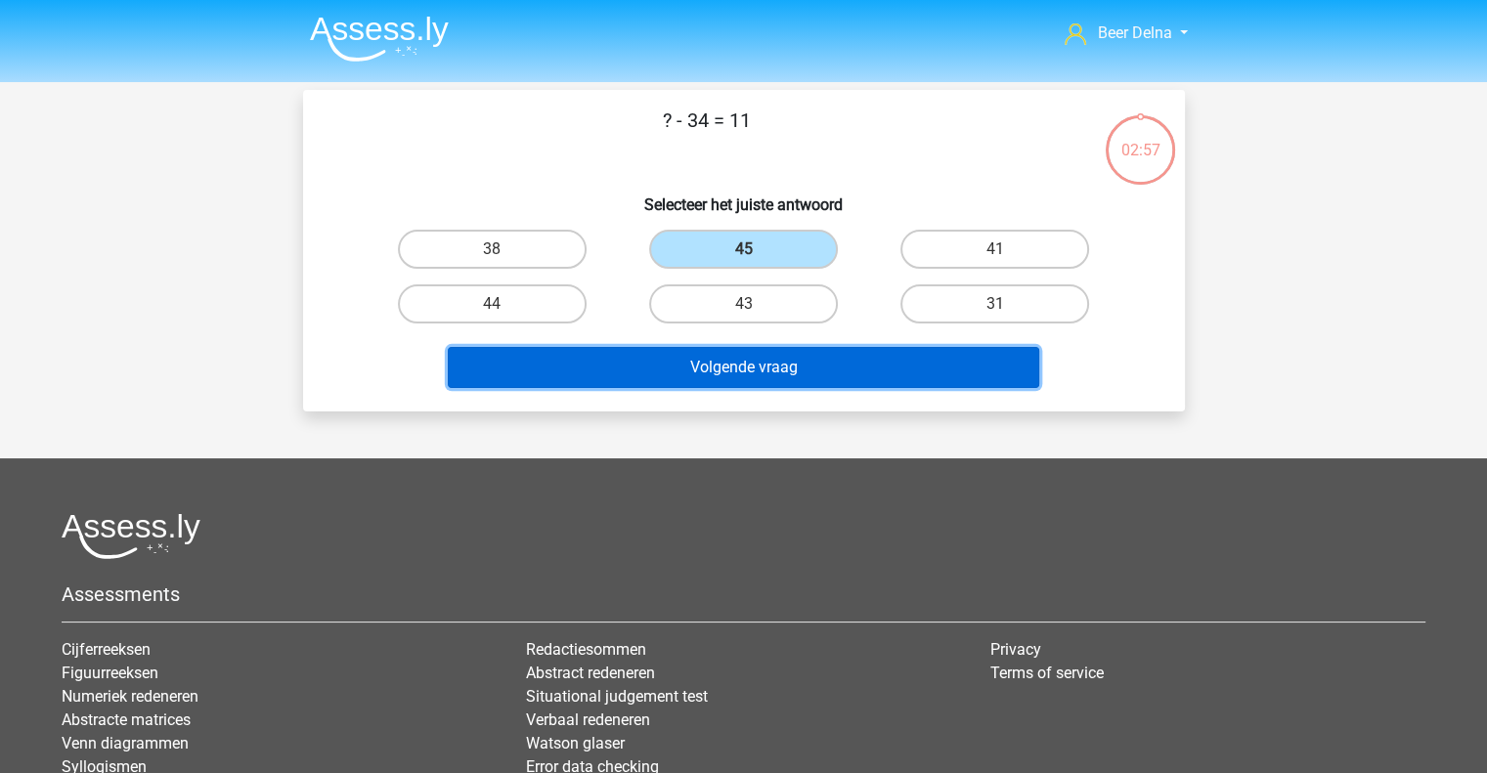
click at [775, 376] on button "Volgende vraag" at bounding box center [744, 367] width 592 height 41
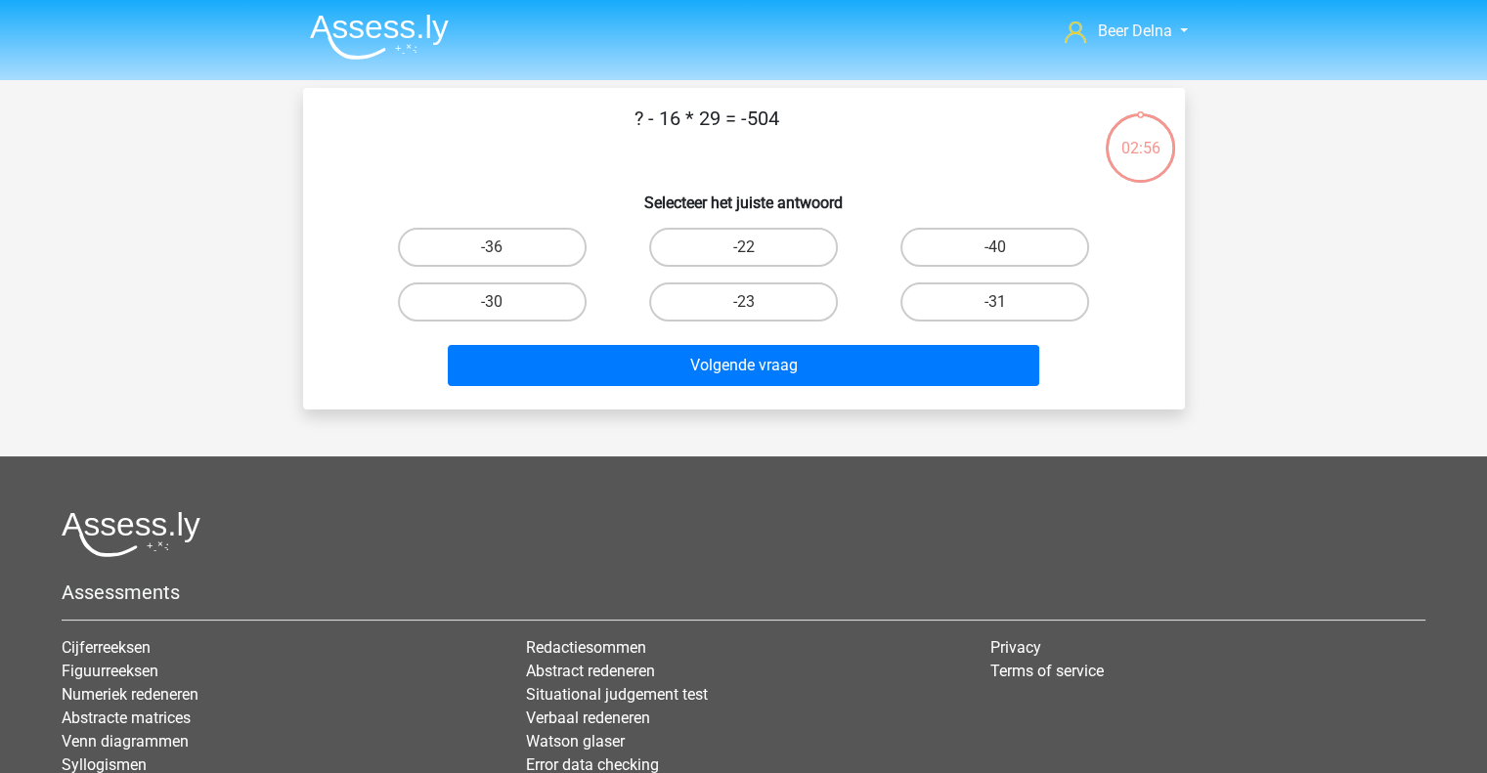
scroll to position [1, 0]
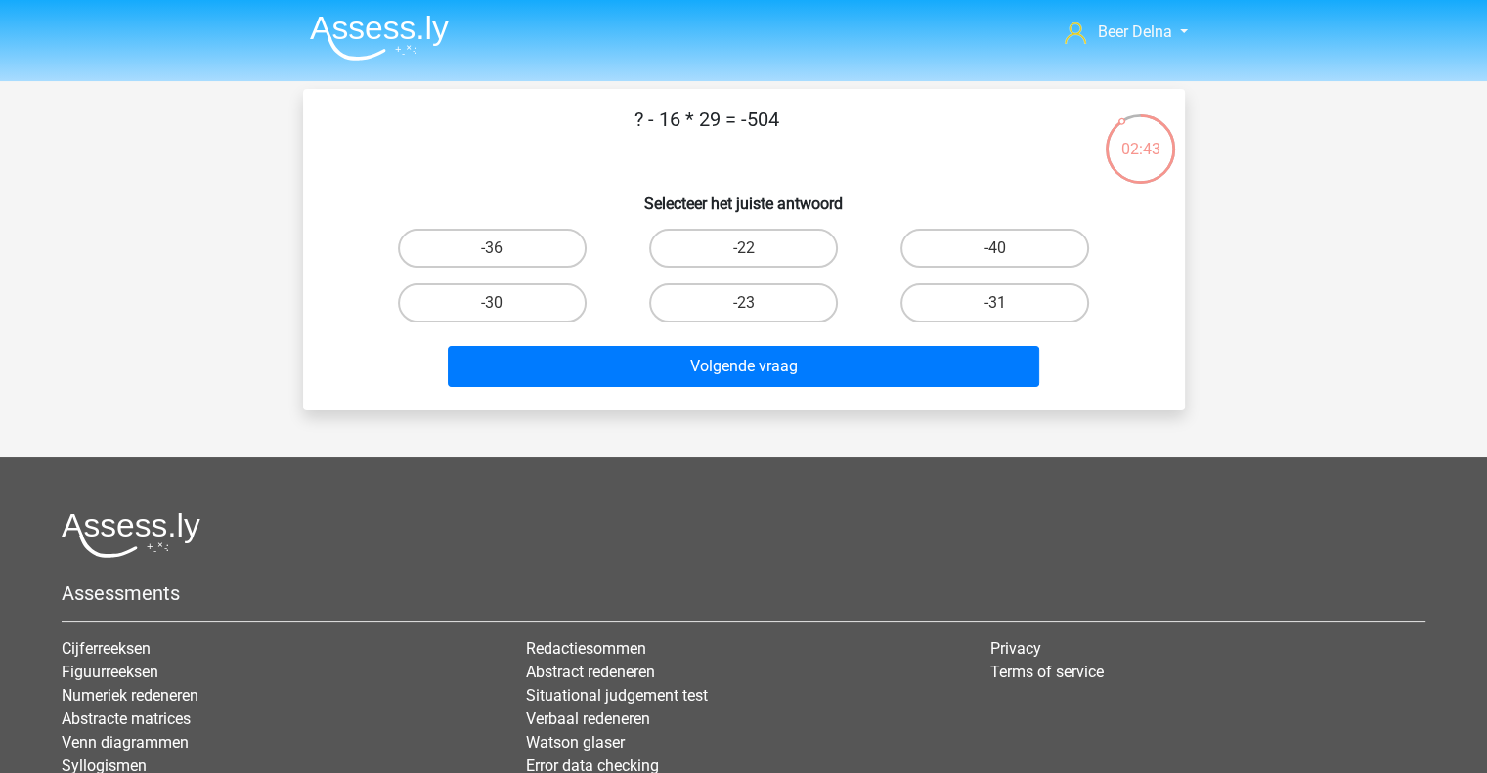
click at [891, 256] on div "-40" at bounding box center [995, 248] width 236 height 39
click at [919, 248] on label "-40" at bounding box center [995, 248] width 189 height 39
click at [995, 248] on input "-40" at bounding box center [1001, 254] width 13 height 13
radio input "true"
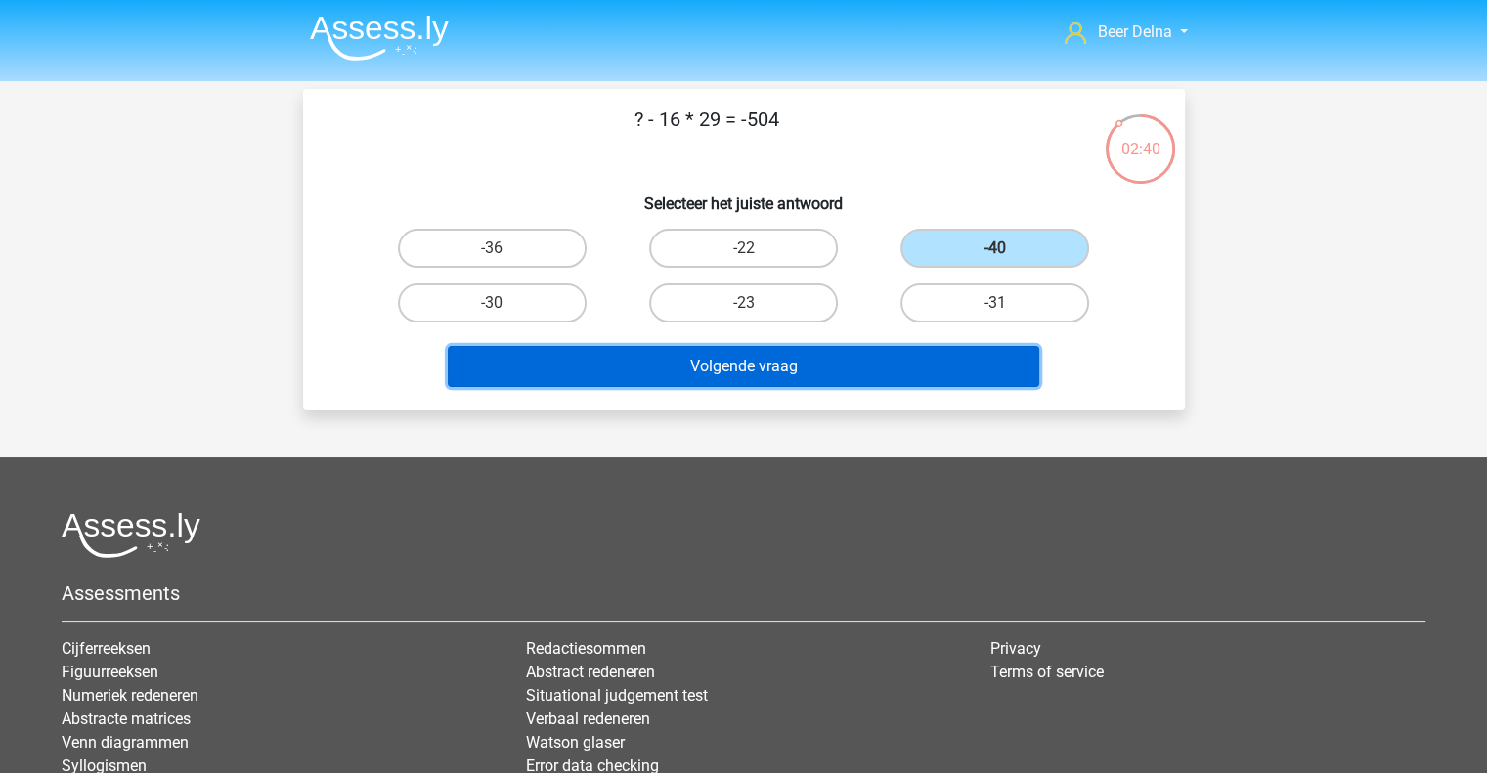
click at [842, 355] on button "Volgende vraag" at bounding box center [744, 366] width 592 height 41
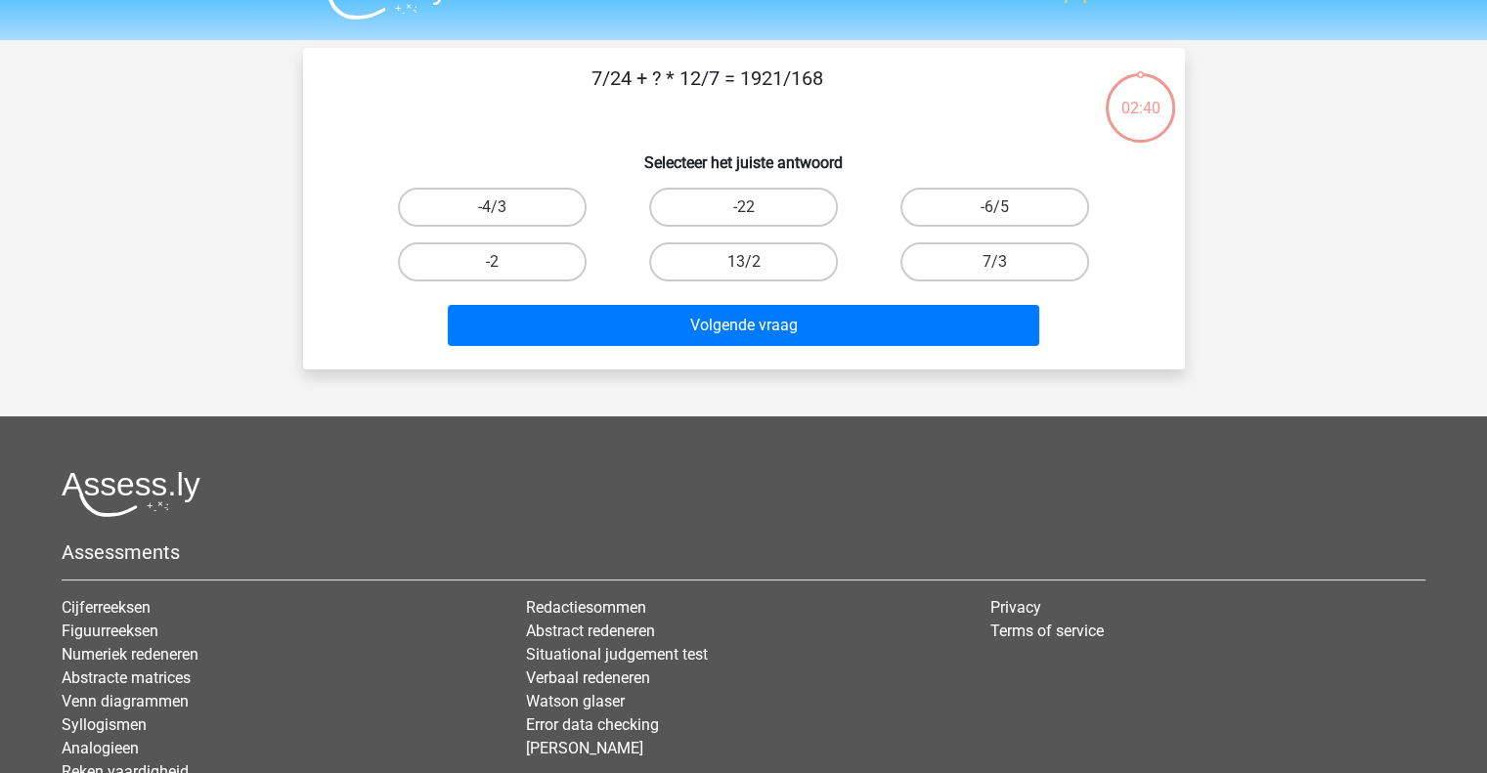
scroll to position [0, 0]
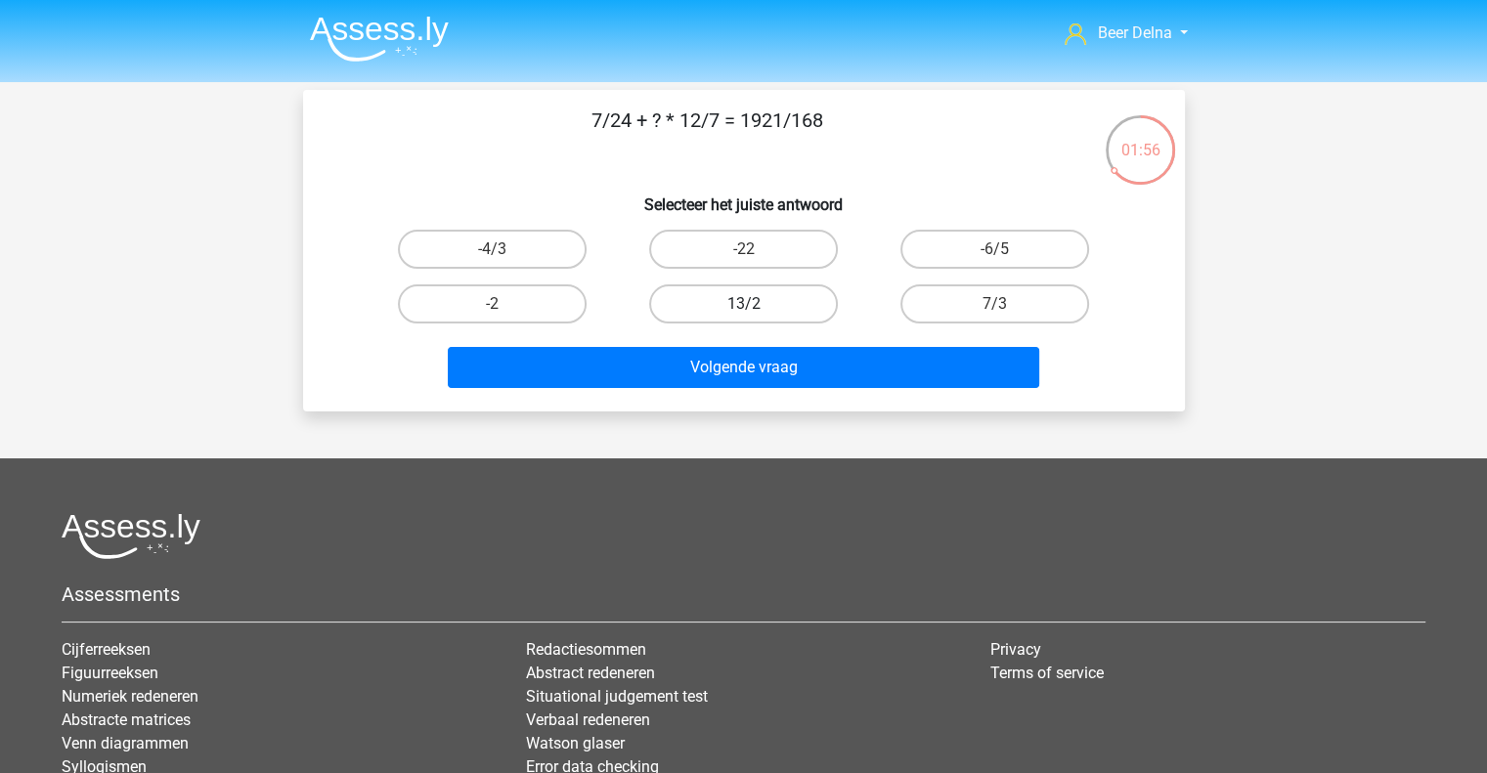
click at [802, 300] on label "13/2" at bounding box center [743, 304] width 189 height 39
click at [756, 304] on input "13/2" at bounding box center [749, 310] width 13 height 13
radio input "true"
click at [783, 337] on div "Volgende vraag" at bounding box center [743, 363] width 819 height 65
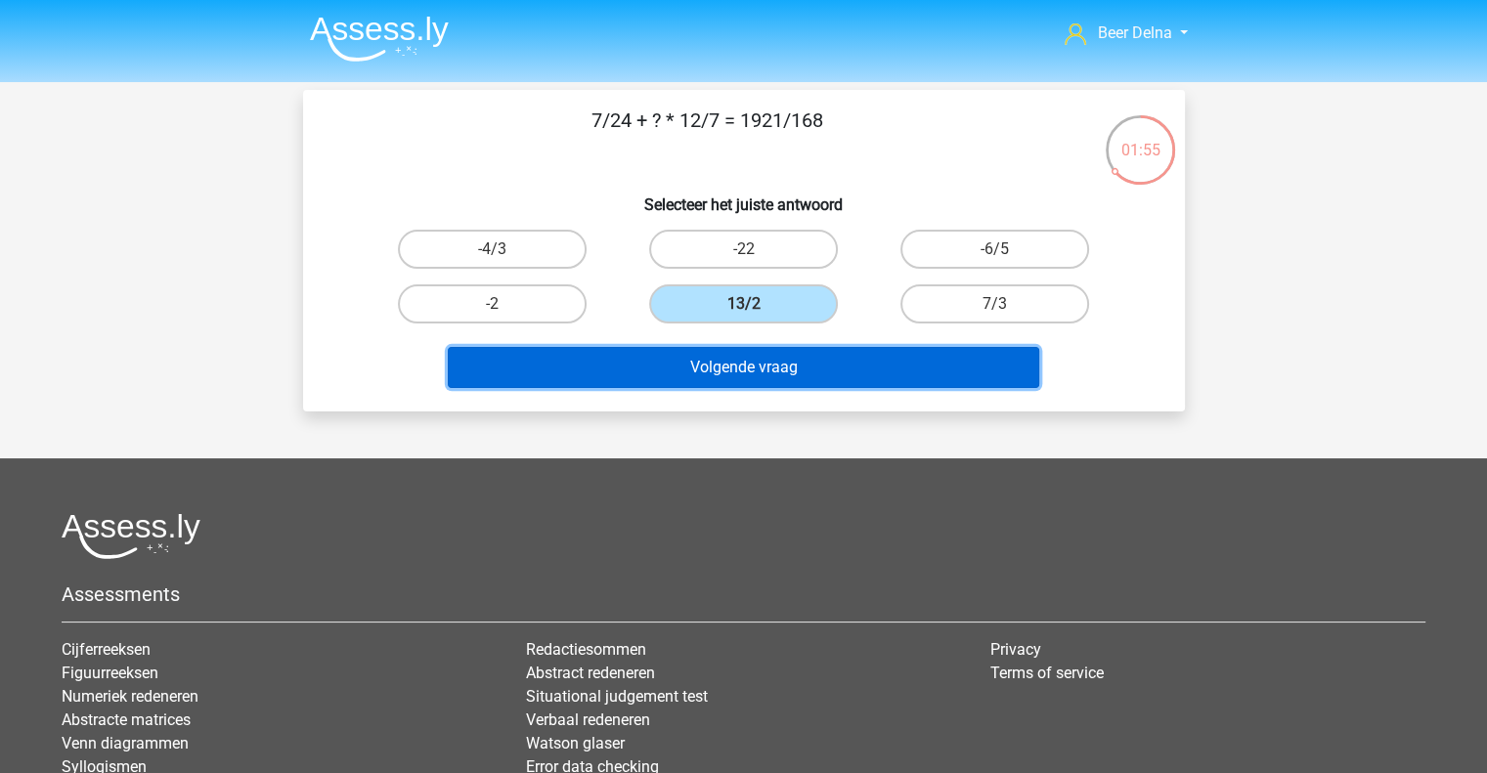
click at [769, 359] on button "Volgende vraag" at bounding box center [744, 367] width 592 height 41
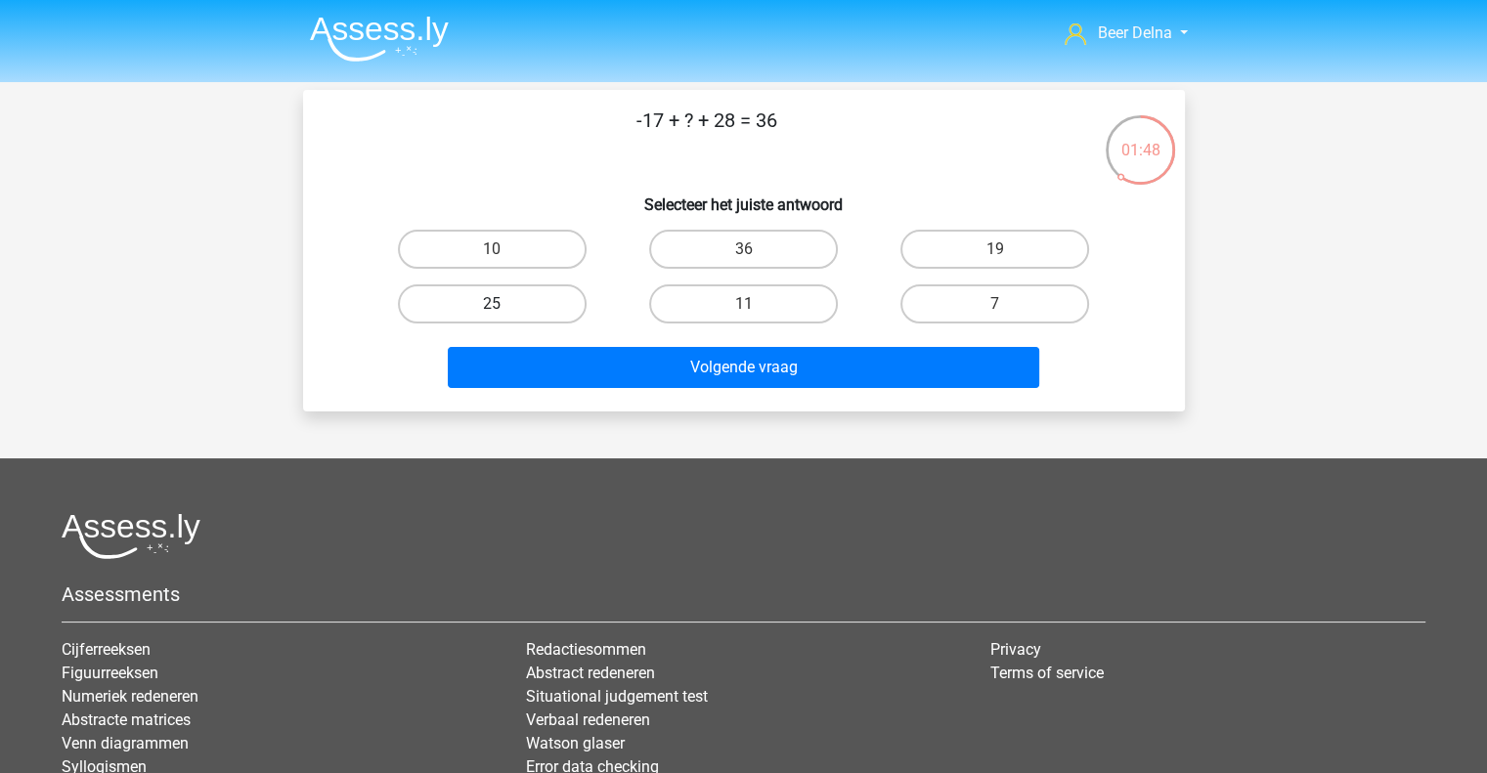
click at [523, 312] on label "25" at bounding box center [492, 304] width 189 height 39
click at [505, 312] on input "25" at bounding box center [498, 310] width 13 height 13
radio input "true"
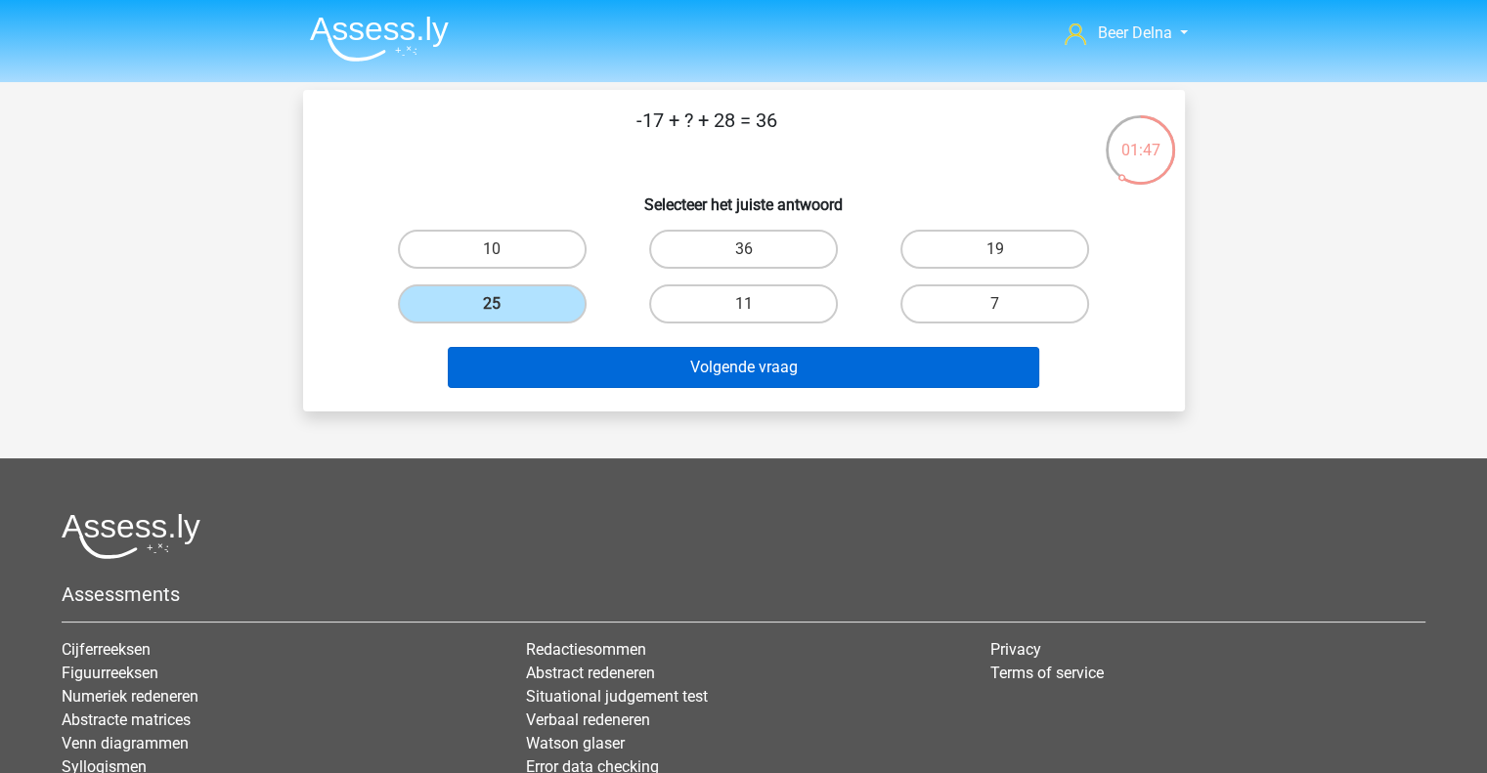
click at [612, 386] on div "Volgende vraag" at bounding box center [744, 371] width 755 height 49
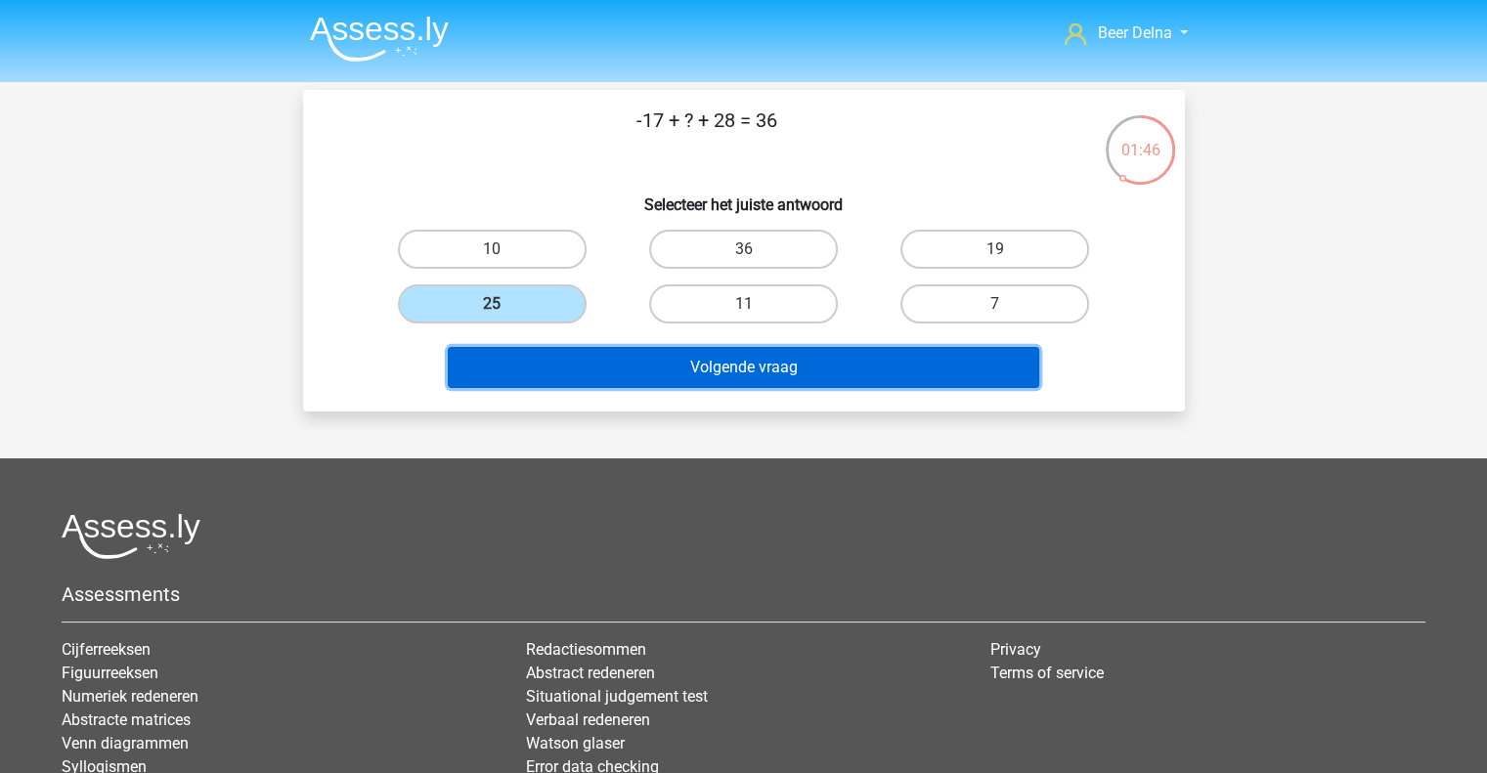
click at [612, 379] on button "Volgende vraag" at bounding box center [744, 367] width 592 height 41
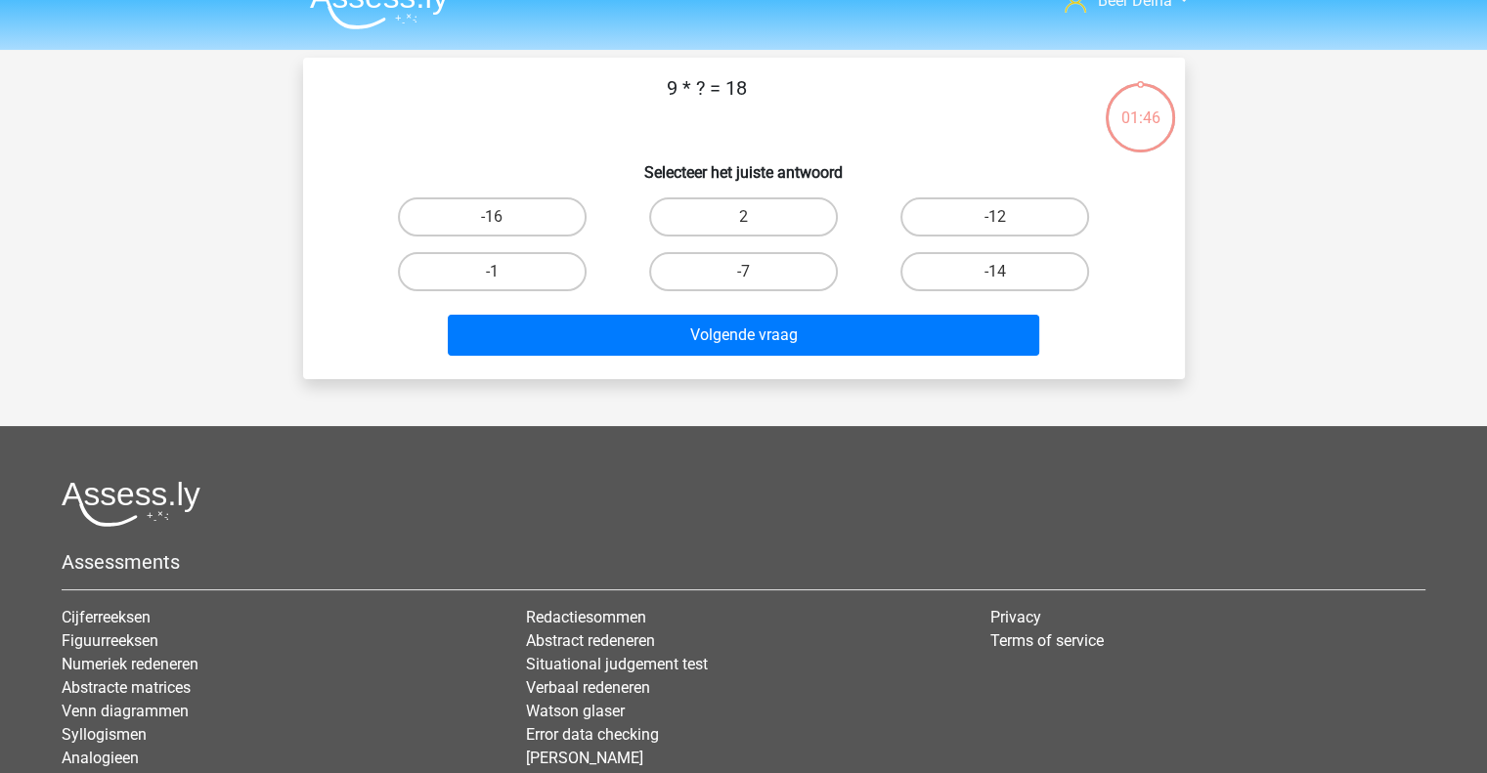
scroll to position [30, 0]
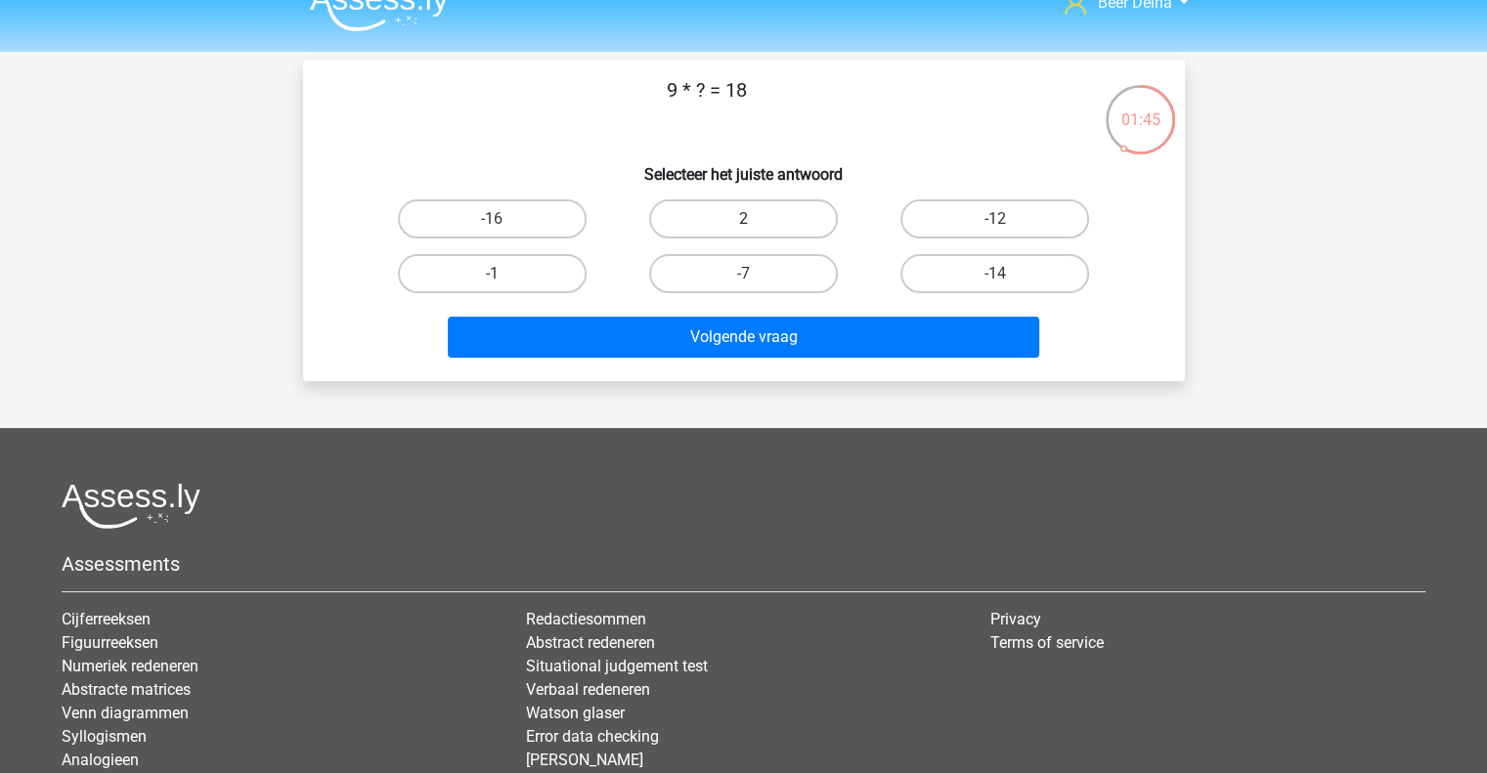
click at [795, 221] on label "2" at bounding box center [743, 218] width 189 height 39
click at [756, 221] on input "2" at bounding box center [749, 225] width 13 height 13
radio input "true"
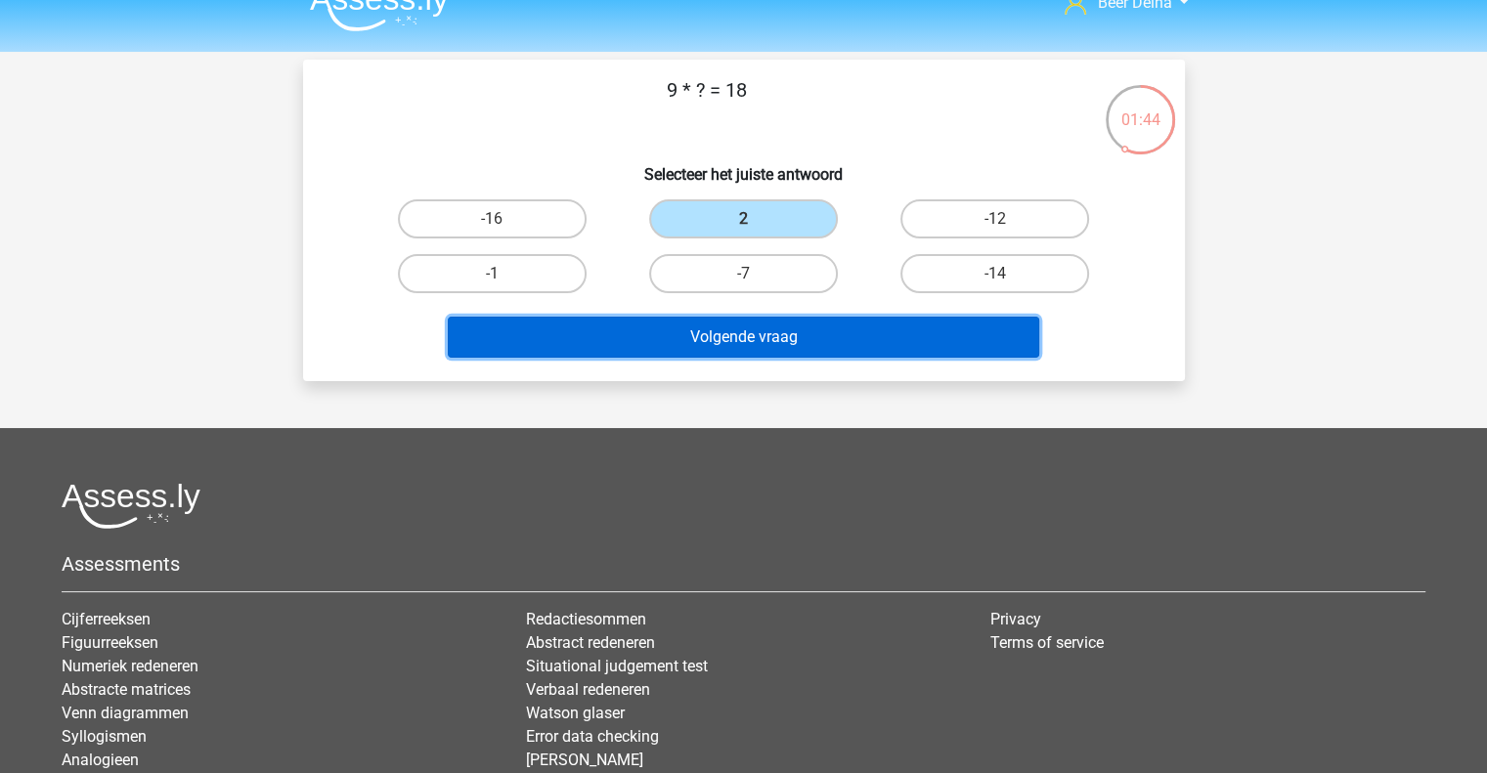
click at [763, 339] on button "Volgende vraag" at bounding box center [744, 337] width 592 height 41
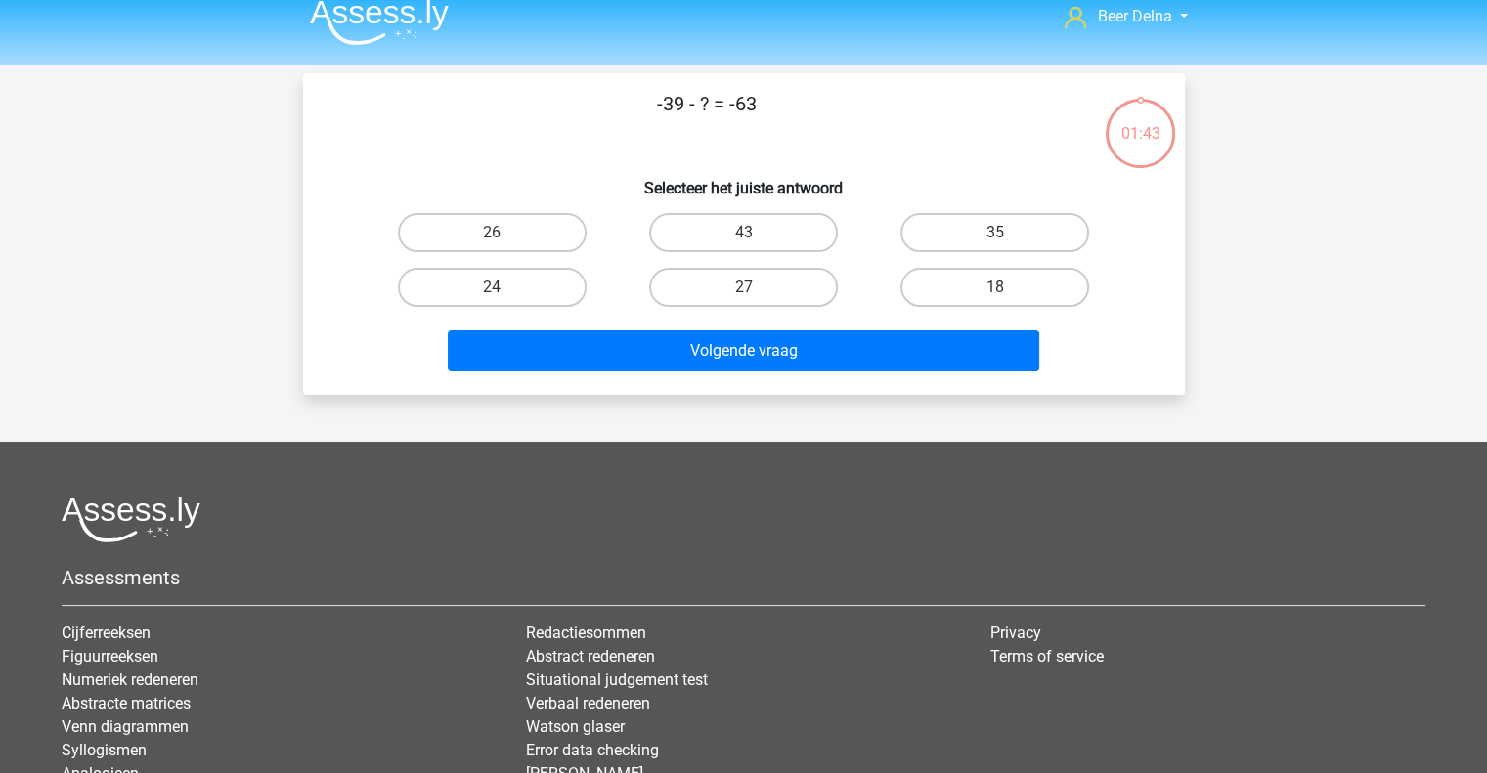
scroll to position [16, 0]
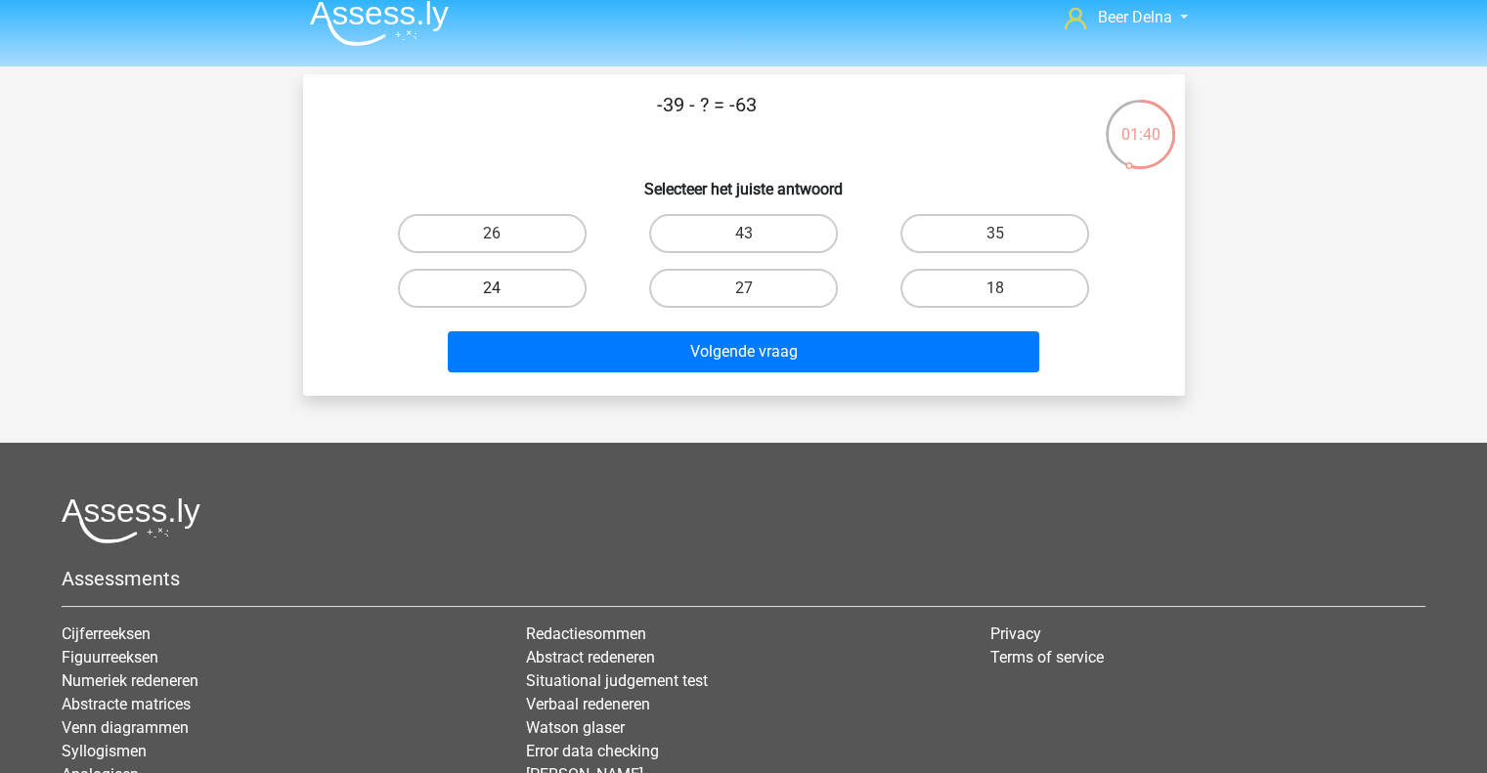
click at [543, 286] on label "24" at bounding box center [492, 288] width 189 height 39
click at [505, 288] on input "24" at bounding box center [498, 294] width 13 height 13
radio input "true"
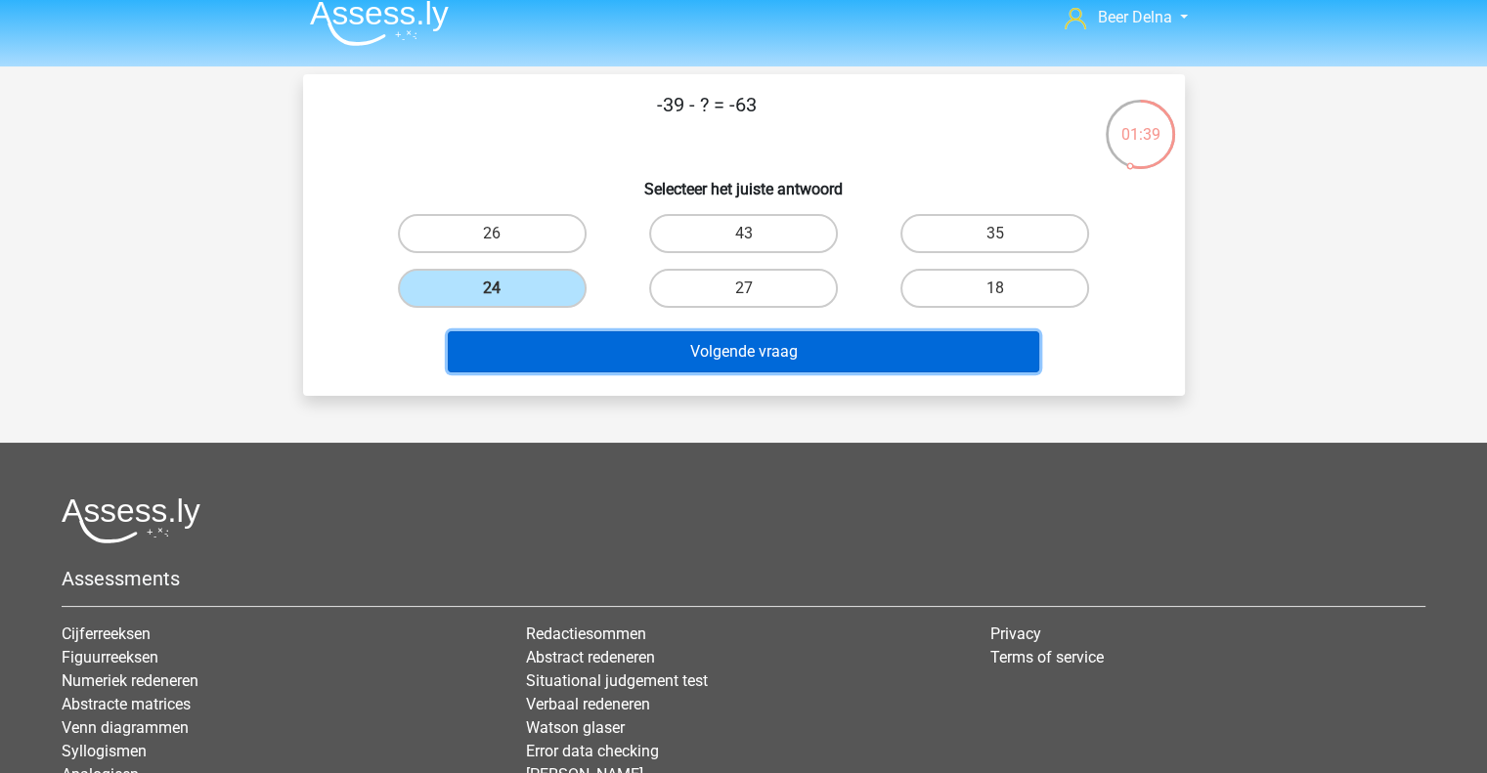
click at [602, 356] on button "Volgende vraag" at bounding box center [744, 351] width 592 height 41
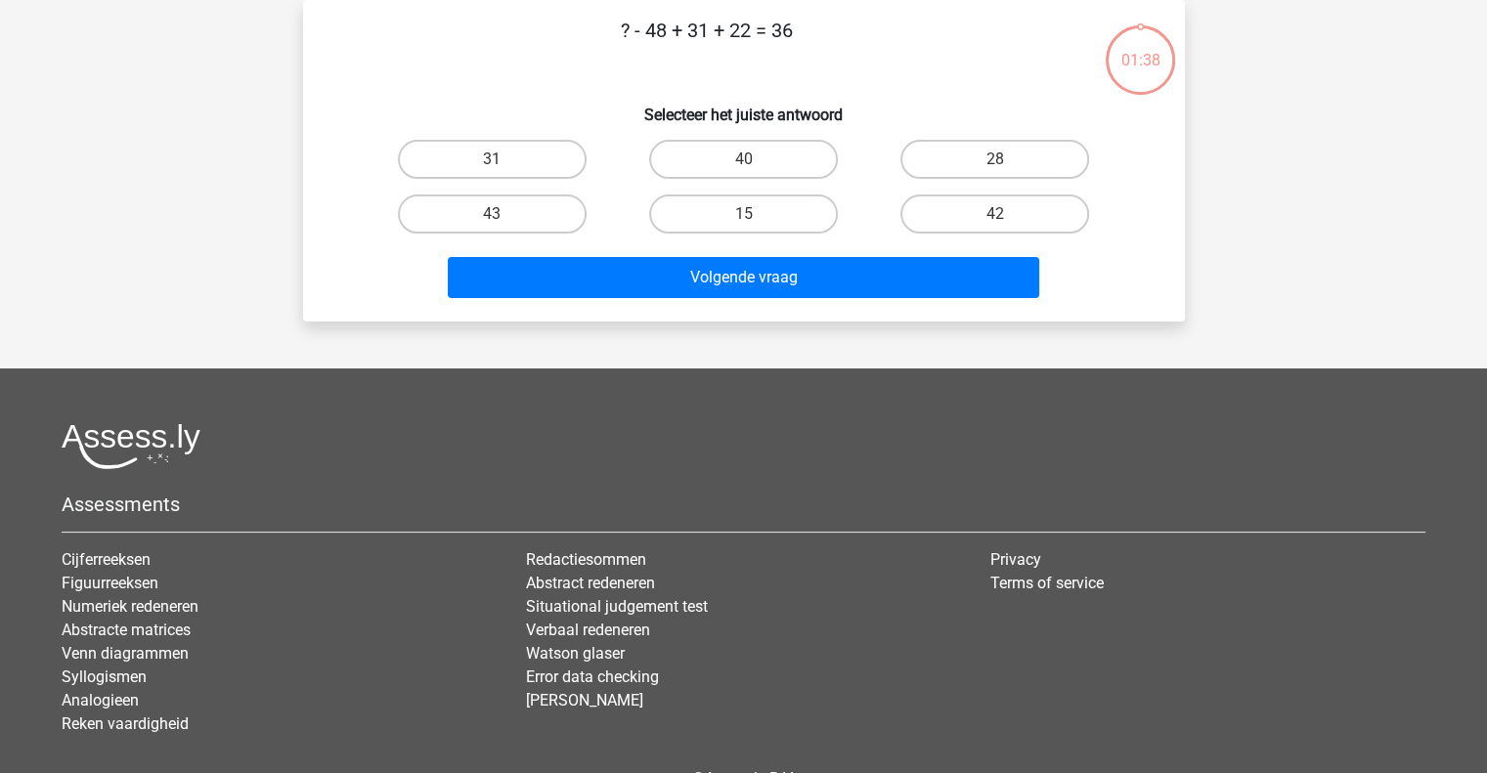
scroll to position [0, 0]
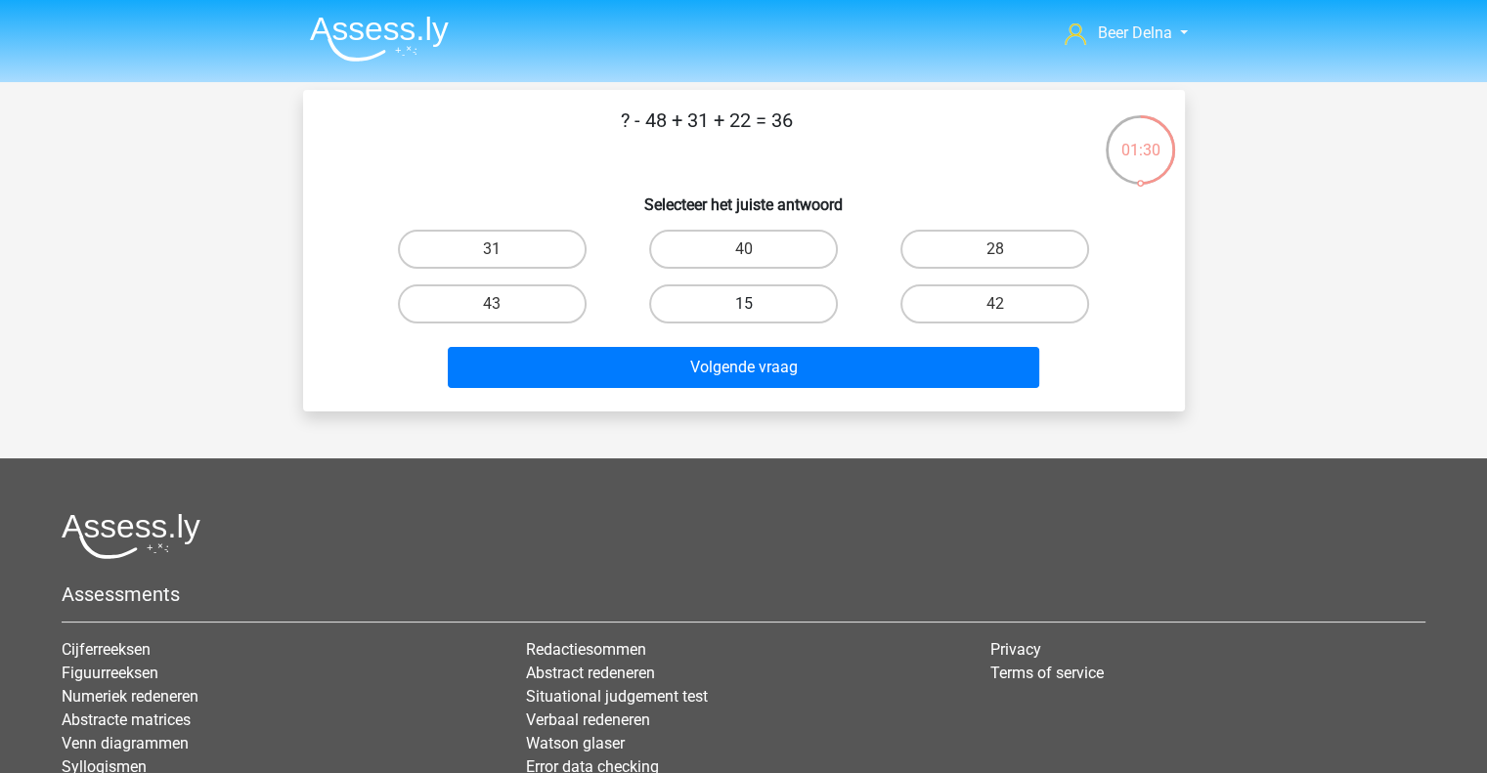
click at [771, 302] on label "15" at bounding box center [743, 304] width 189 height 39
click at [756, 304] on input "15" at bounding box center [749, 310] width 13 height 13
radio input "true"
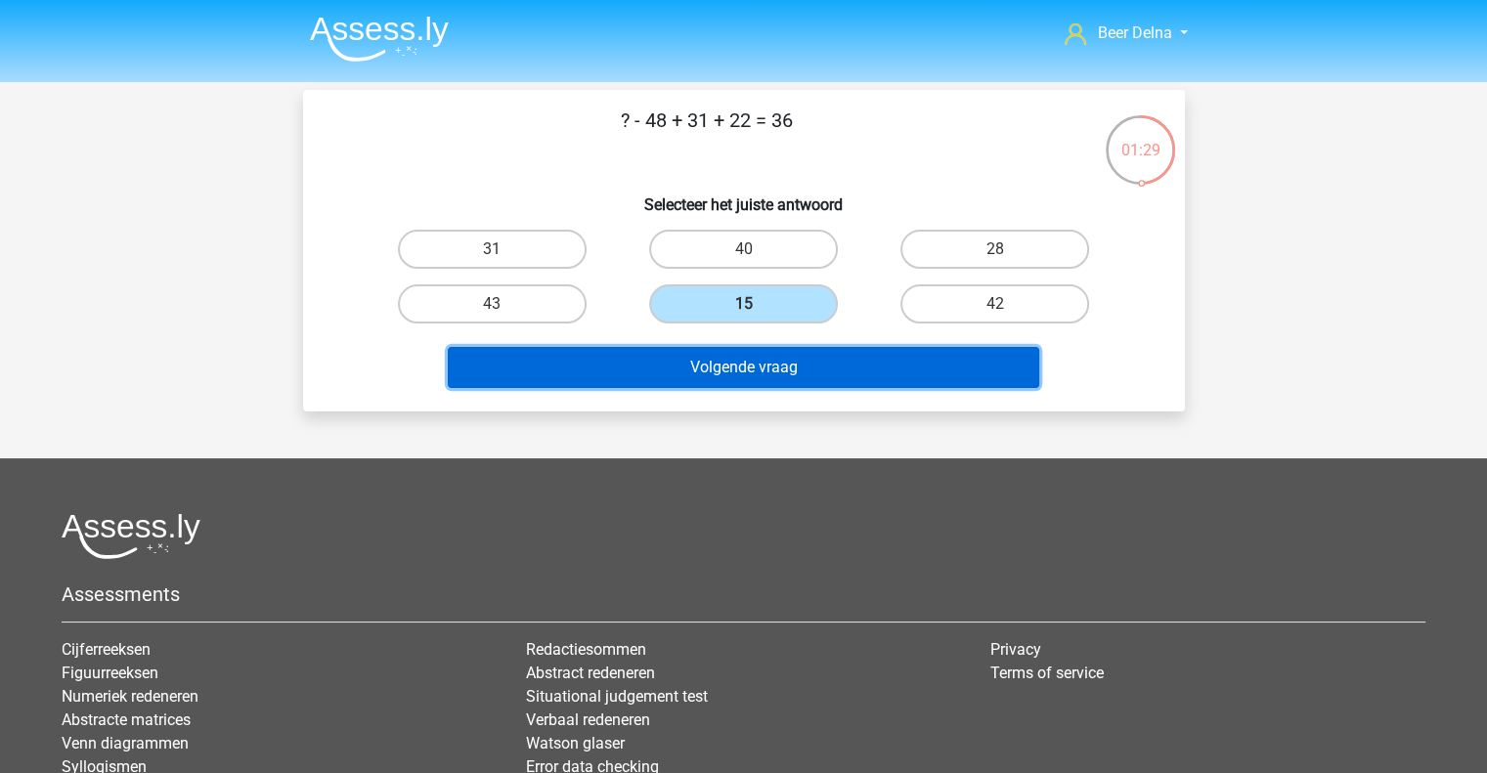
click at [770, 353] on button "Volgende vraag" at bounding box center [744, 367] width 592 height 41
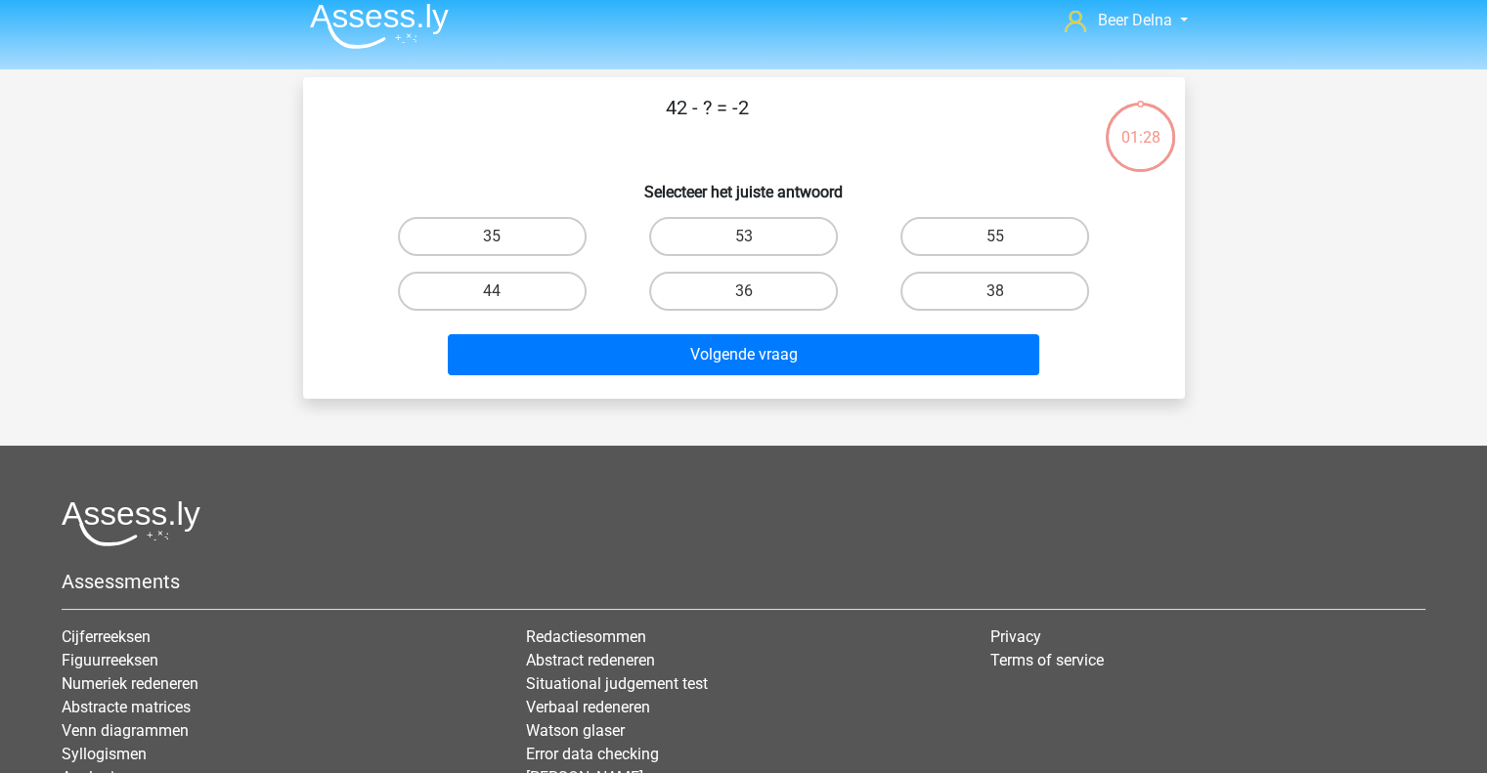
scroll to position [12, 0]
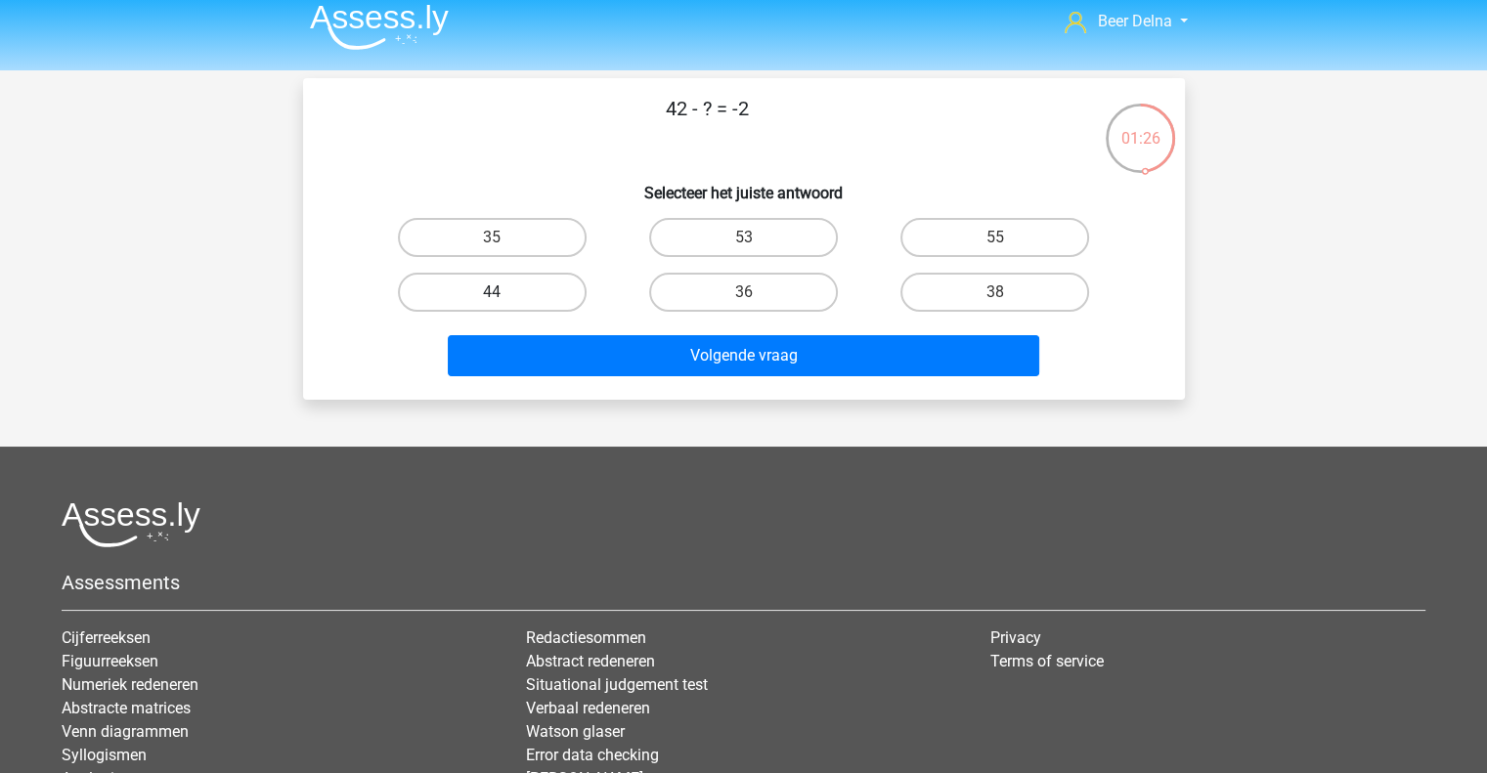
click at [529, 299] on label "44" at bounding box center [492, 292] width 189 height 39
click at [505, 299] on input "44" at bounding box center [498, 298] width 13 height 13
radio input "true"
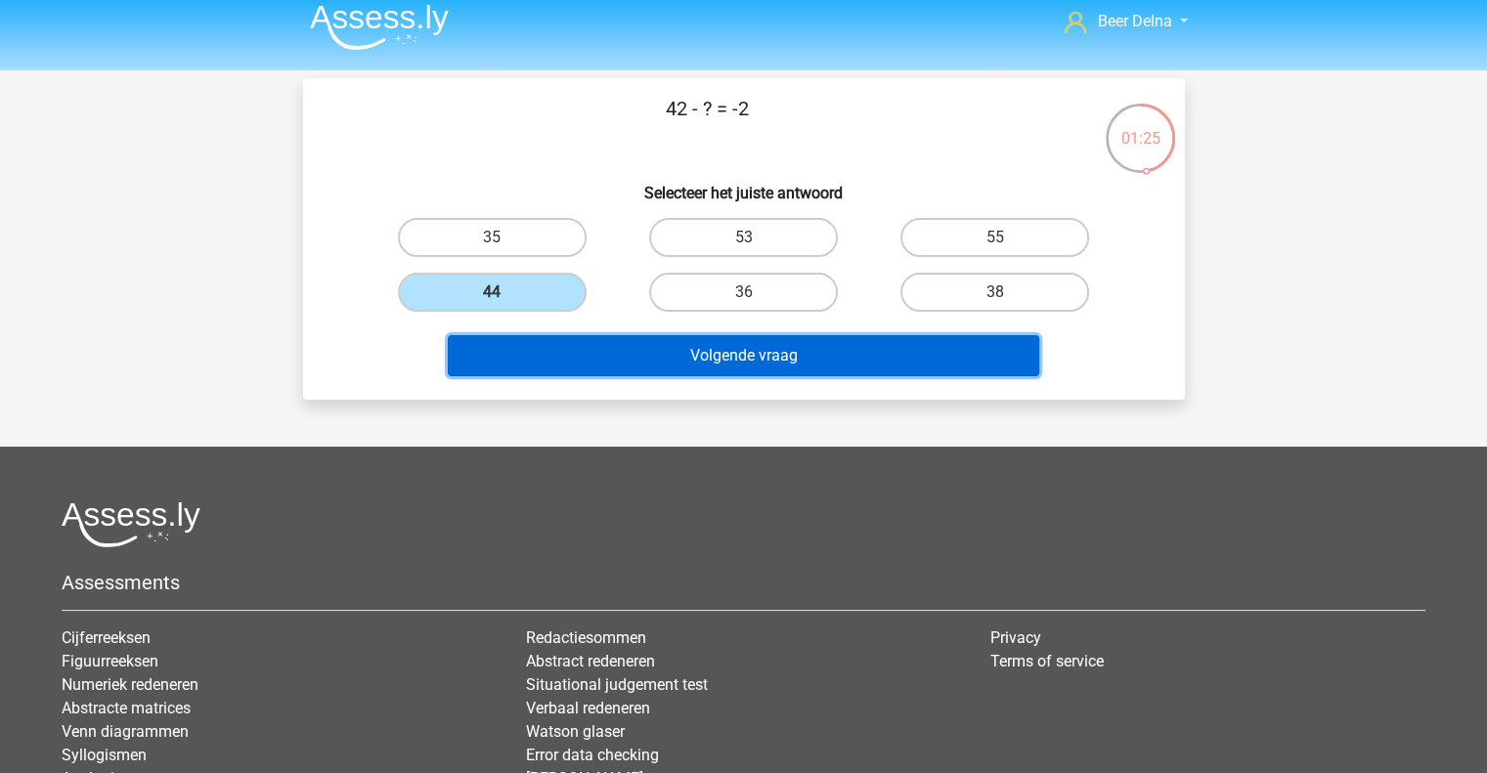
click at [563, 351] on button "Volgende vraag" at bounding box center [744, 355] width 592 height 41
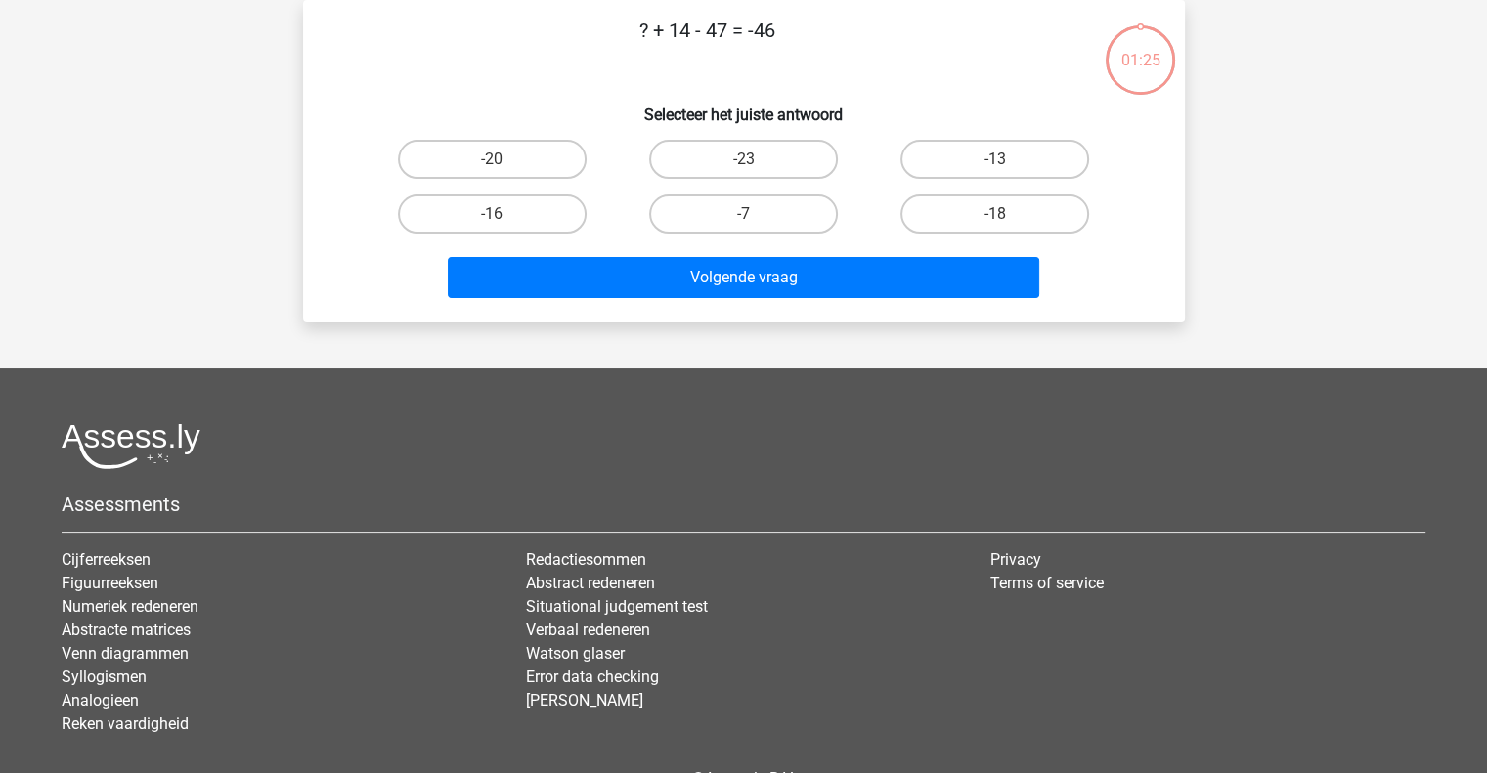
scroll to position [0, 0]
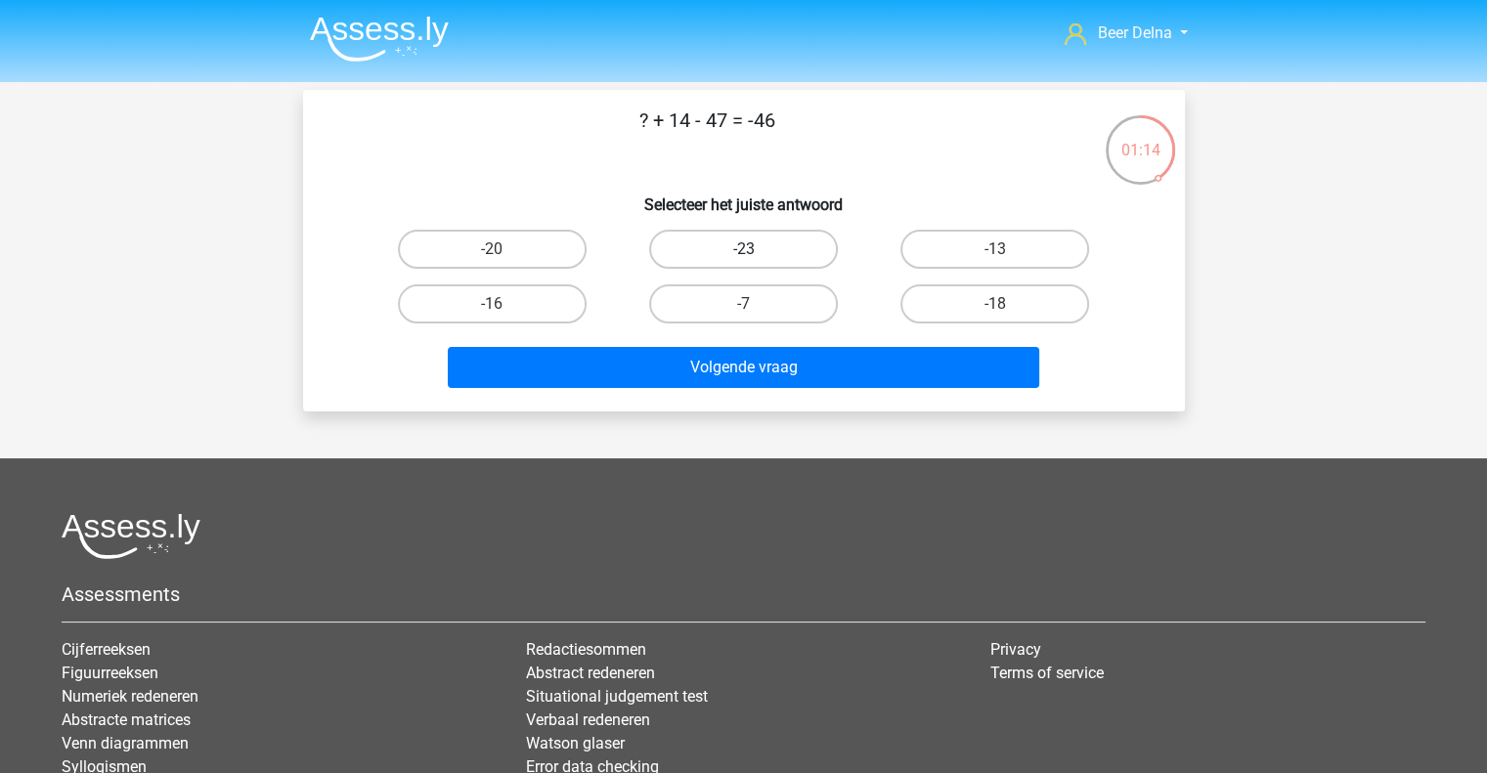
click at [712, 243] on label "-23" at bounding box center [743, 249] width 189 height 39
click at [743, 249] on input "-23" at bounding box center [749, 255] width 13 height 13
radio input "true"
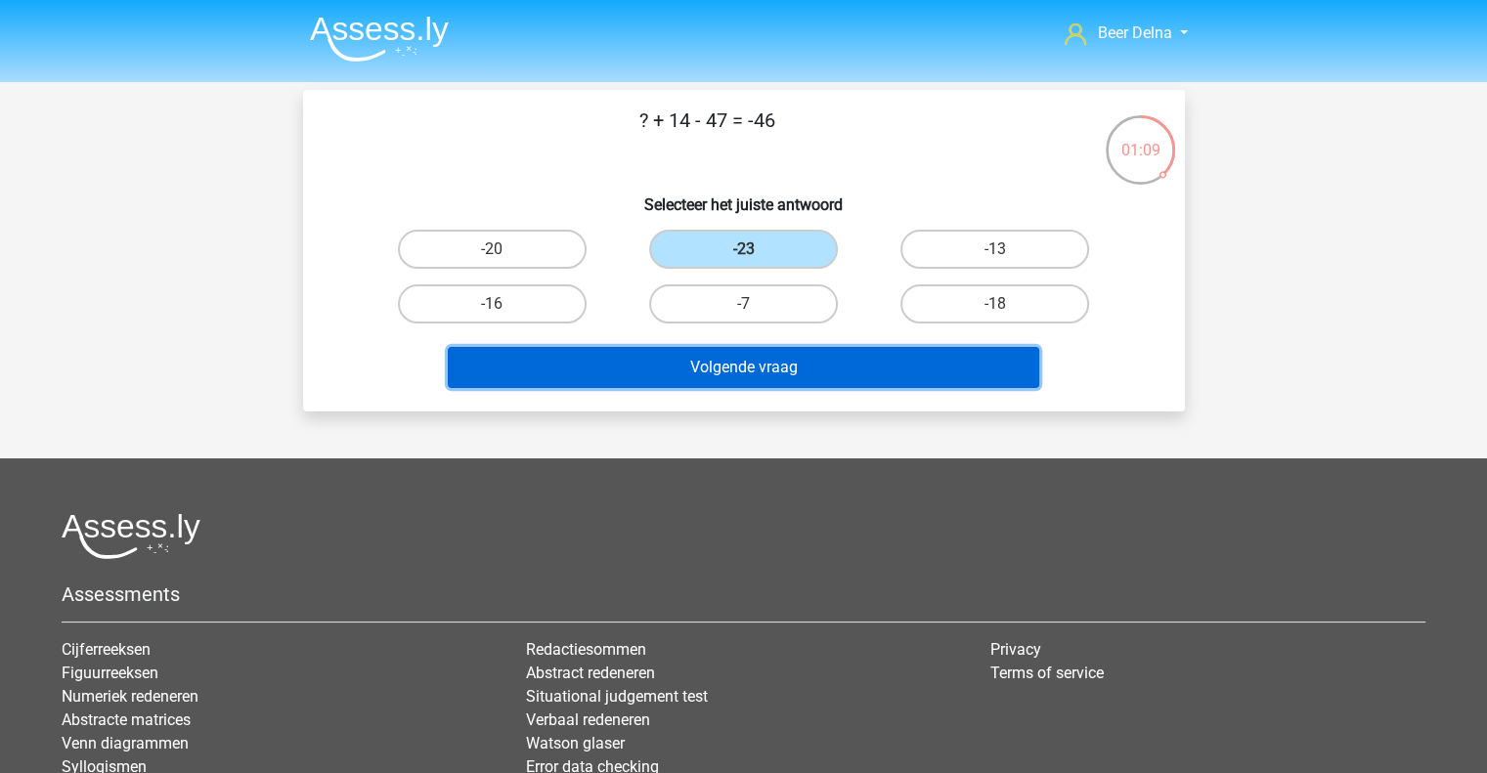
click at [777, 361] on button "Volgende vraag" at bounding box center [744, 367] width 592 height 41
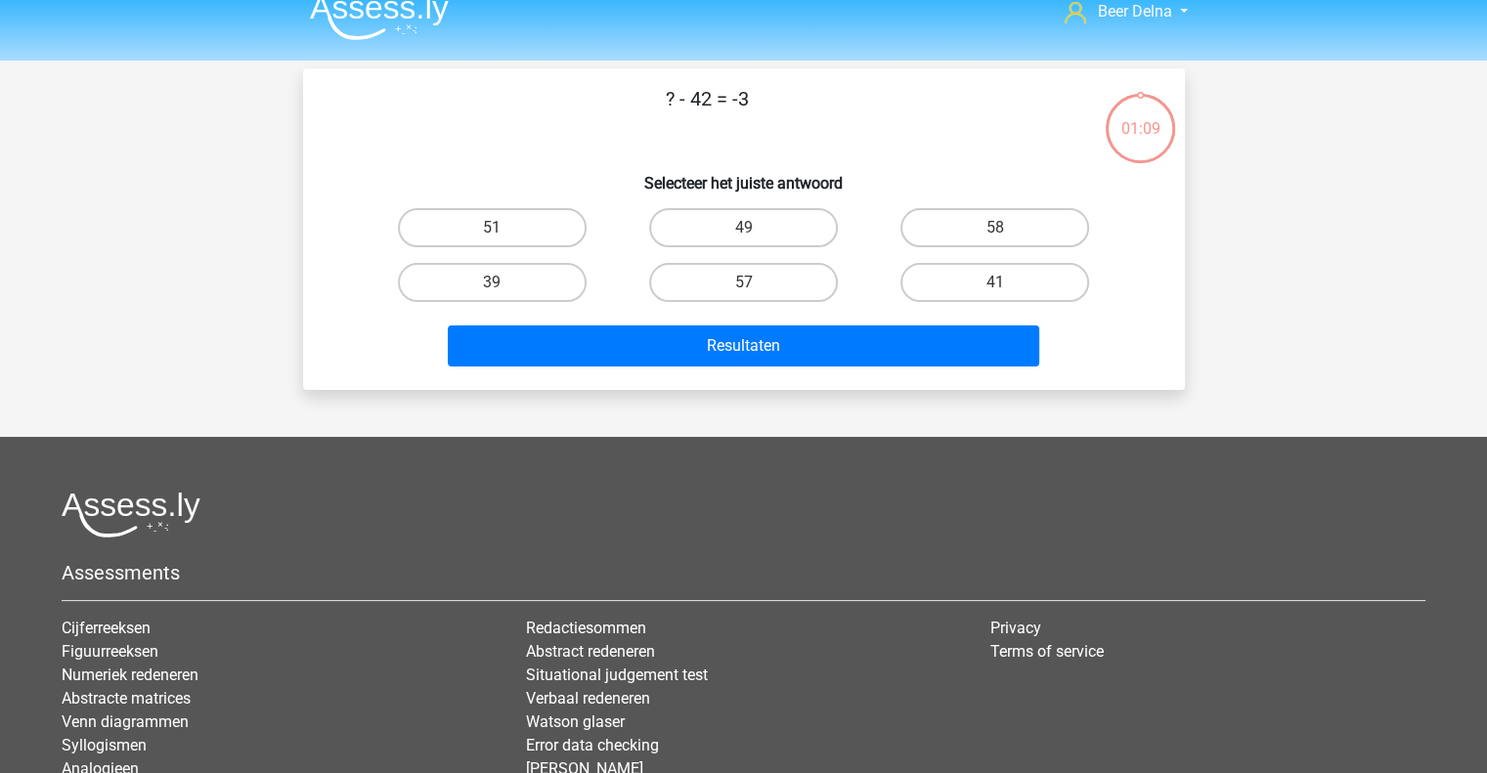
scroll to position [20, 0]
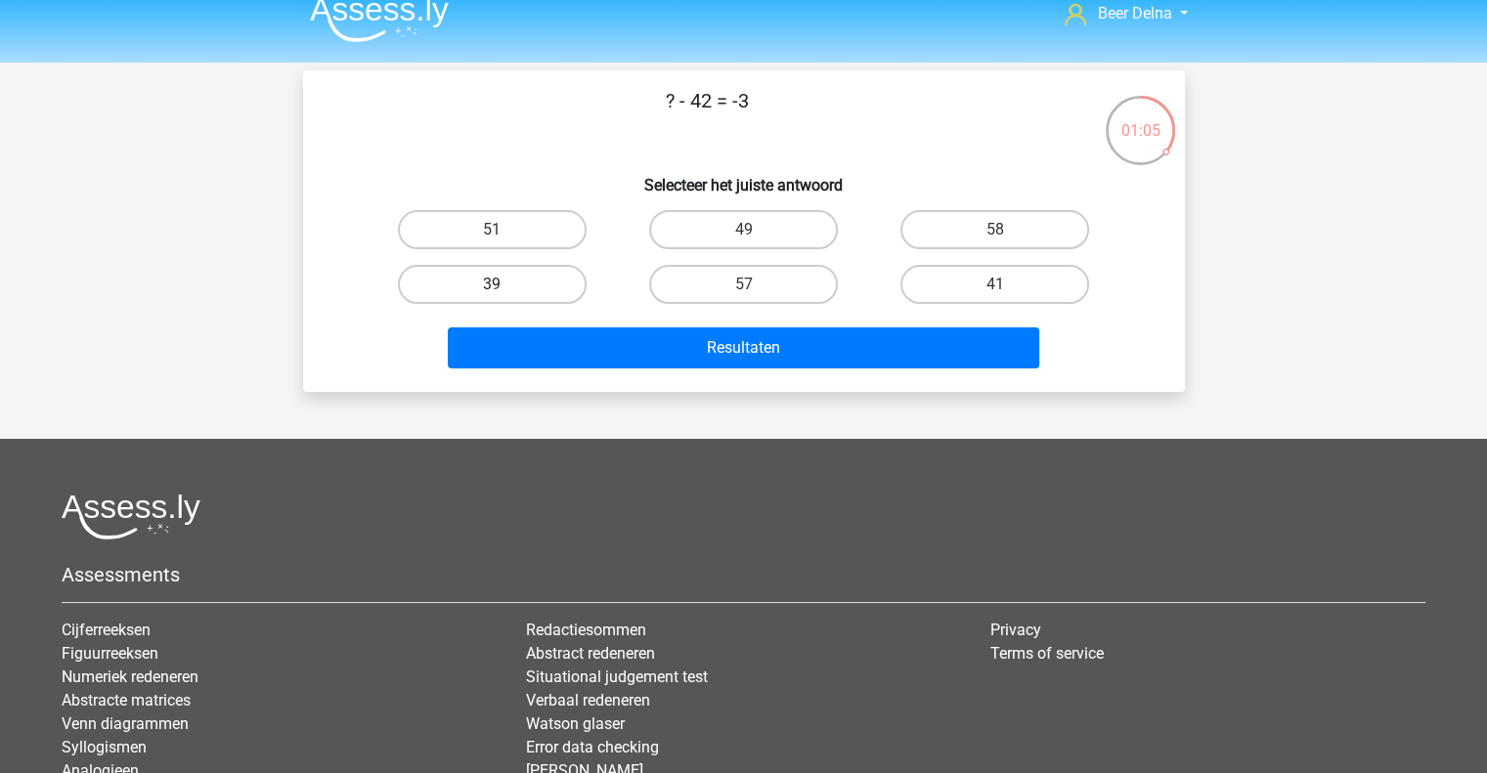
click at [544, 287] on label "39" at bounding box center [492, 284] width 189 height 39
click at [505, 287] on input "39" at bounding box center [498, 291] width 13 height 13
radio input "true"
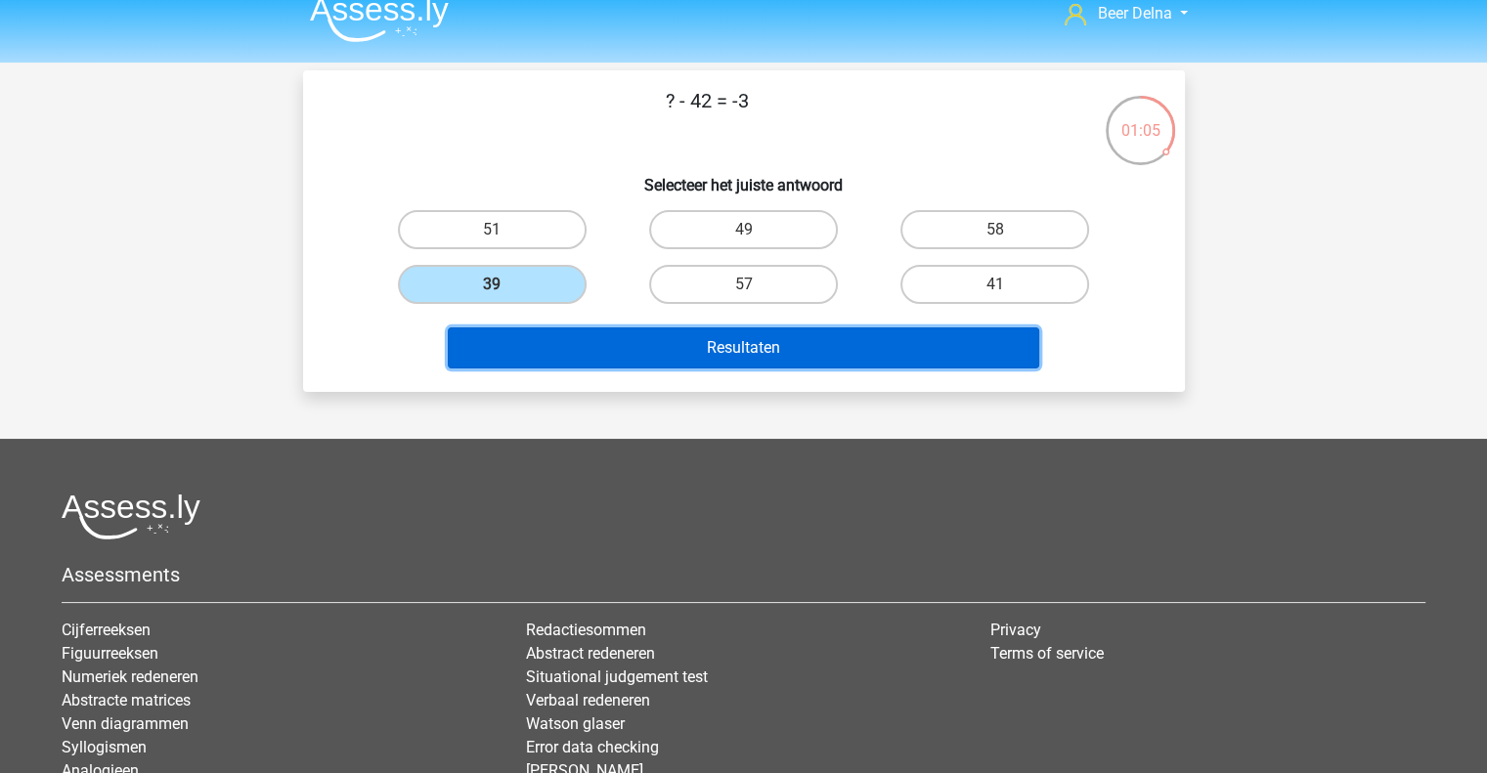
click at [589, 336] on button "Resultaten" at bounding box center [744, 348] width 592 height 41
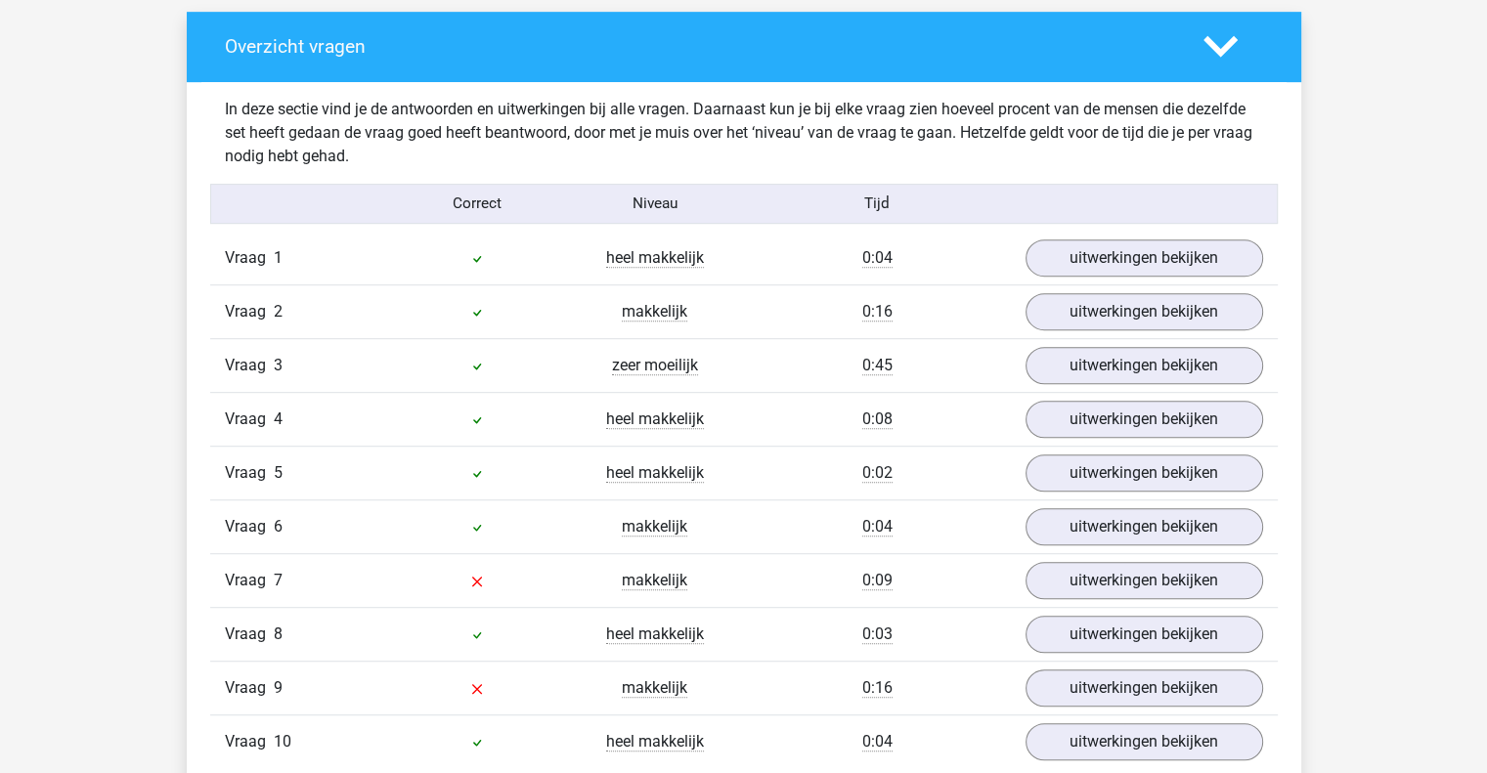
scroll to position [1068, 0]
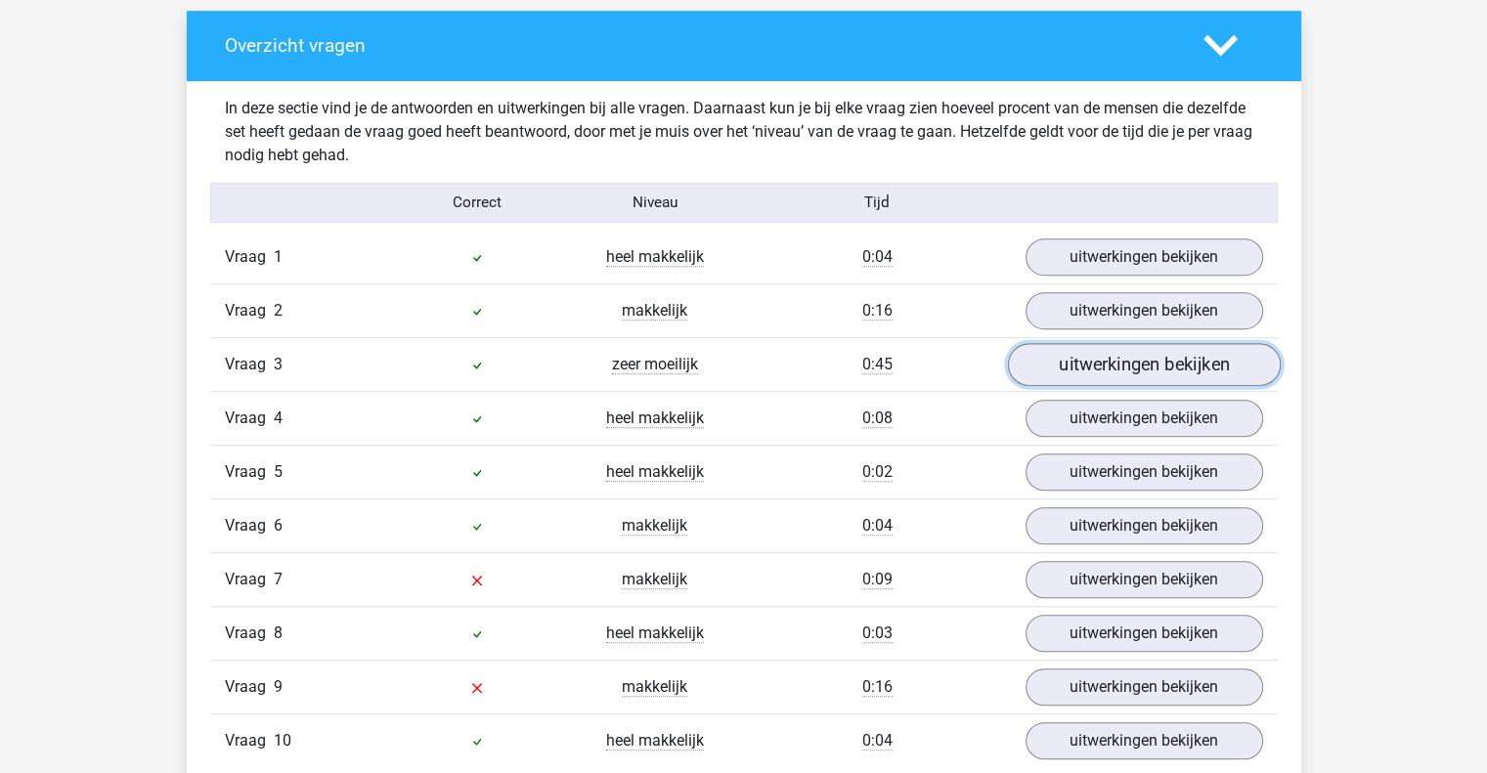
click at [1089, 371] on link "uitwerkingen bekijken" at bounding box center [1143, 364] width 273 height 43
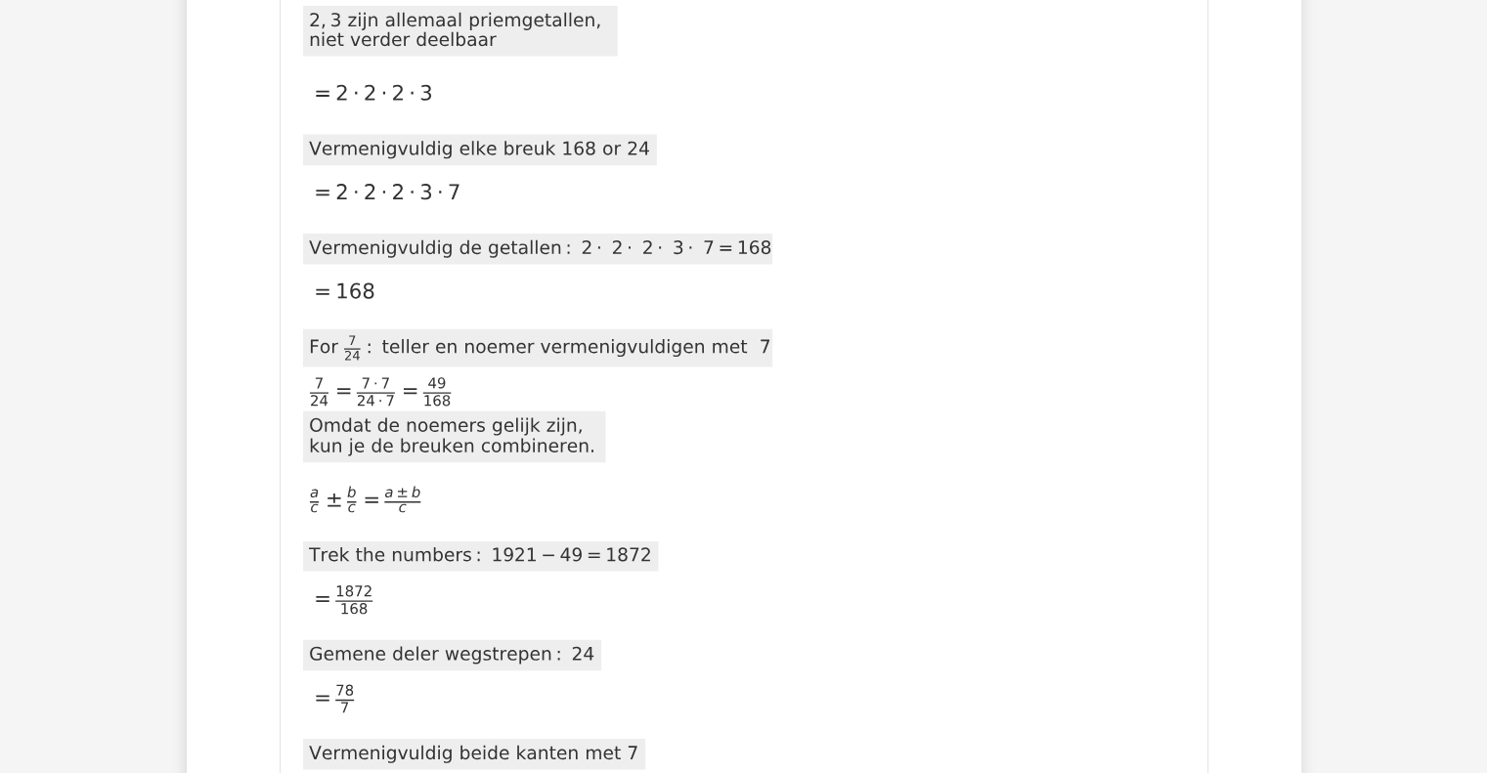
scroll to position [2777, 0]
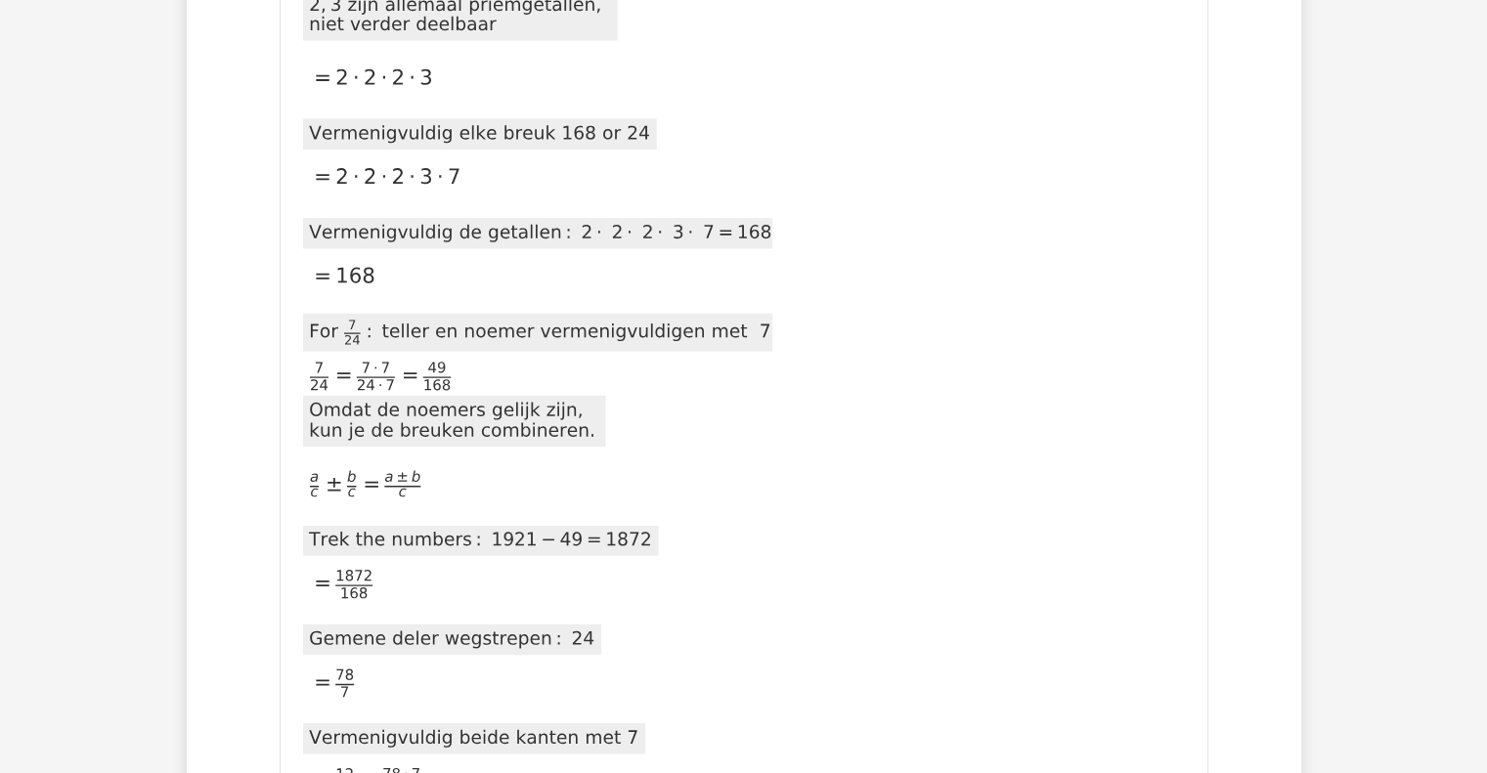
click at [1089, 372] on div "2020-11-20T14:21:04.154174 image/svg+xml Matplotlib v3.3.2, https://matplotlib.…" at bounding box center [744, 168] width 882 height 2424
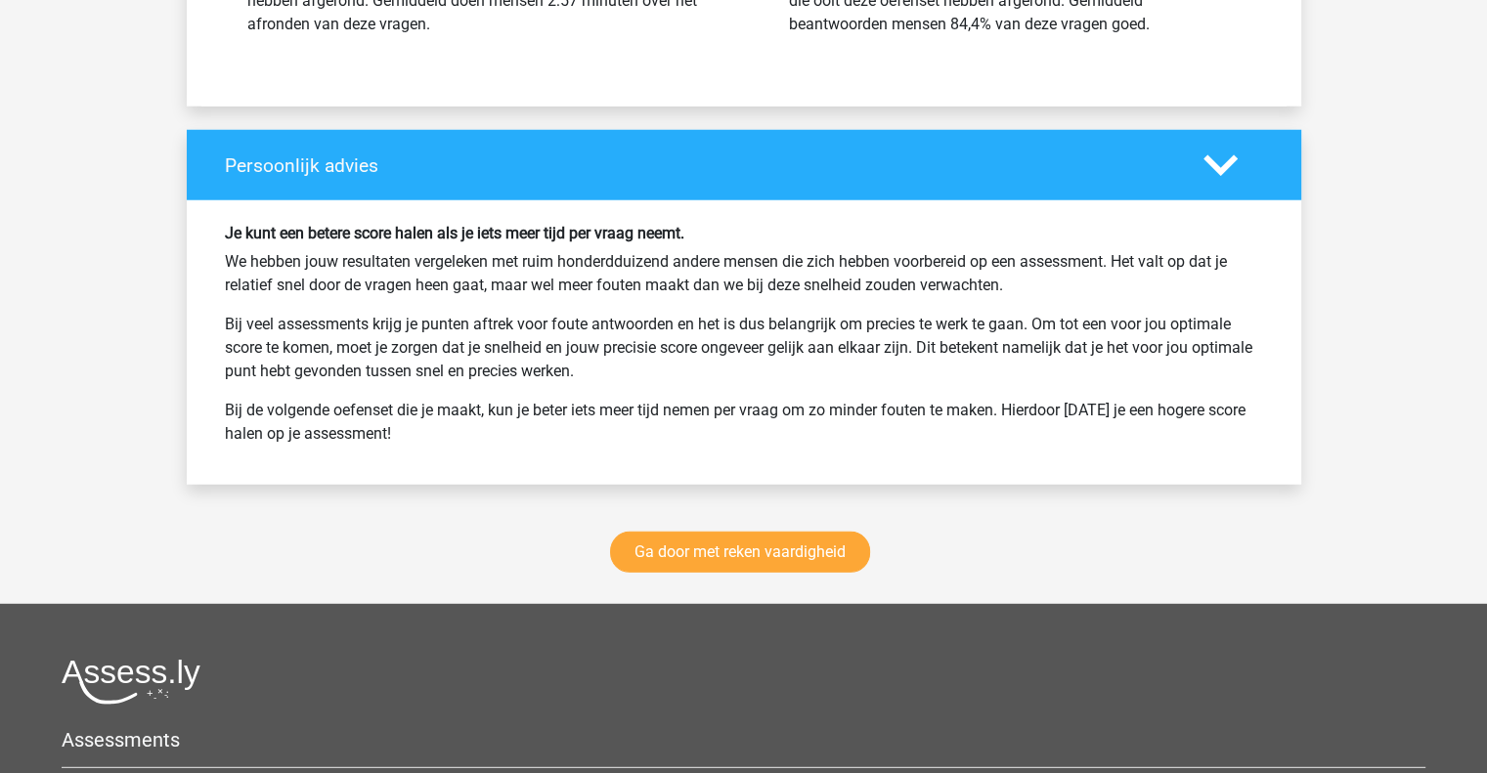
scroll to position [5245, 0]
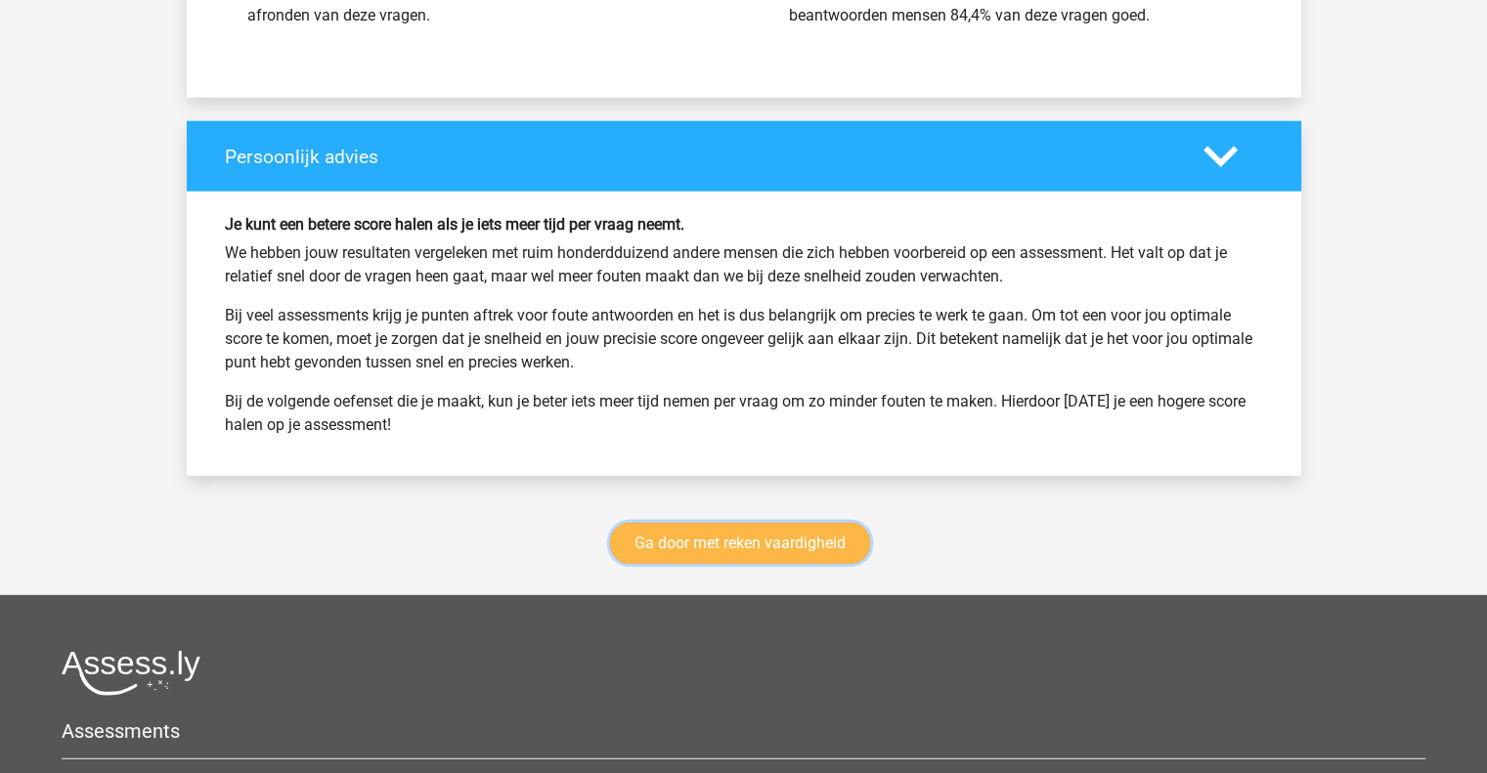
click at [703, 523] on link "Ga door met reken vaardigheid" at bounding box center [740, 543] width 260 height 41
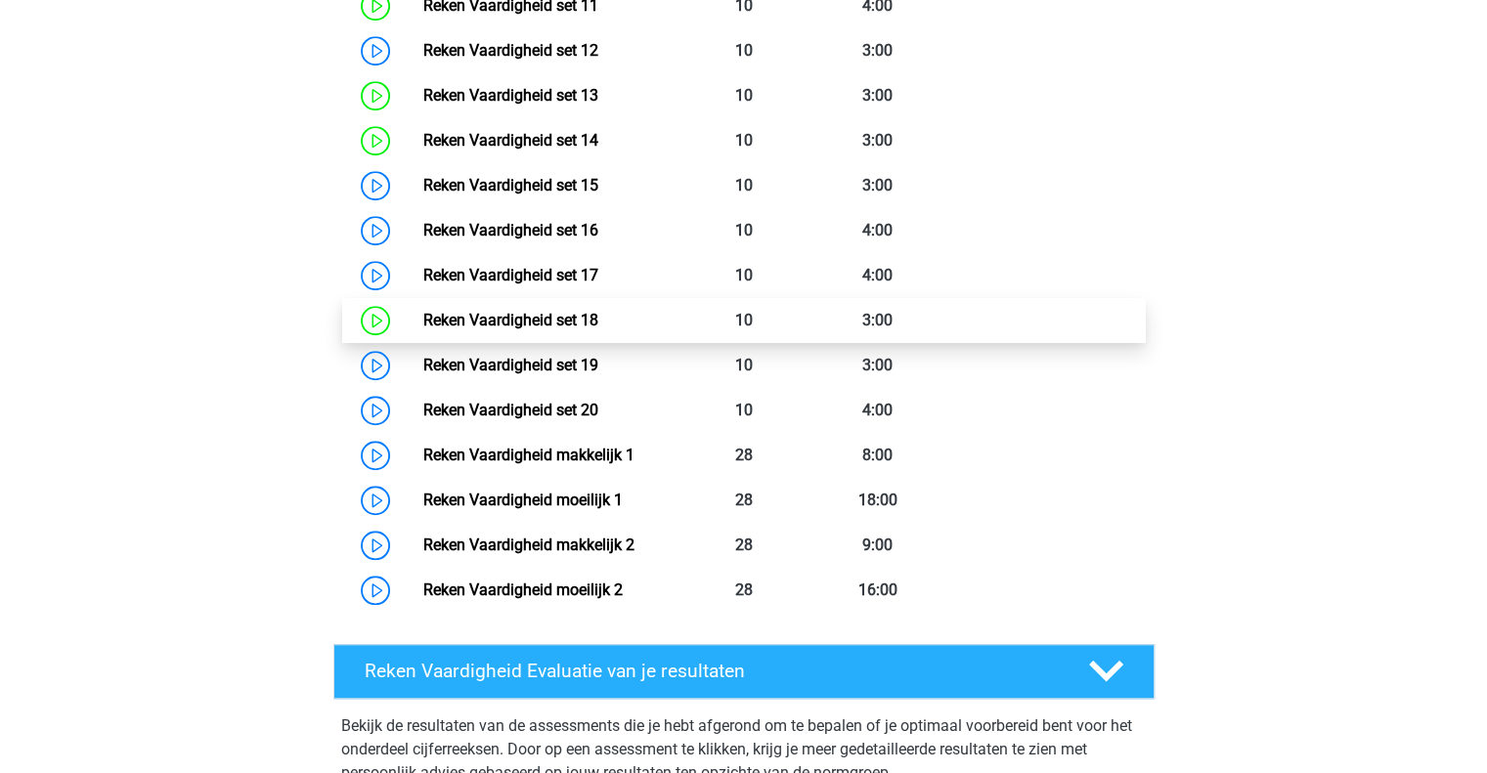
scroll to position [1497, 0]
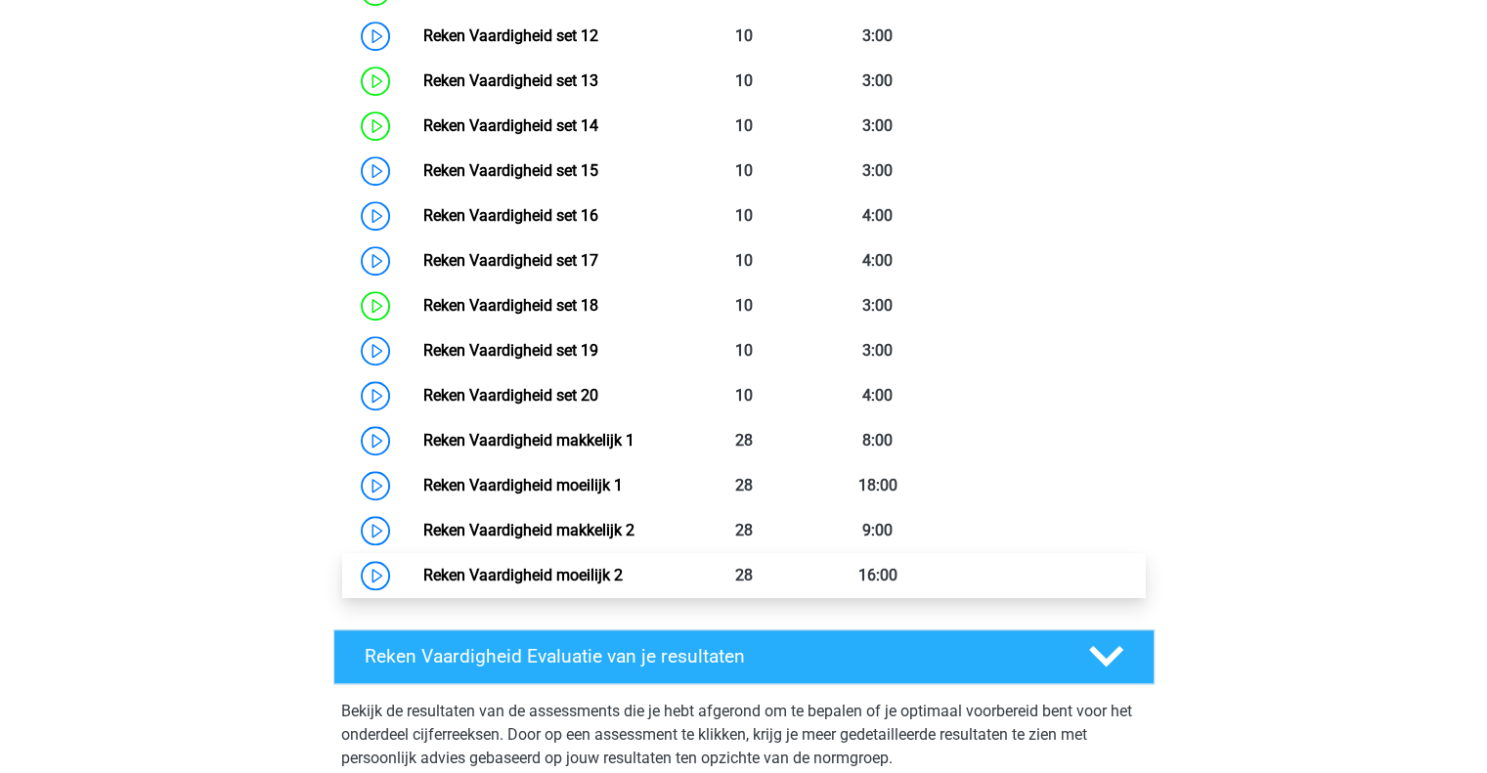
click at [623, 577] on link "Reken Vaardigheid moeilijk 2" at bounding box center [522, 575] width 199 height 19
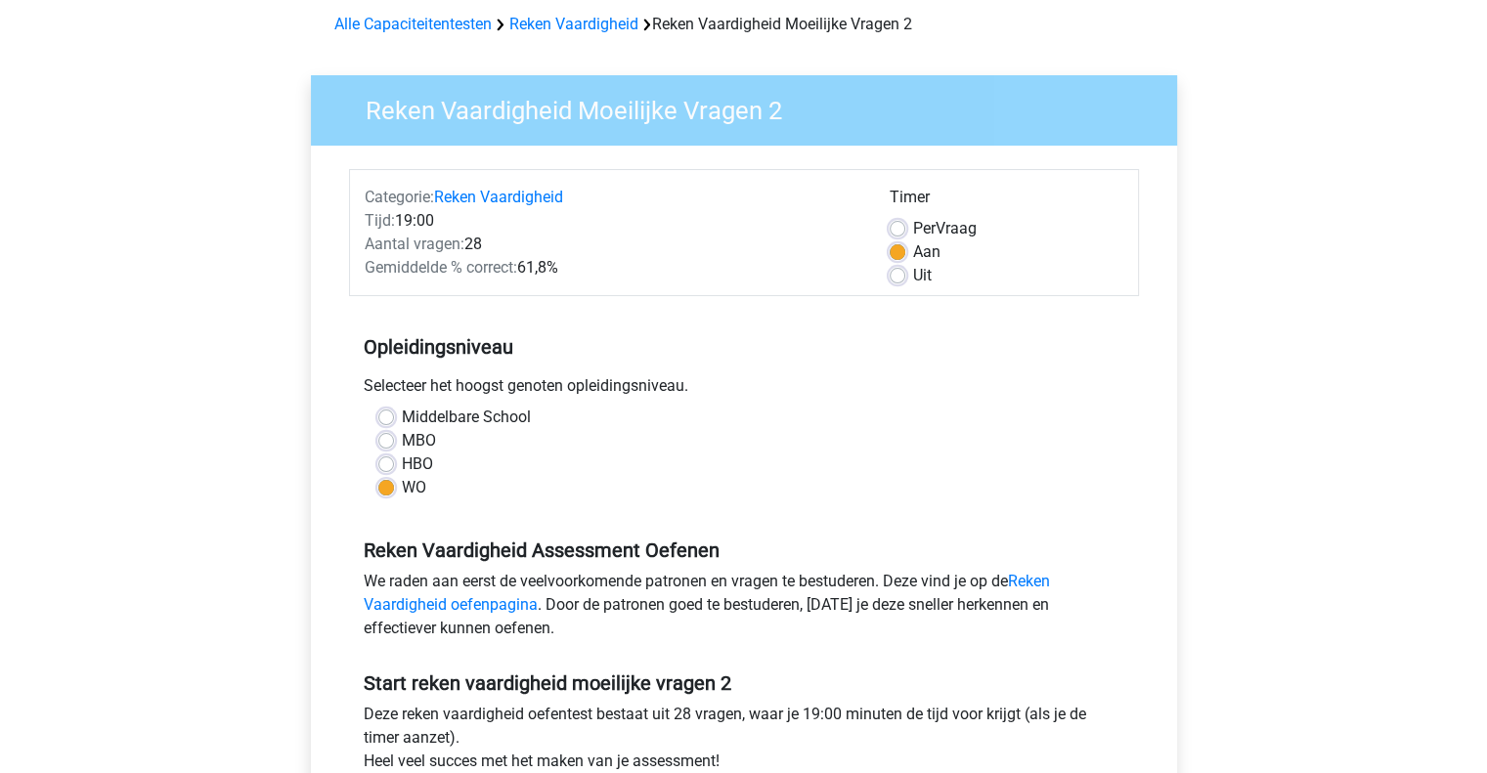
scroll to position [89, 0]
